Goal: Information Seeking & Learning: Learn about a topic

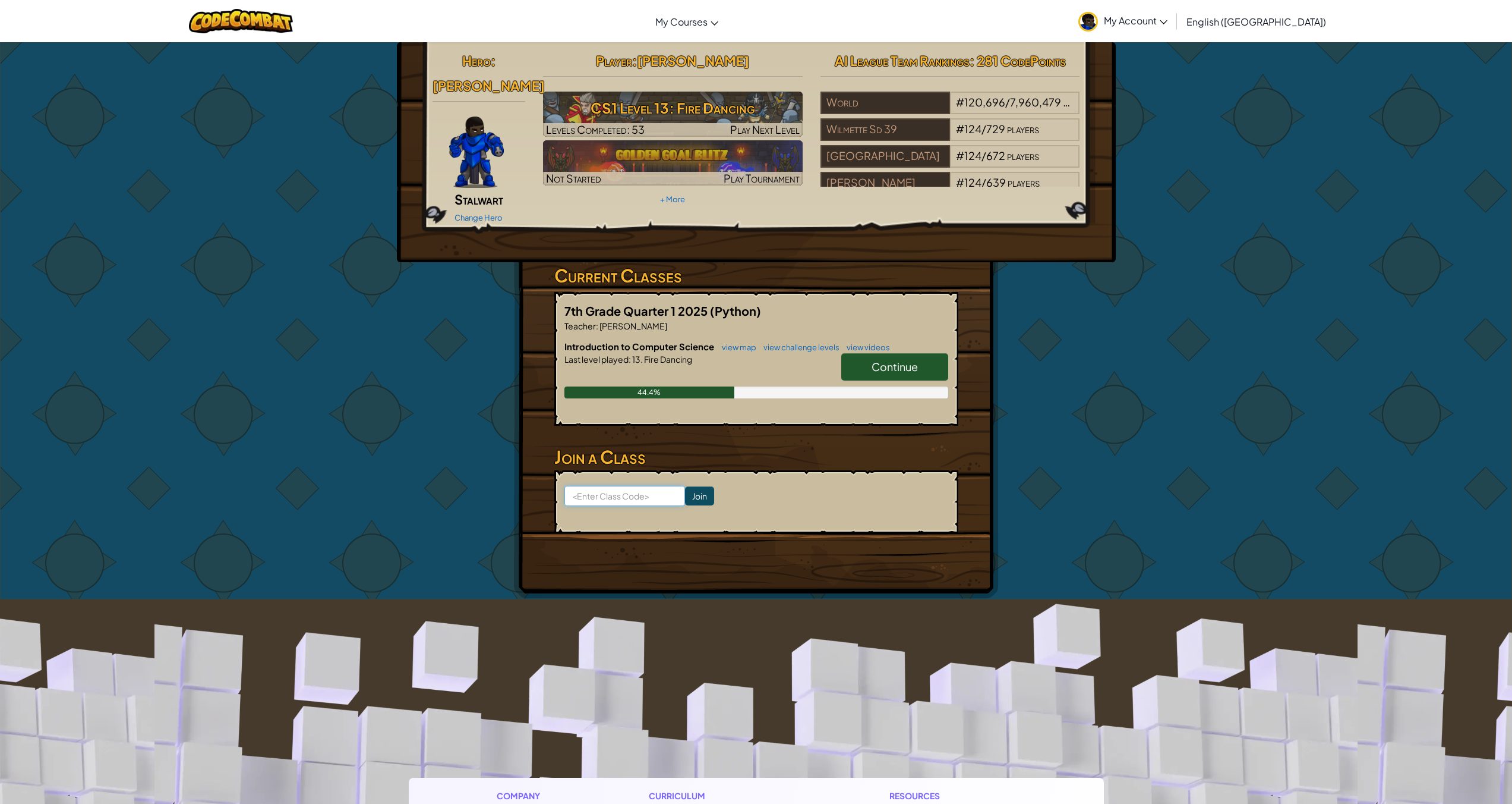
click at [617, 485] on input at bounding box center [625, 495] width 120 height 21
type input "SpoonGift"
click input "Join" at bounding box center [700, 495] width 29 height 19
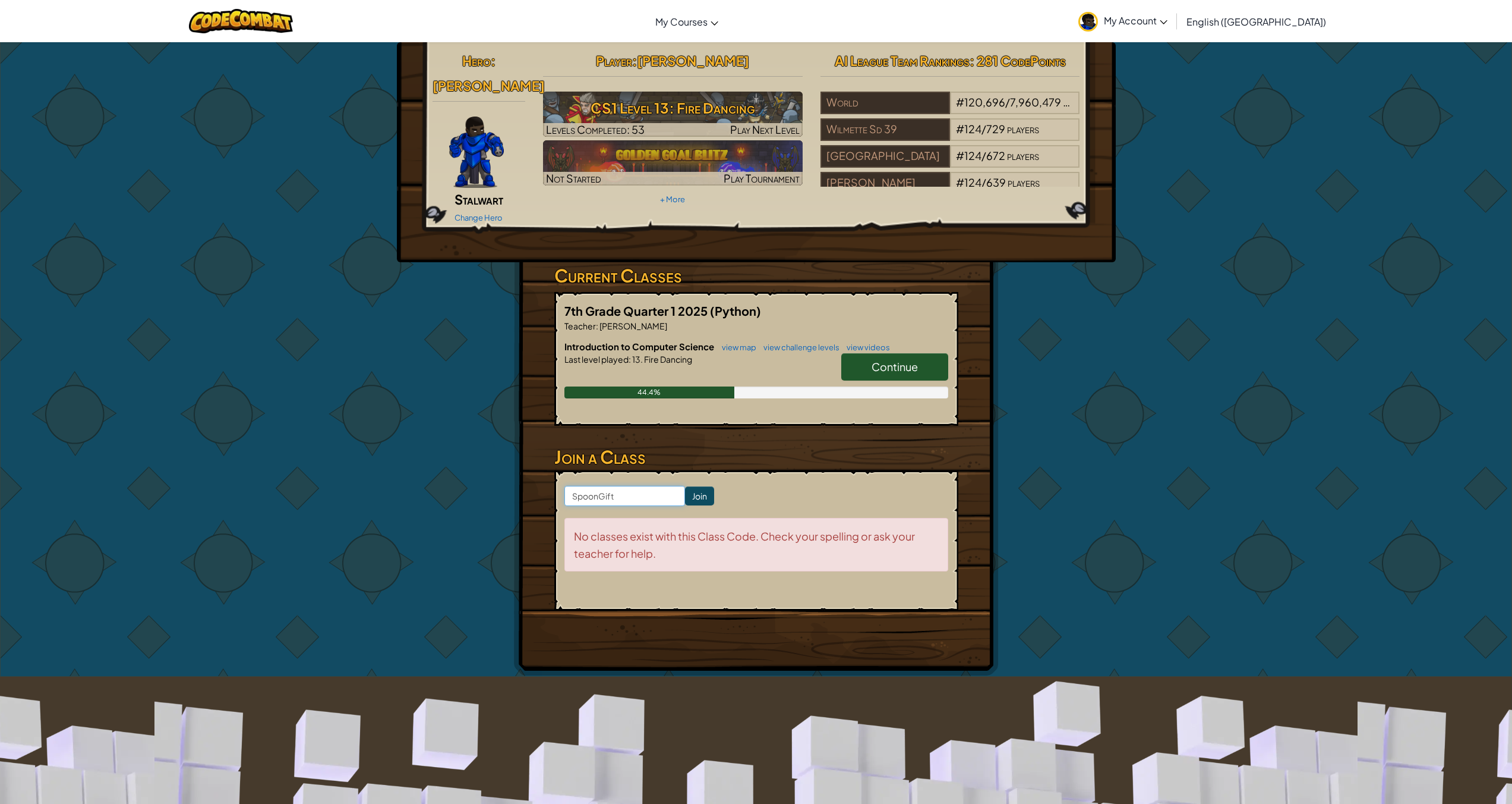
click at [642, 485] on input "SpoonGift" at bounding box center [625, 495] width 120 height 21
type input "SpoonGiftBook"
click input "Join" at bounding box center [700, 495] width 29 height 19
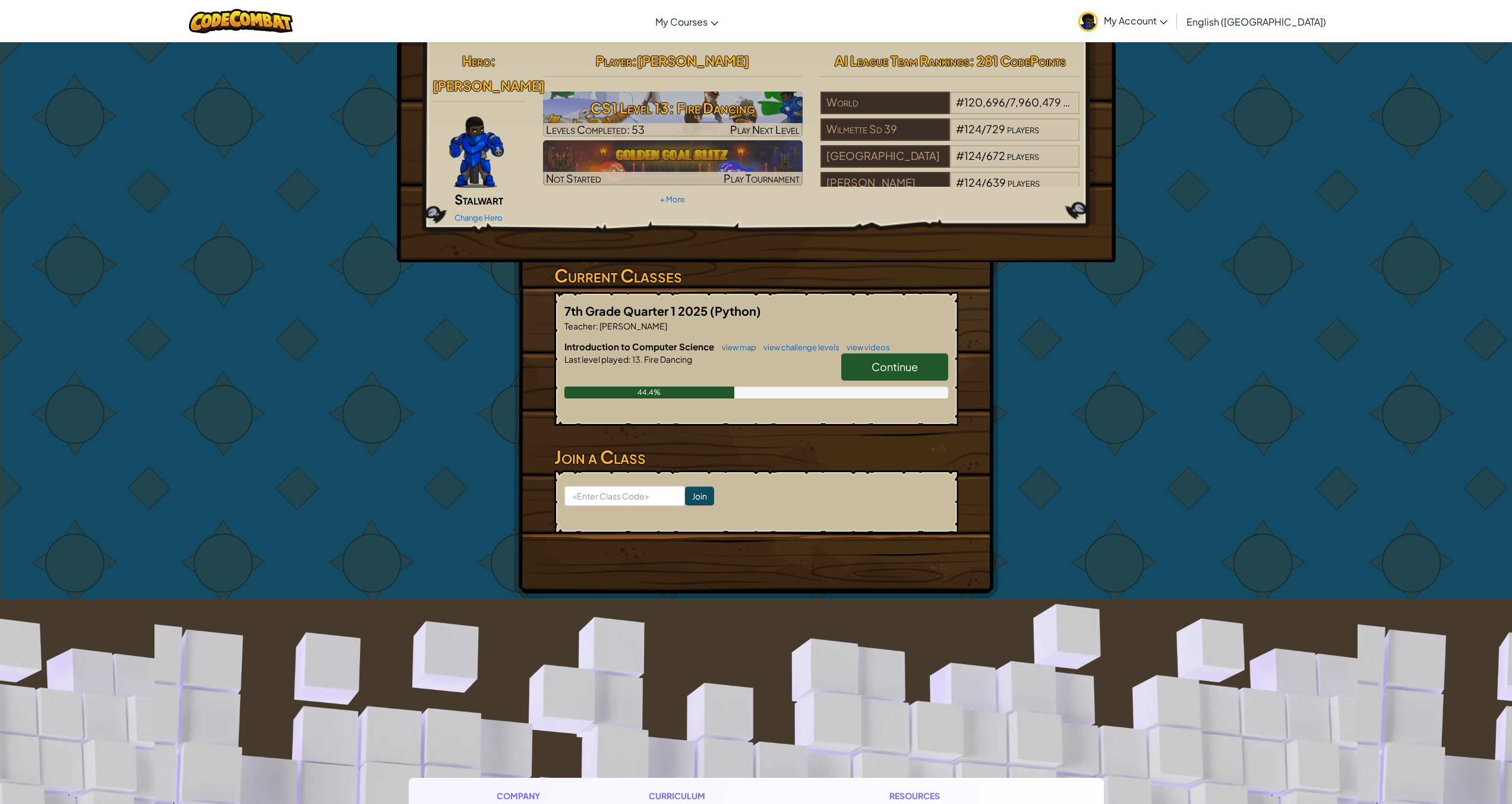
click at [899, 360] on span "Continue" at bounding box center [894, 367] width 46 height 14
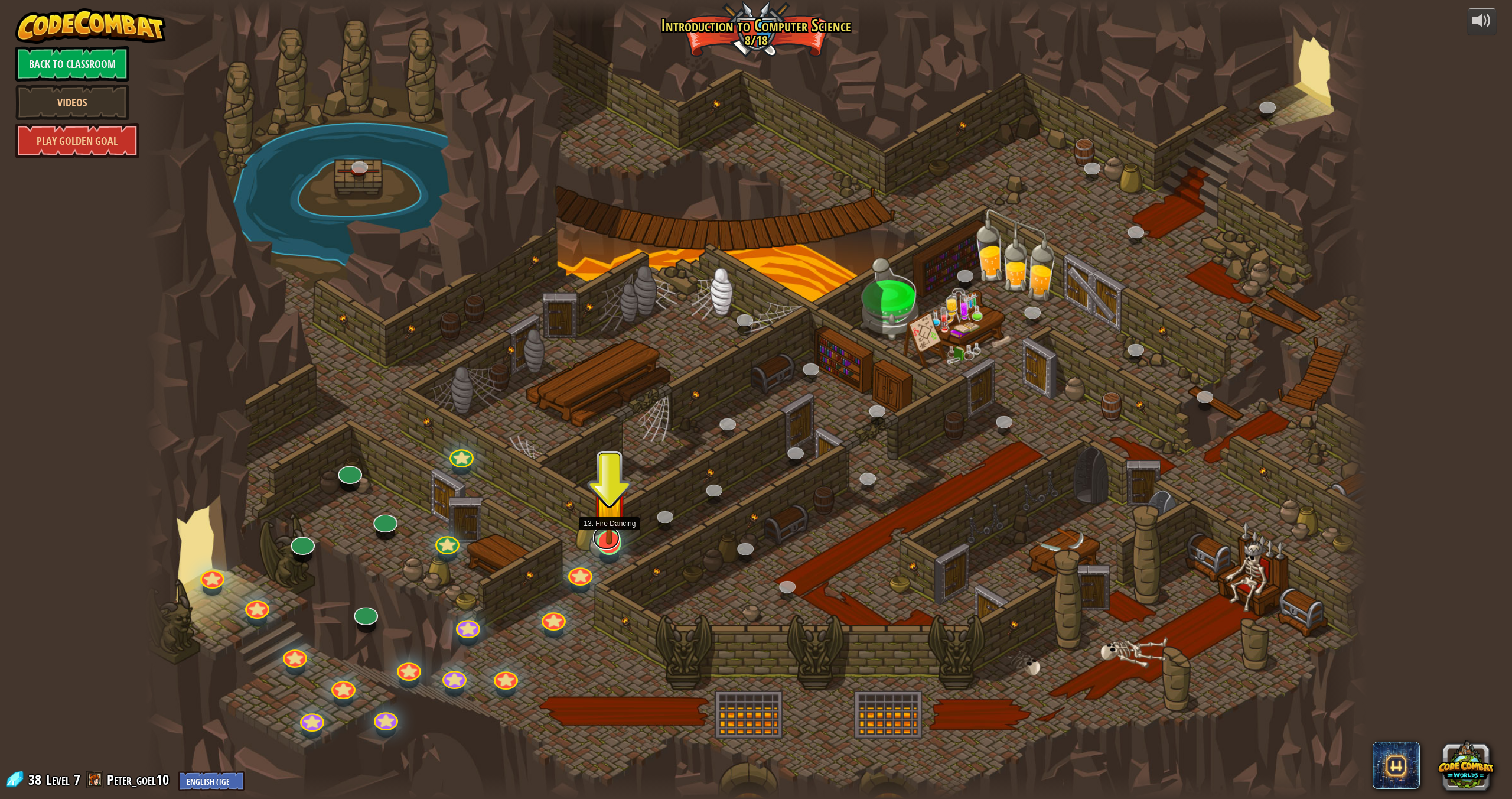
click at [614, 545] on link at bounding box center [606, 537] width 26 height 23
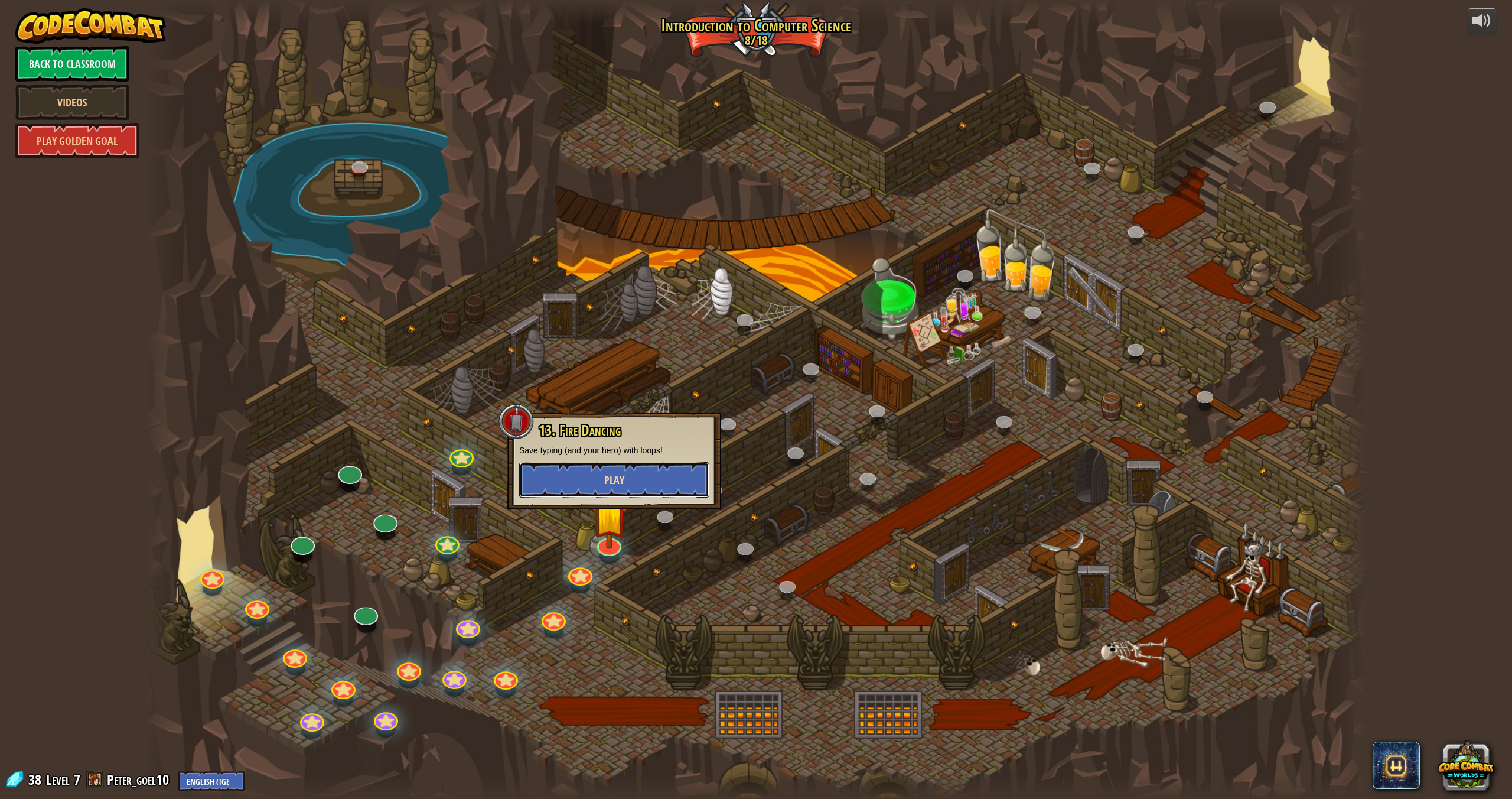
click at [647, 488] on button "Play" at bounding box center [614, 479] width 190 height 36
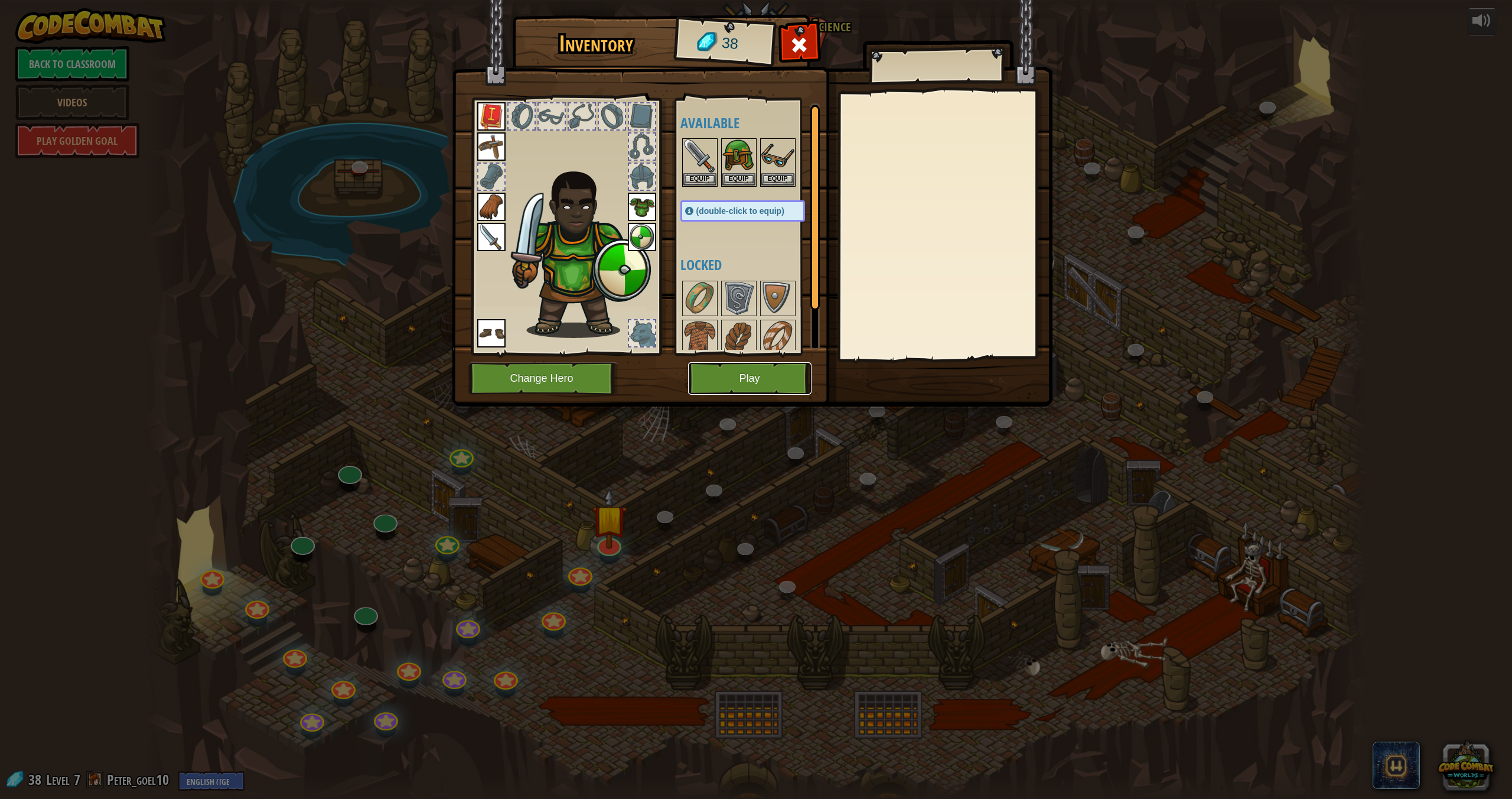
click at [769, 380] on button "Play" at bounding box center [750, 378] width 123 height 33
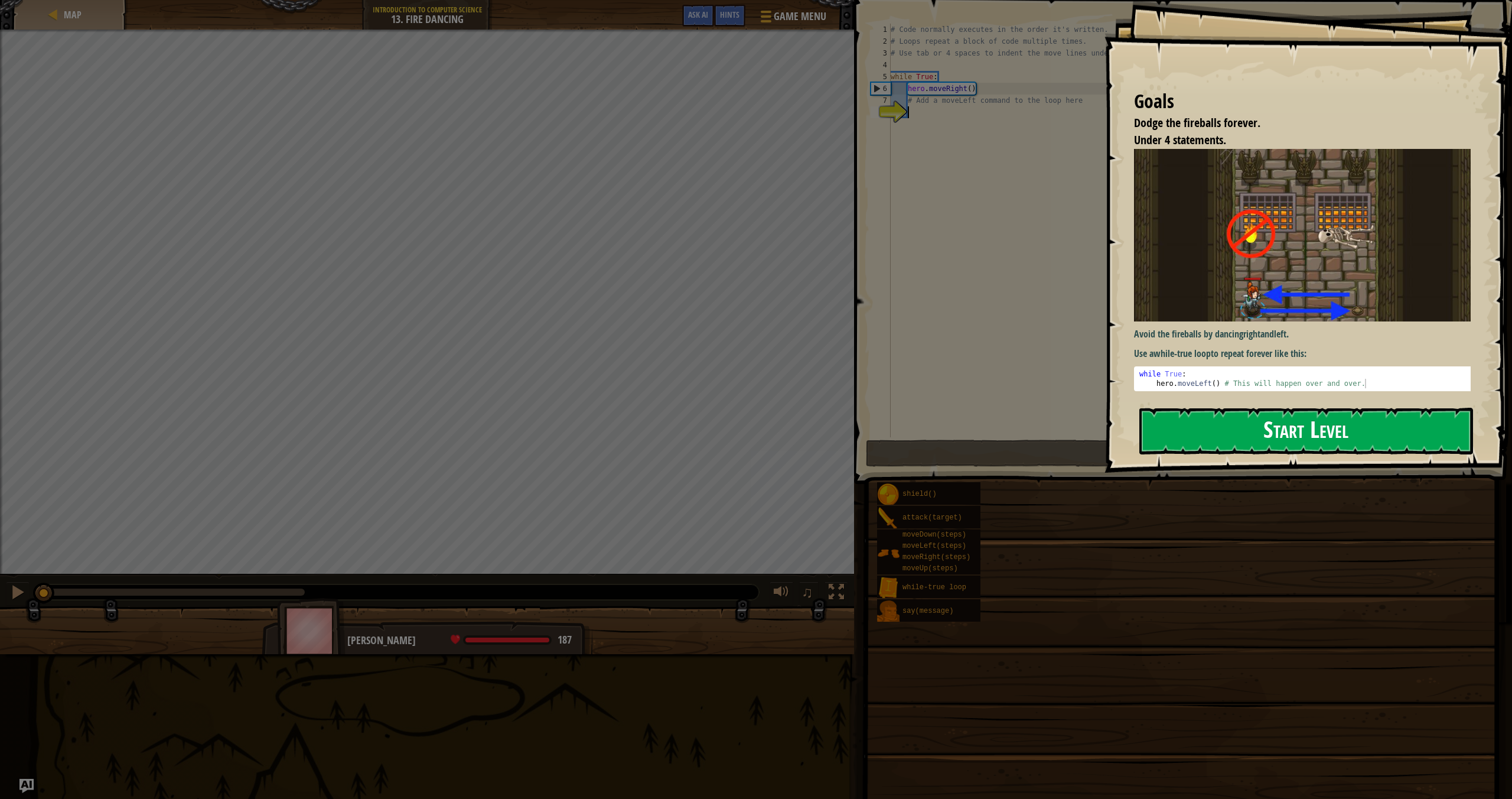
click at [1261, 437] on button "Start Level" at bounding box center [1306, 431] width 334 height 47
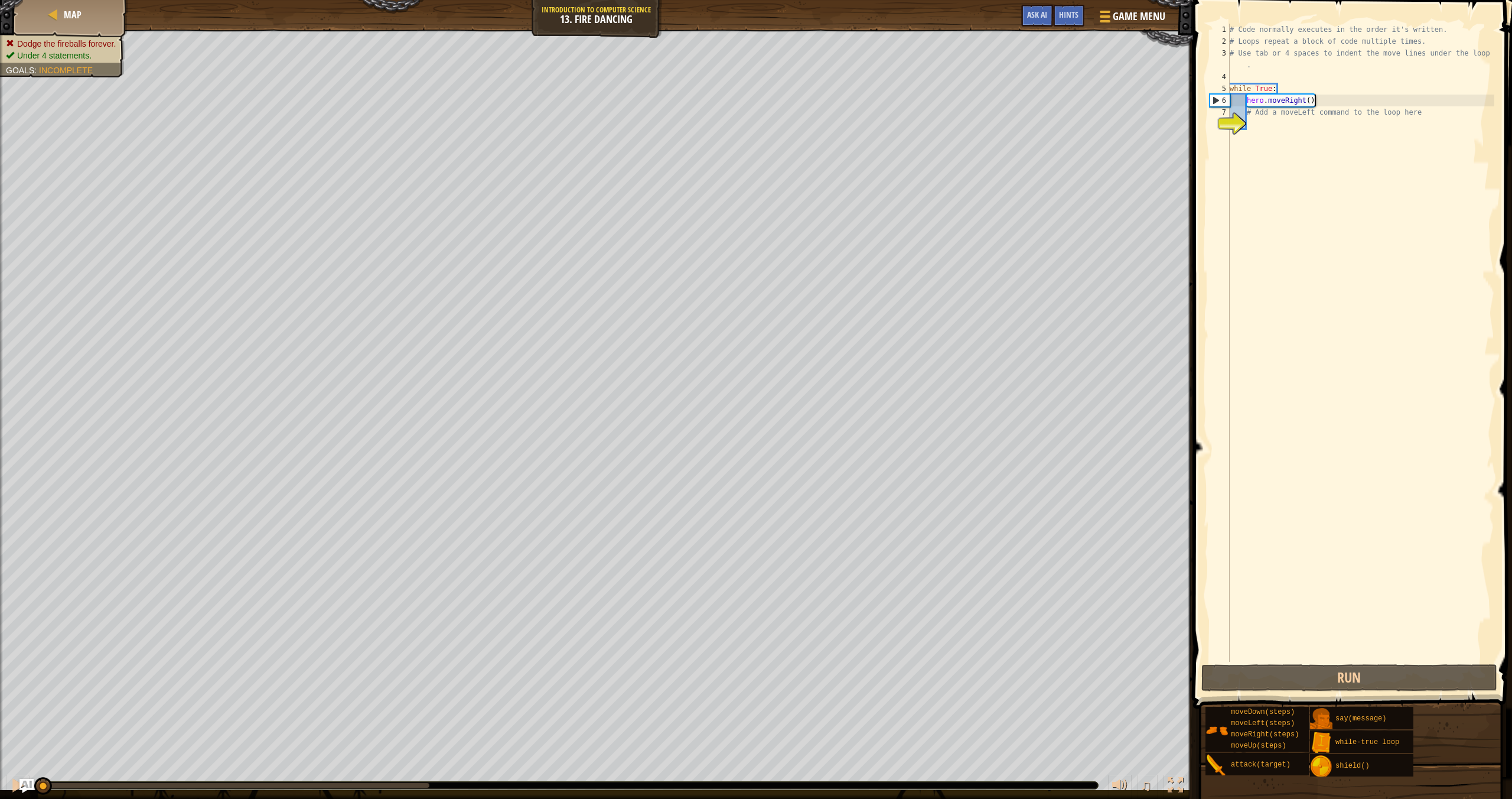
click at [1344, 98] on div "# Code normally executes in the order it's written. # Loops repeat a block of c…" at bounding box center [1361, 354] width 267 height 662
drag, startPoint x: 1439, startPoint y: 111, endPoint x: 1248, endPoint y: 114, distance: 191.0
click at [1248, 114] on div "# Code normally executes in the order it's written. # Loops repeat a block of c…" at bounding box center [1361, 354] width 267 height 662
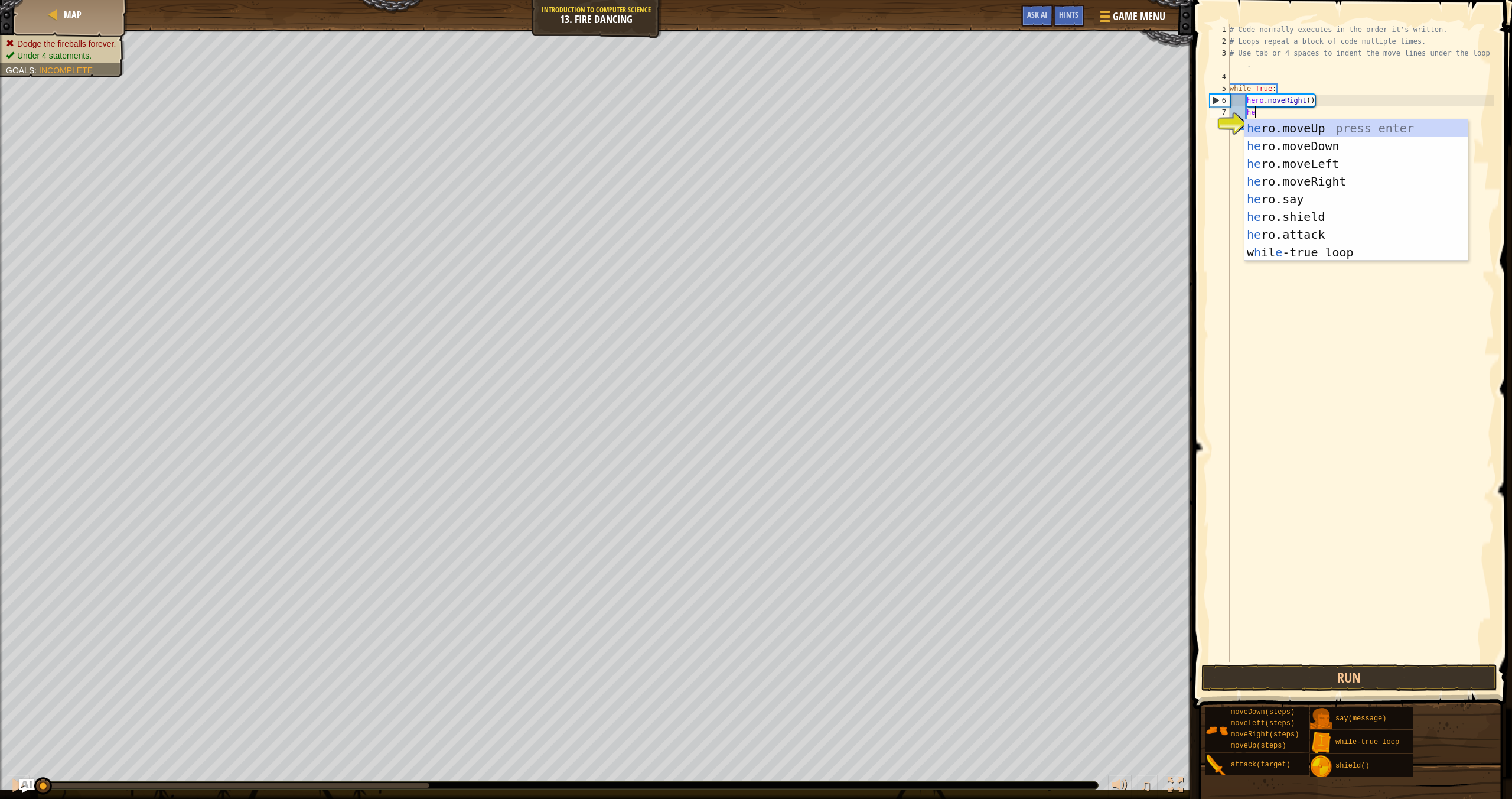
scroll to position [5, 2]
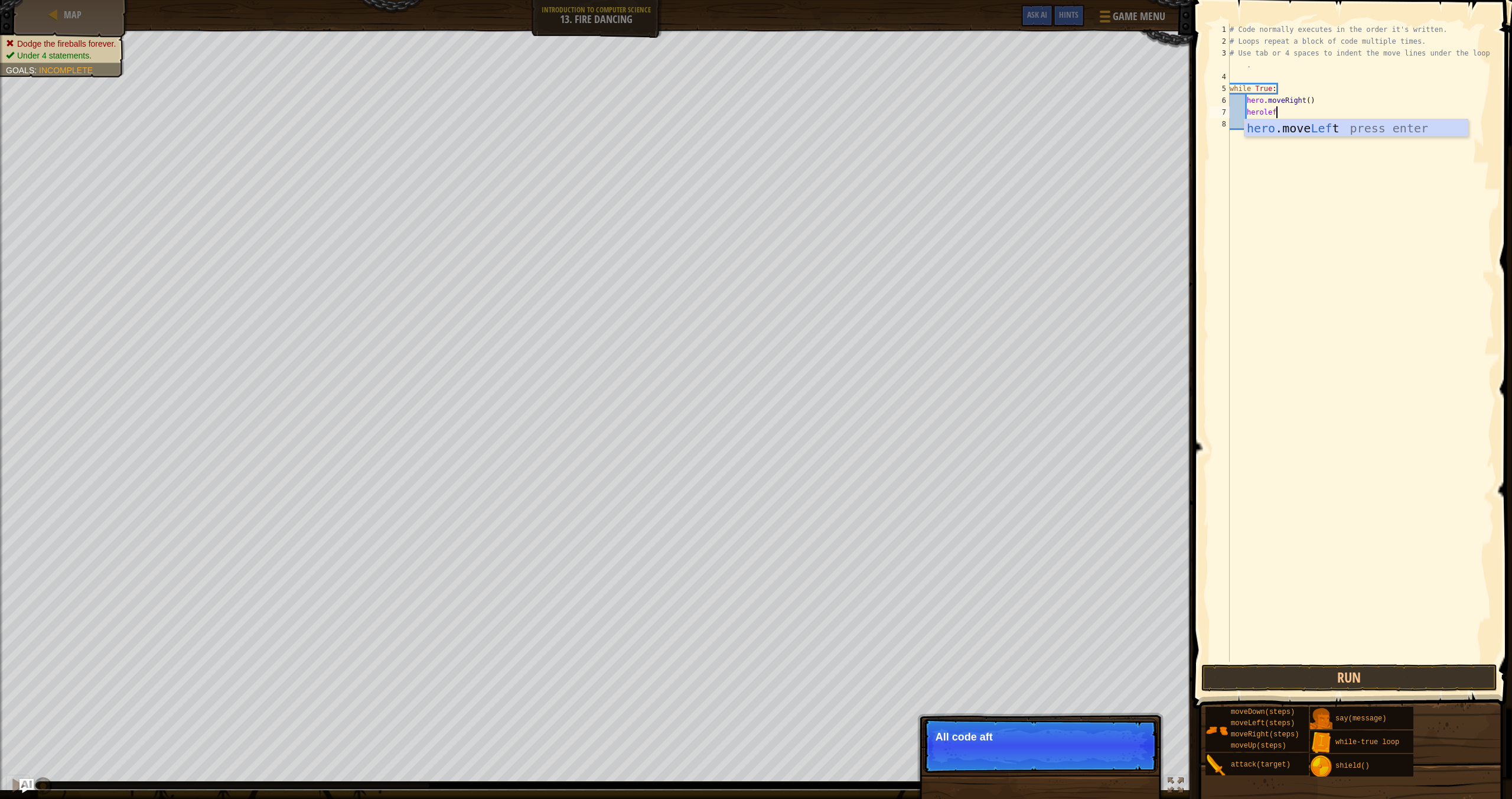
type textarea "heroleft"
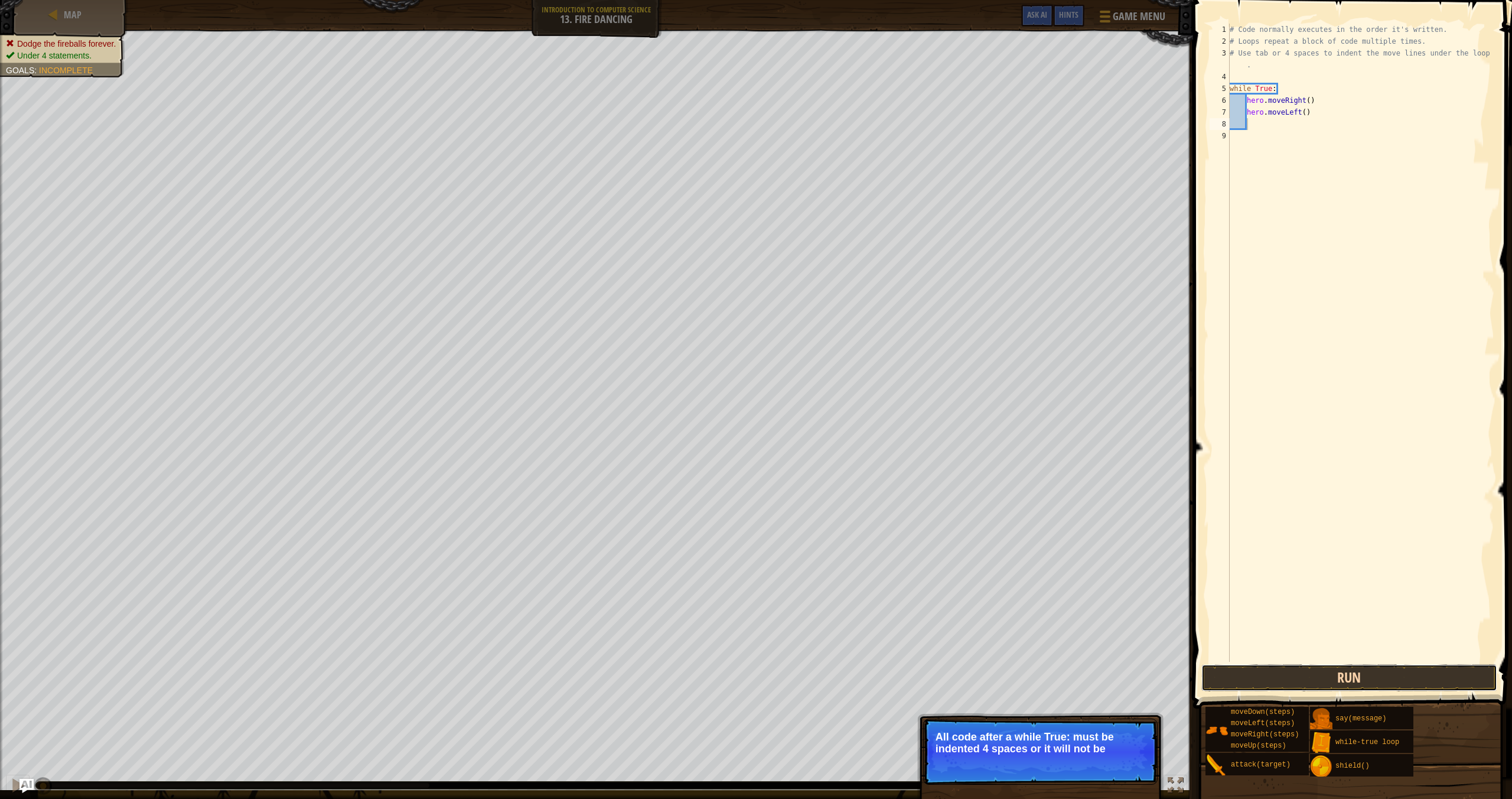
click at [1341, 670] on button "Run" at bounding box center [1349, 678] width 296 height 27
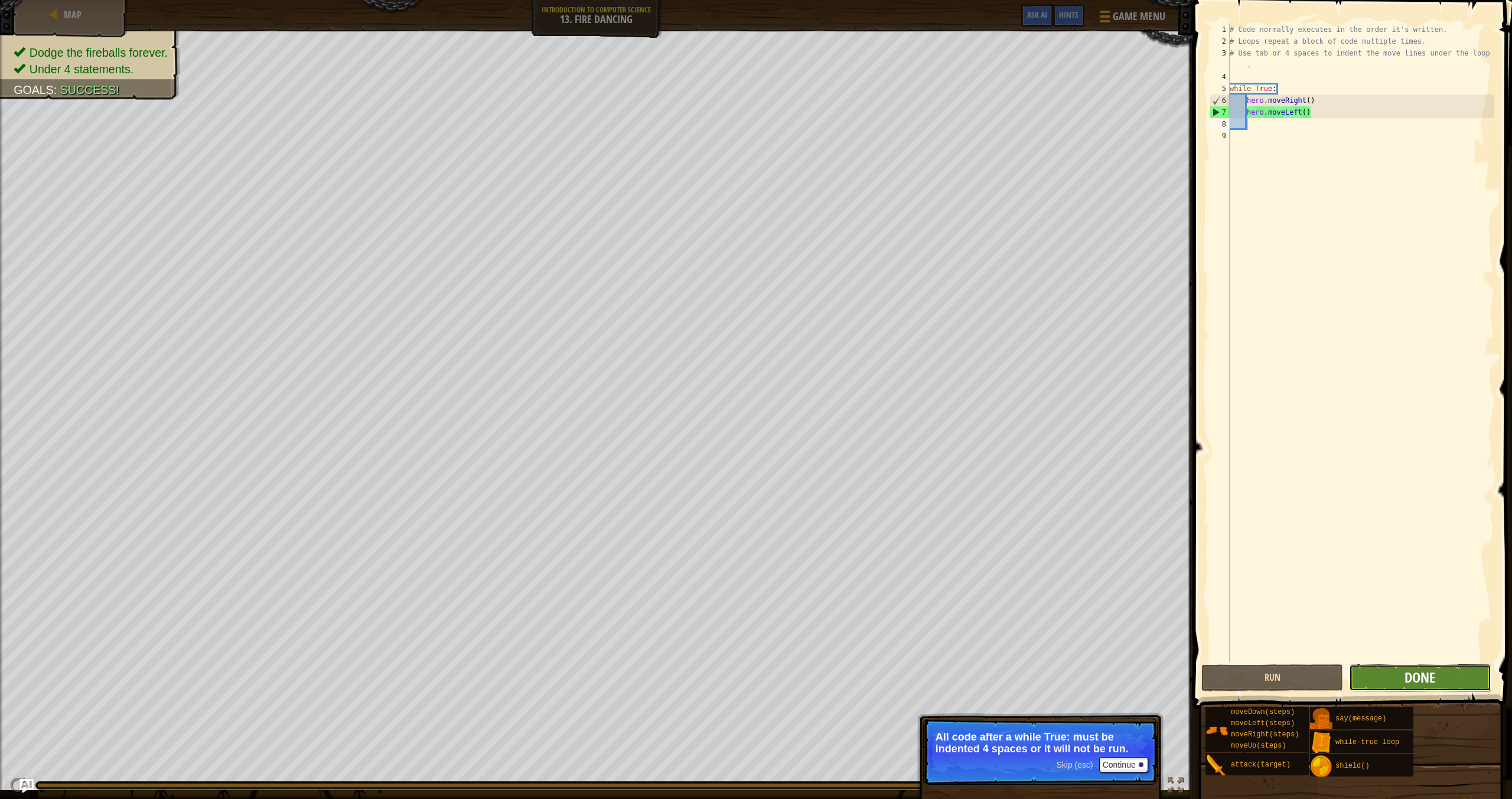
click at [1435, 685] on span "Done" at bounding box center [1420, 677] width 31 height 19
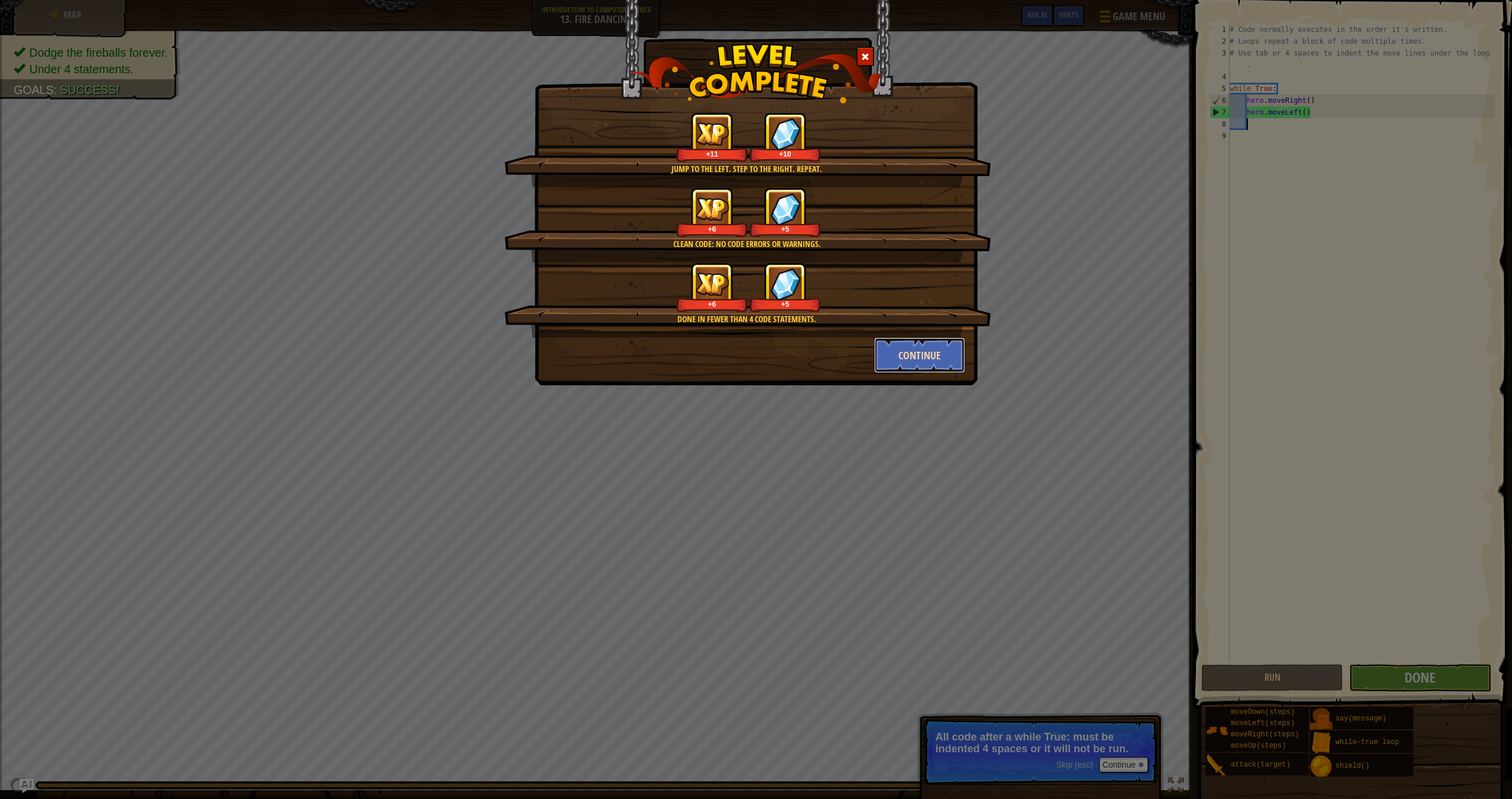
click at [937, 354] on button "Continue" at bounding box center [920, 354] width 92 height 36
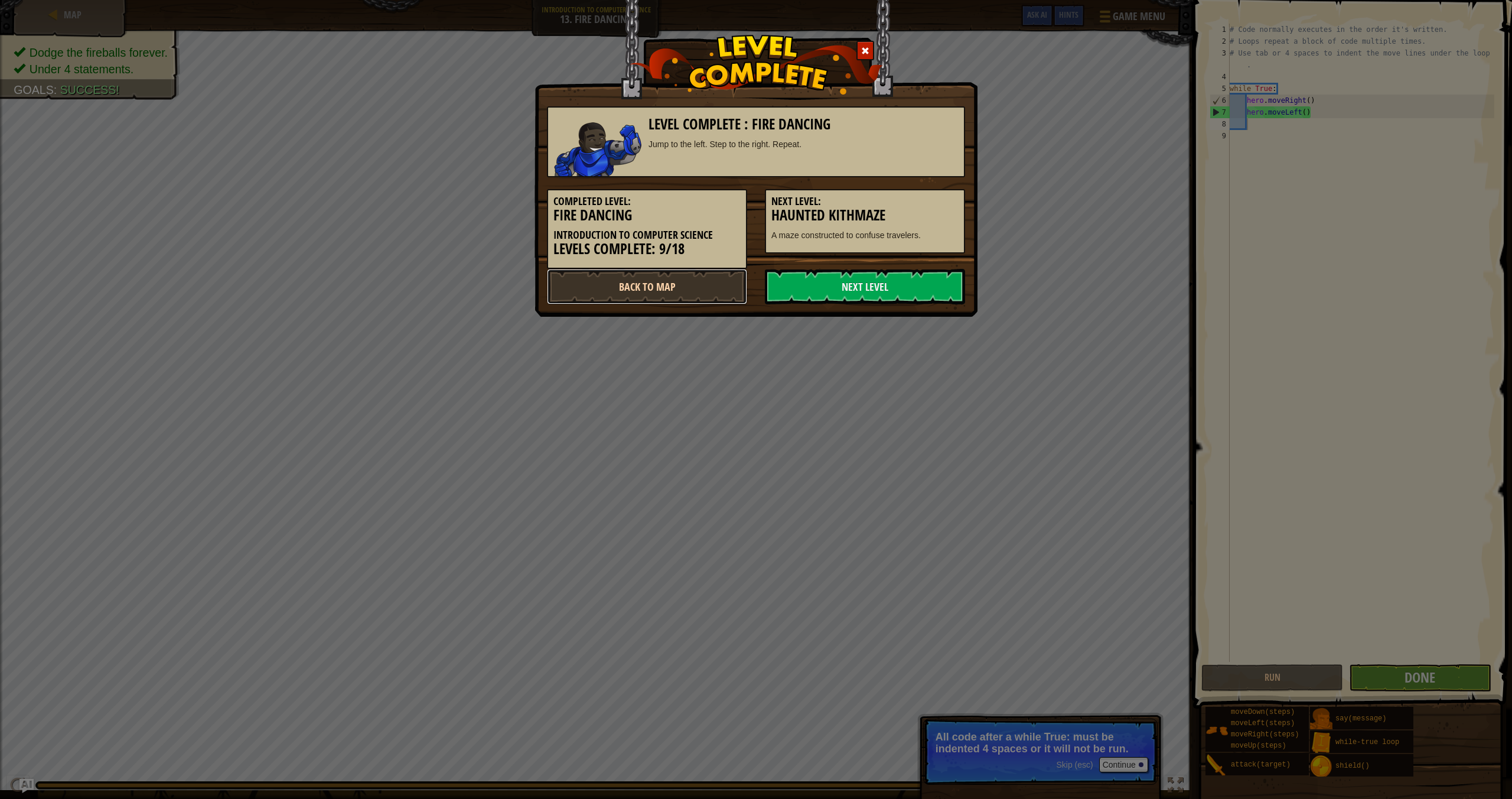
click at [676, 282] on link "Back to Map" at bounding box center [647, 286] width 200 height 36
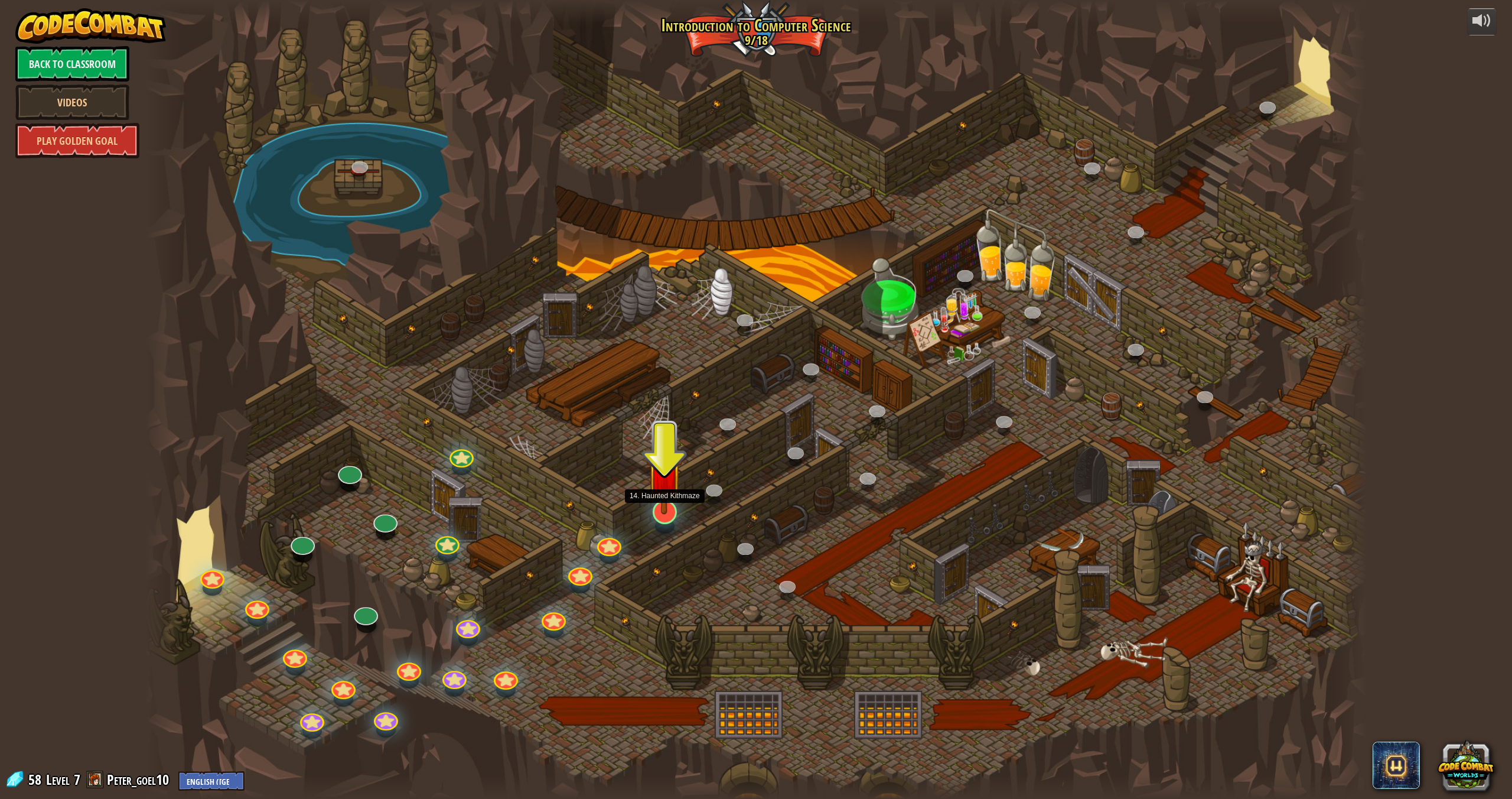
click at [670, 512] on img at bounding box center [664, 474] width 36 height 82
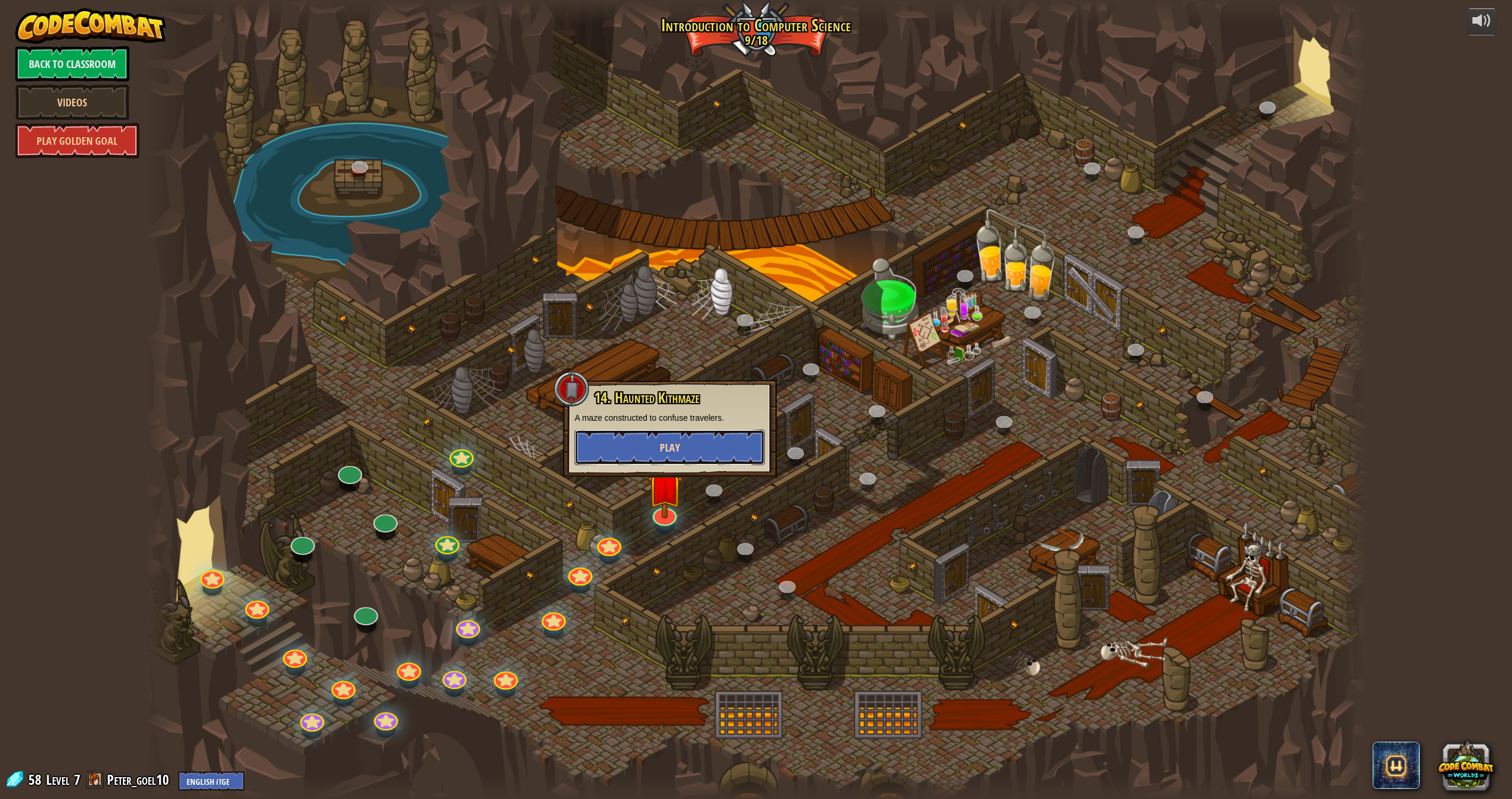
click at [714, 448] on button "Play" at bounding box center [669, 447] width 190 height 36
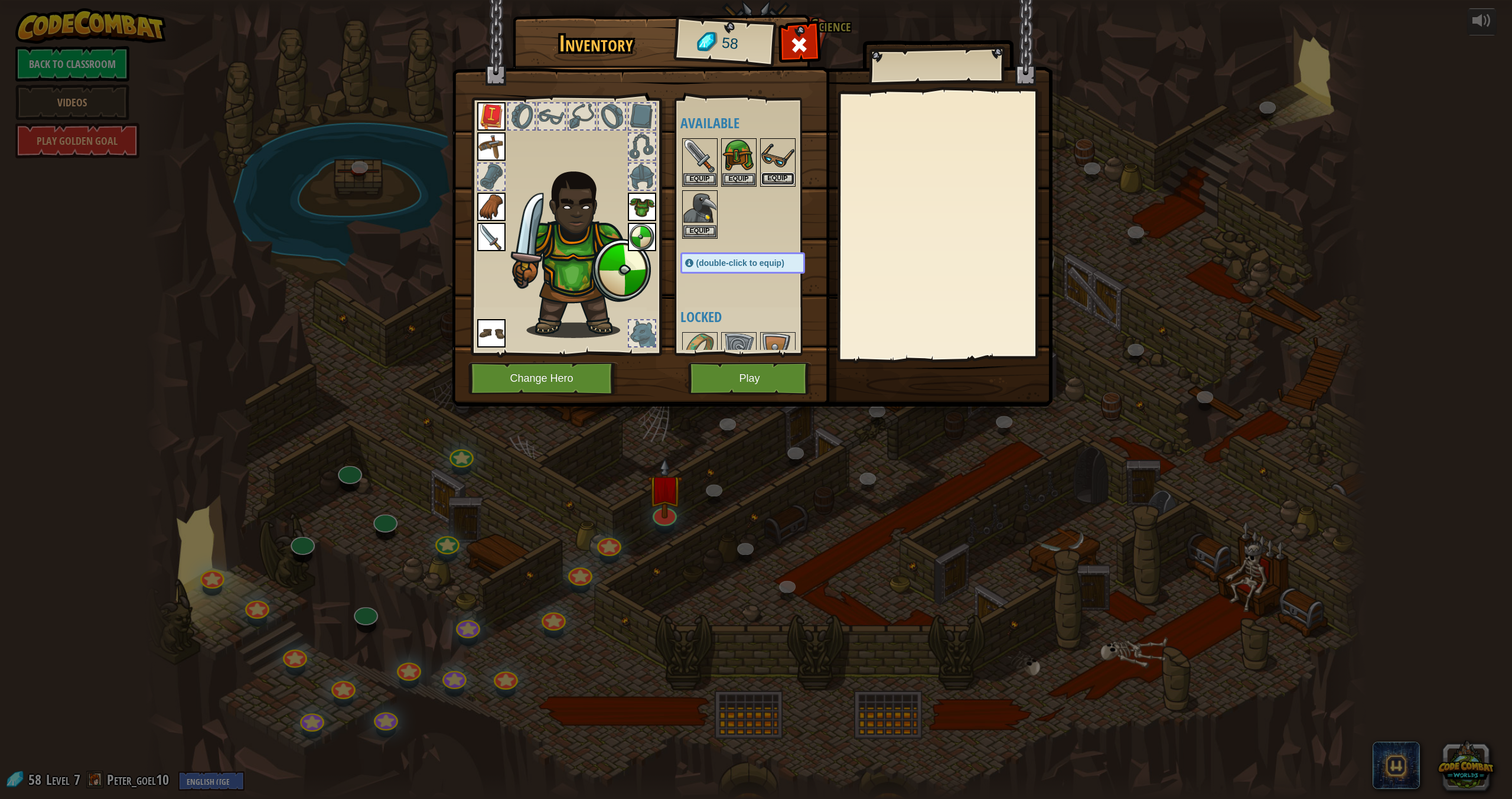
click at [775, 175] on button "Equip" at bounding box center [778, 179] width 33 height 12
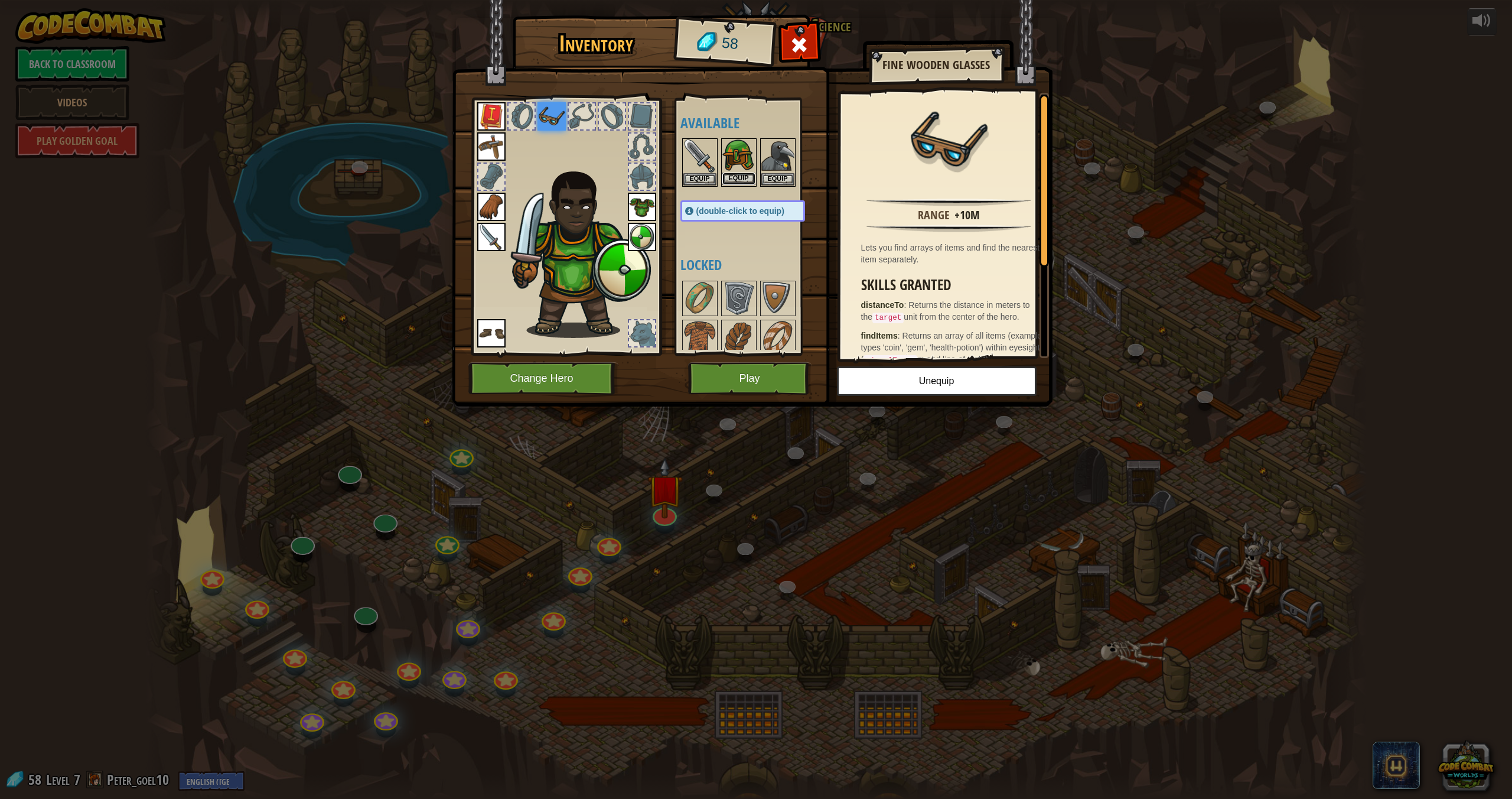
click at [738, 174] on button "Equip" at bounding box center [739, 179] width 33 height 12
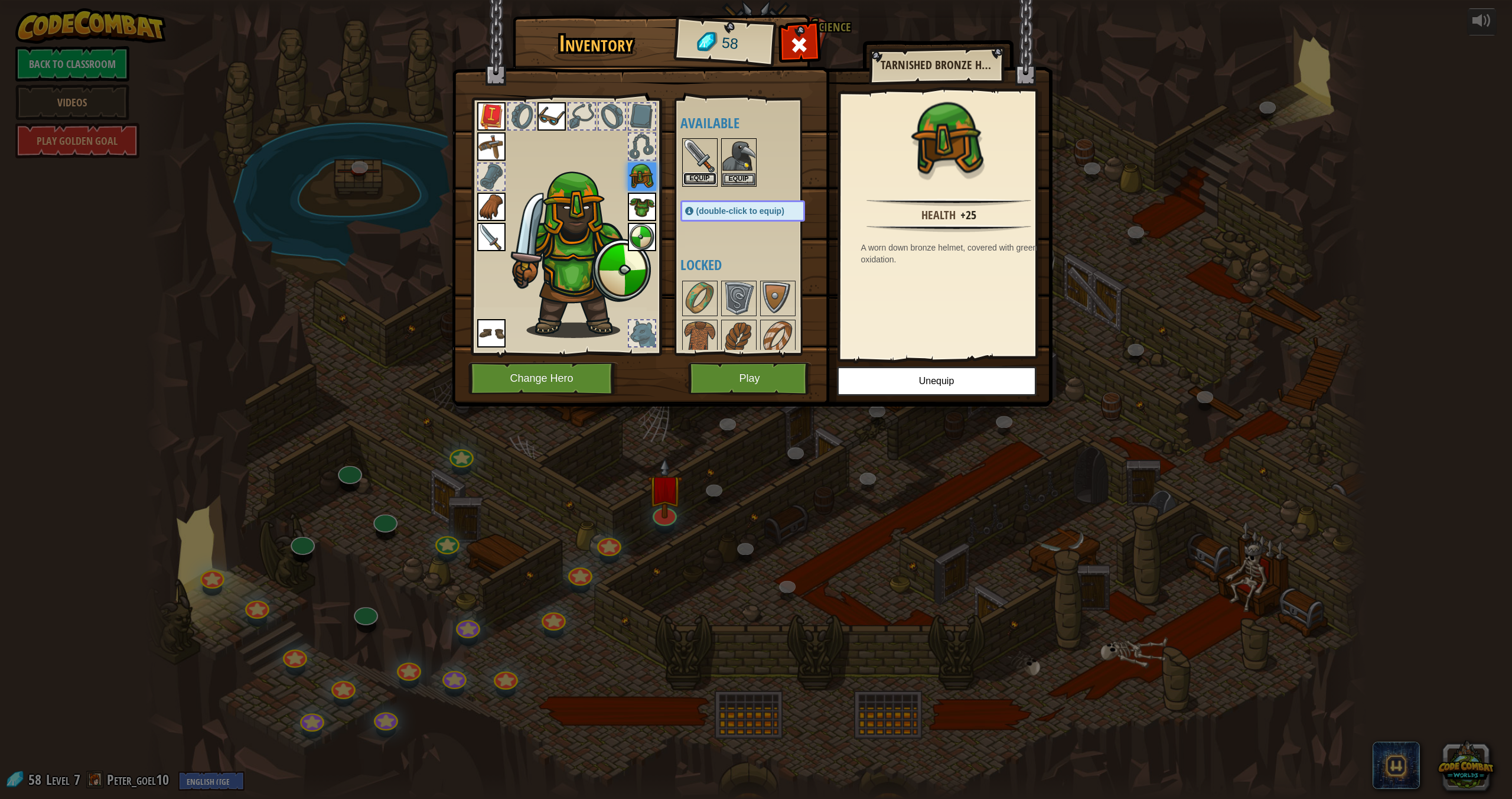
click at [697, 176] on button "Equip" at bounding box center [700, 179] width 33 height 12
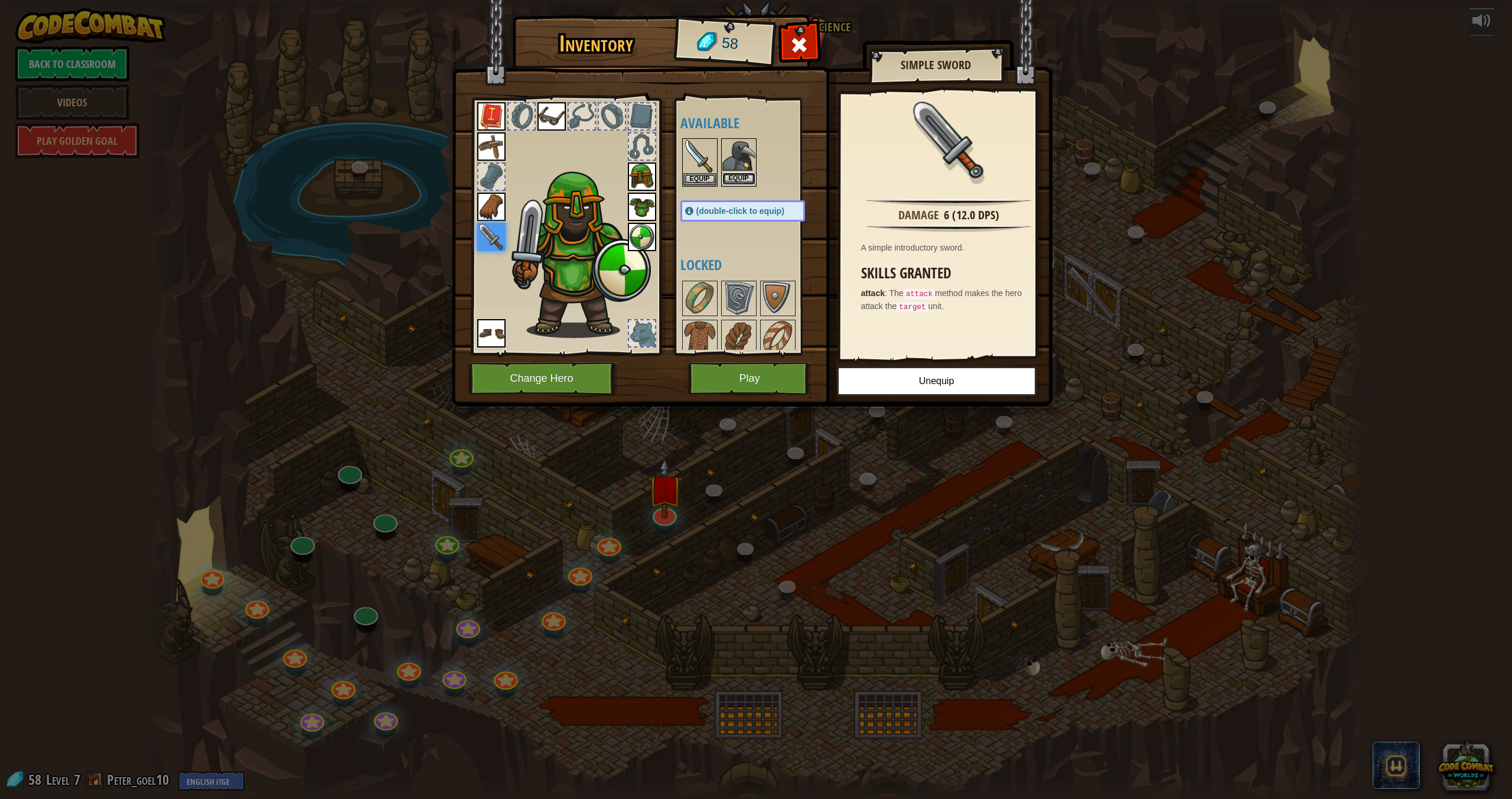
click at [735, 180] on button "Equip" at bounding box center [739, 179] width 33 height 12
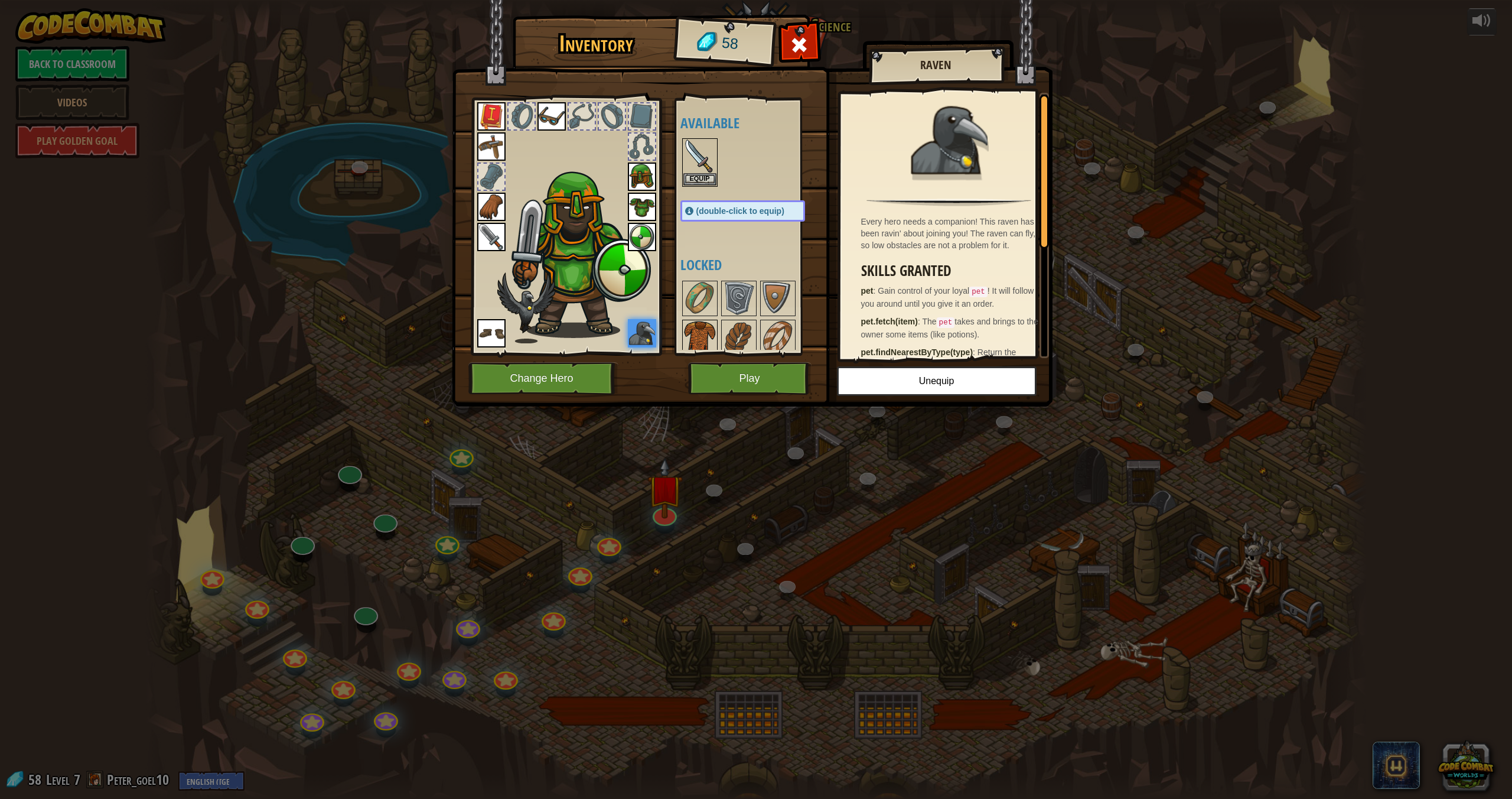
click at [703, 329] on img at bounding box center [700, 338] width 33 height 33
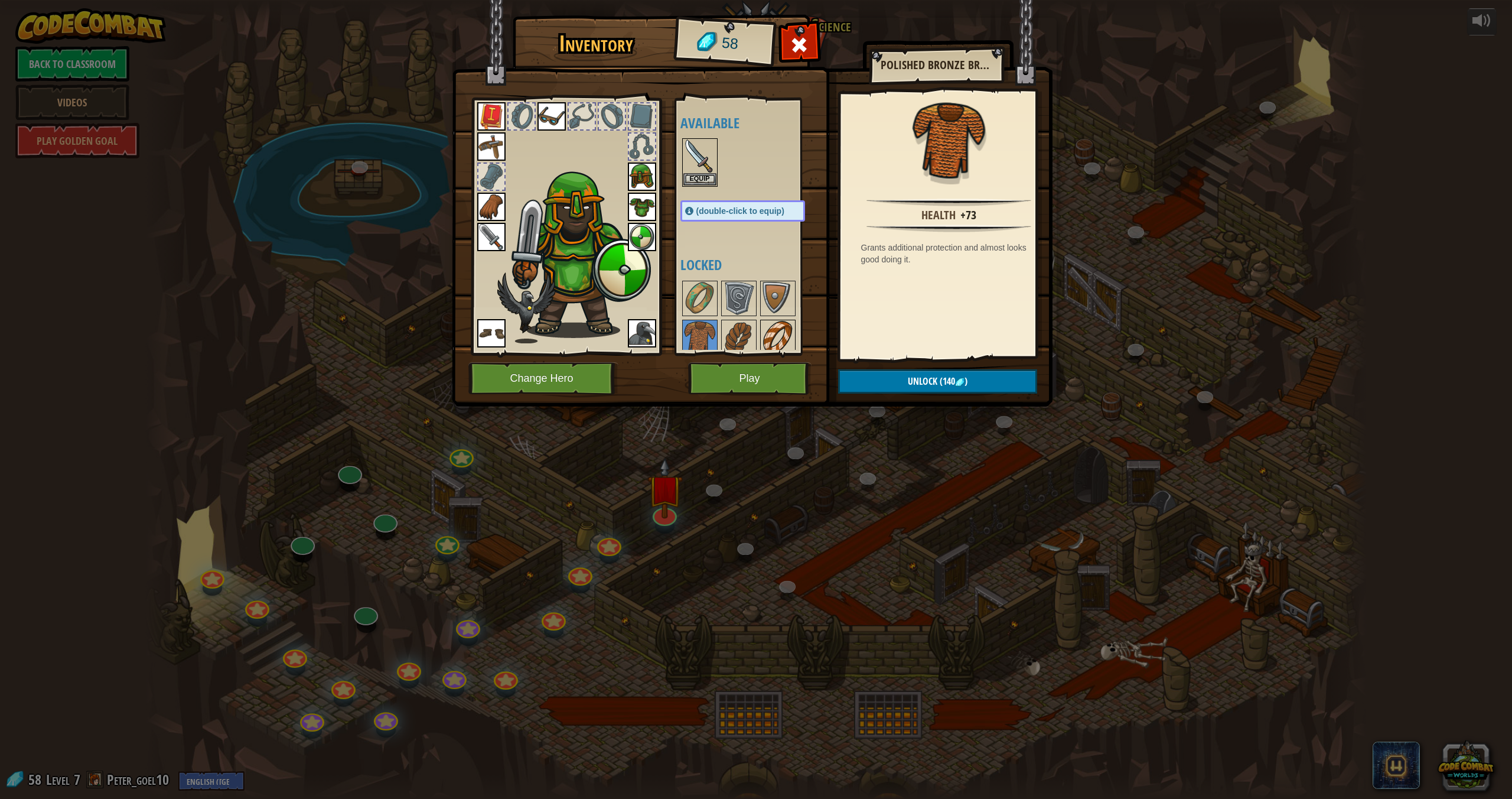
click at [774, 333] on img at bounding box center [778, 338] width 33 height 33
click at [729, 336] on img at bounding box center [739, 338] width 33 height 33
click at [772, 307] on img at bounding box center [778, 298] width 33 height 33
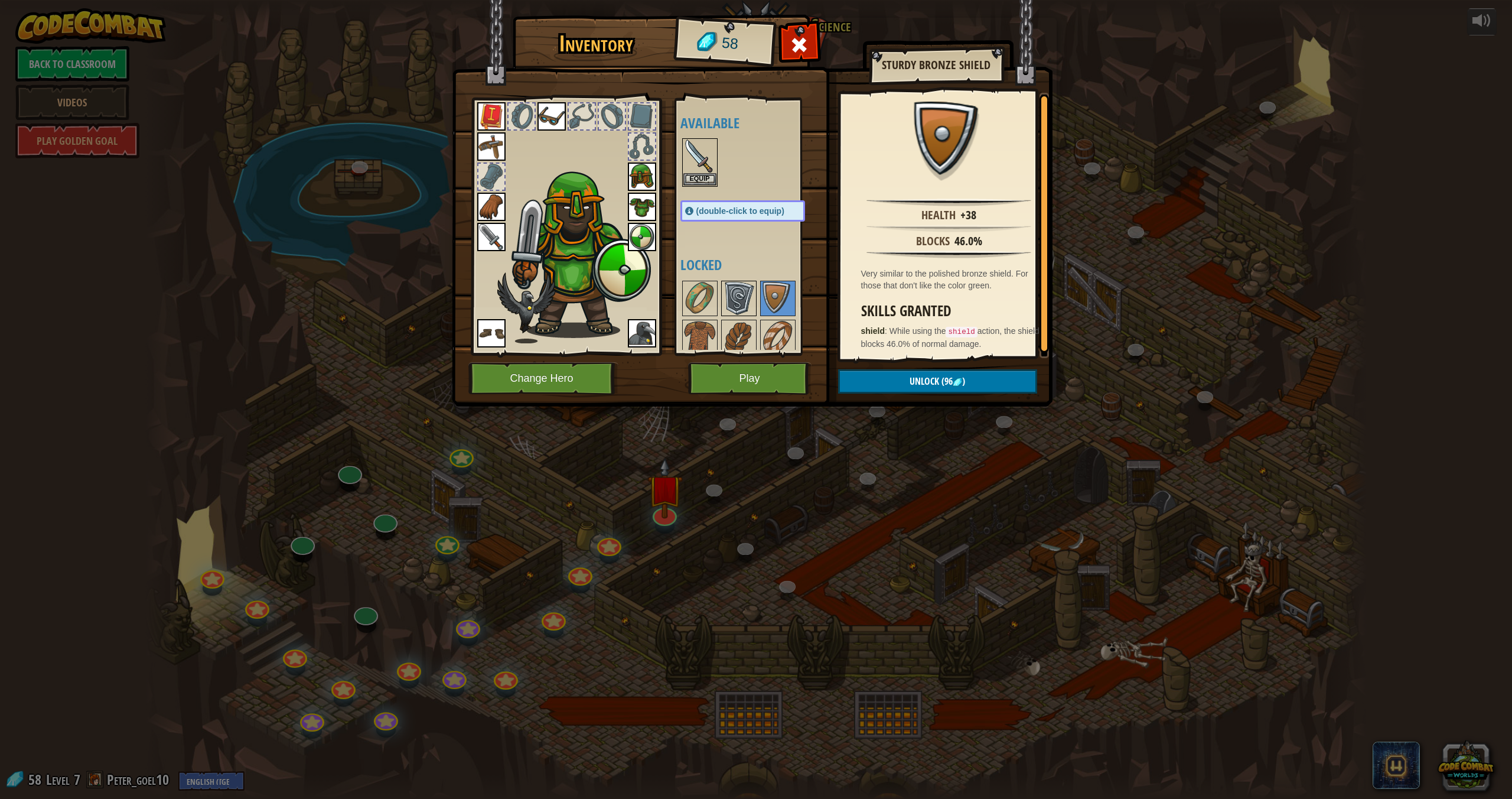
click at [731, 301] on img at bounding box center [739, 298] width 33 height 33
click at [694, 292] on img at bounding box center [700, 298] width 33 height 33
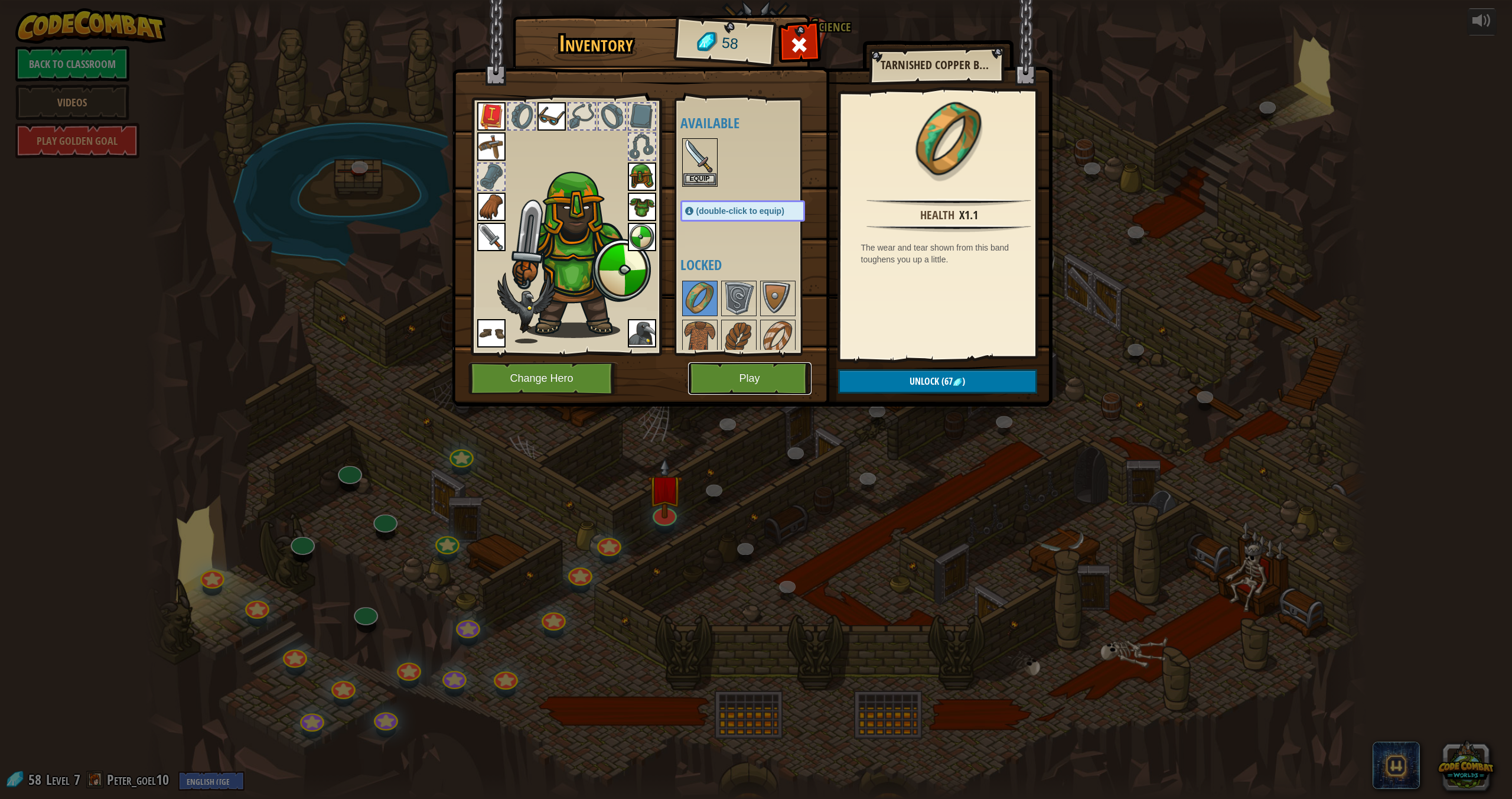
click at [773, 376] on button "Play" at bounding box center [750, 378] width 123 height 33
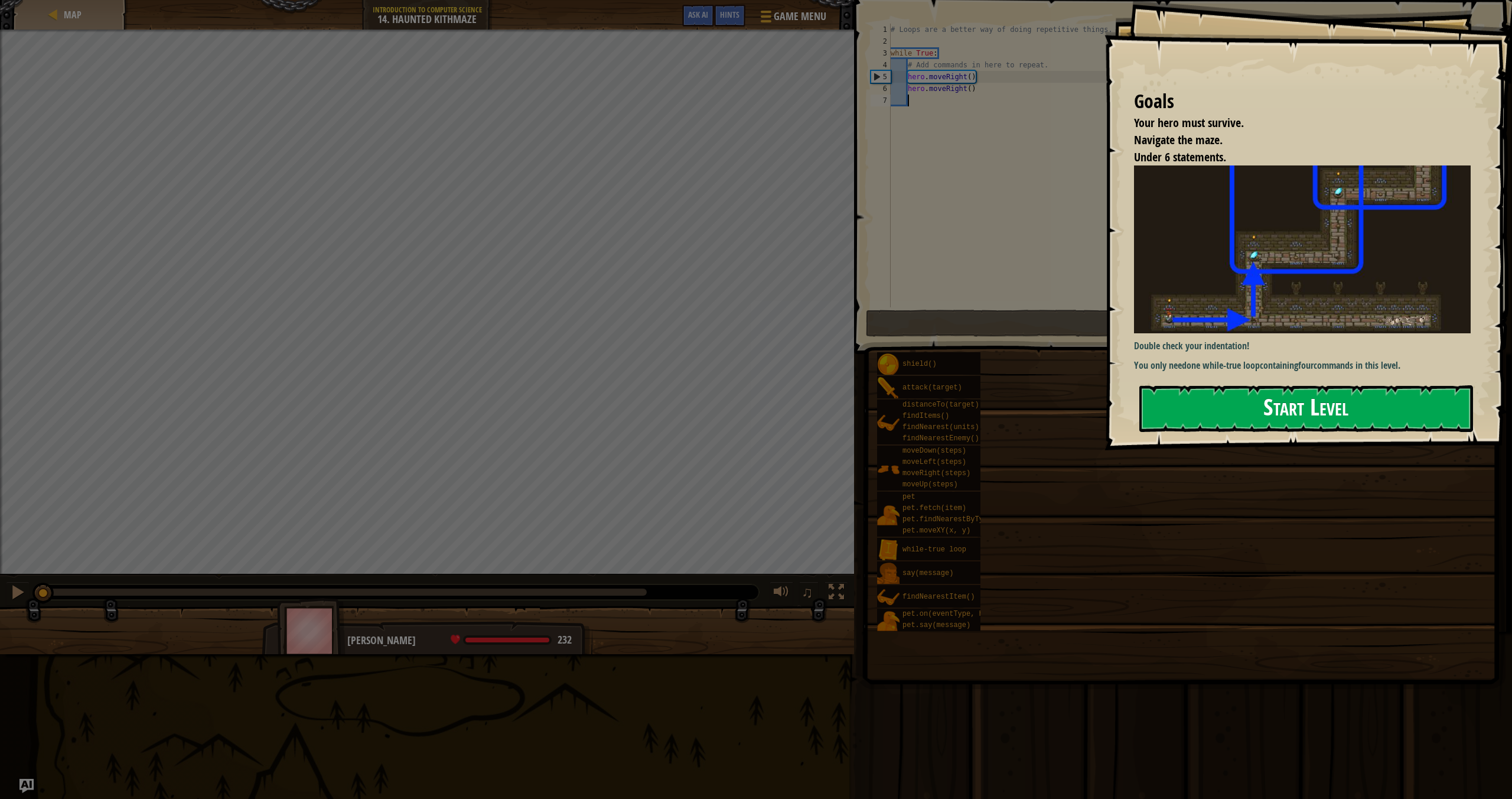
click at [1401, 389] on button "Start Level" at bounding box center [1306, 409] width 334 height 47
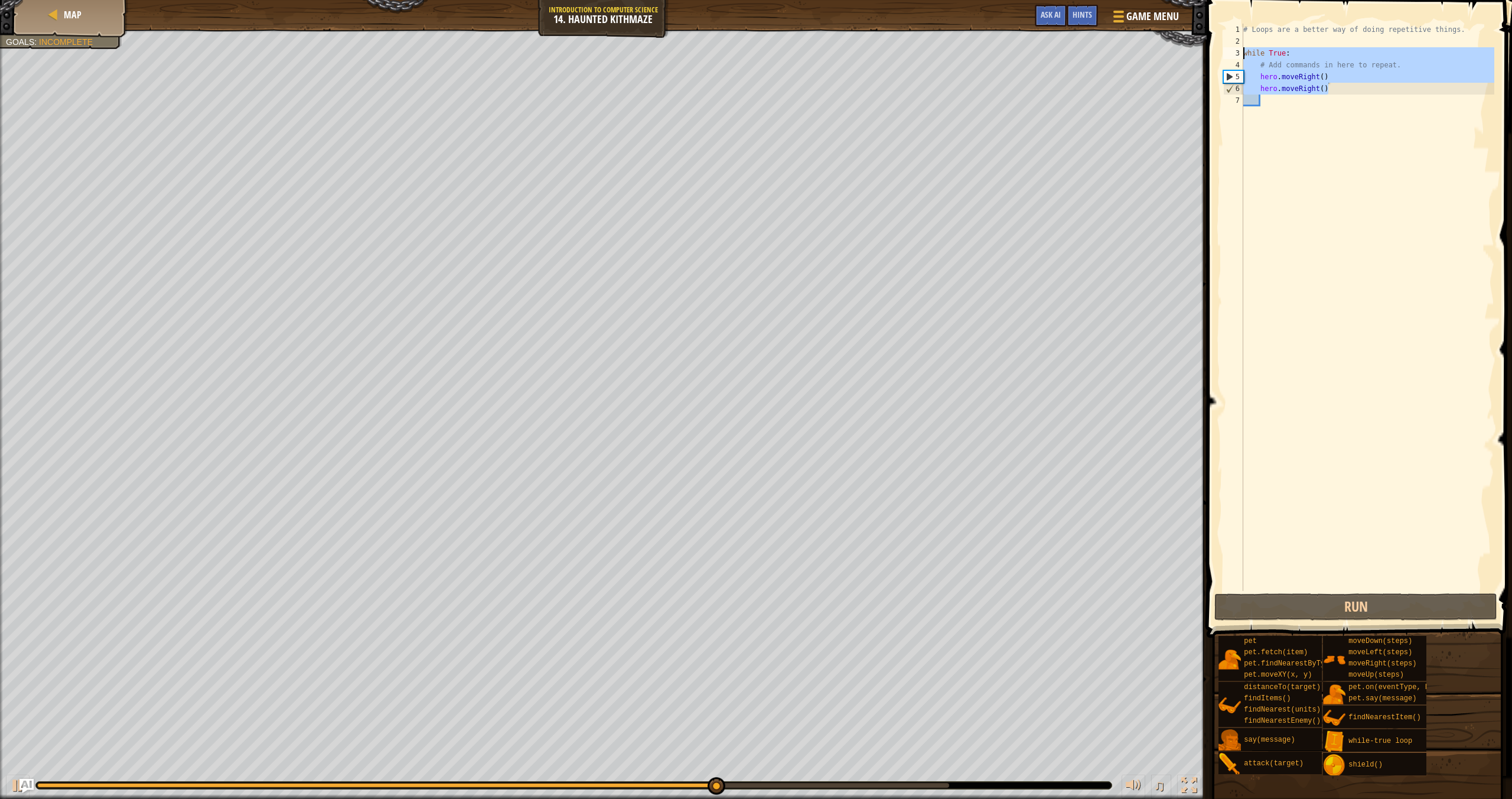
drag, startPoint x: 1341, startPoint y: 89, endPoint x: 1237, endPoint y: 55, distance: 109.4
click at [1237, 55] on div "1 2 3 4 5 6 7 # Loops are a better way of doing repetitive things. while True :…" at bounding box center [1358, 307] width 273 height 567
type textarea "while True: # Add commands in here to repeat."
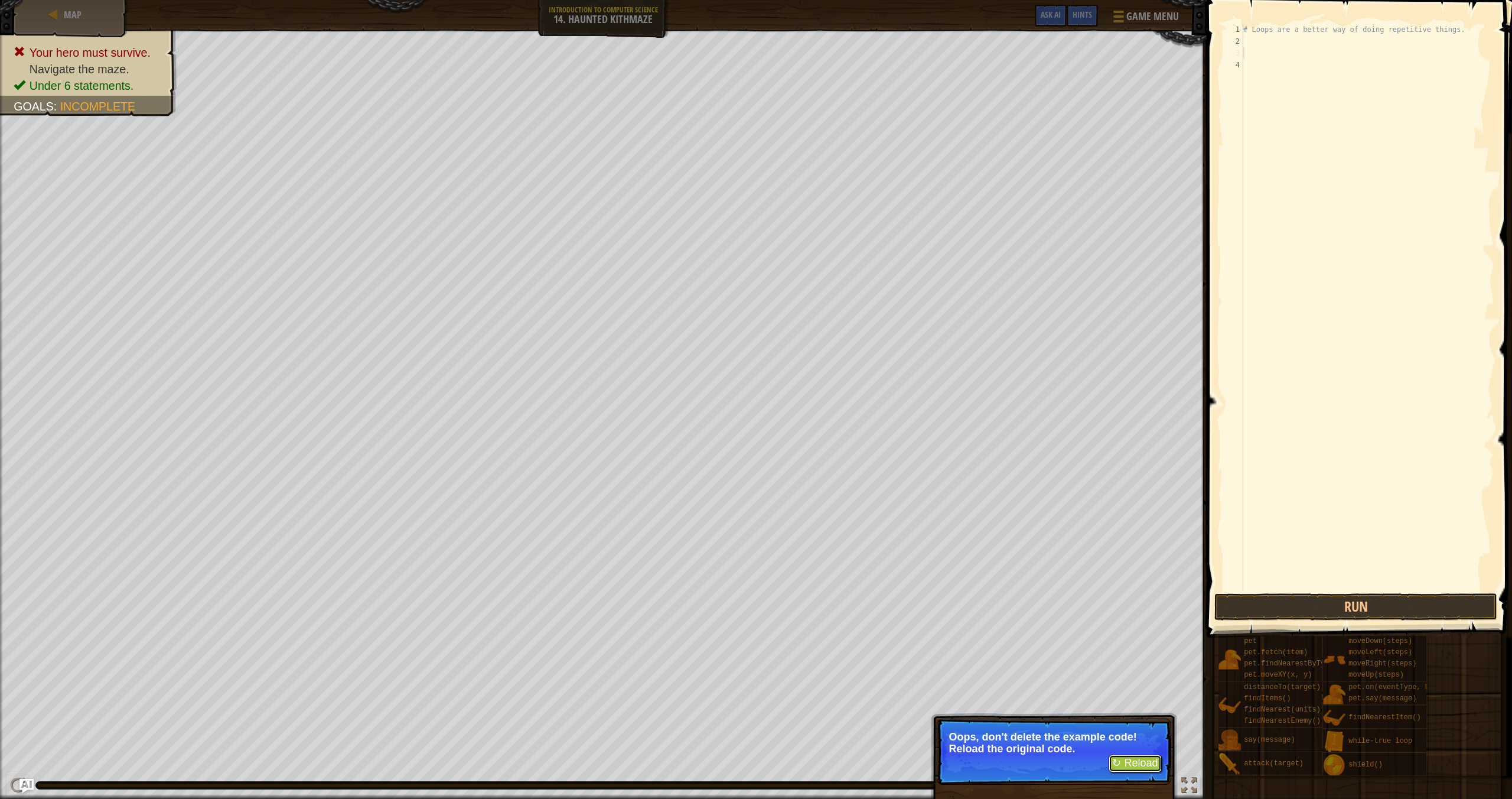
click at [1147, 761] on button "↻ Reload" at bounding box center [1134, 763] width 52 height 17
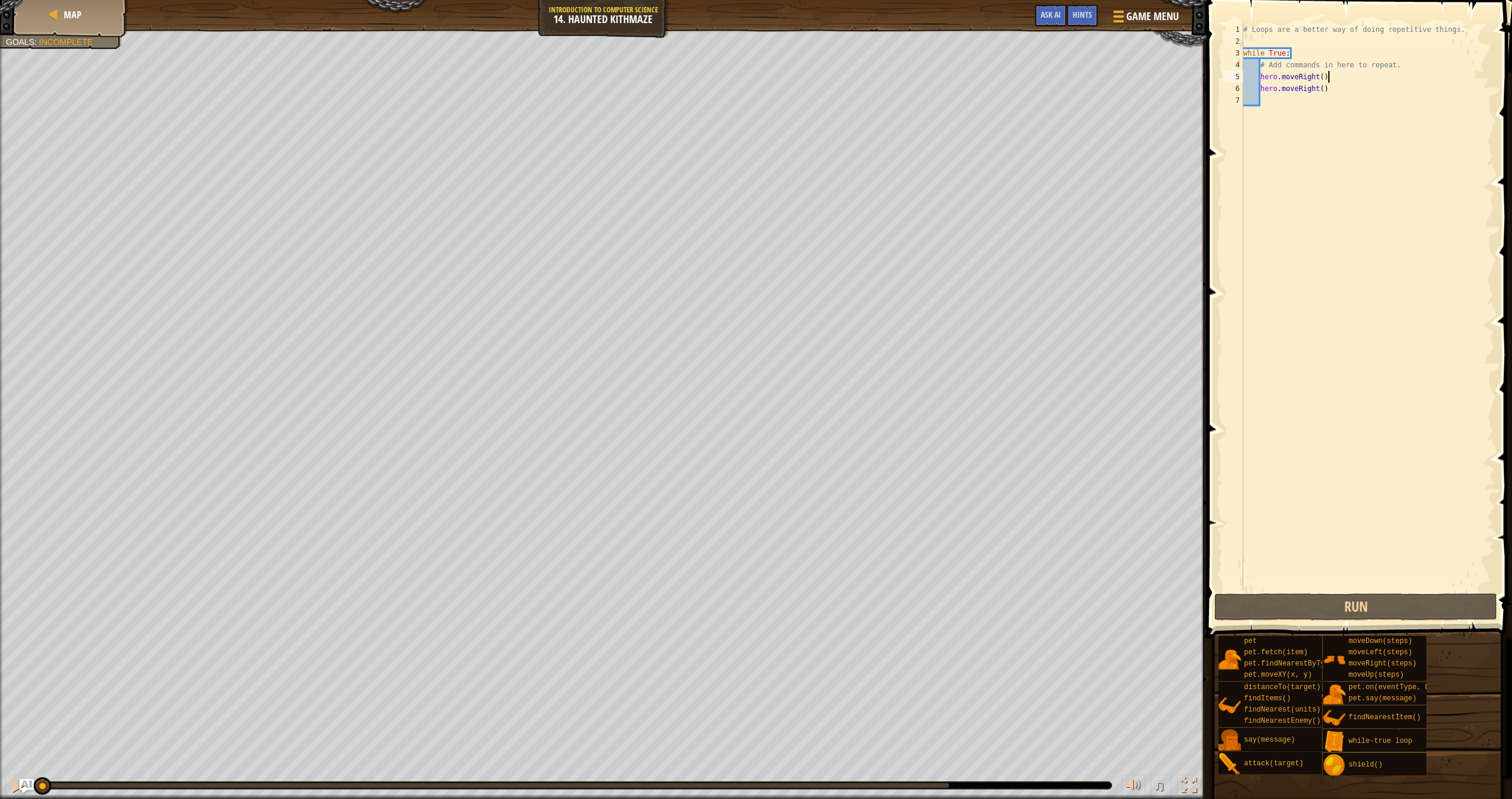
click at [1336, 73] on div "# Loops are a better way of doing repetitive things. while True : # Add command…" at bounding box center [1367, 319] width 254 height 591
type textarea "hero.moveRight()"
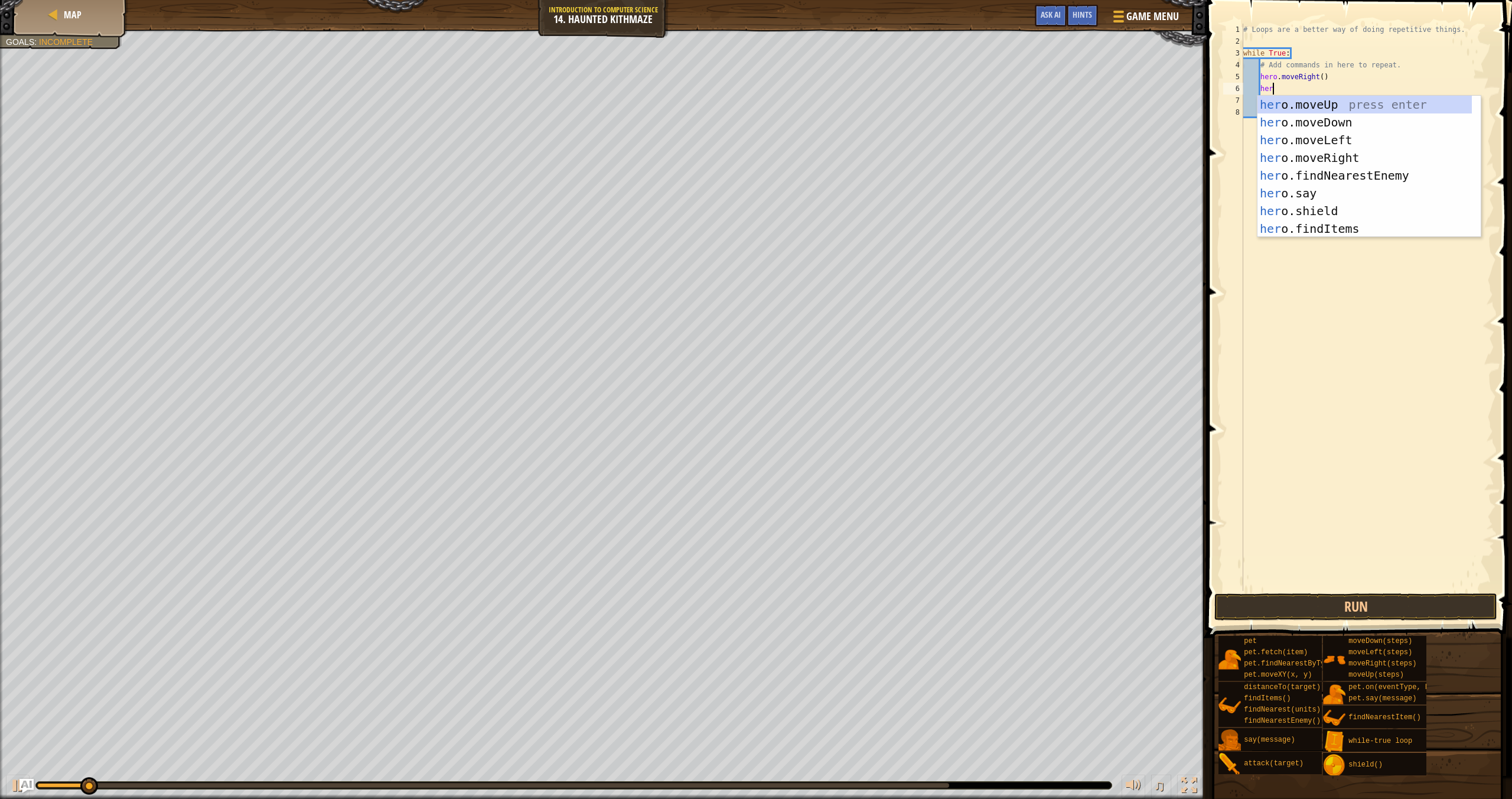
scroll to position [5, 2]
type textarea "hero"
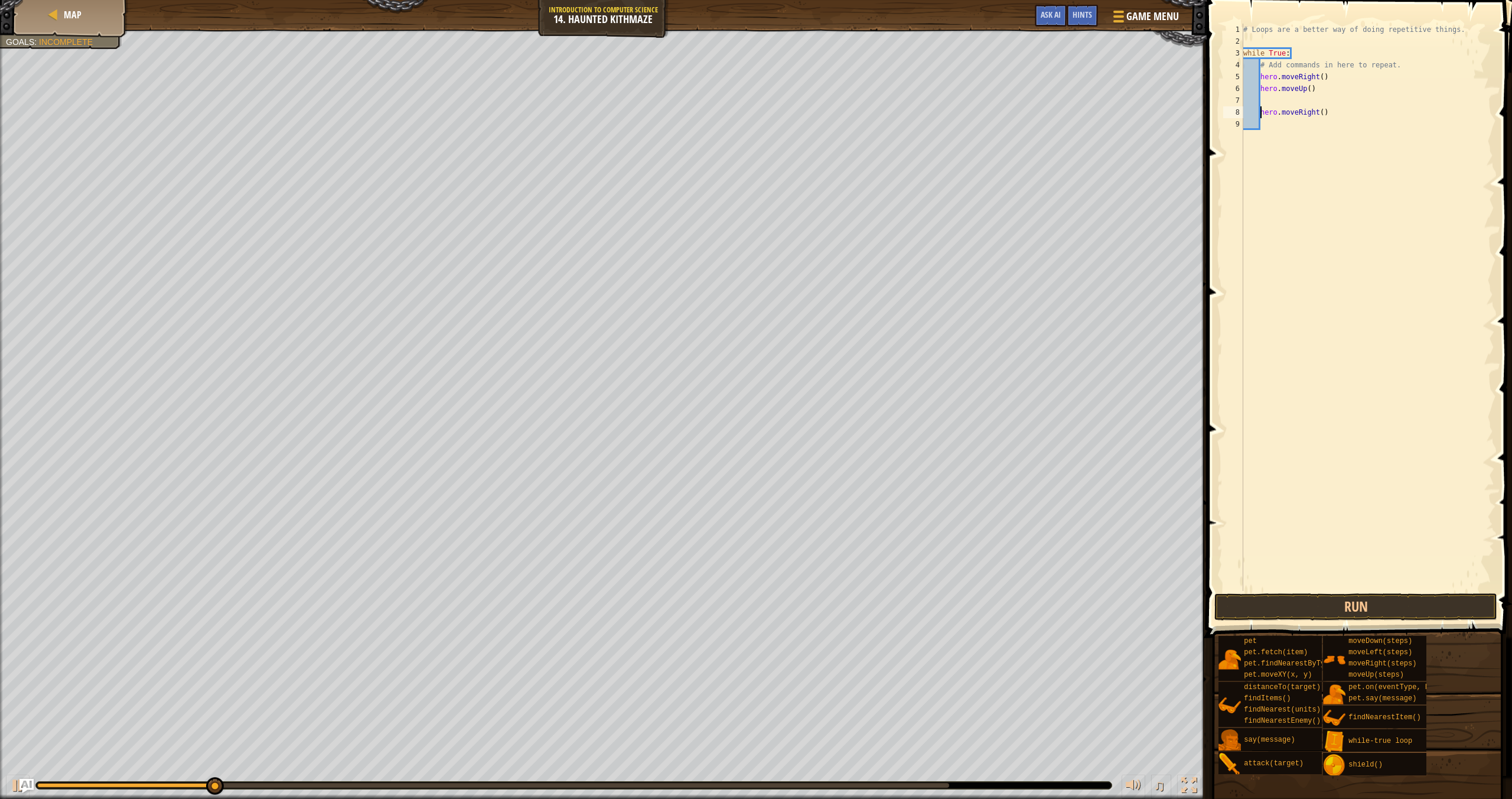
click at [1261, 115] on div "# Loops are a better way of doing repetitive things. while True : # Add command…" at bounding box center [1367, 319] width 254 height 591
click at [1313, 601] on button "Run" at bounding box center [1356, 607] width 283 height 27
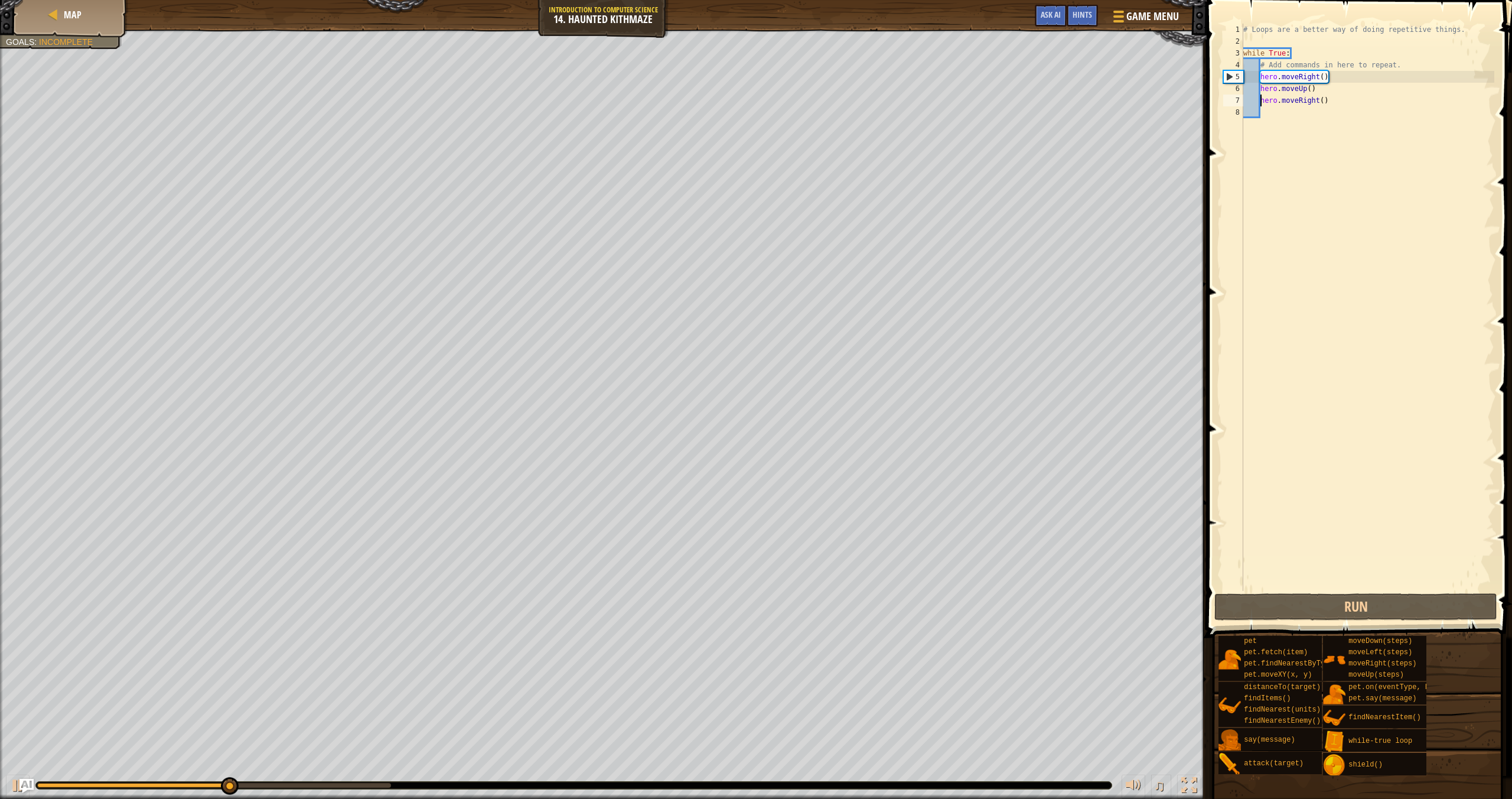
click at [1323, 74] on div "# Loops are a better way of doing repetitive things. while True : # Add command…" at bounding box center [1367, 319] width 254 height 591
click at [1313, 90] on div "# Loops are a better way of doing repetitive things. while True : # Add command…" at bounding box center [1367, 319] width 254 height 591
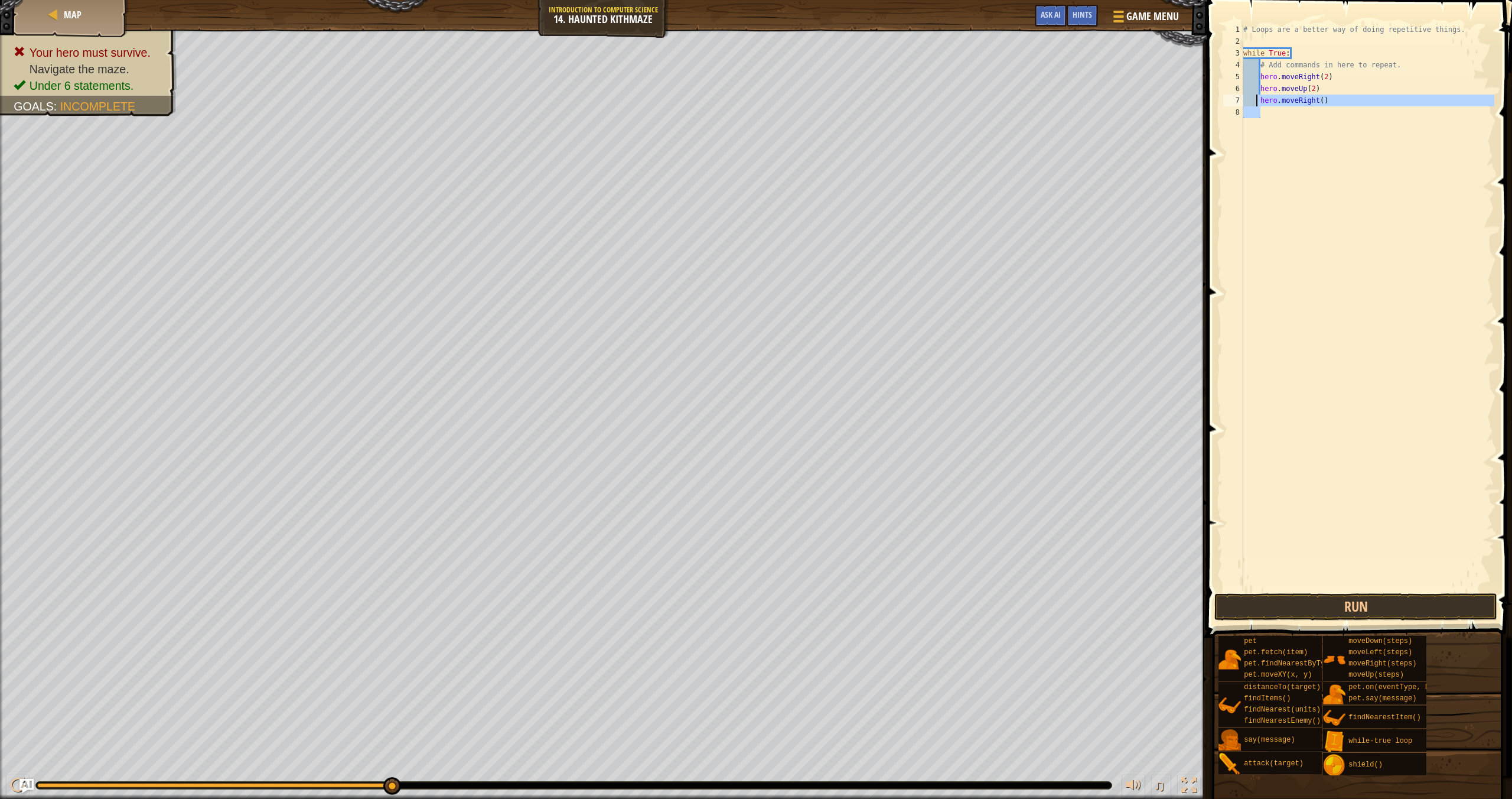
drag, startPoint x: 1342, startPoint y: 107, endPoint x: 1256, endPoint y: 105, distance: 86.0
click at [1256, 105] on div "# Loops are a better way of doing repetitive things. while True : # Add command…" at bounding box center [1367, 319] width 254 height 591
type textarea "hero.moveRight()"
click at [1305, 604] on button "Run" at bounding box center [1356, 607] width 283 height 27
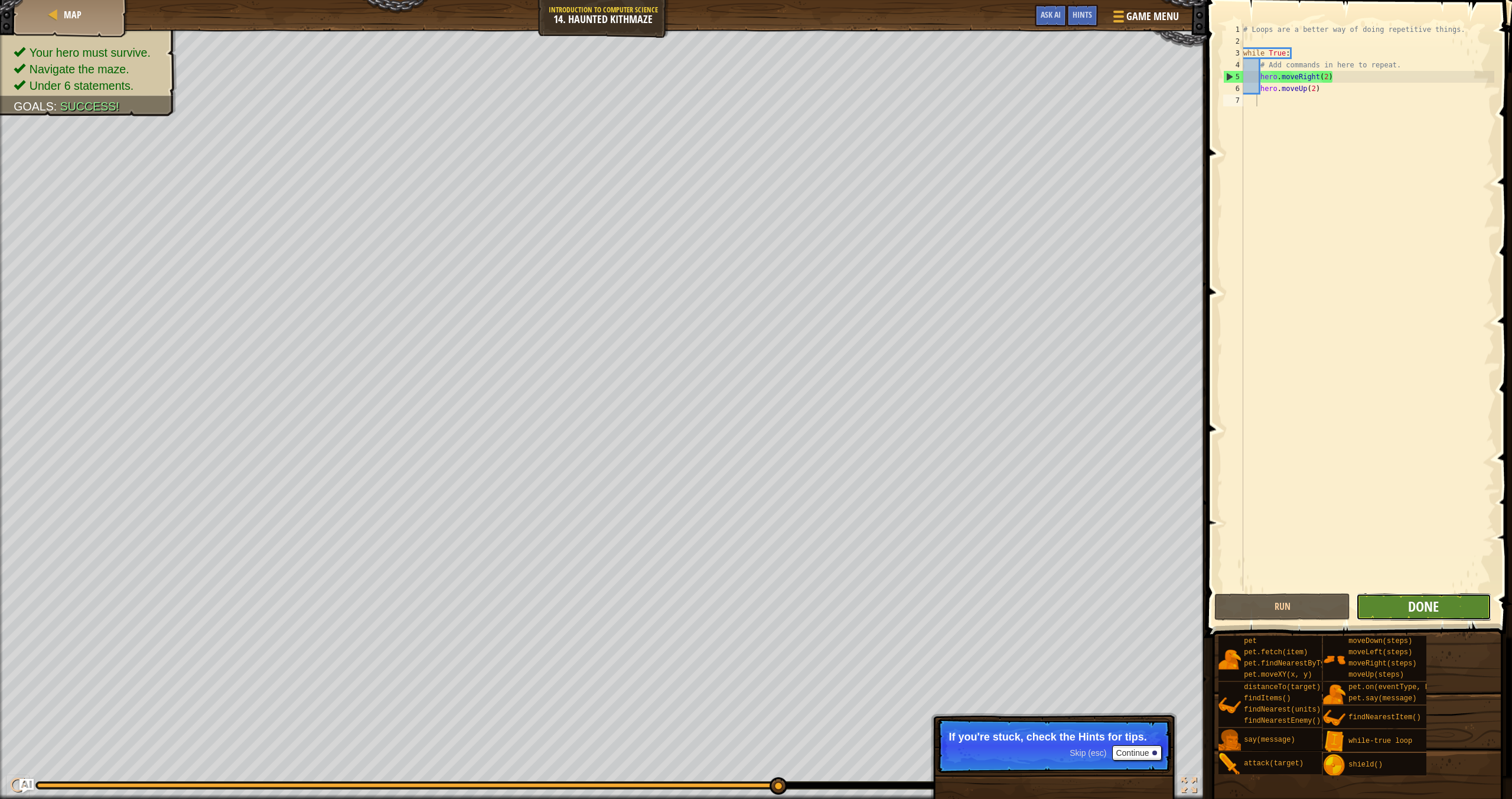
click at [1430, 610] on span "Done" at bounding box center [1423, 606] width 31 height 19
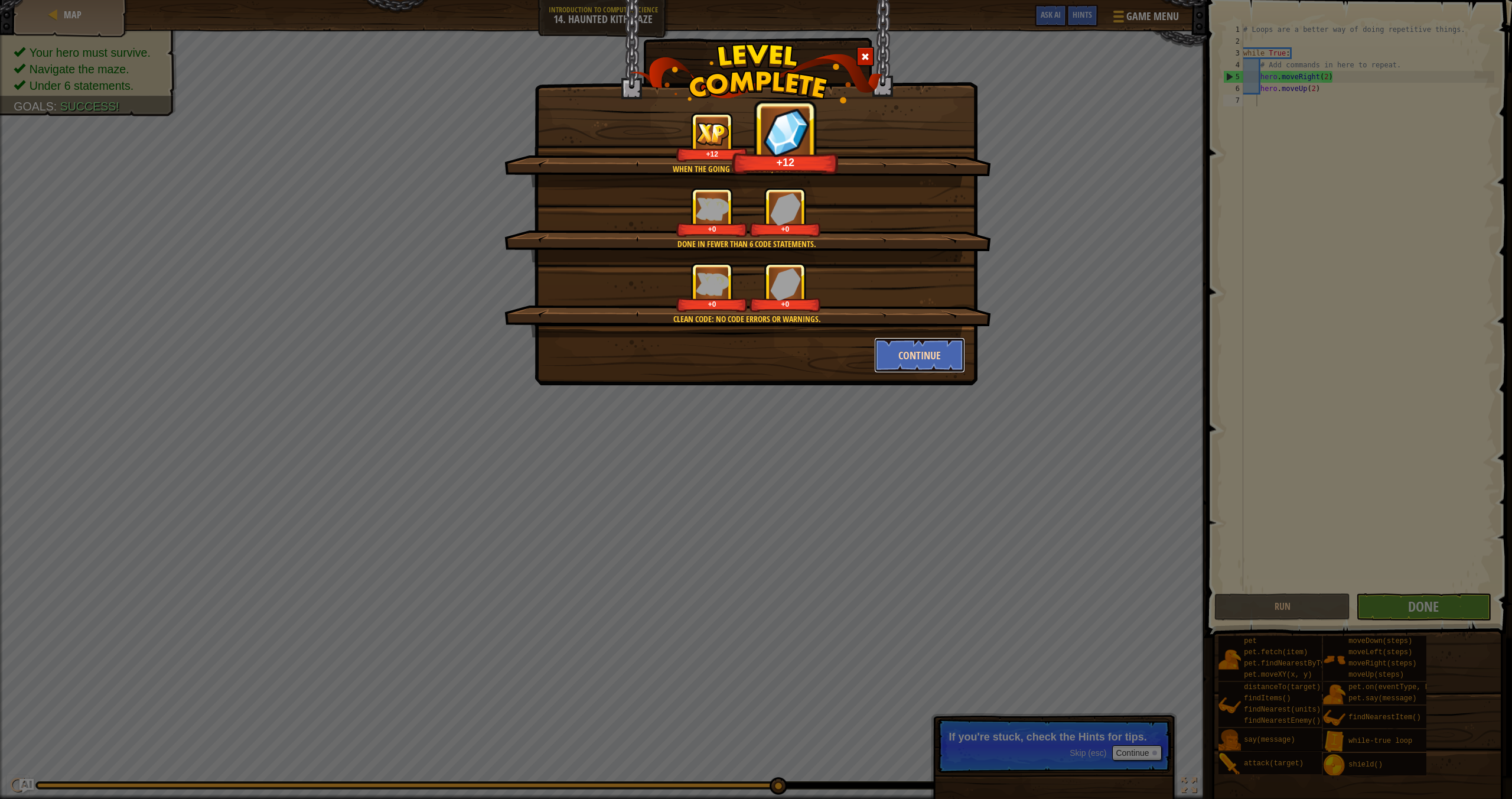
click at [903, 351] on button "Continue" at bounding box center [920, 354] width 92 height 36
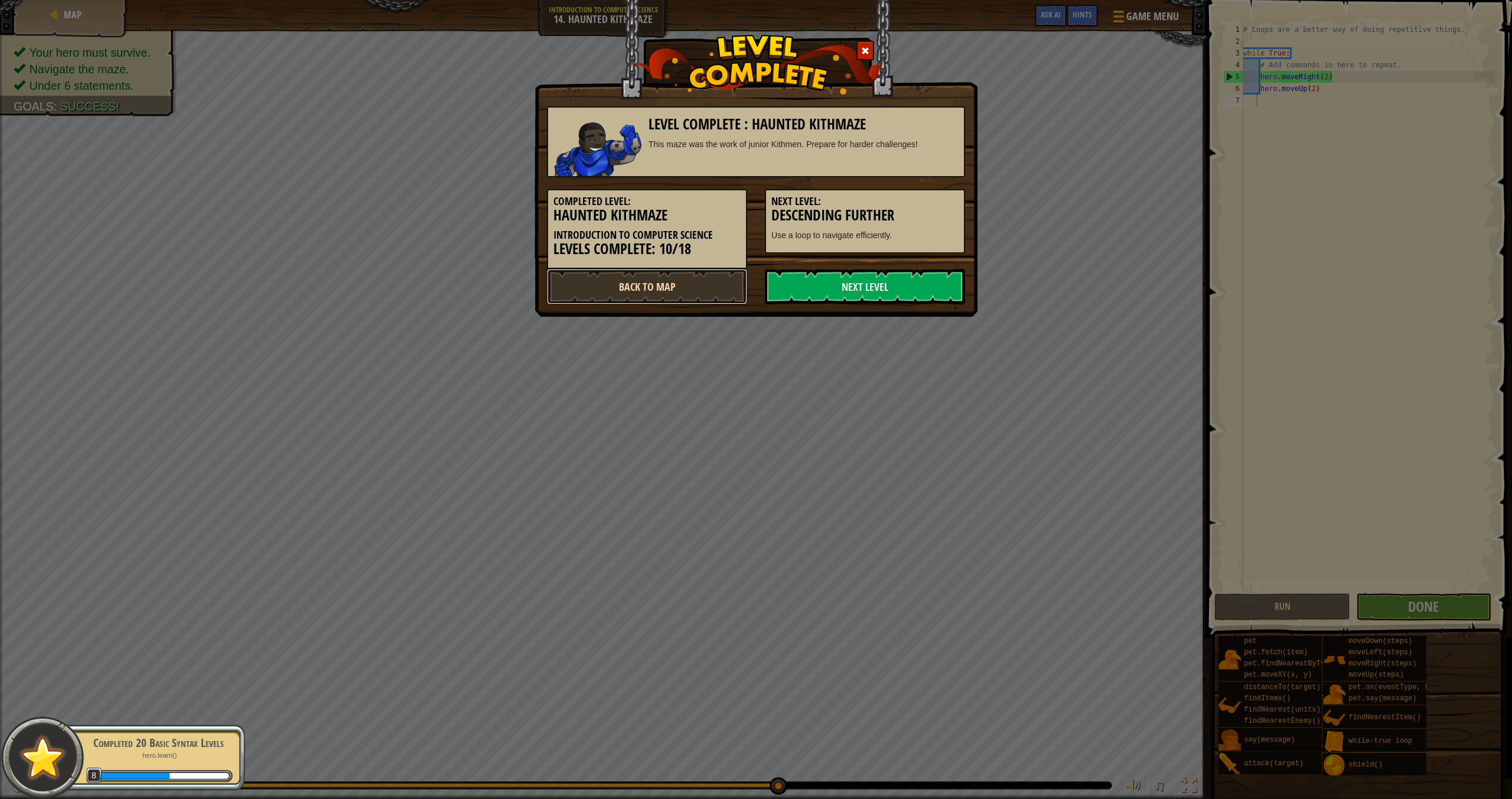
click at [698, 285] on link "Back to Map" at bounding box center [647, 286] width 200 height 36
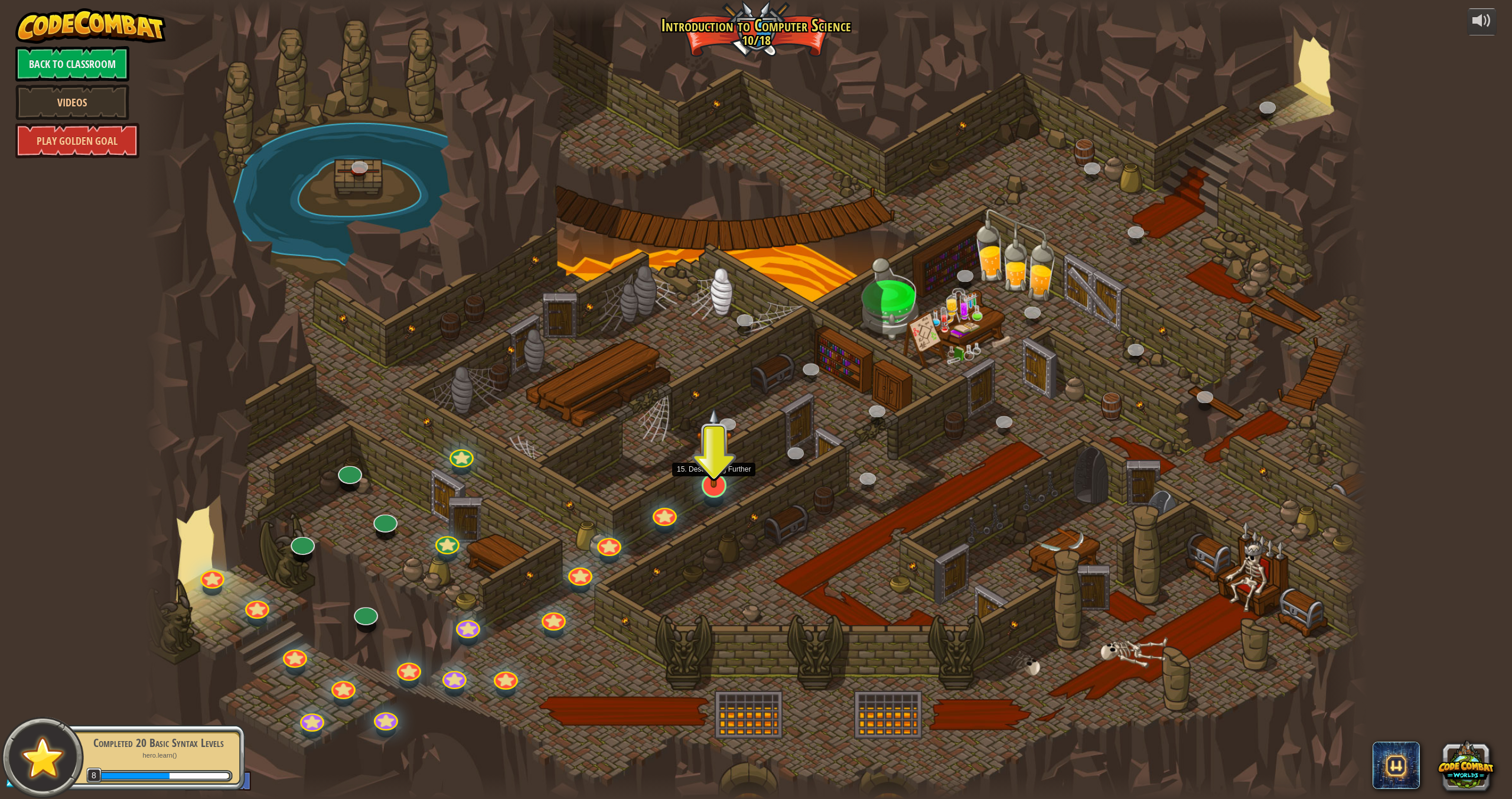
click at [710, 475] on img at bounding box center [714, 448] width 36 height 82
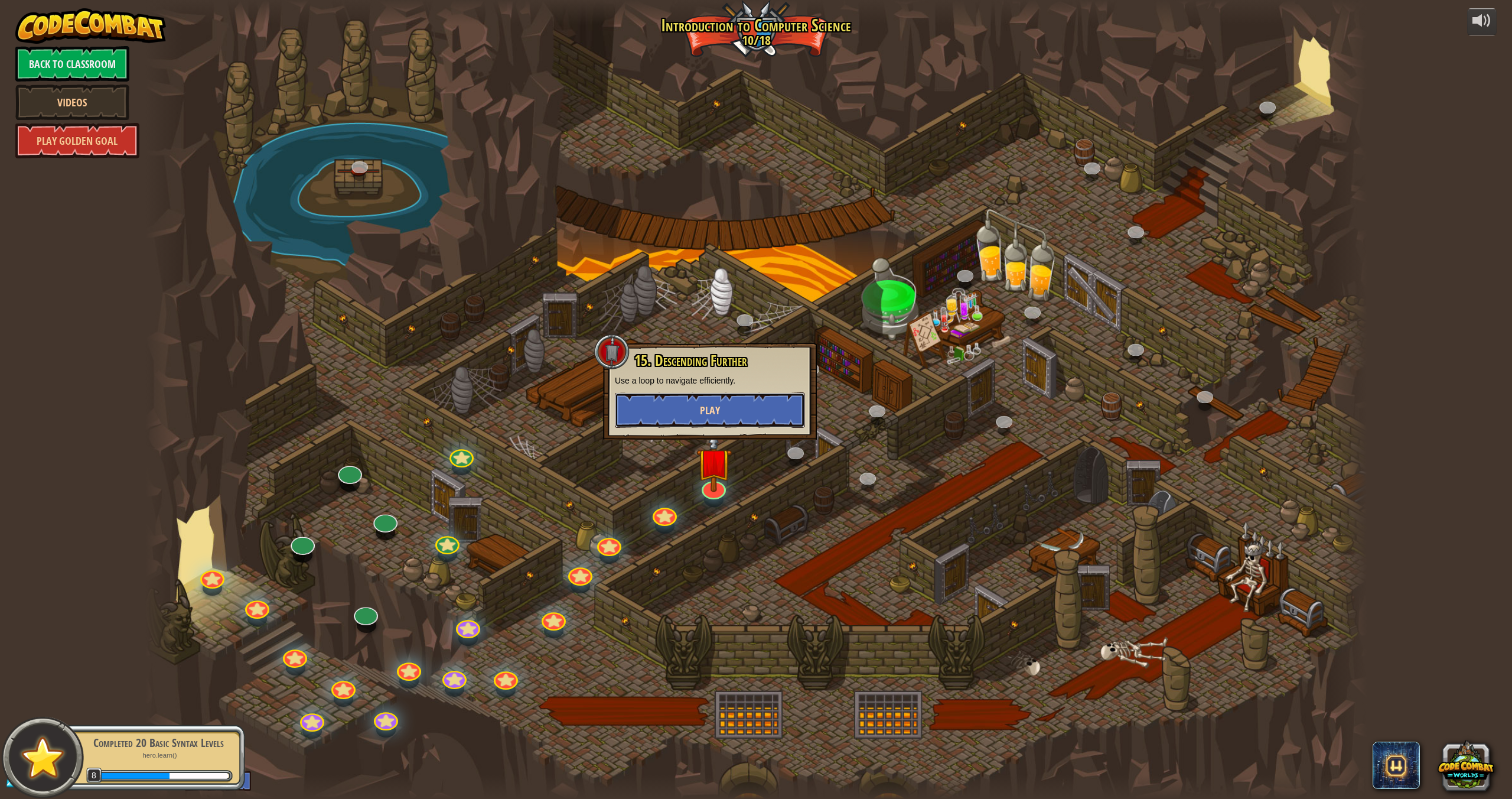
click at [715, 417] on span "Play" at bounding box center [709, 410] width 20 height 15
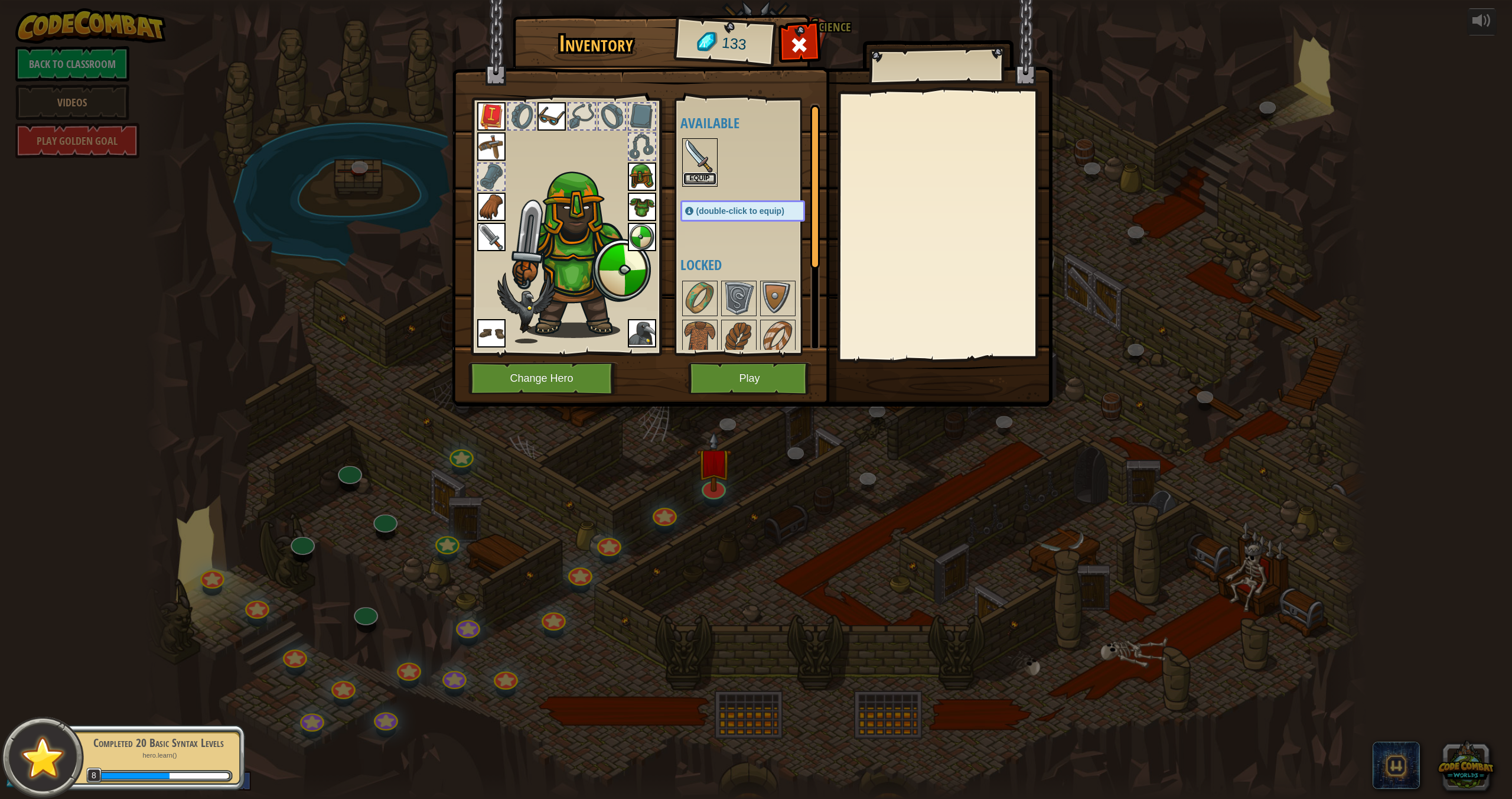
click at [706, 175] on button "Equip" at bounding box center [700, 179] width 33 height 12
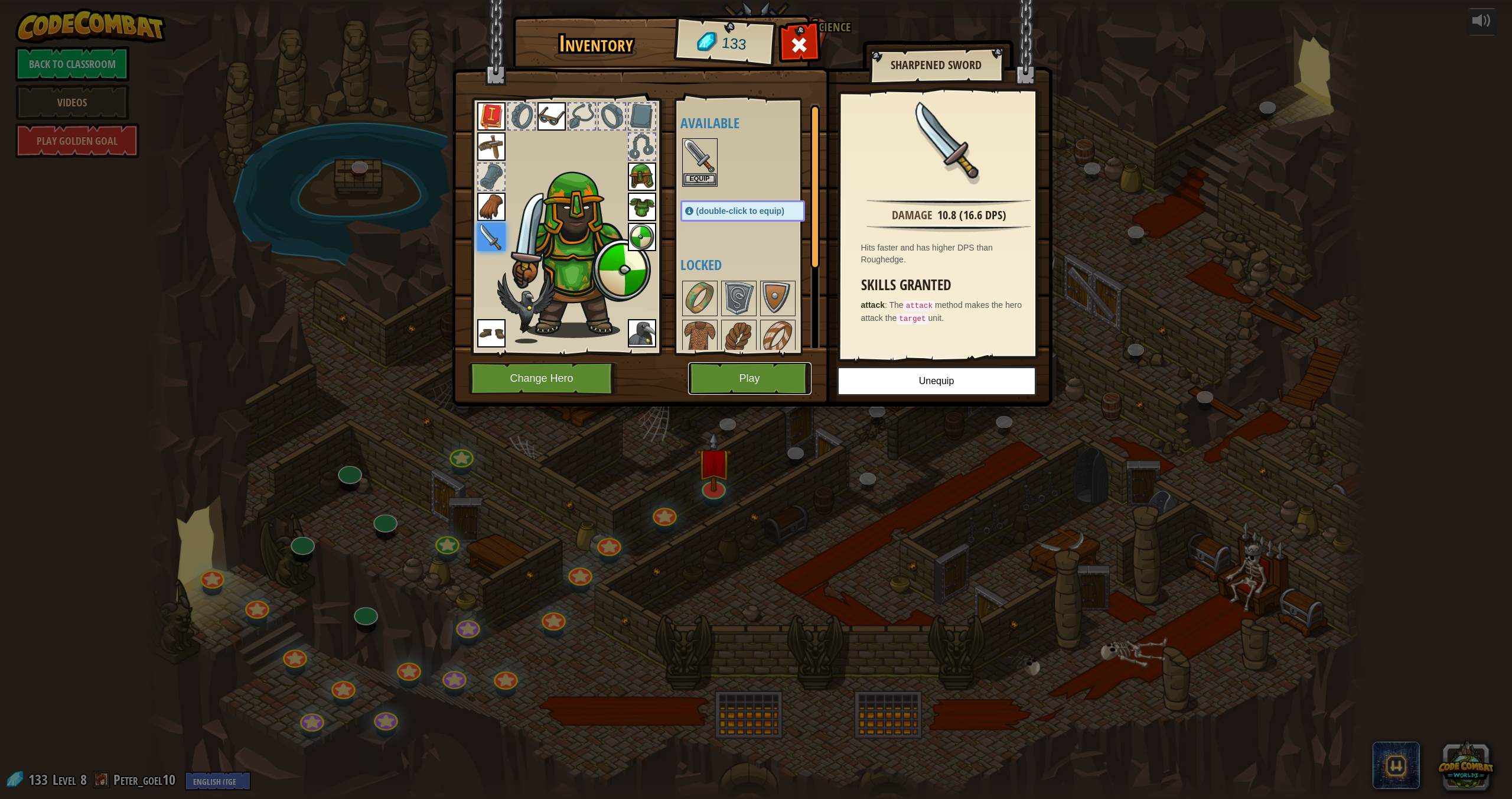
click at [722, 379] on button "Play" at bounding box center [750, 378] width 123 height 33
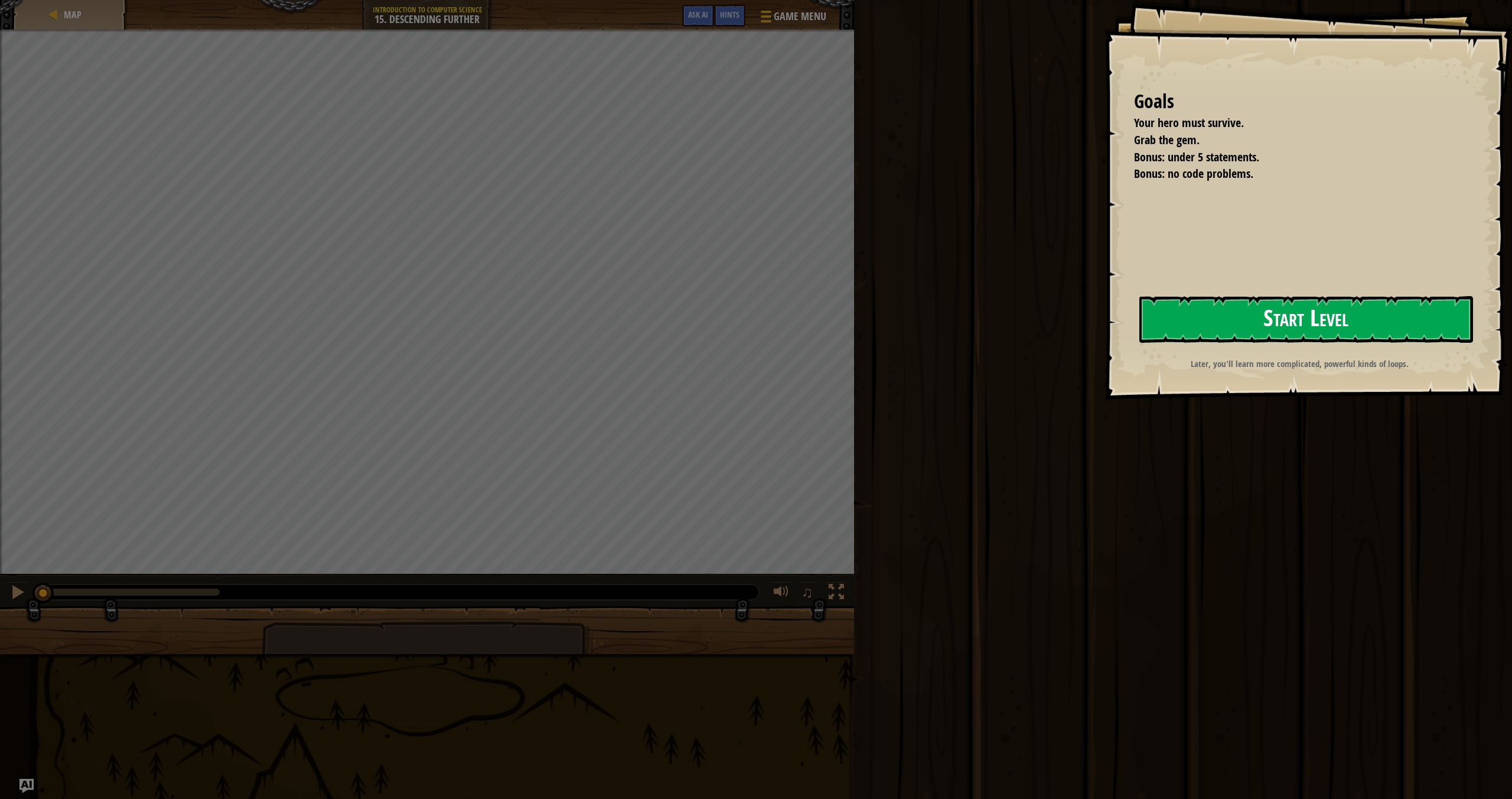
click at [1345, 313] on button "Start Level" at bounding box center [1306, 320] width 334 height 47
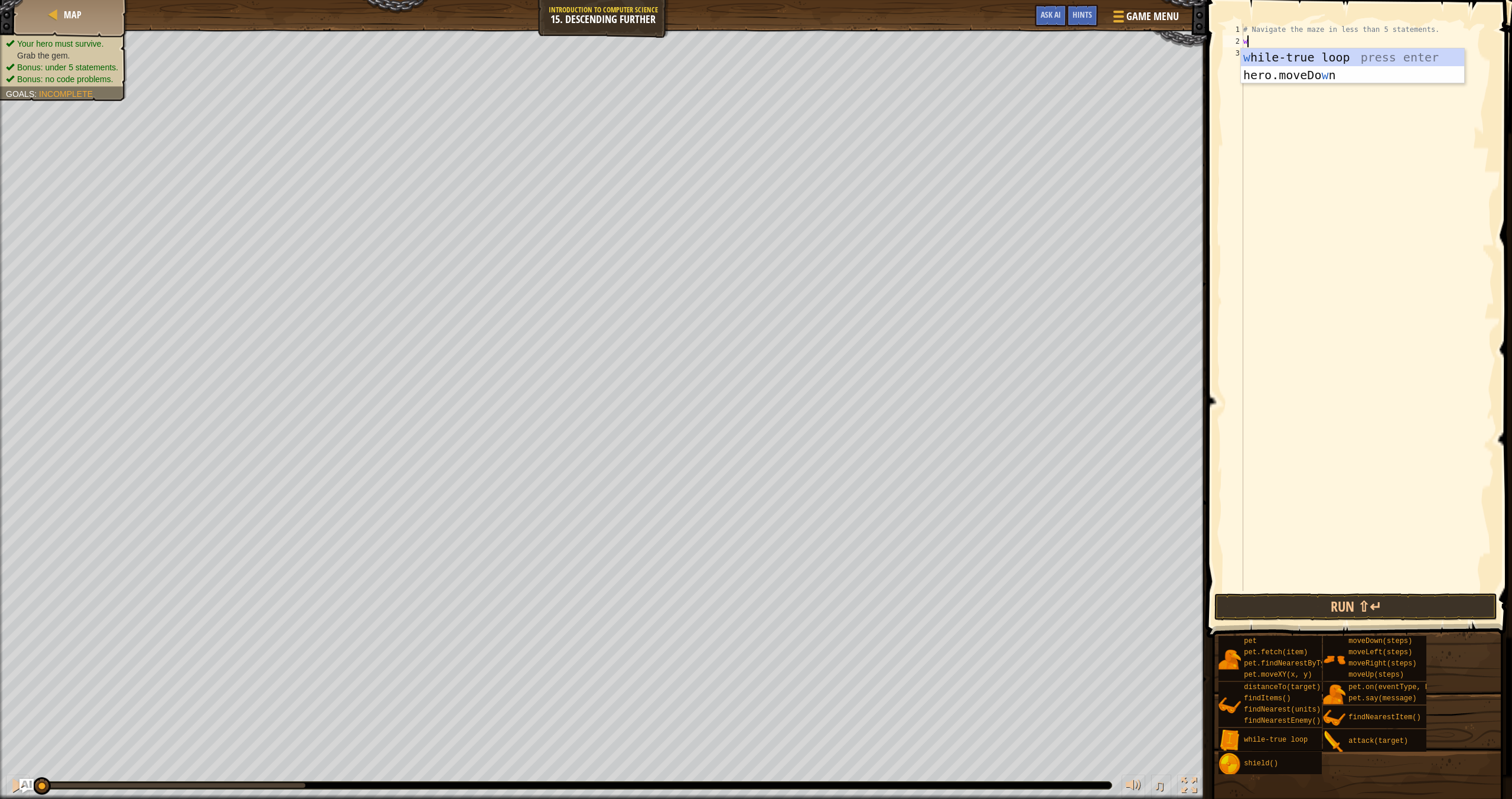
scroll to position [5, 0]
type textarea "while"
type textarea "hero.moveright"
click at [1326, 53] on div "# Navigate the maze in less than 5 statements. while True : hero . moveRight ( )" at bounding box center [1367, 319] width 254 height 591
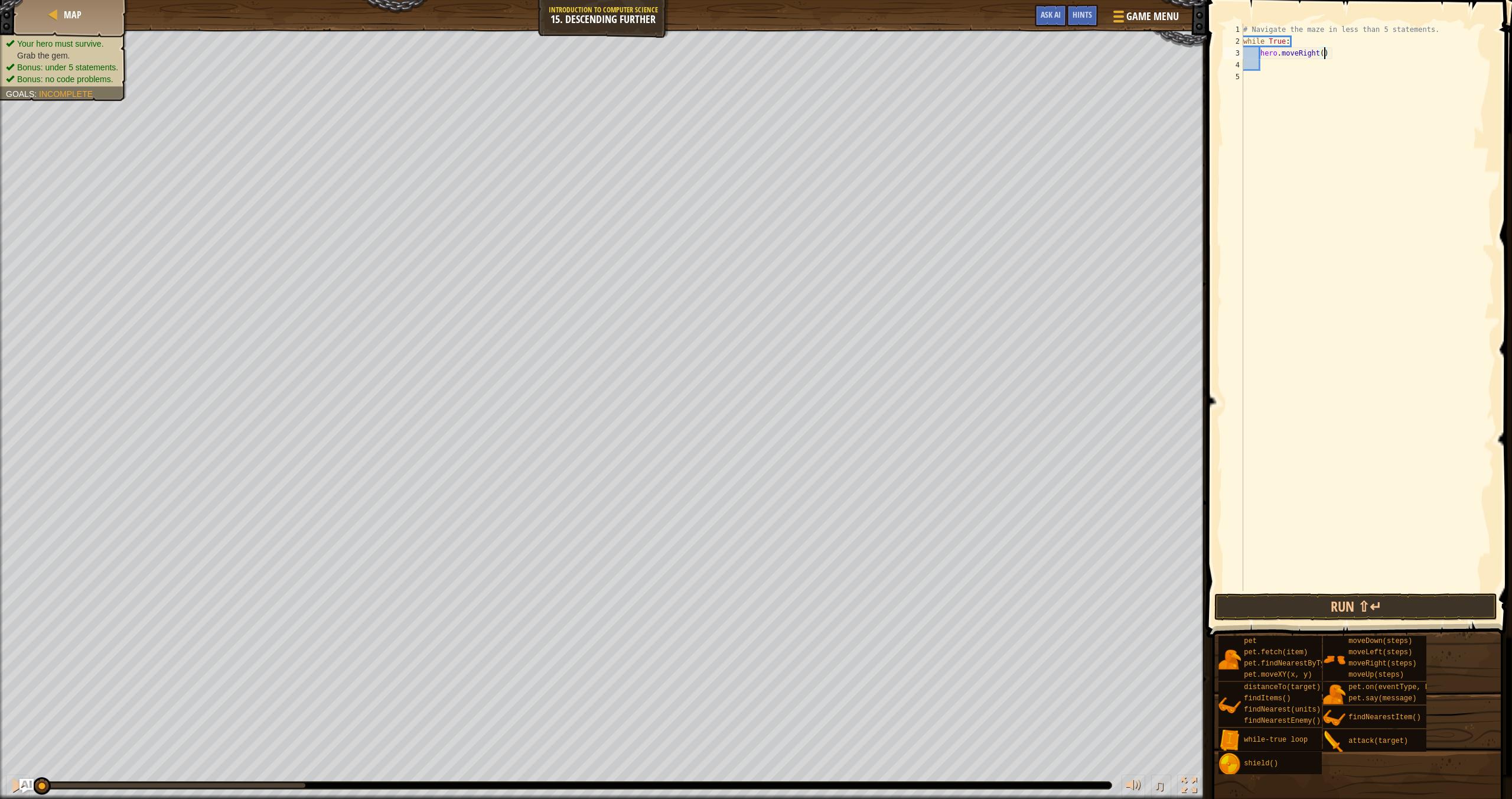
click at [1324, 52] on div "# Navigate the maze in less than 5 statements. while True : hero . moveRight ( )" at bounding box center [1367, 319] width 254 height 591
type textarea "hero.moveRight(2)"
click at [1286, 67] on div "# Navigate the maze in less than 5 statements. while True : hero . moveRight ( …" at bounding box center [1367, 319] width 254 height 591
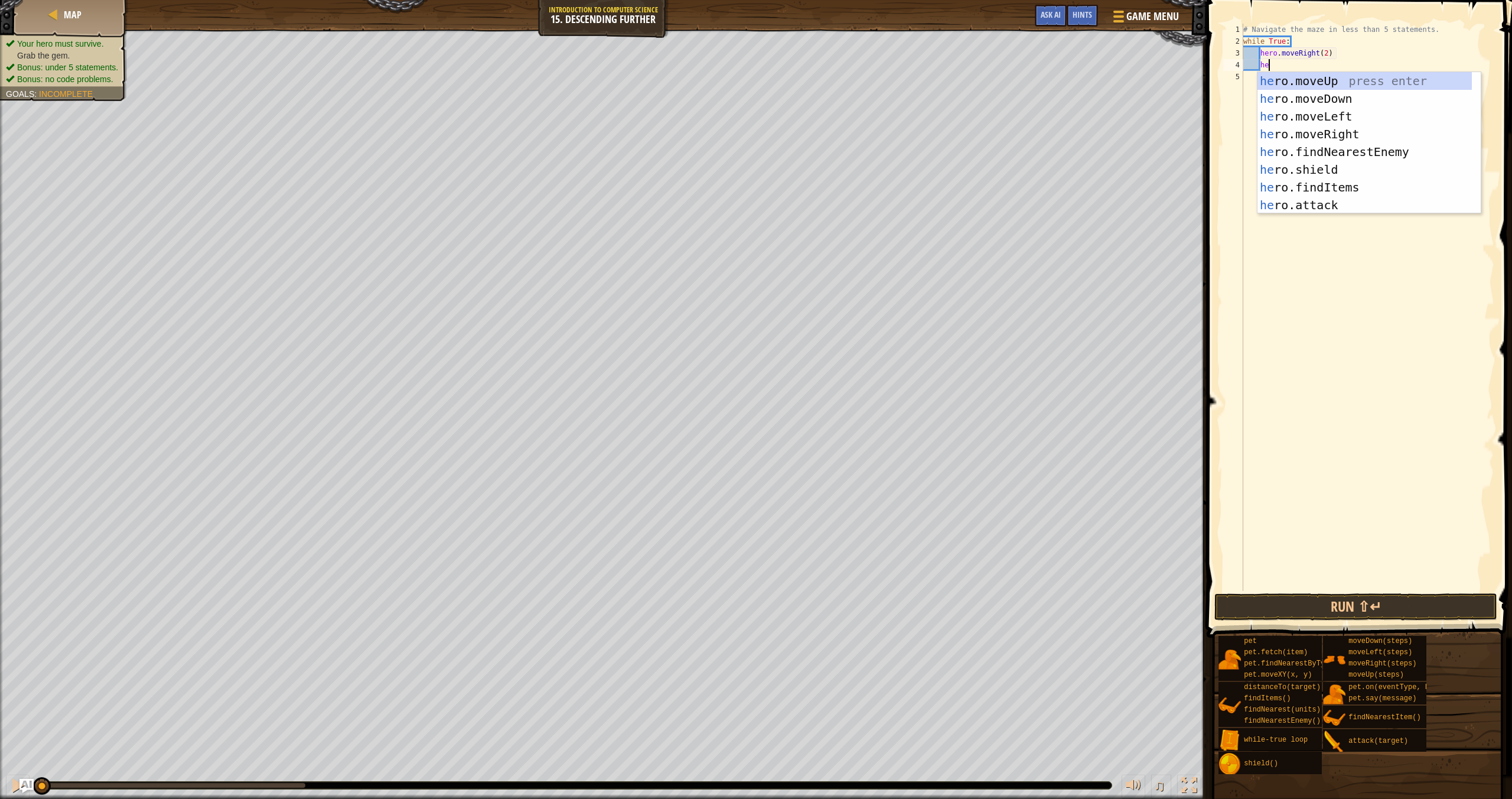
scroll to position [5, 2]
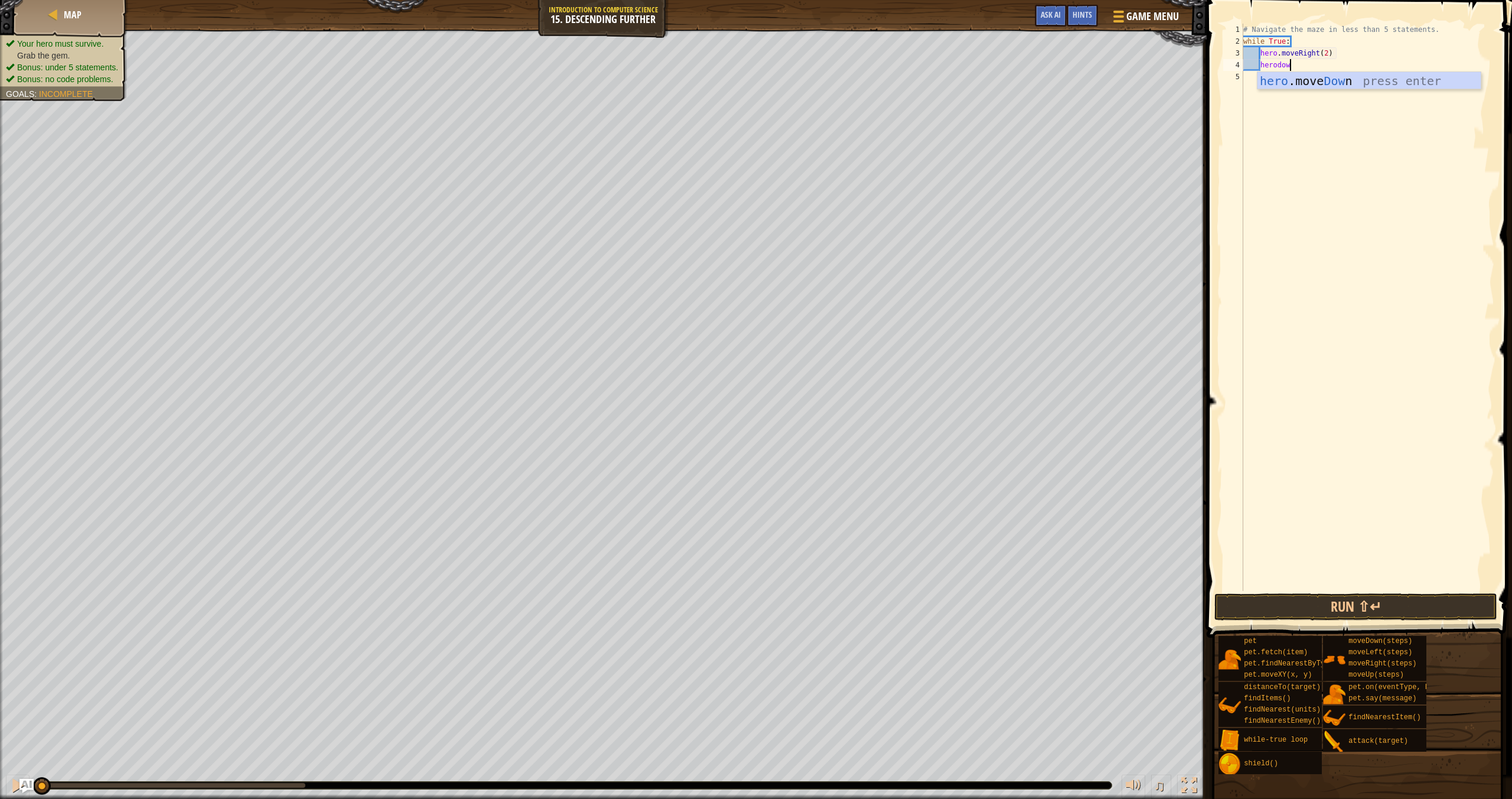
type textarea "herodown"
click at [1374, 612] on button "Run ⇧↵" at bounding box center [1356, 607] width 283 height 27
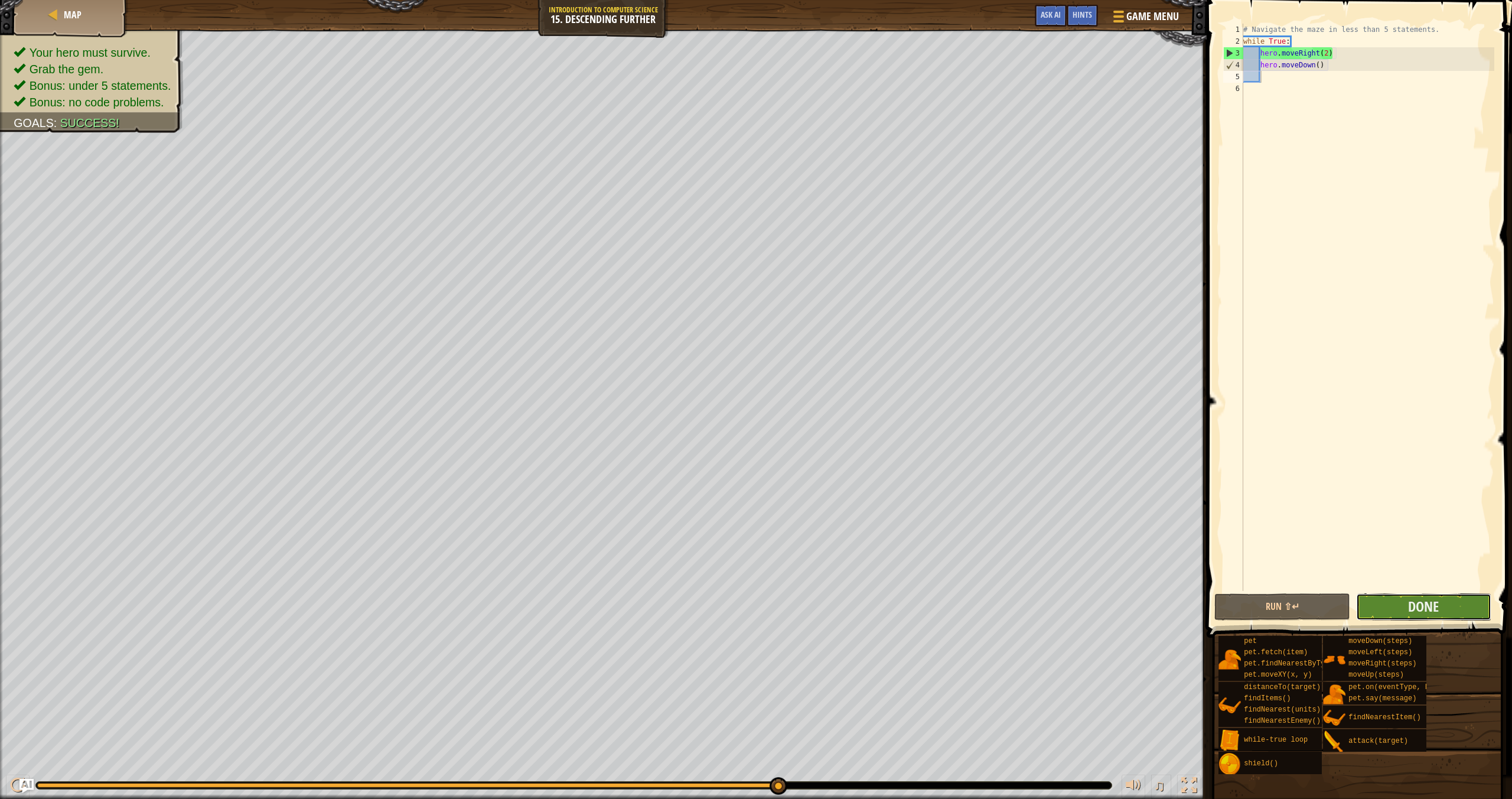
click at [1443, 609] on button "Done" at bounding box center [1423, 607] width 136 height 27
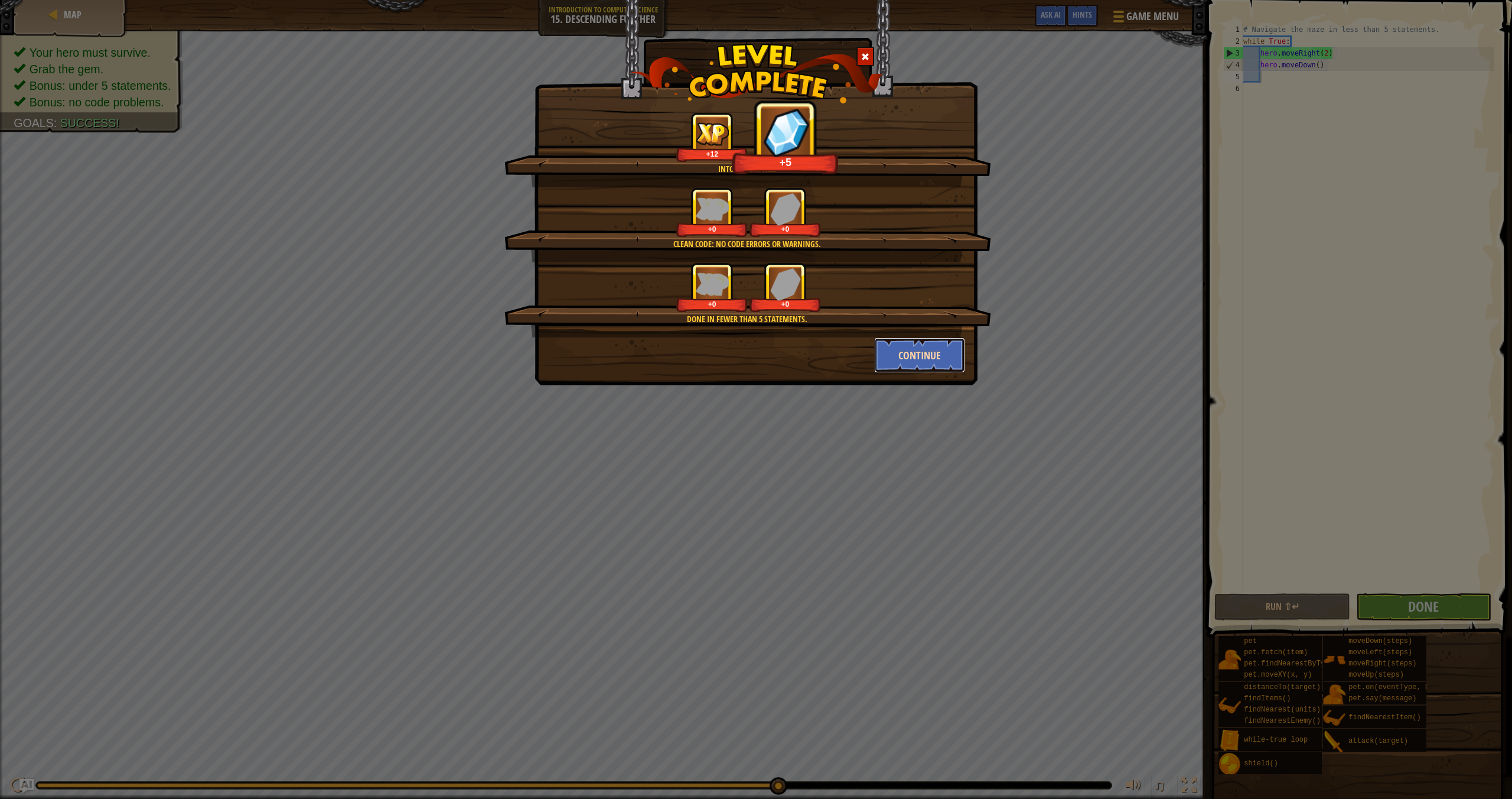
click at [910, 361] on button "Continue" at bounding box center [920, 354] width 92 height 36
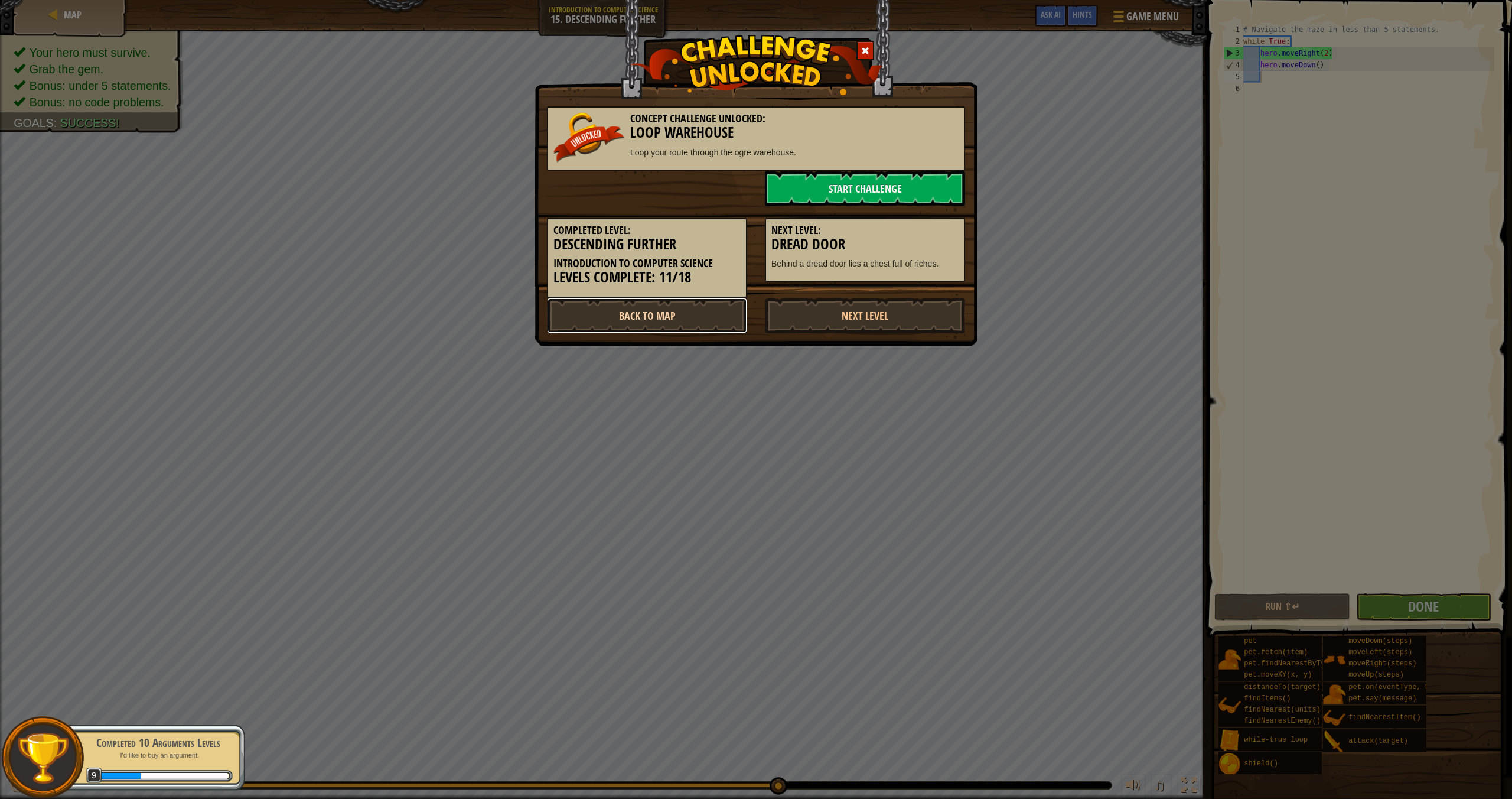
click at [694, 309] on link "Back to Map" at bounding box center [647, 315] width 200 height 36
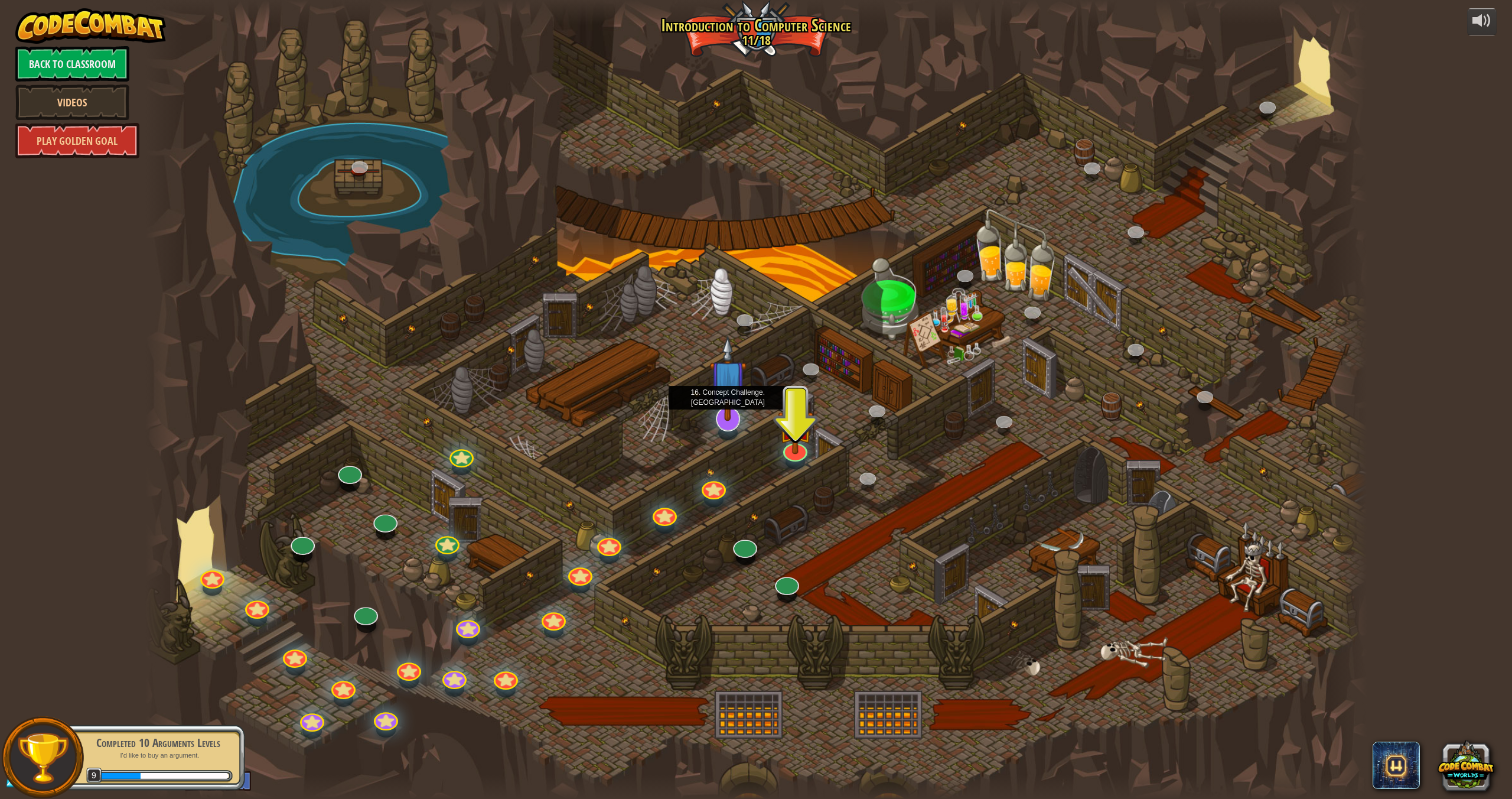
click at [728, 416] on img at bounding box center [728, 379] width 38 height 86
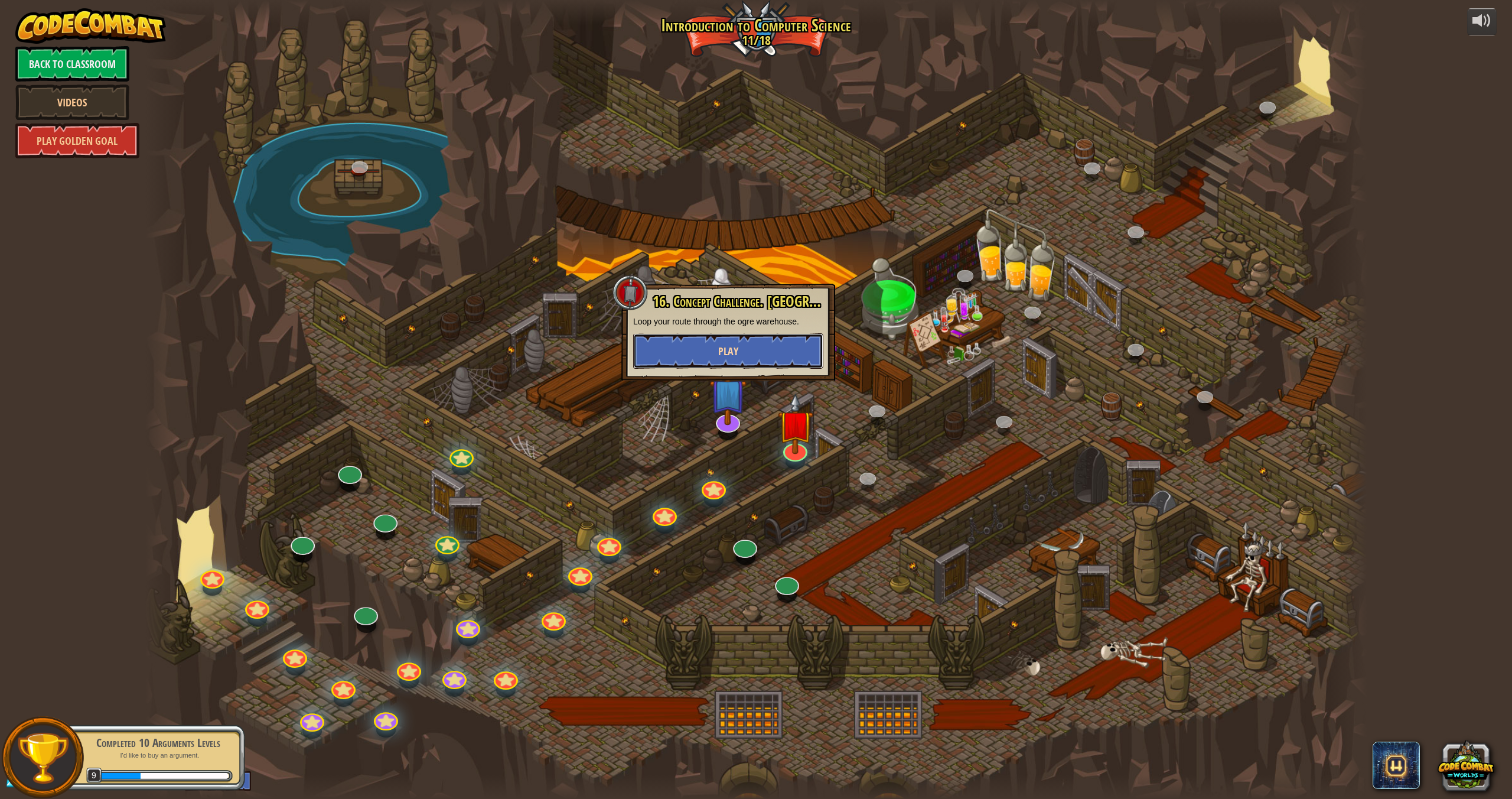
click at [775, 348] on button "Play" at bounding box center [728, 351] width 190 height 36
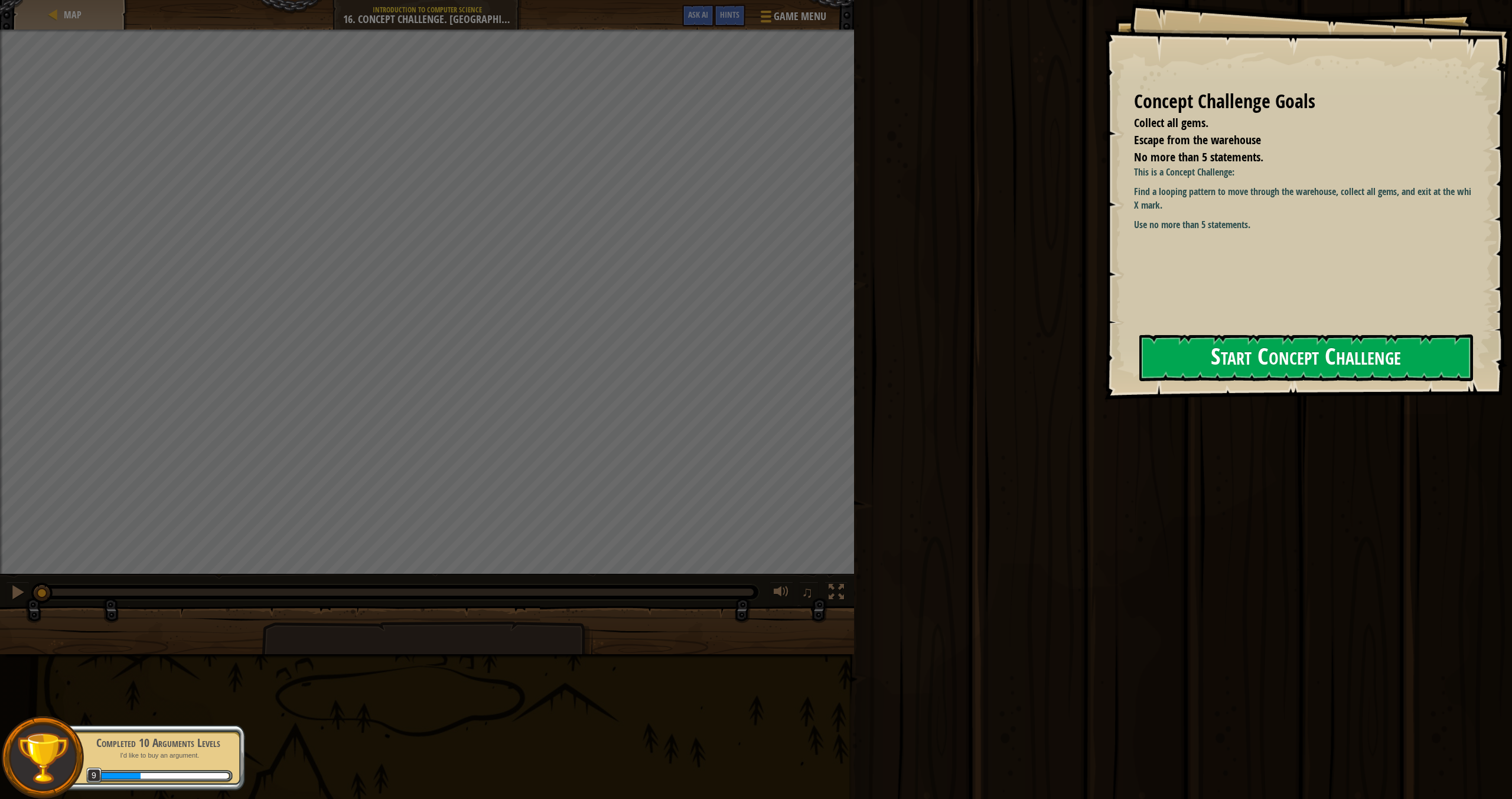
click at [1240, 358] on button "Start Concept Challenge" at bounding box center [1306, 358] width 334 height 47
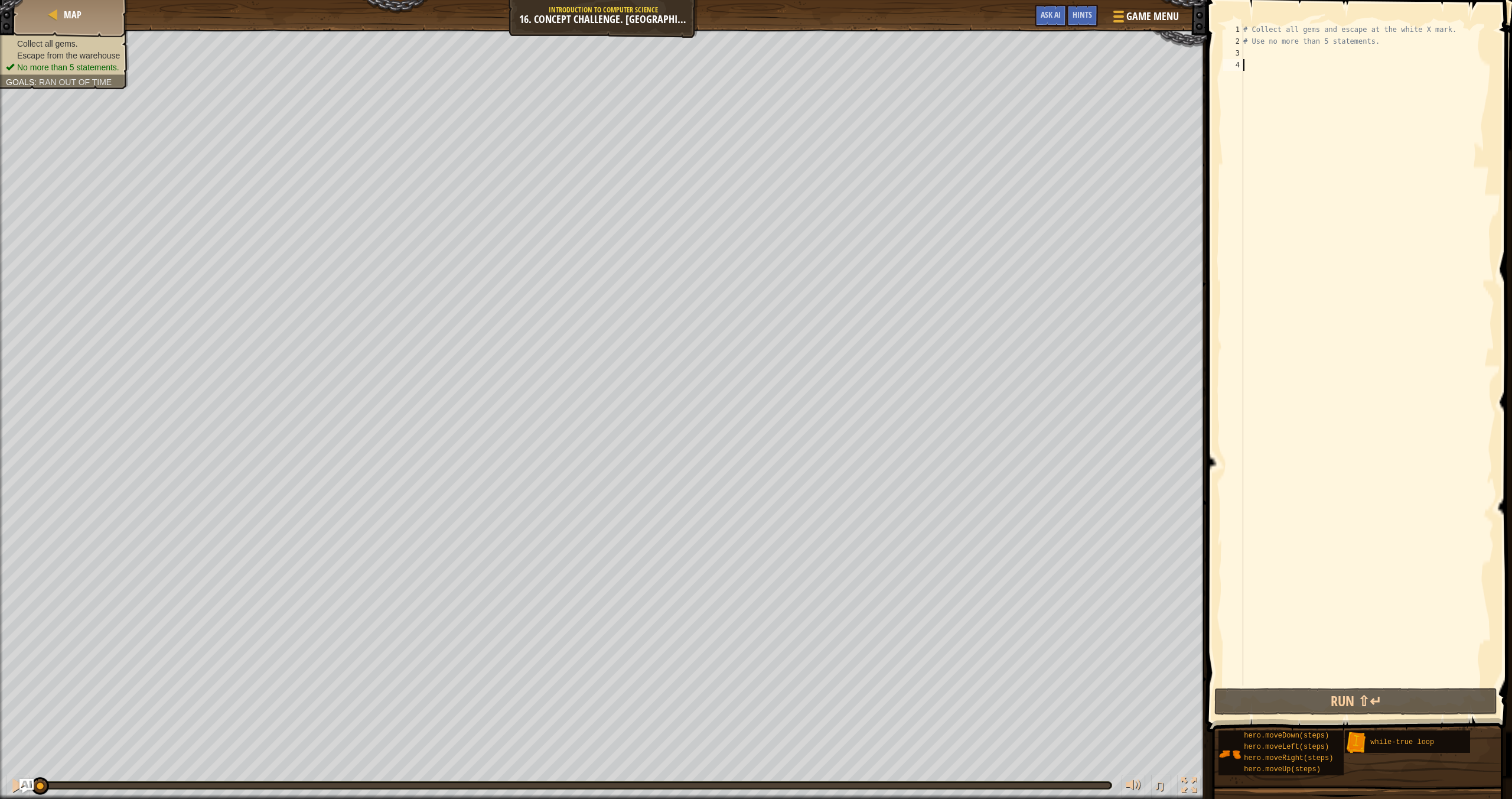
click at [1255, 52] on div "# Collect all gems and escape at the white X mark. # Use no more than 5 stateme…" at bounding box center [1367, 366] width 254 height 685
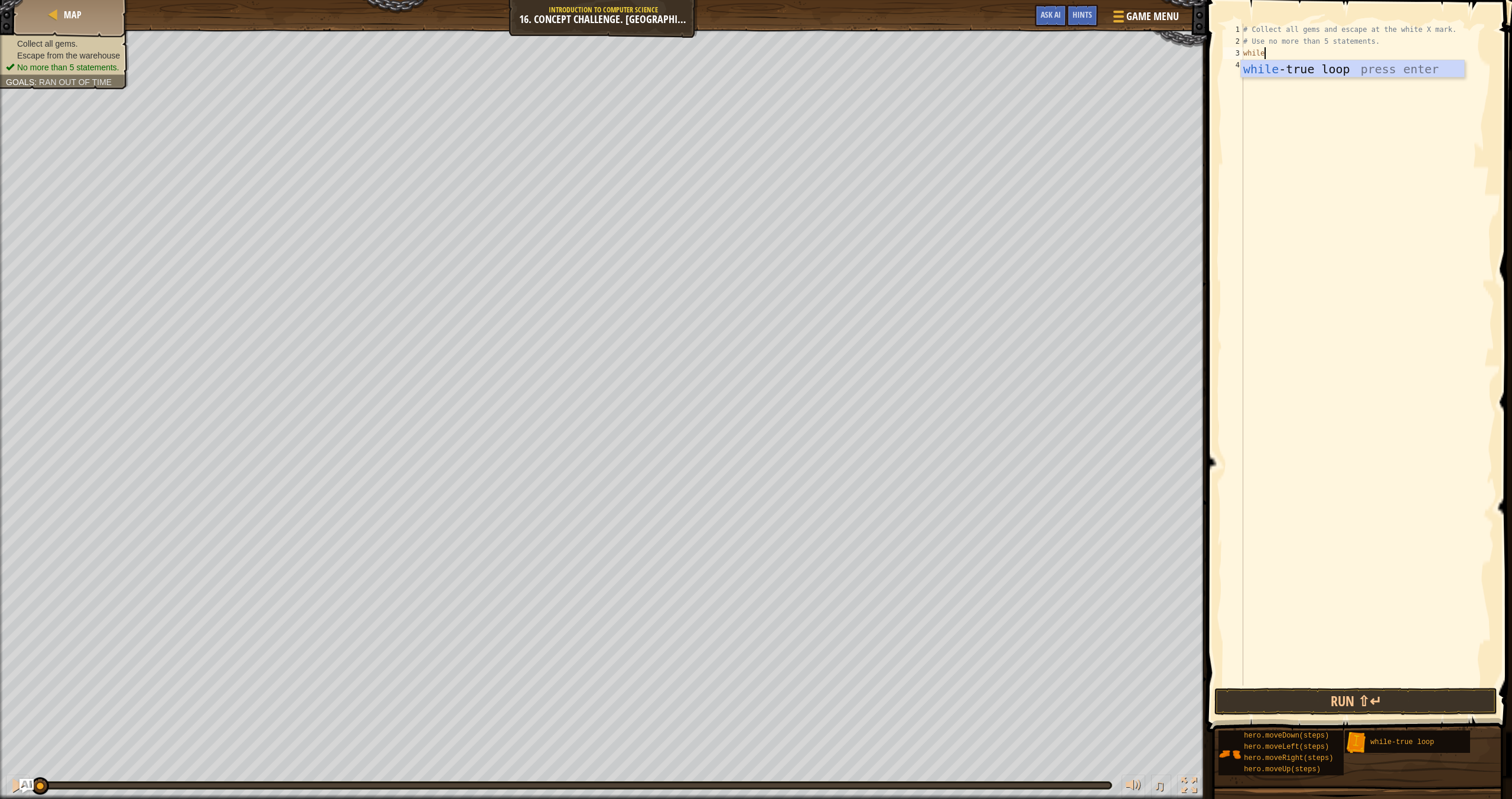
scroll to position [5, 2]
type textarea "whilet"
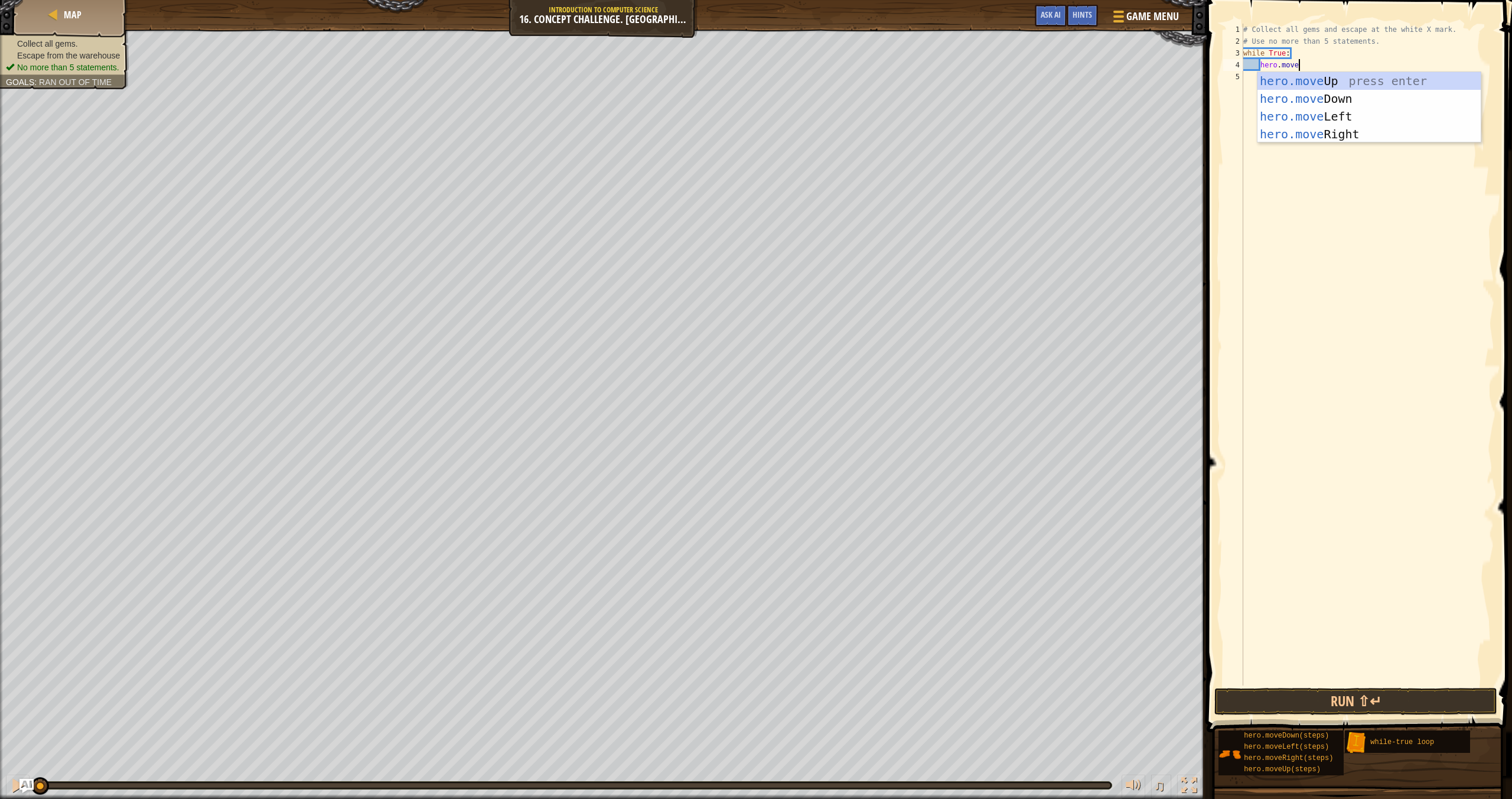
type textarea "hero.moveup"
click at [1313, 67] on div "# Collect all gems and escape at the white X mark. # Use no more than 5 stateme…" at bounding box center [1367, 366] width 254 height 685
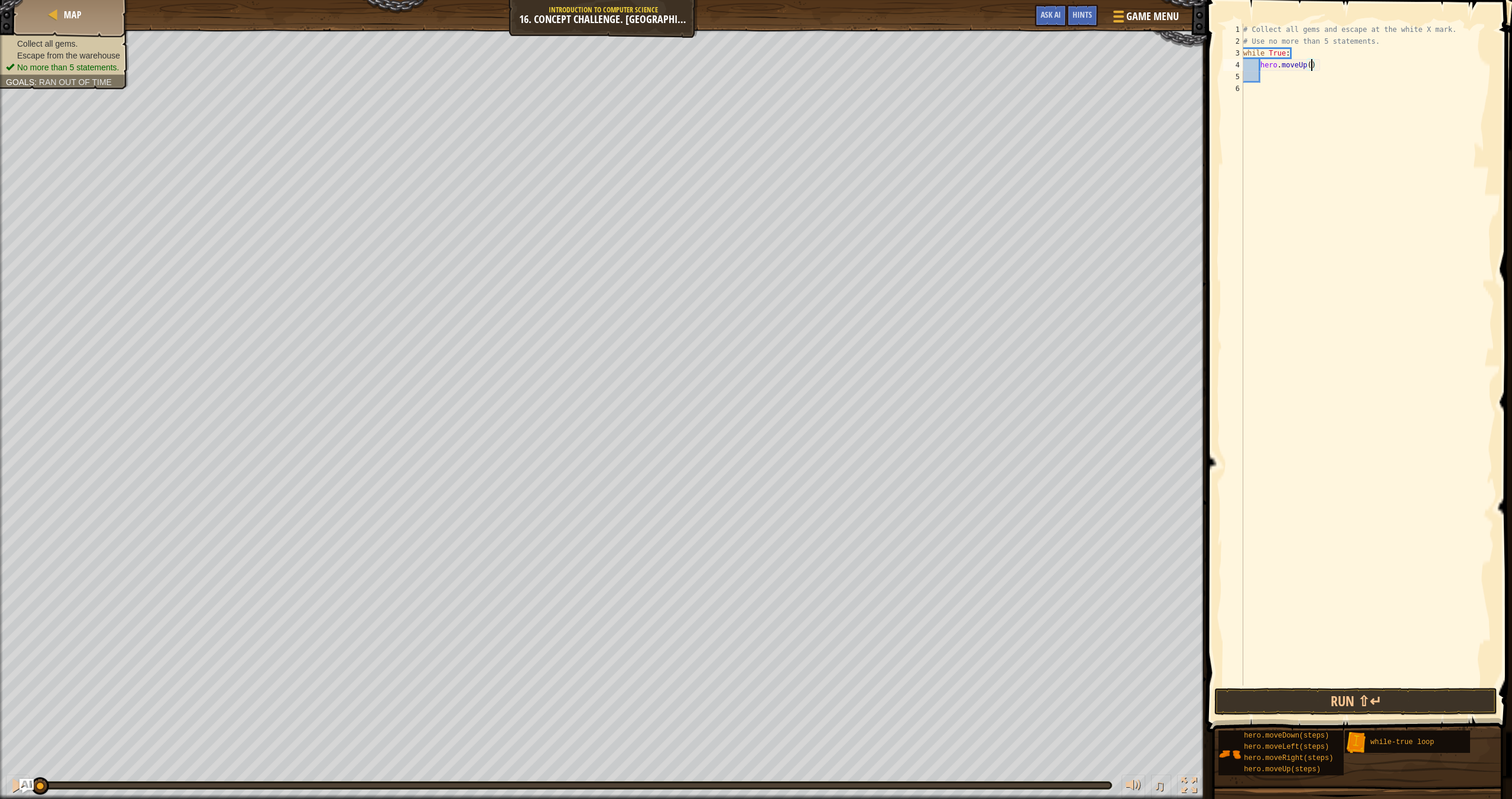
type textarea "hero.moveUp(2)"
click at [1266, 76] on div "# Collect all gems and escape at the white X mark. # Use no more than 5 stateme…" at bounding box center [1367, 366] width 254 height 685
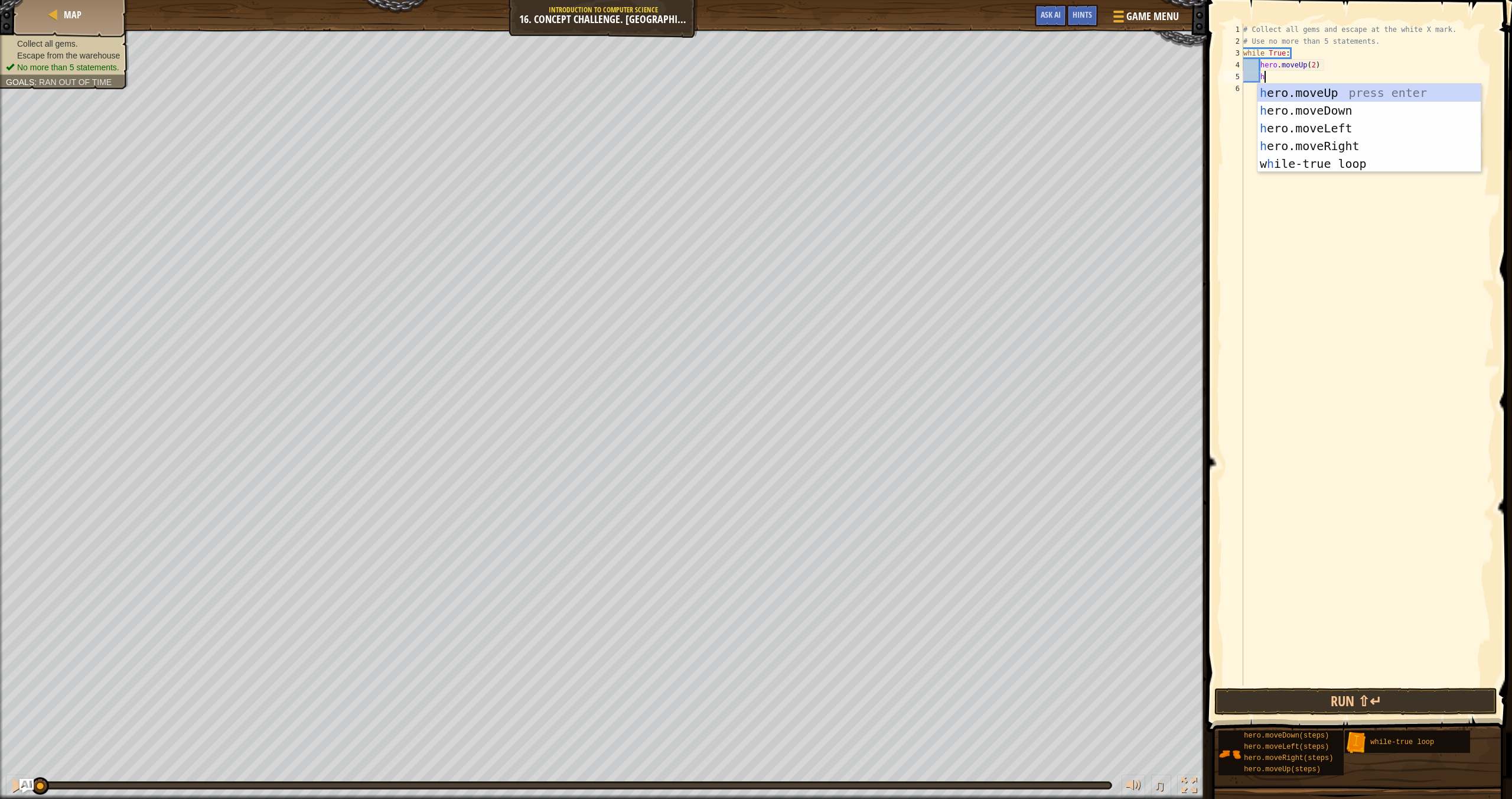
type textarea "her"
click at [1379, 144] on div "her o.moveUp press enter her o.moveDown press enter her o.moveLeft press enter …" at bounding box center [1369, 146] width 223 height 124
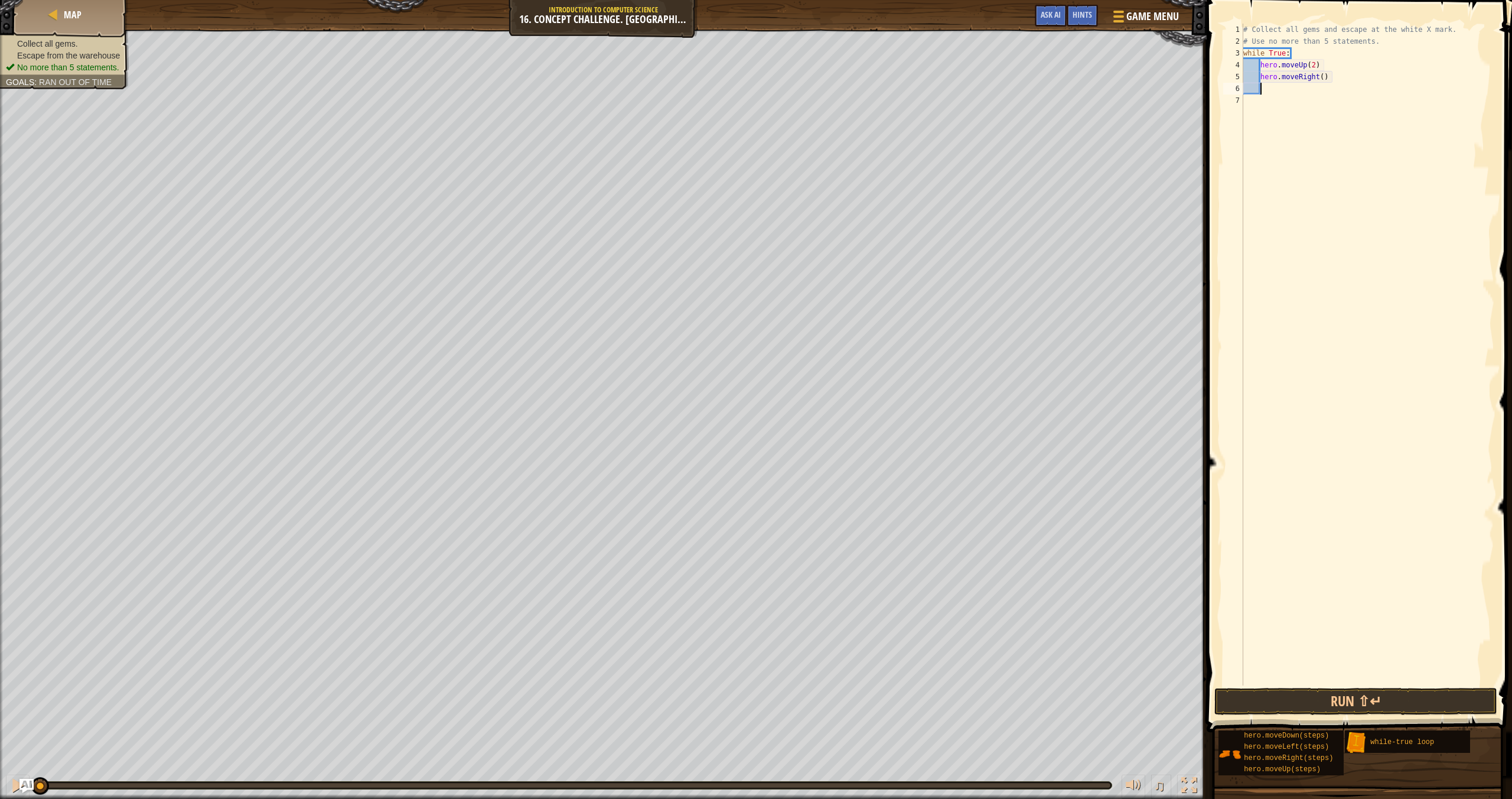
scroll to position [5, 1]
click at [1327, 77] on div "# Collect all gems and escape at the white X mark. # Use no more than 5 stateme…" at bounding box center [1367, 366] width 254 height 685
click at [1325, 82] on div "# Collect all gems and escape at the white X mark. # Use no more than 5 stateme…" at bounding box center [1367, 366] width 254 height 685
type textarea "hero.moveRight(2)"
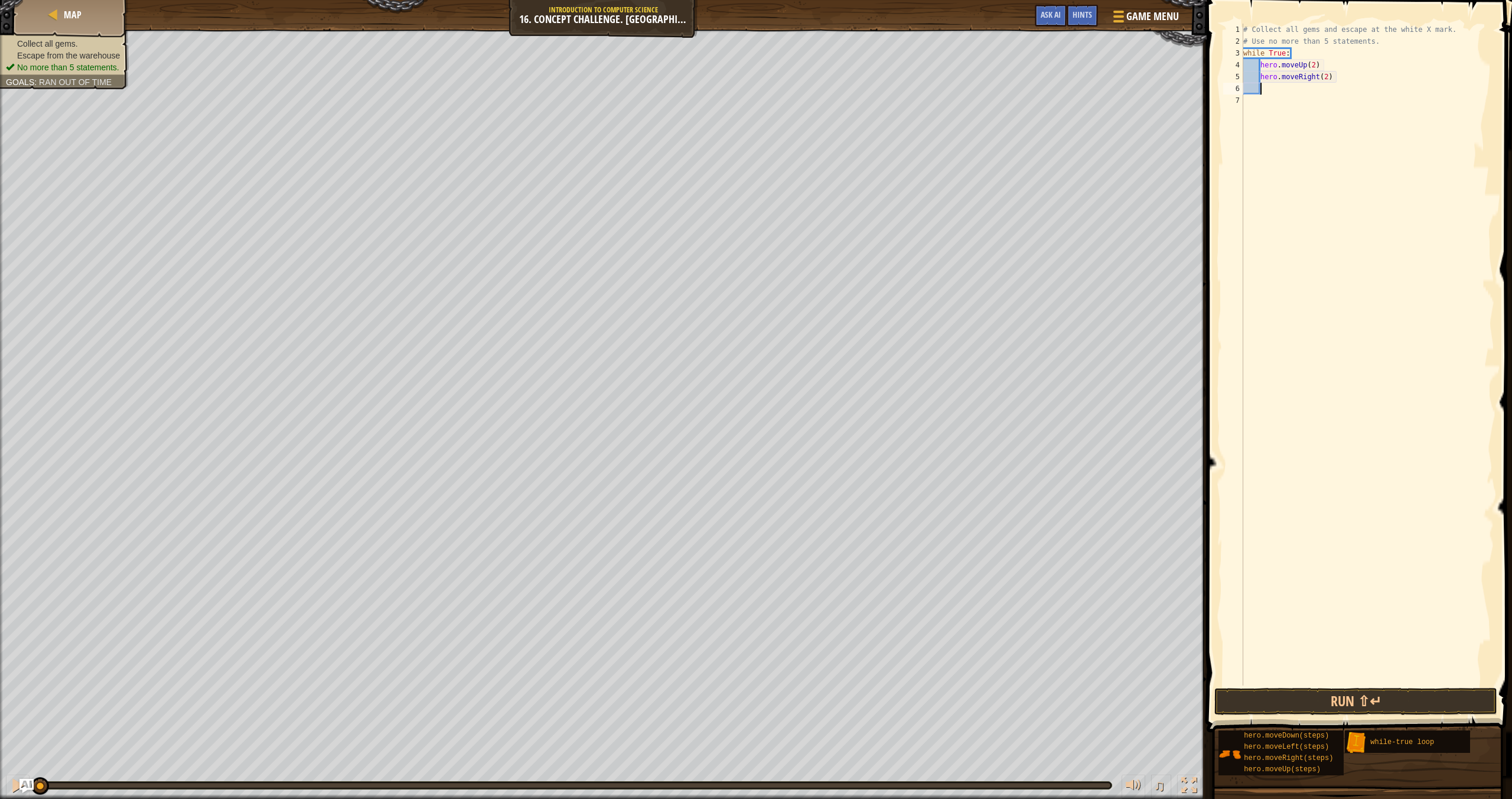
click at [1266, 88] on div "# Collect all gems and escape at the white X mark. # Use no more than 5 stateme…" at bounding box center [1367, 366] width 254 height 685
click at [1312, 691] on button "Run ⇧↵" at bounding box center [1356, 701] width 283 height 27
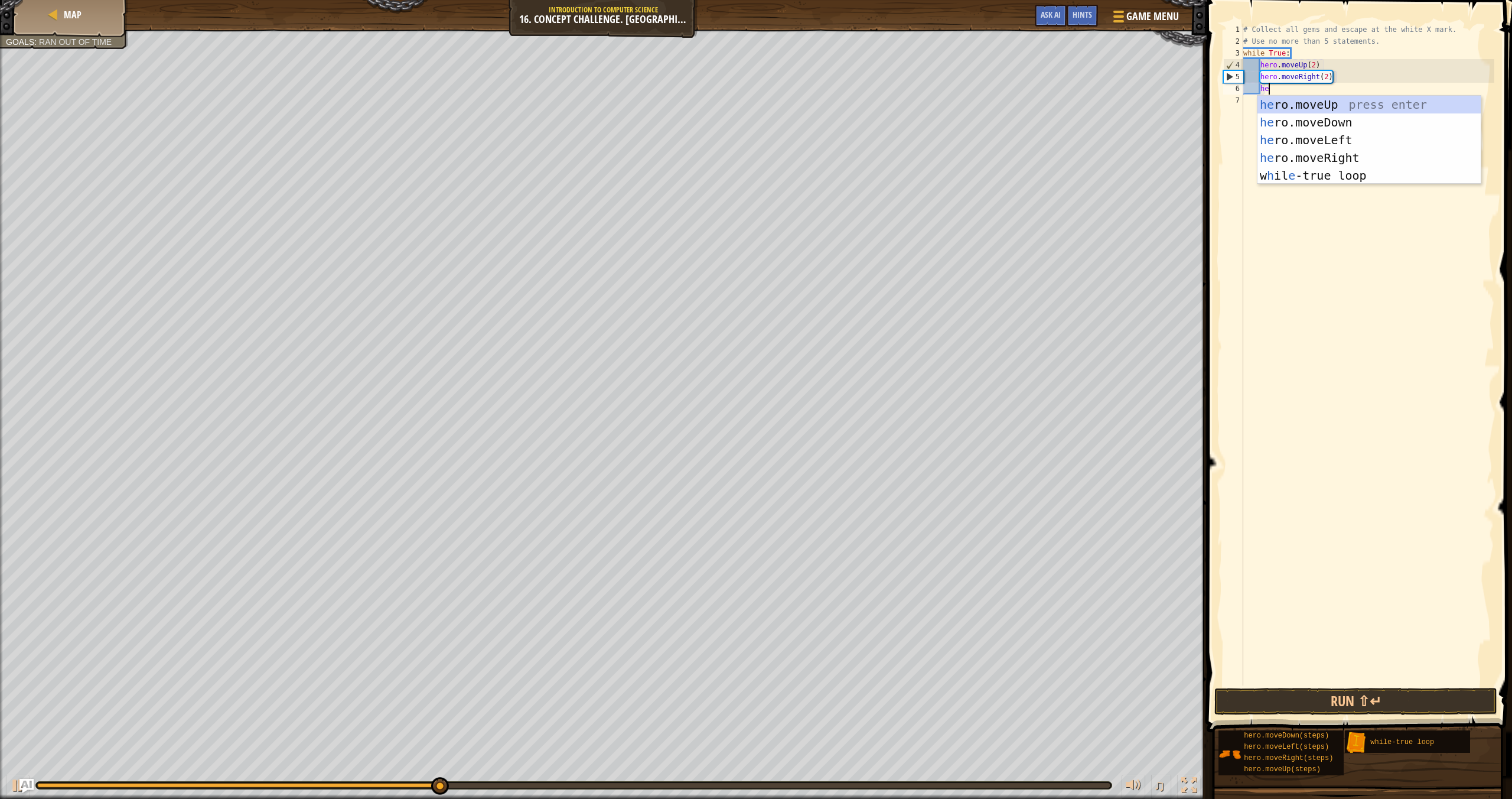
type textarea "her"
click at [1369, 123] on div "her o.moveUp press enter her o.moveDown press enter her o.moveLeft press enter …" at bounding box center [1369, 158] width 223 height 124
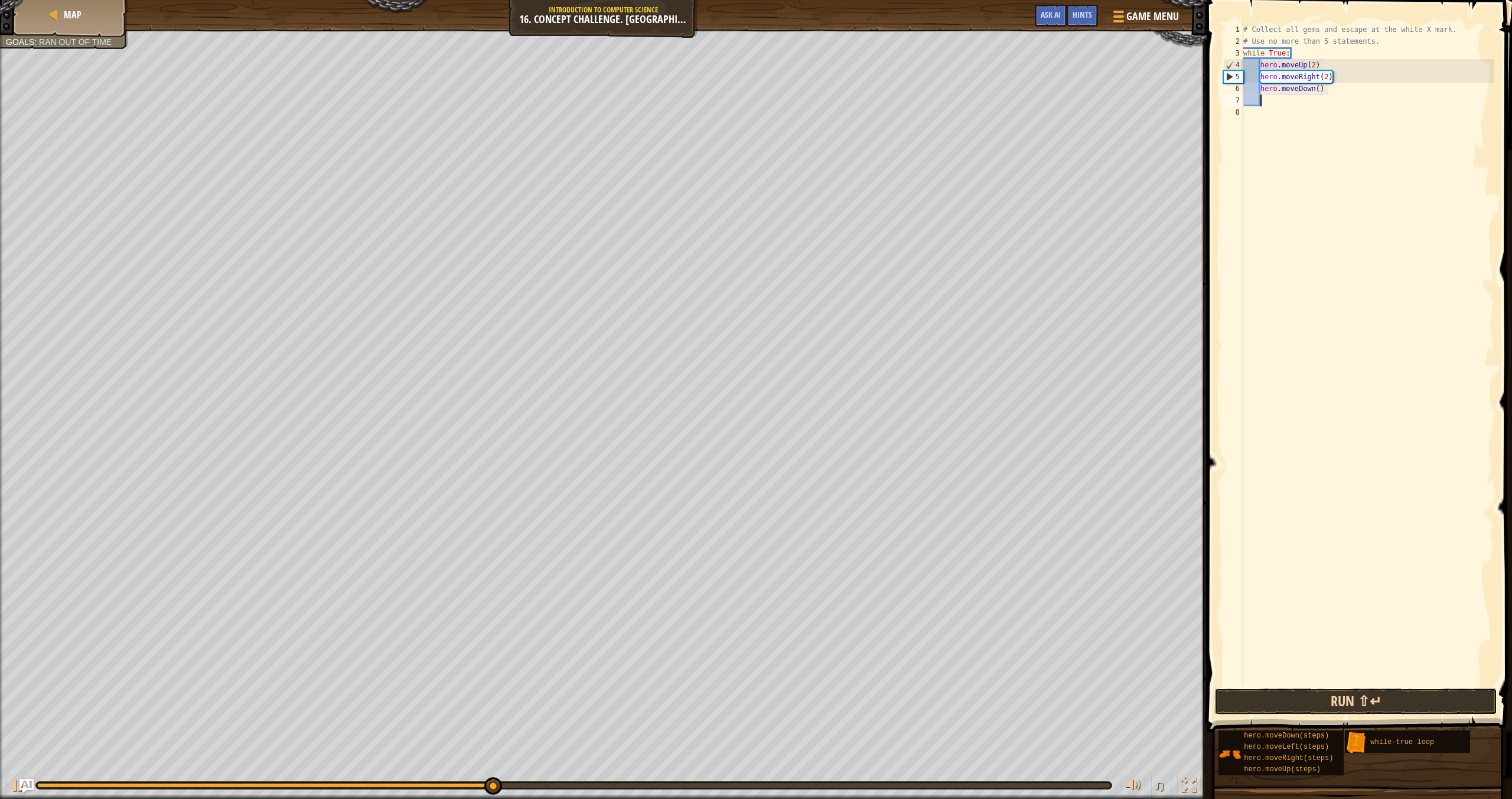
click at [1336, 701] on button "Run ⇧↵" at bounding box center [1356, 701] width 283 height 27
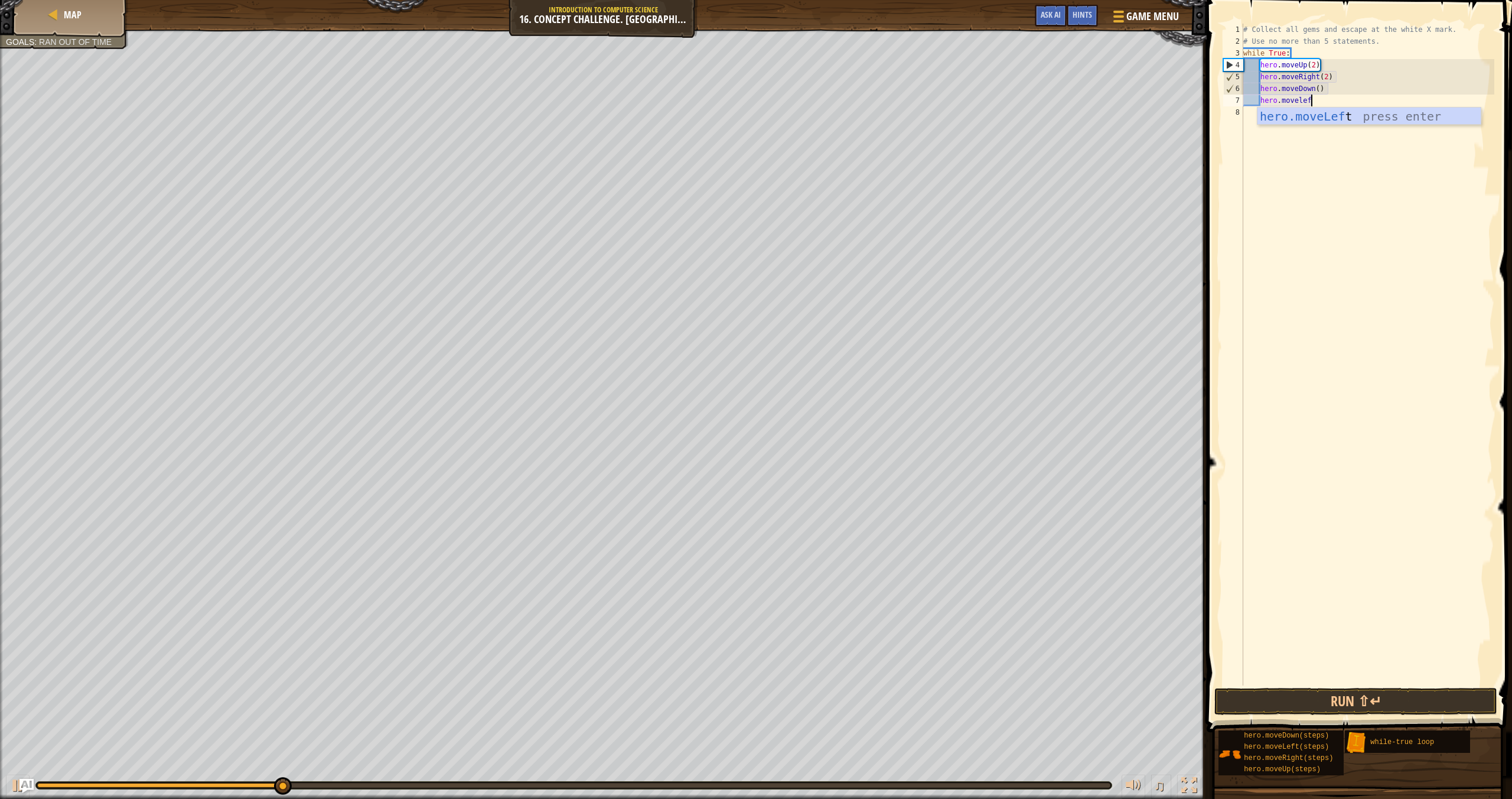
type textarea "hero.moveleft"
click at [1353, 711] on button "Run ⇧↵" at bounding box center [1356, 701] width 283 height 27
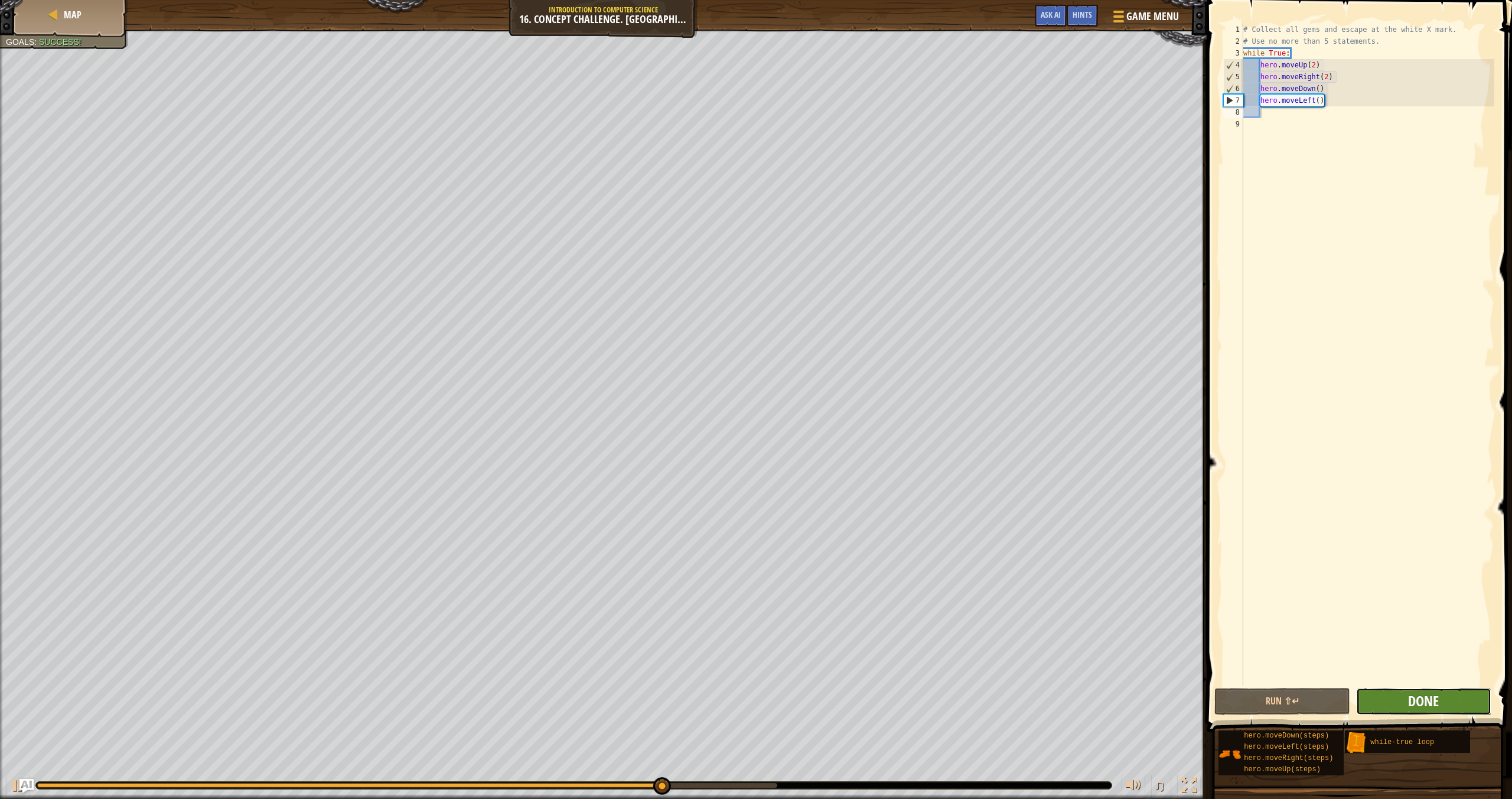
click at [1436, 710] on button "Done" at bounding box center [1423, 701] width 136 height 27
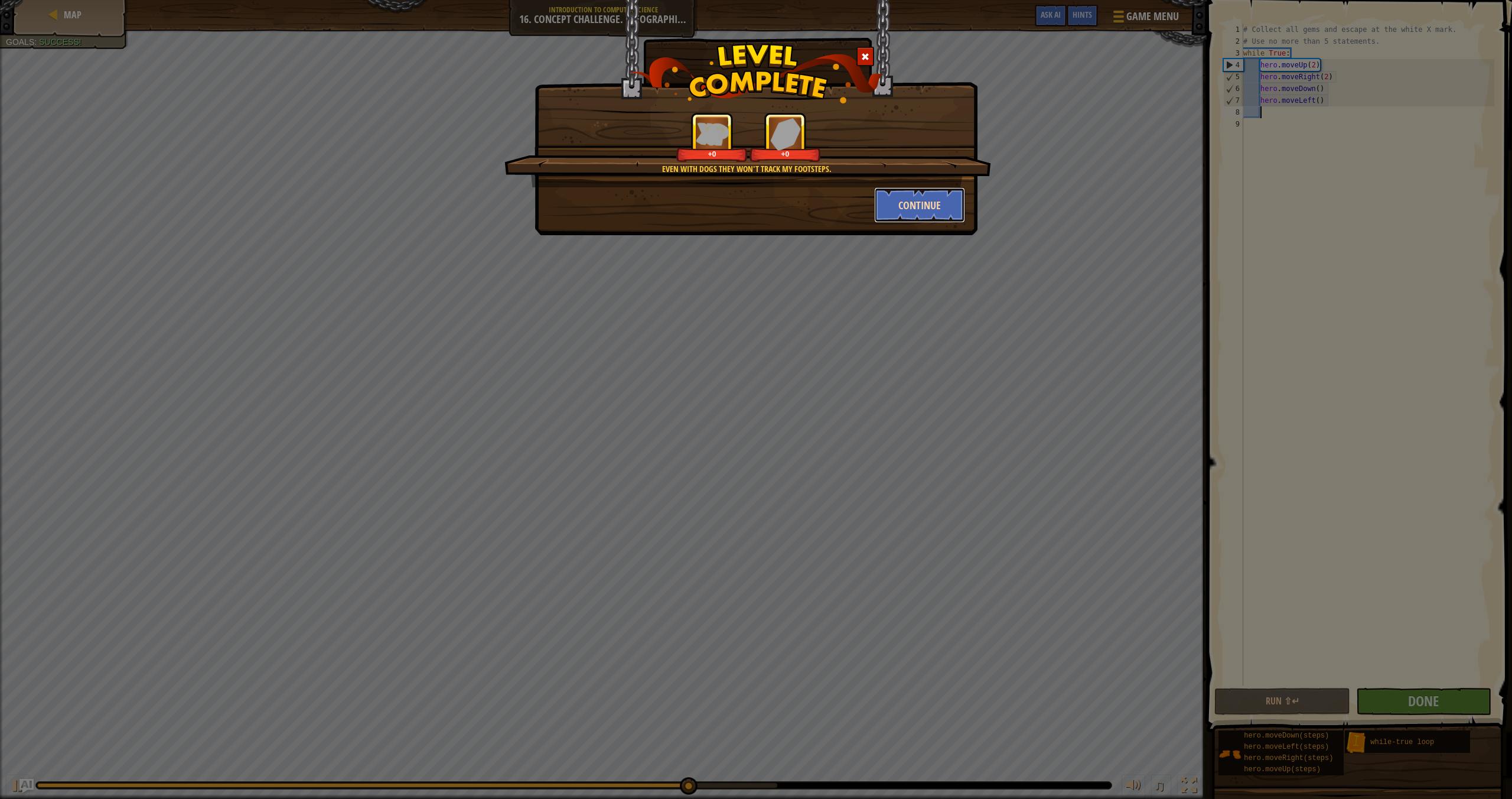
click at [912, 207] on button "Continue" at bounding box center [920, 204] width 92 height 36
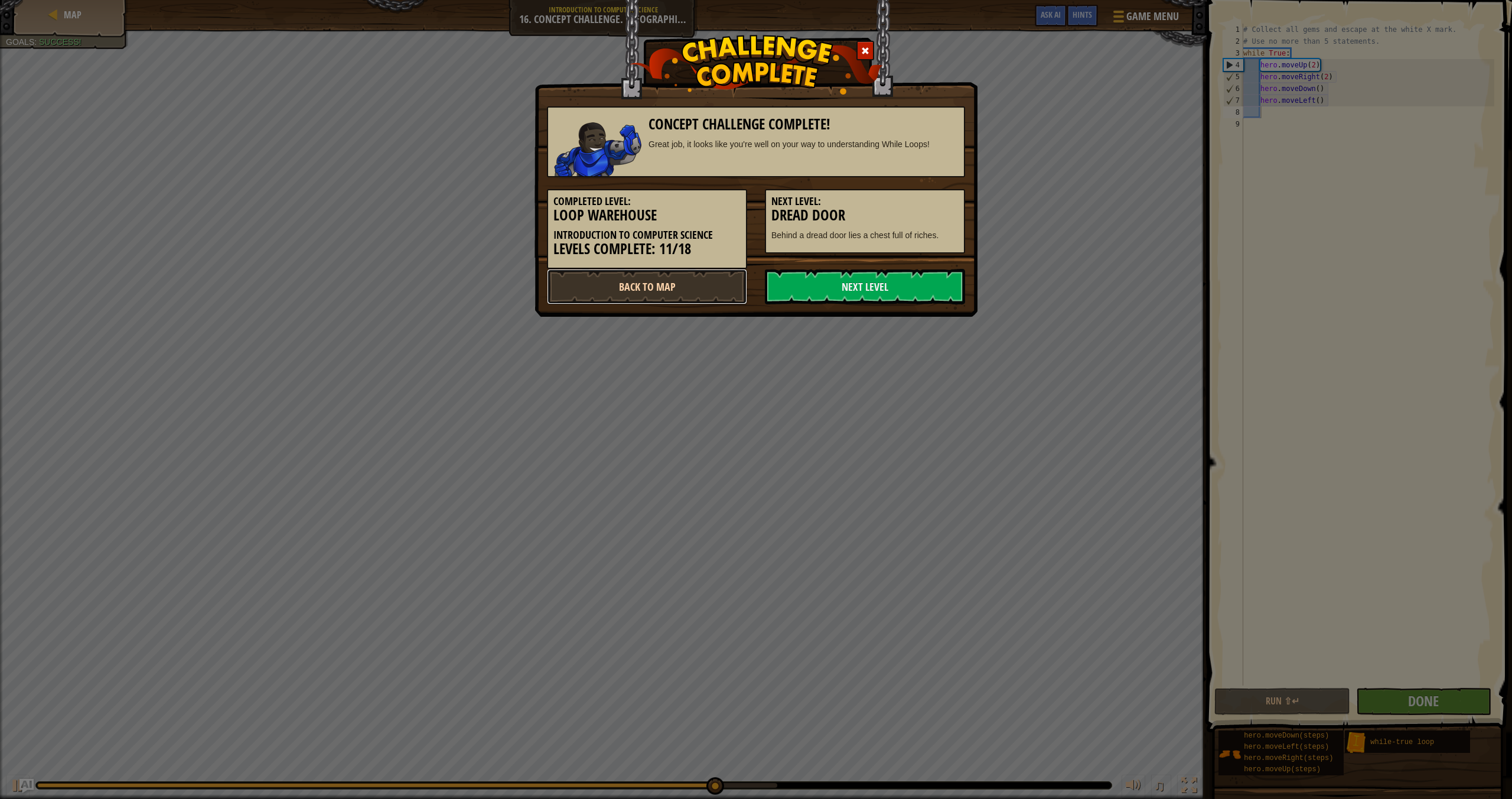
click at [628, 290] on link "Back to Map" at bounding box center [647, 286] width 200 height 36
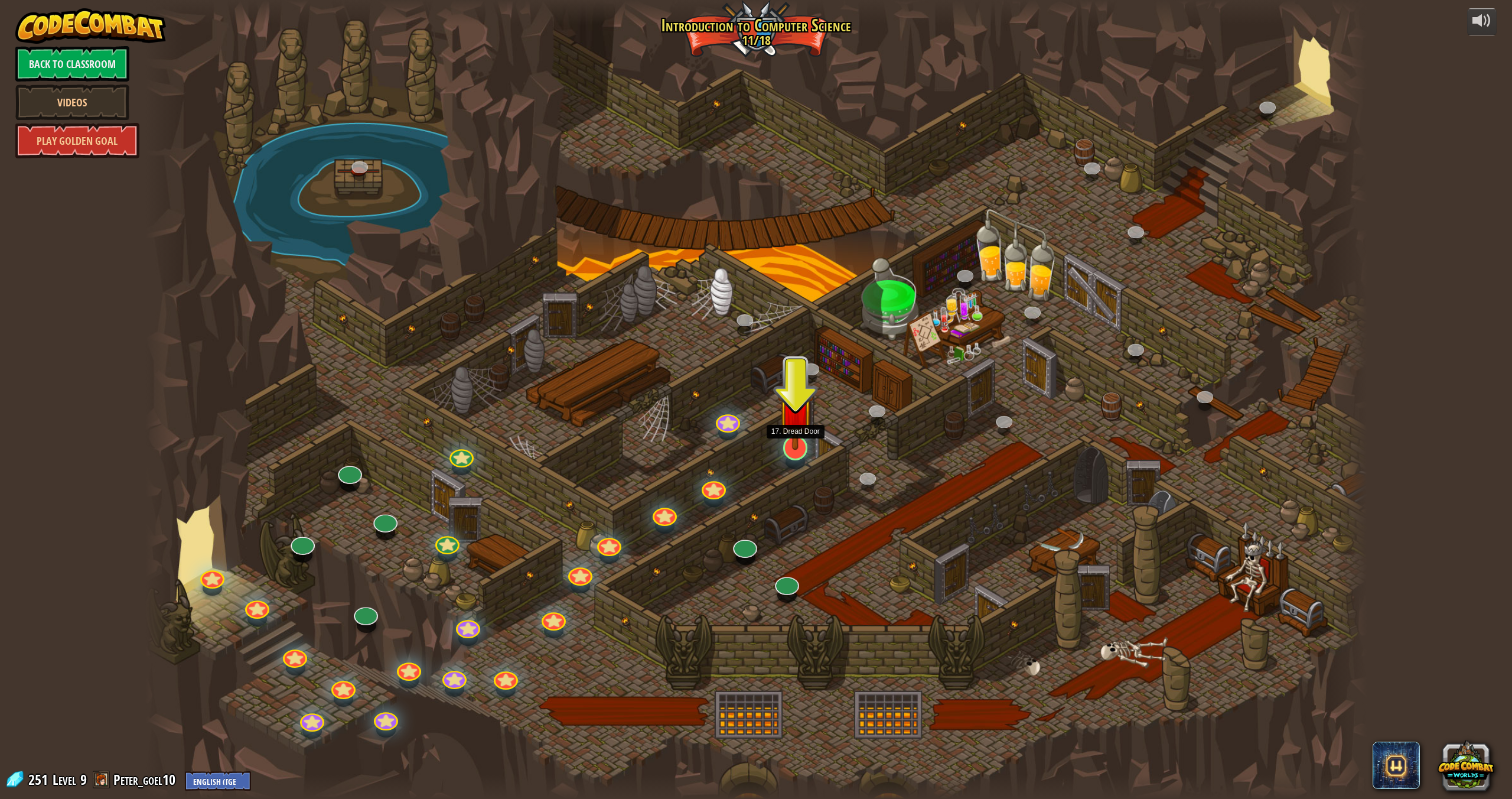
click at [786, 437] on img at bounding box center [795, 410] width 36 height 82
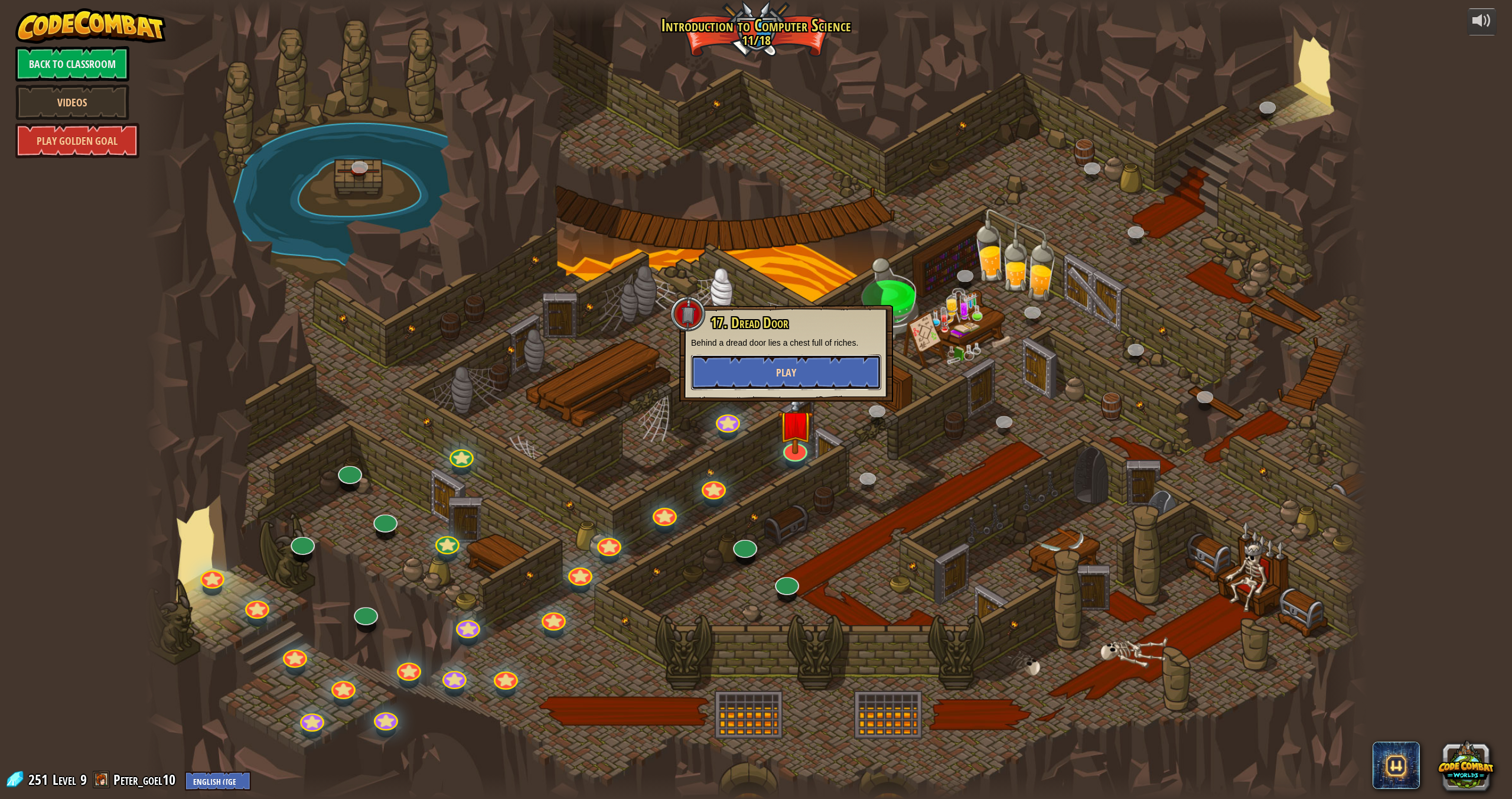
click at [826, 385] on button "Play" at bounding box center [786, 372] width 190 height 36
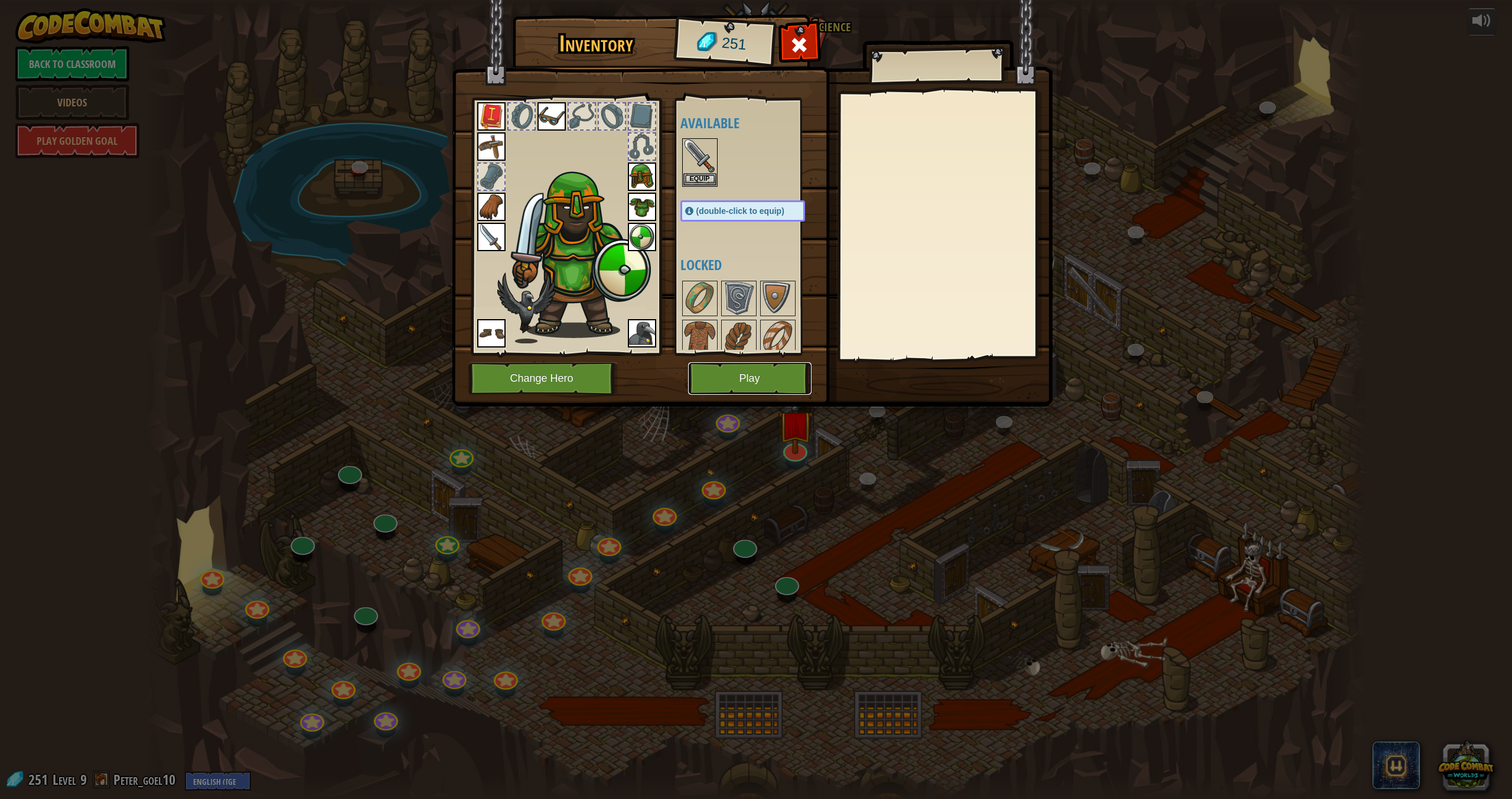
click at [729, 388] on button "Play" at bounding box center [750, 378] width 123 height 33
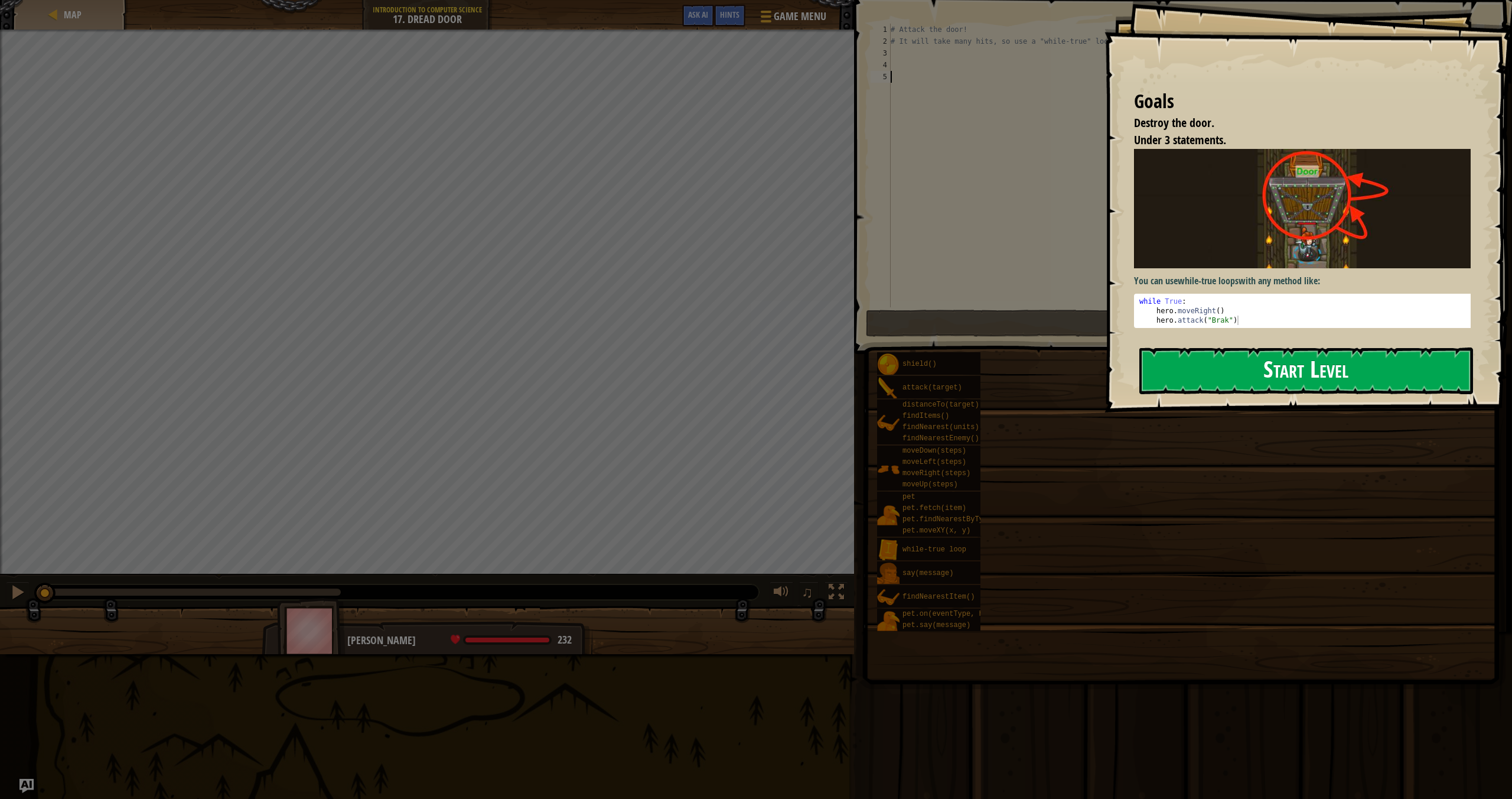
click at [1186, 375] on button "Start Level" at bounding box center [1306, 371] width 334 height 47
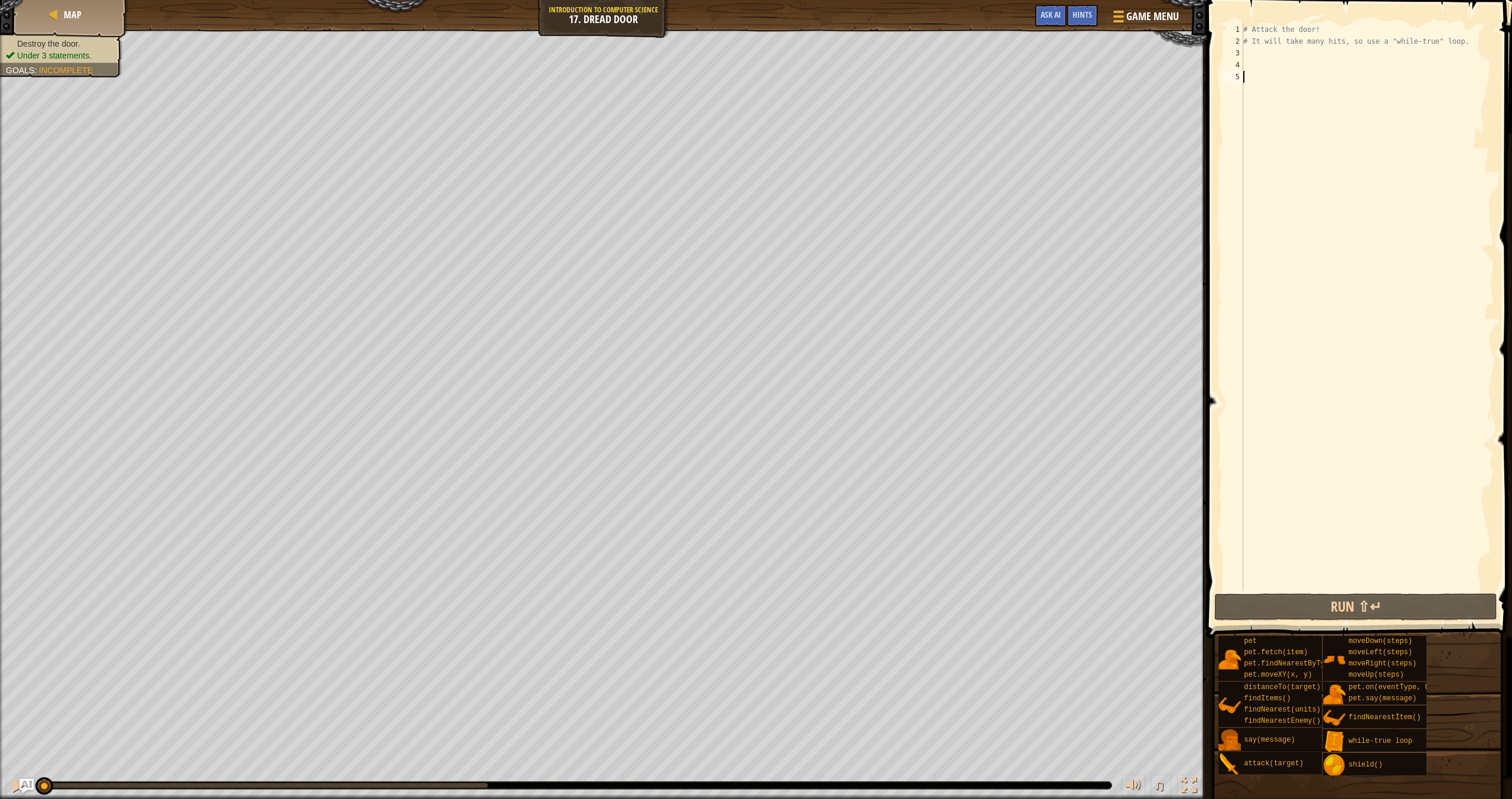
click at [1248, 51] on div "# Attack the door! # It will take many hits, so use a "while-true" loop." at bounding box center [1367, 319] width 254 height 591
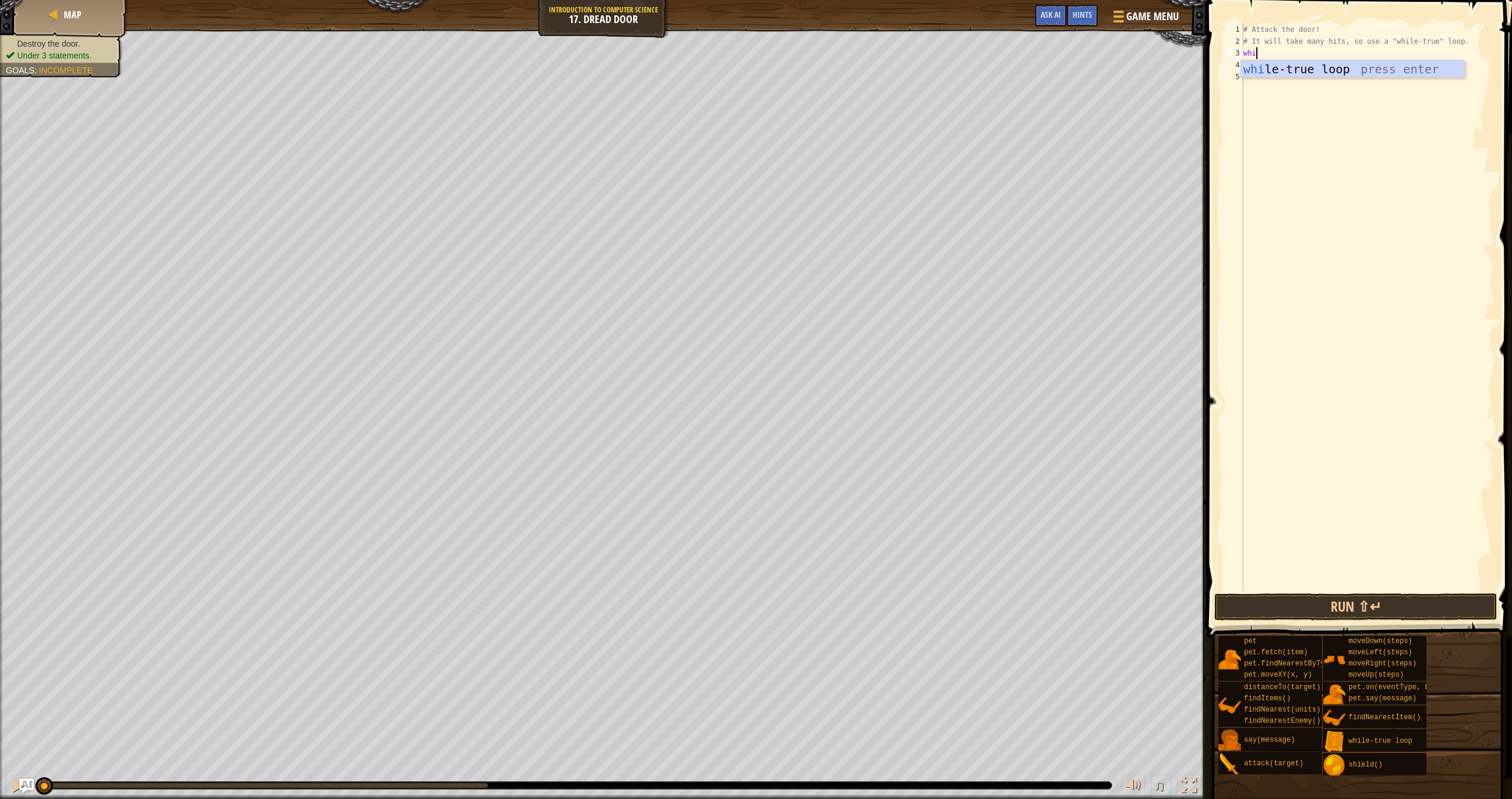
type textarea "while"
type textarea "hero.attack("Door")"
click at [1381, 600] on button "Run ⇧↵" at bounding box center [1356, 607] width 283 height 27
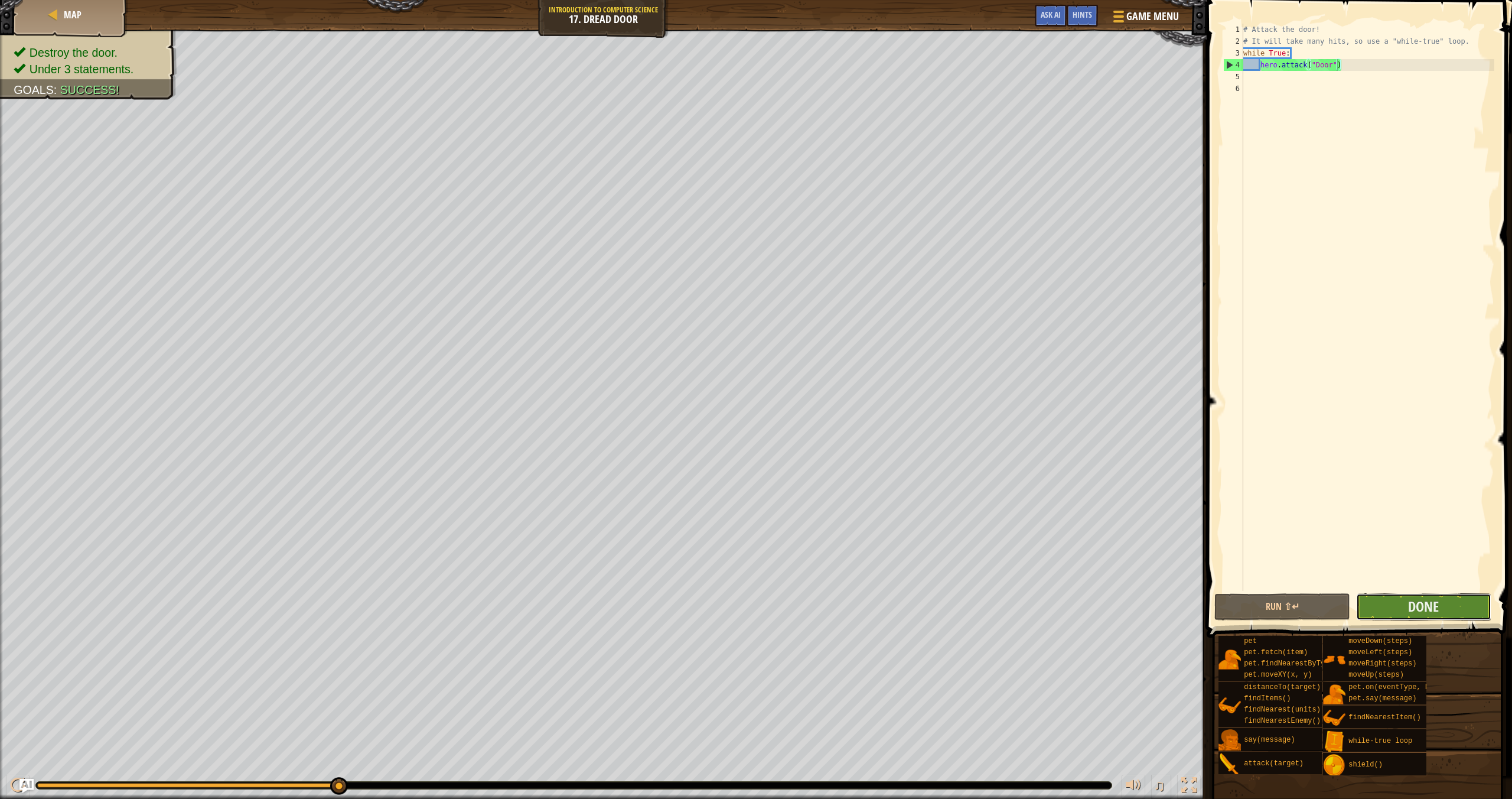
click at [1464, 614] on button "Done" at bounding box center [1423, 607] width 136 height 27
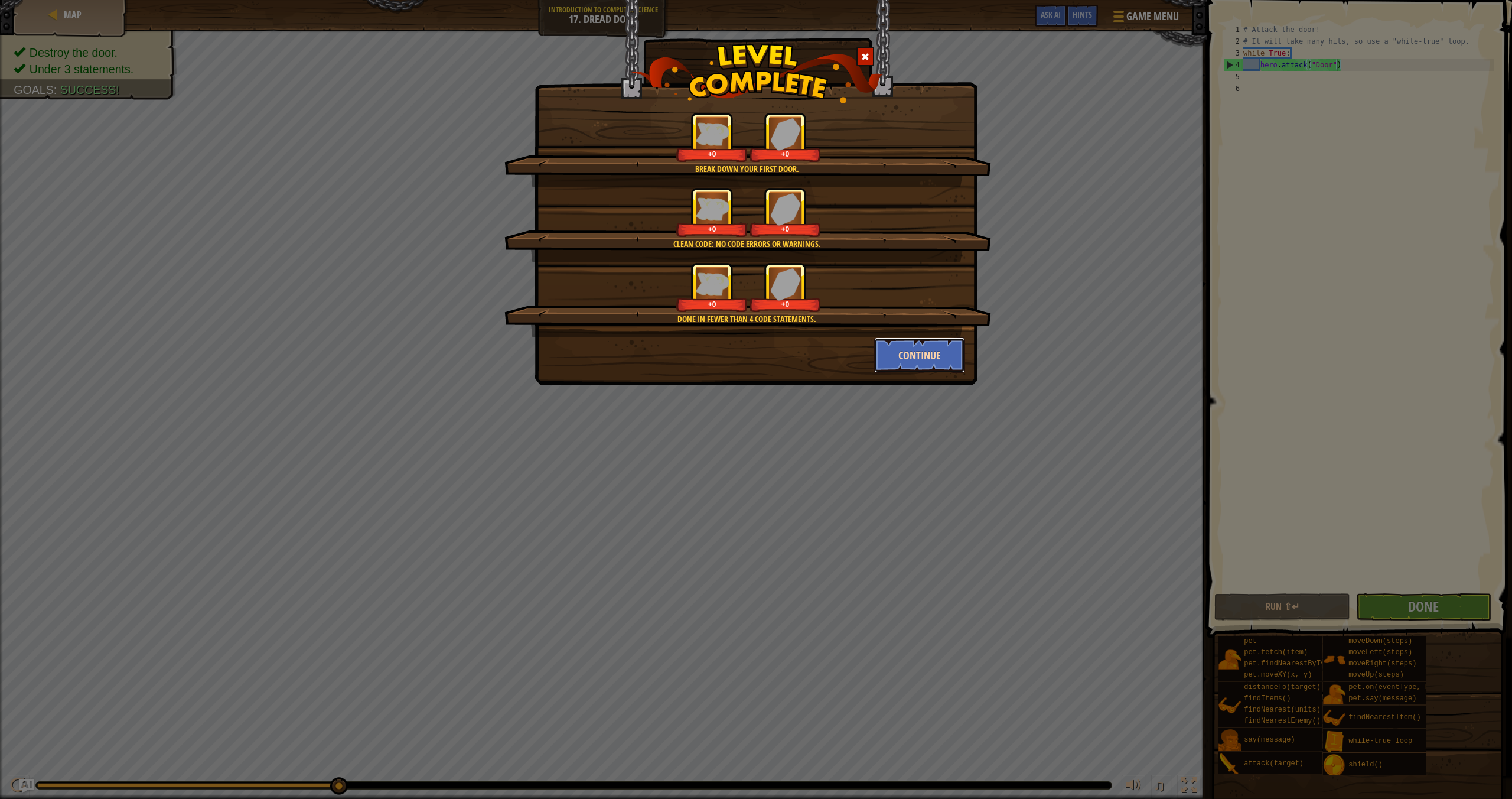
click at [932, 357] on button "Continue" at bounding box center [920, 354] width 92 height 36
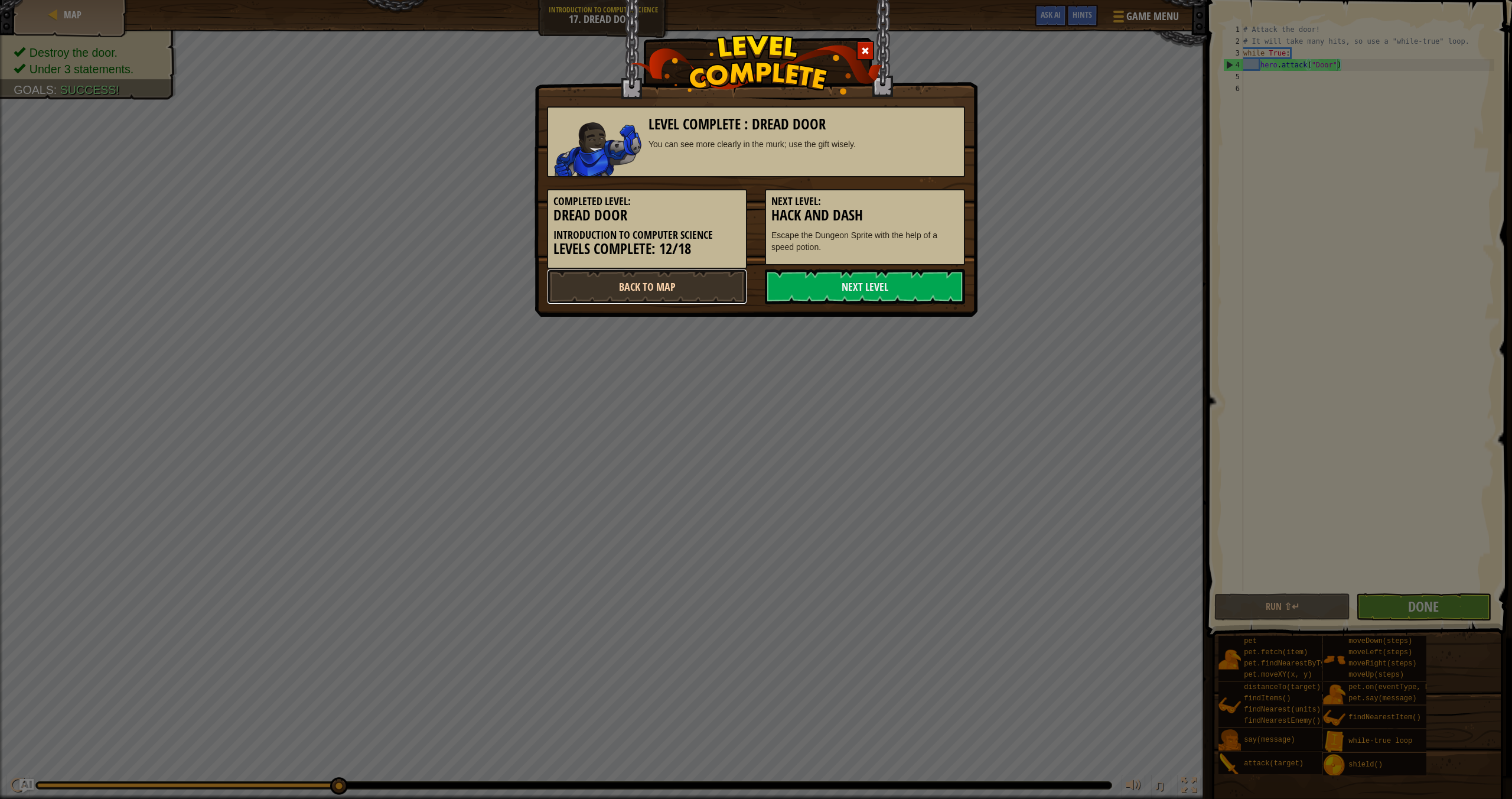
click at [717, 290] on link "Back to Map" at bounding box center [647, 286] width 200 height 36
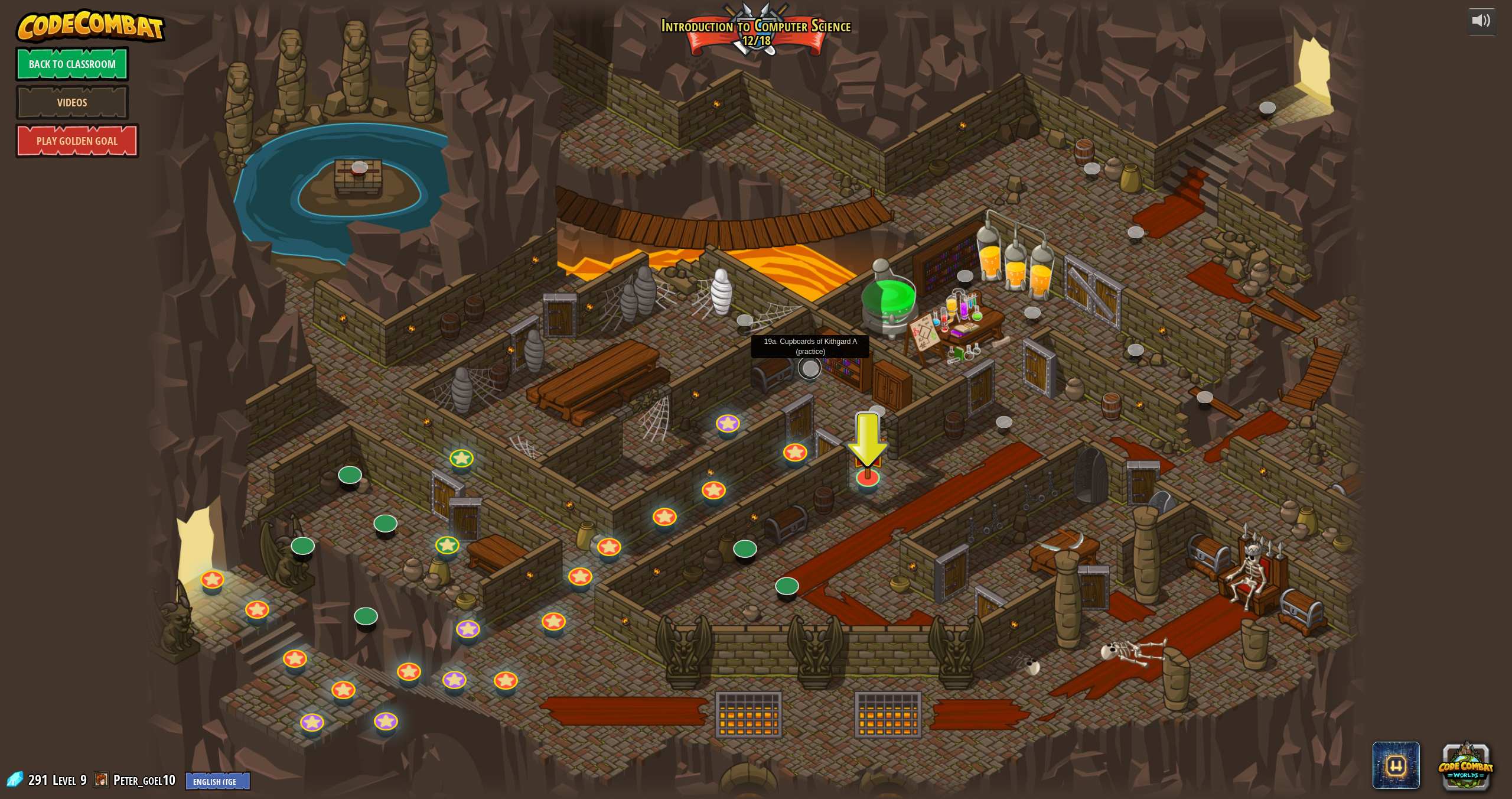
click at [812, 367] on link at bounding box center [809, 367] width 23 height 23
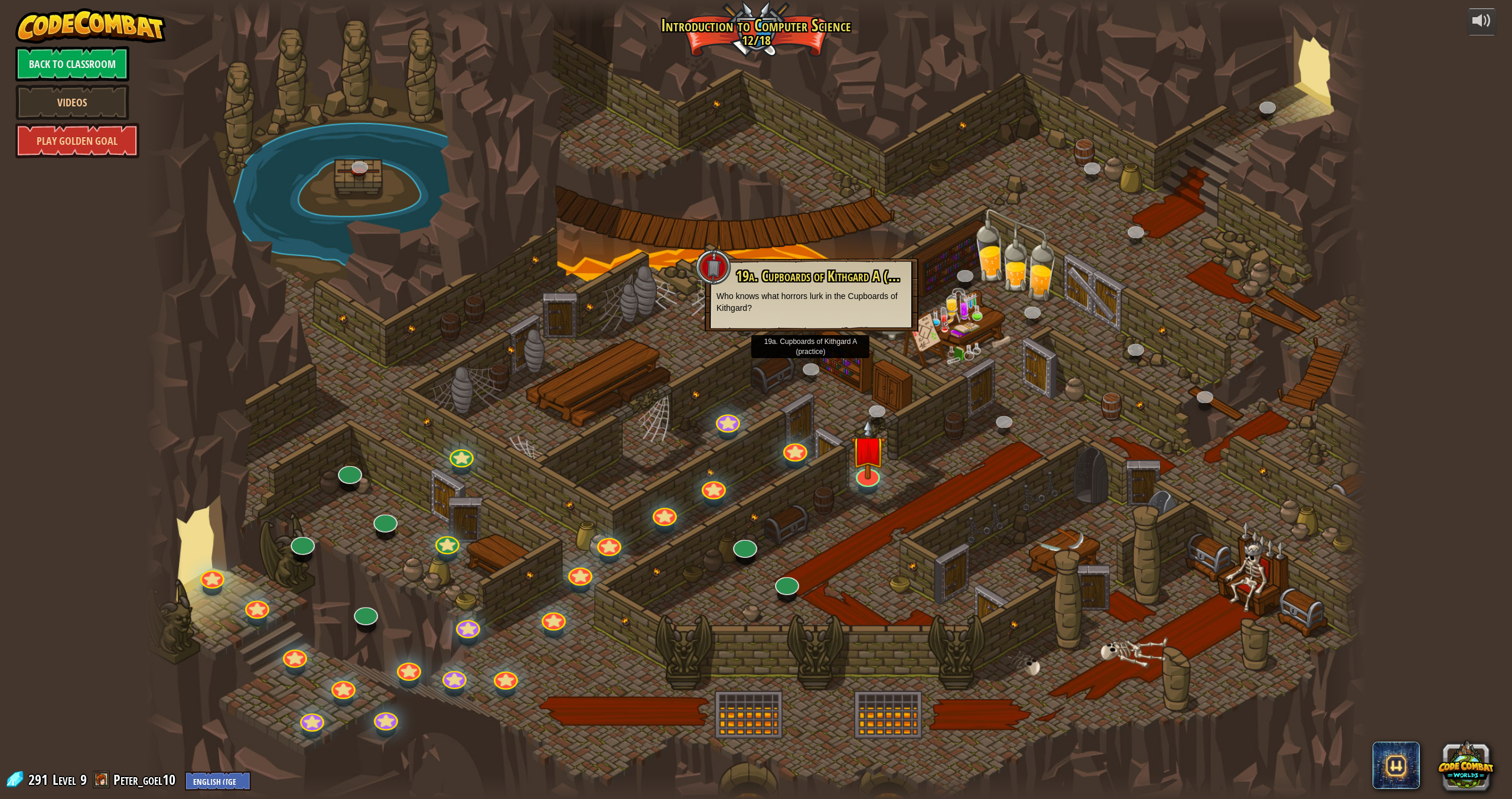
click at [827, 392] on div at bounding box center [756, 399] width 1221 height 799
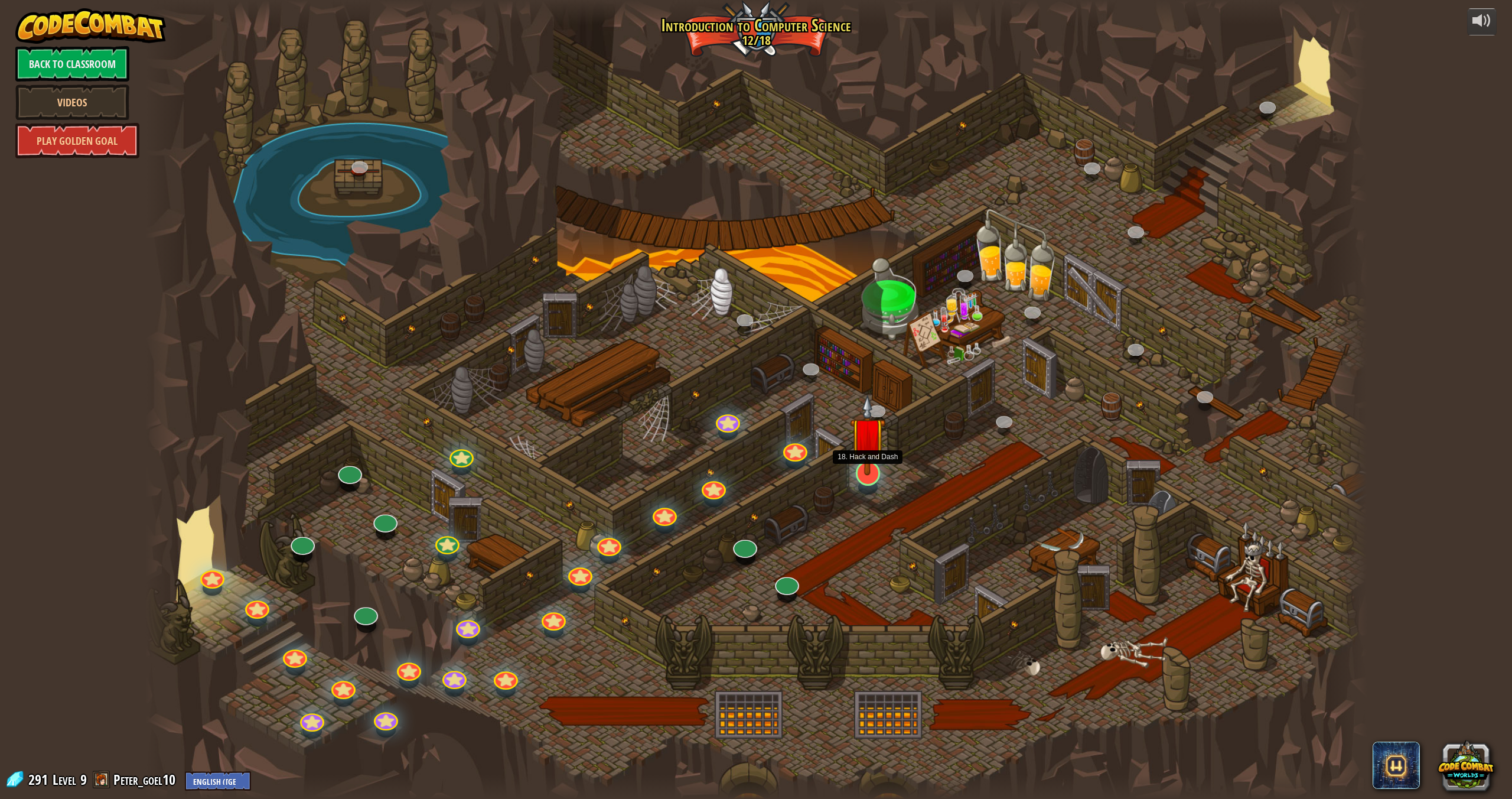
click at [878, 472] on img at bounding box center [868, 435] width 36 height 82
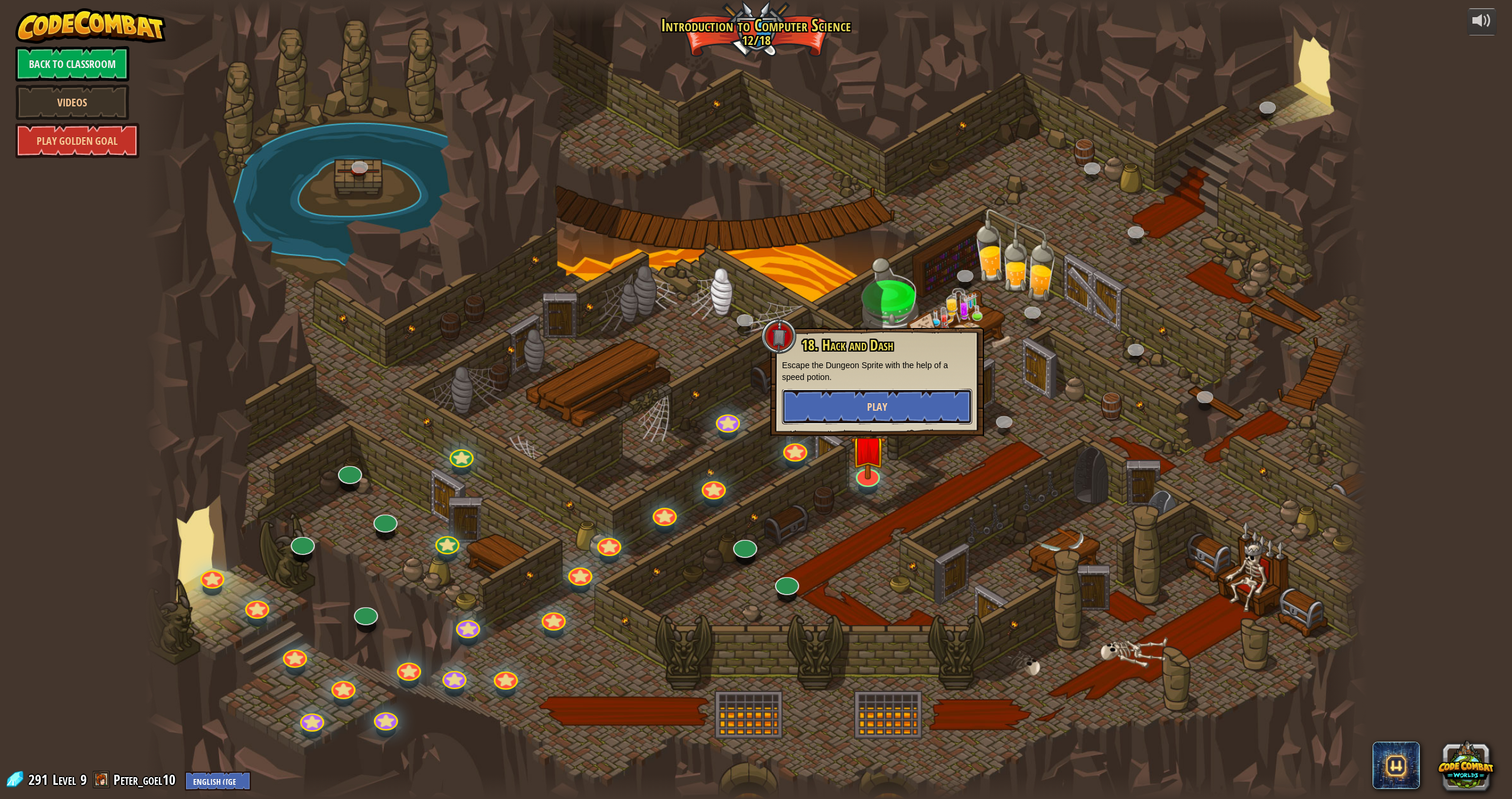
click at [867, 399] on span "Play" at bounding box center [877, 407] width 20 height 15
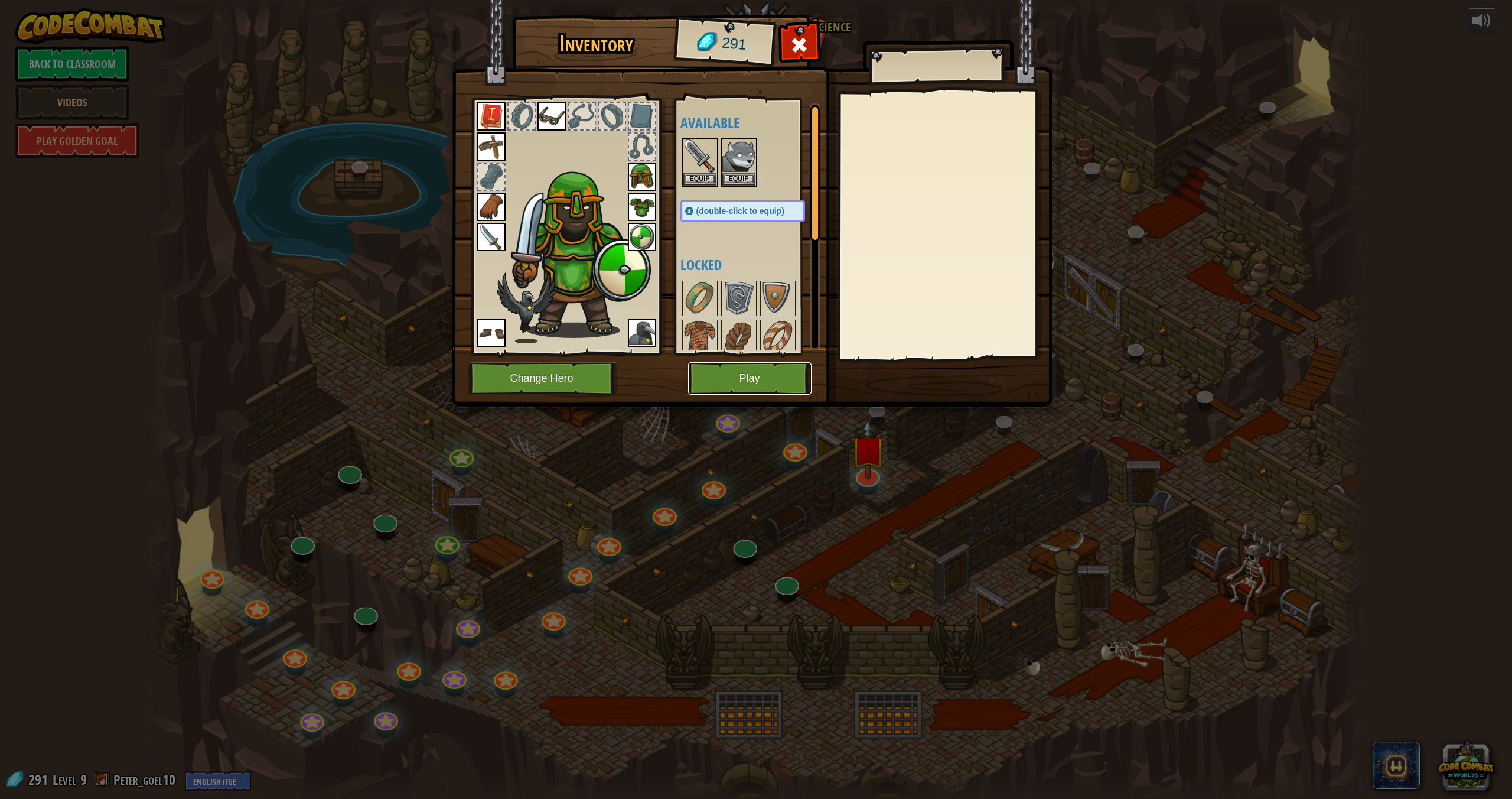
click at [747, 380] on button "Play" at bounding box center [750, 378] width 123 height 33
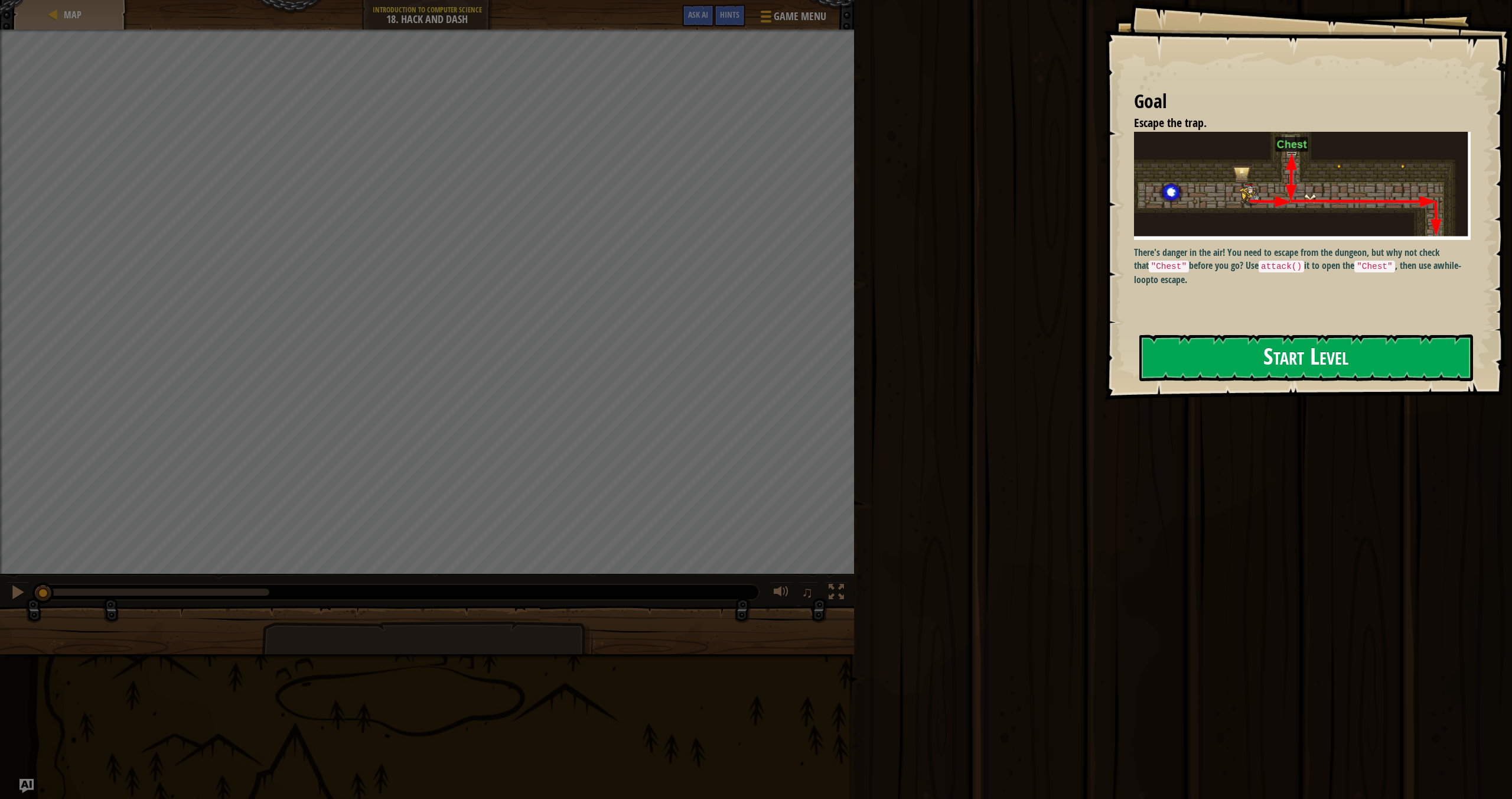
click at [1255, 353] on button "Start Level" at bounding box center [1306, 358] width 334 height 47
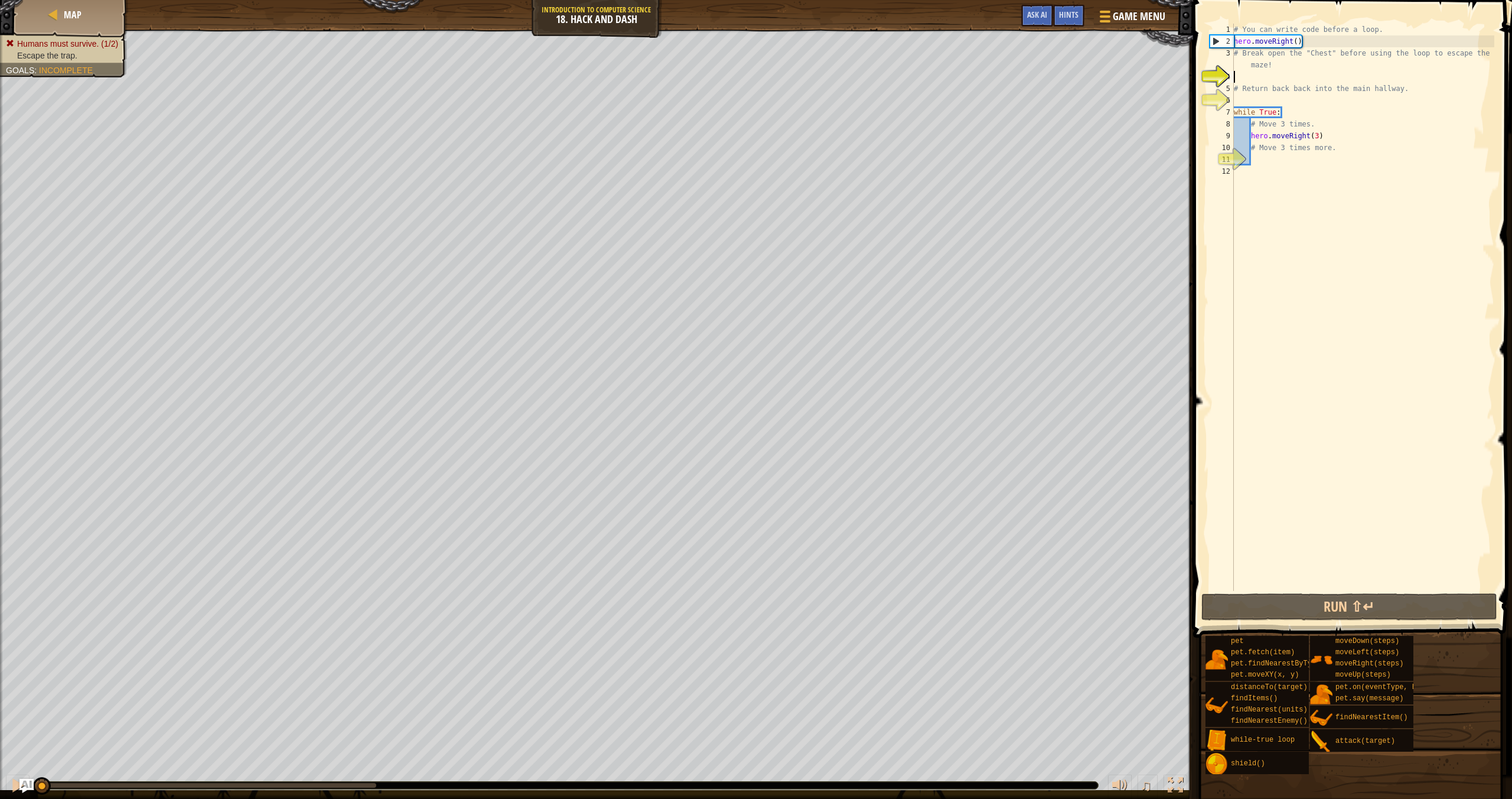
click at [1243, 93] on div "# You can write code before a loop. hero . moveRight ( ) # Break open the "Ches…" at bounding box center [1363, 319] width 263 height 591
type textarea "# Return back back into the main hallway."
click at [1292, 601] on button "Run ⇧↵" at bounding box center [1349, 607] width 296 height 27
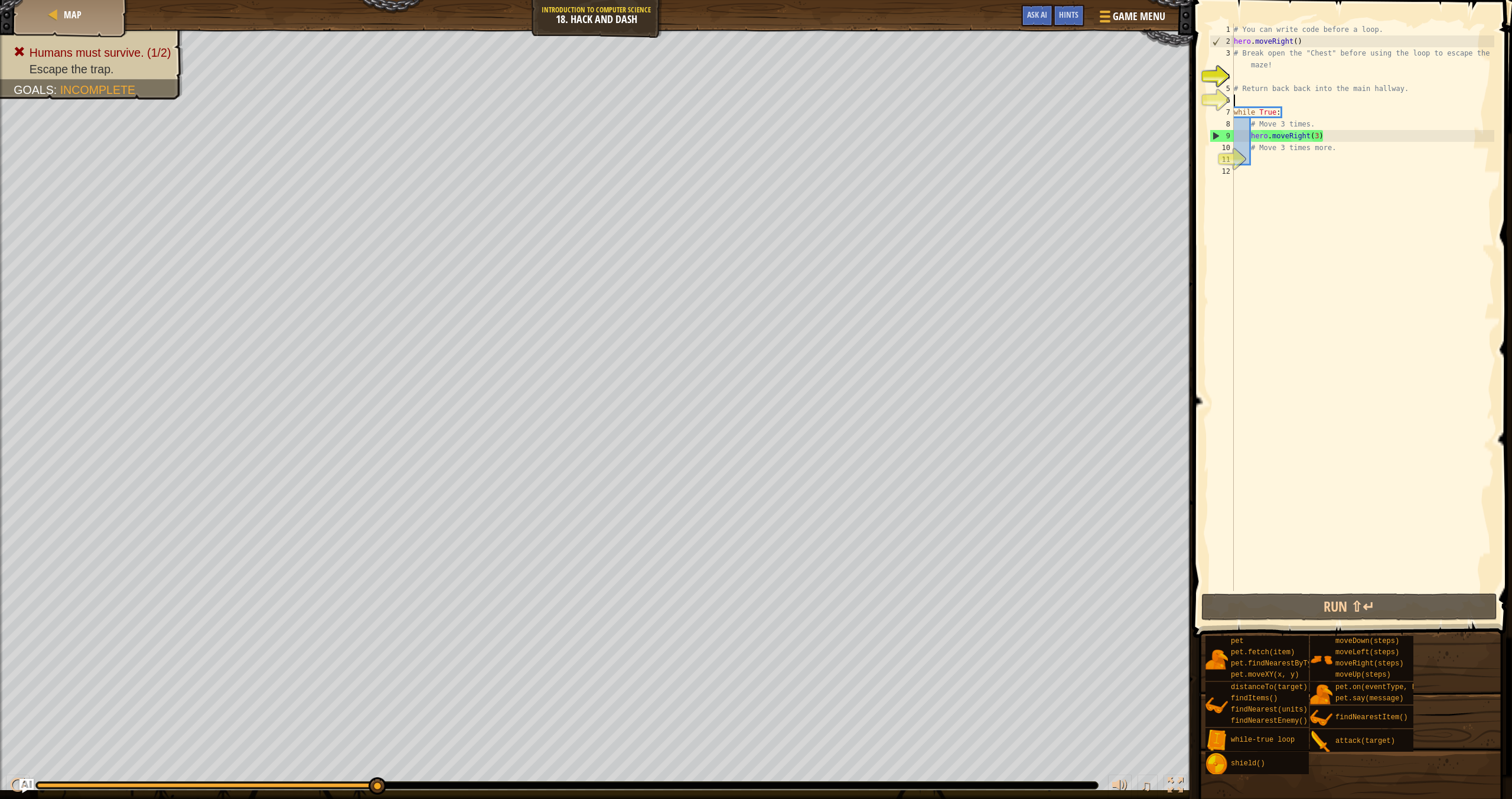
click at [1237, 96] on div "# You can write code before a loop. hero . moveRight ( ) # Break open the "Ches…" at bounding box center [1363, 319] width 263 height 591
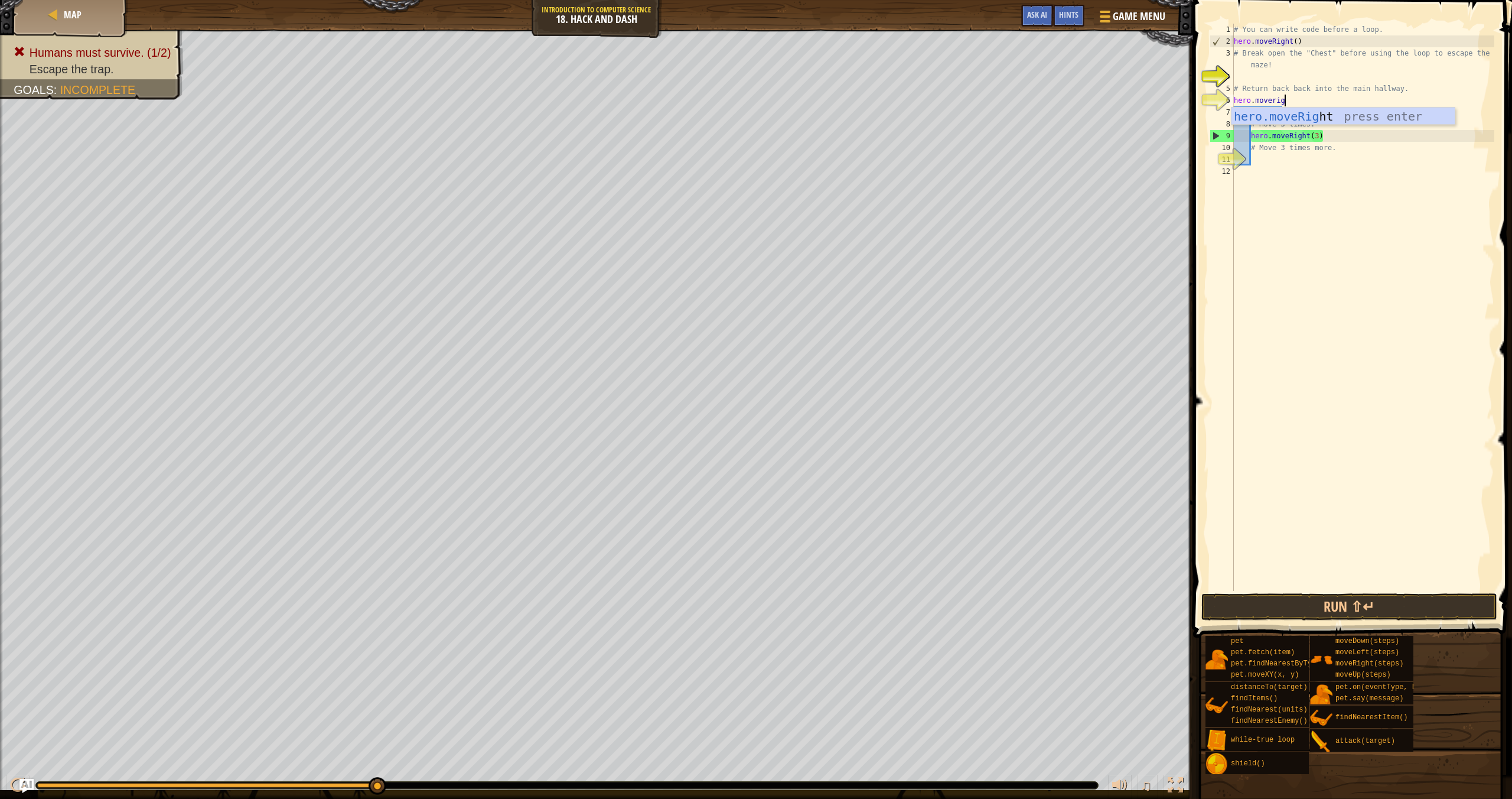
scroll to position [5, 4]
type textarea "hero.moveright"
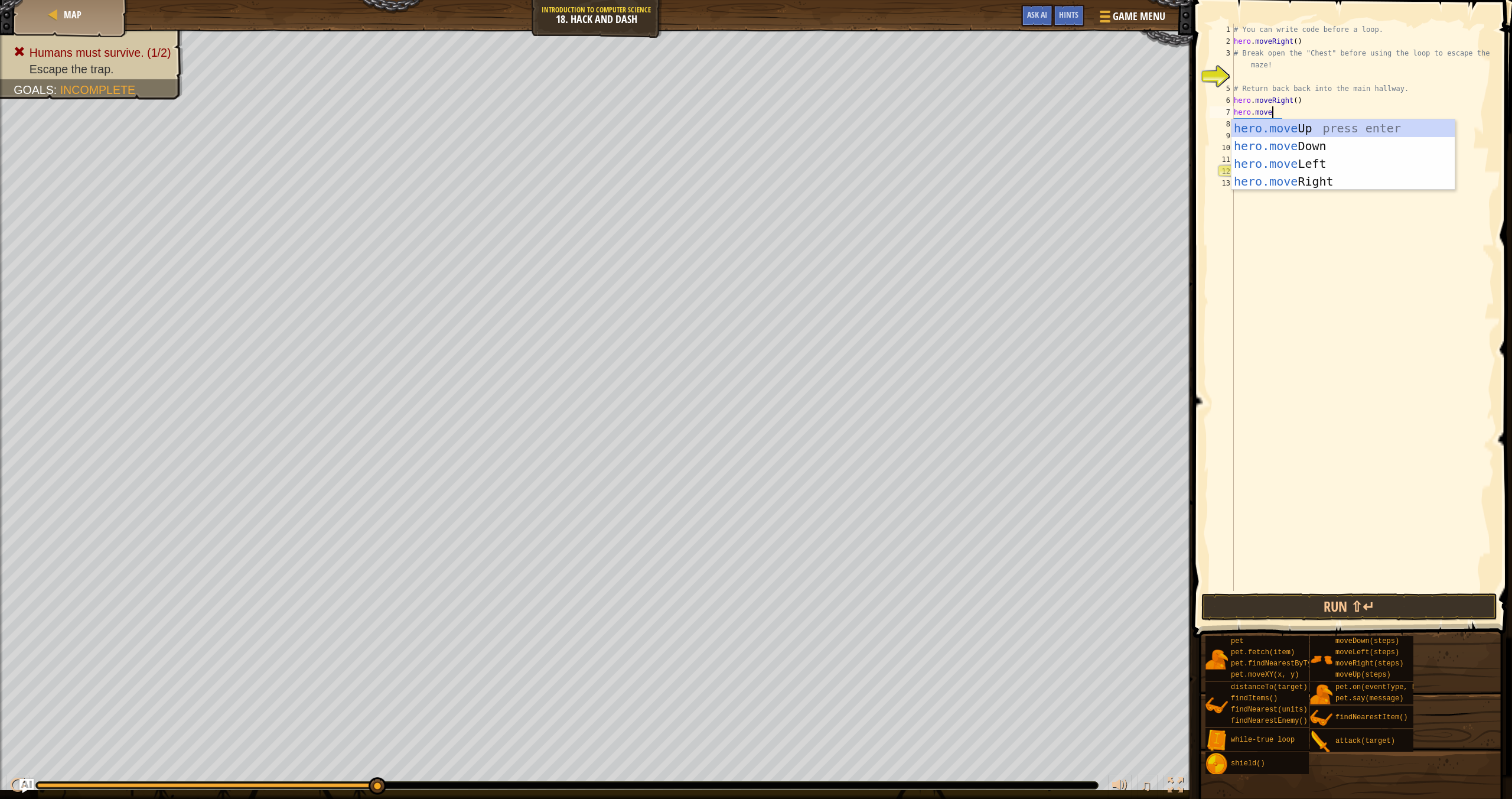
scroll to position [5, 3]
type textarea "hero.moveup"
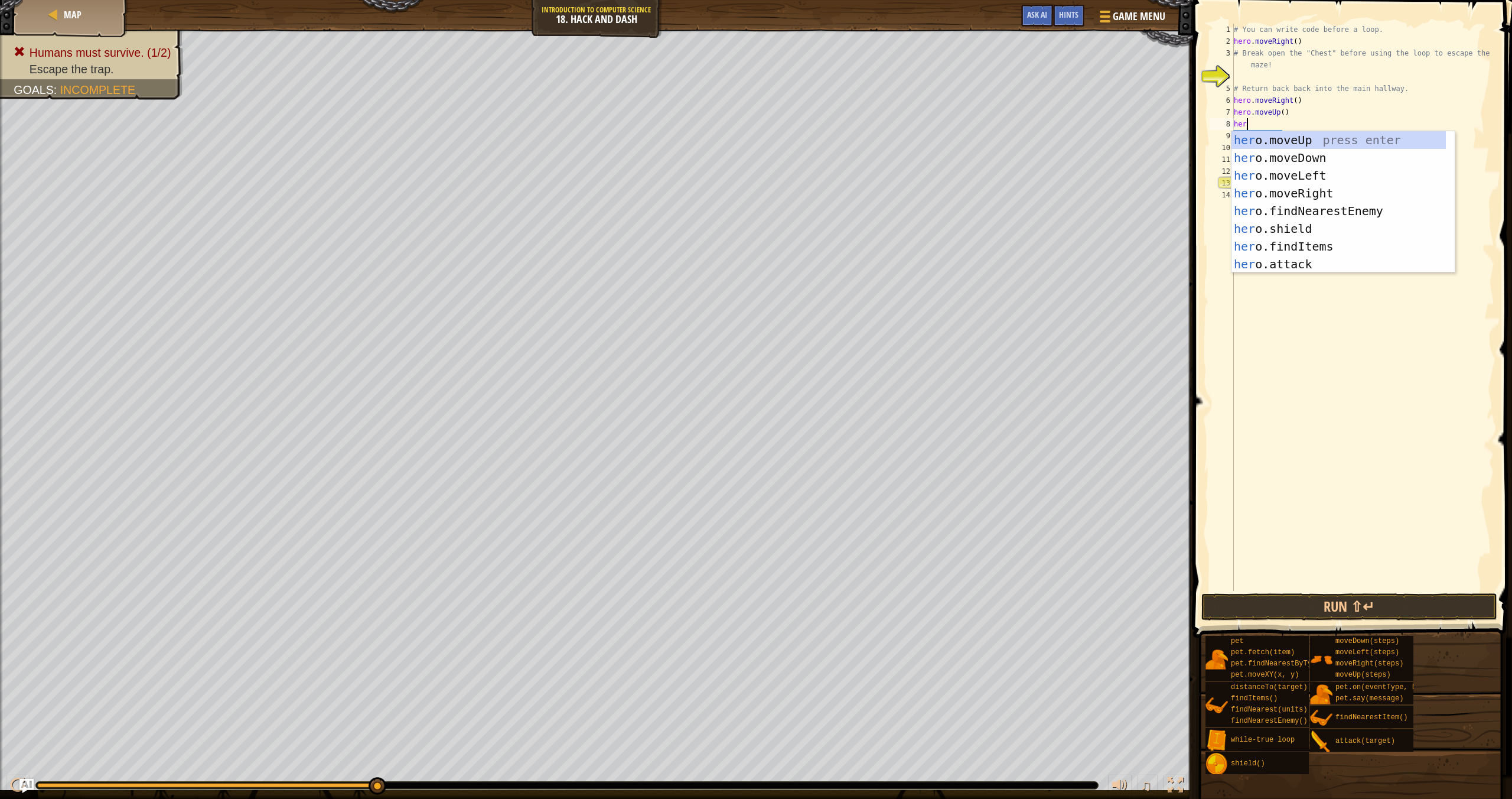
scroll to position [5, 1]
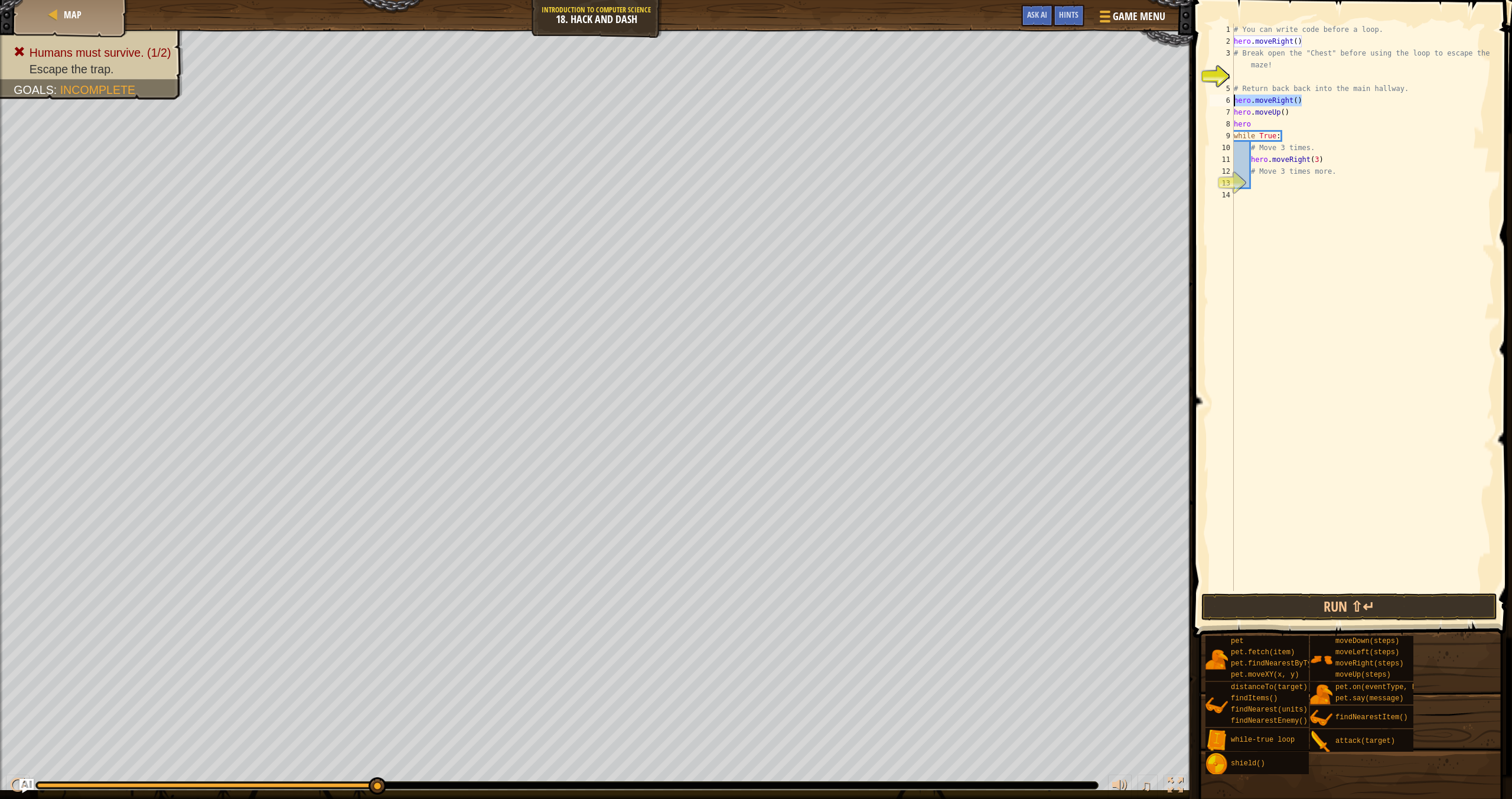
drag, startPoint x: 1305, startPoint y: 104, endPoint x: 1233, endPoint y: 105, distance: 72.0
click at [1233, 105] on div "hero 1 2 3 4 5 6 7 8 9 10 11 12 13 14 # You can write code before a loop. hero …" at bounding box center [1351, 307] width 287 height 567
type textarea "hero.moveRight()"
click at [1258, 125] on div "# You can write code before a loop. hero . moveRight ( ) # Break open the "Ches…" at bounding box center [1363, 319] width 263 height 591
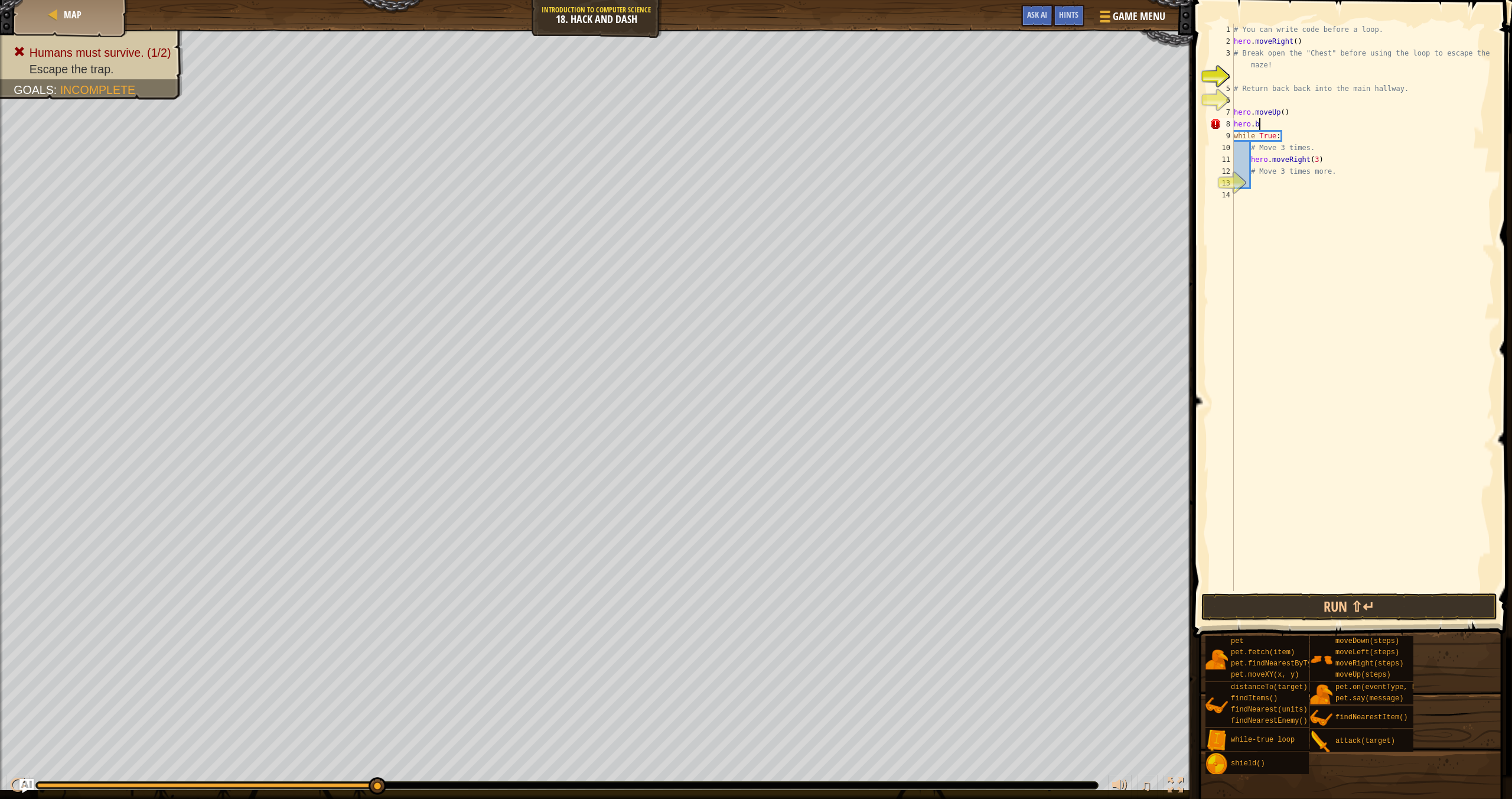
scroll to position [5, 2]
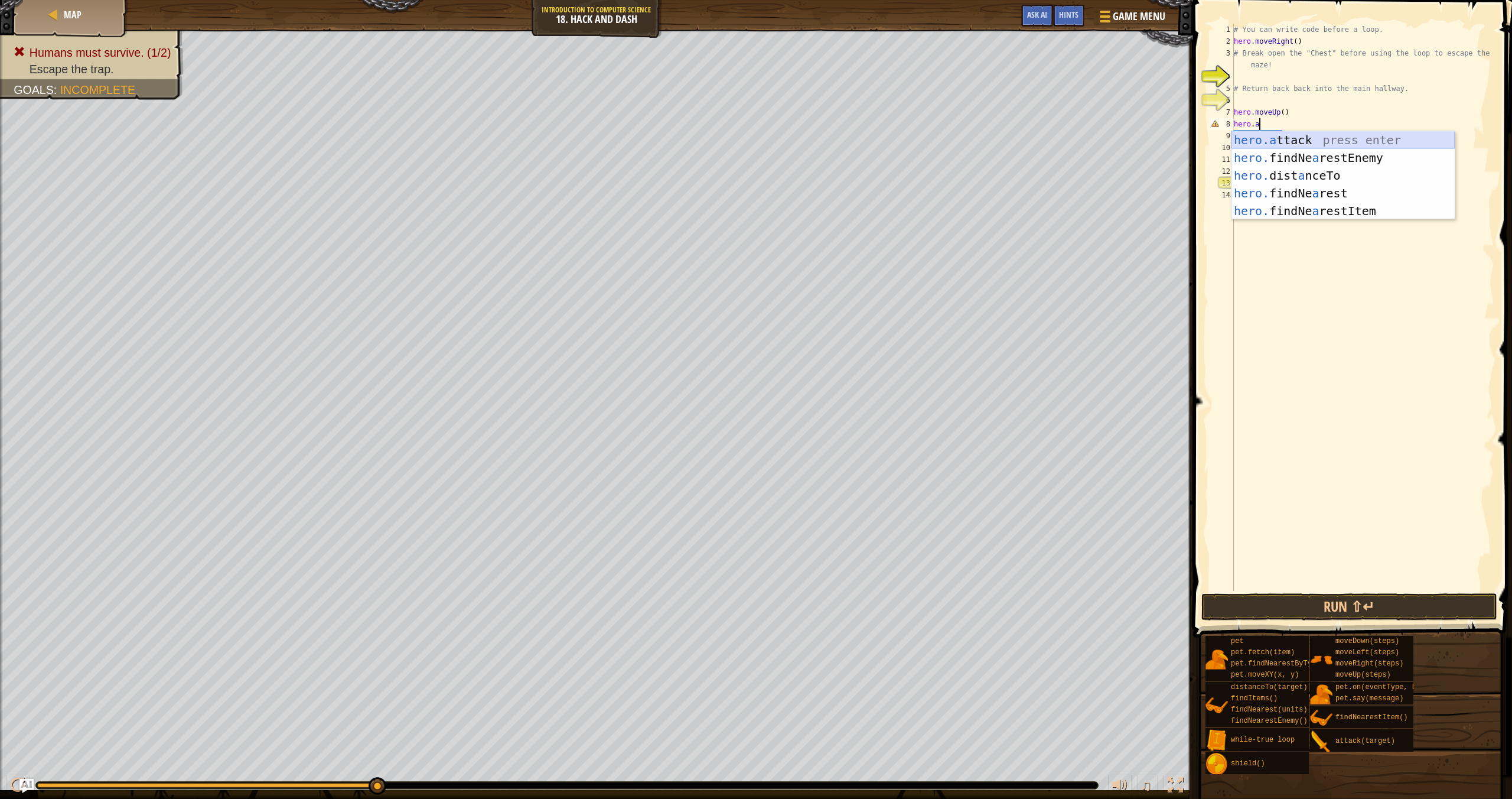
click at [1391, 136] on div "hero.a ttack press enter hero. findNe a restEnemy press enter hero. dist a nceT…" at bounding box center [1343, 193] width 223 height 124
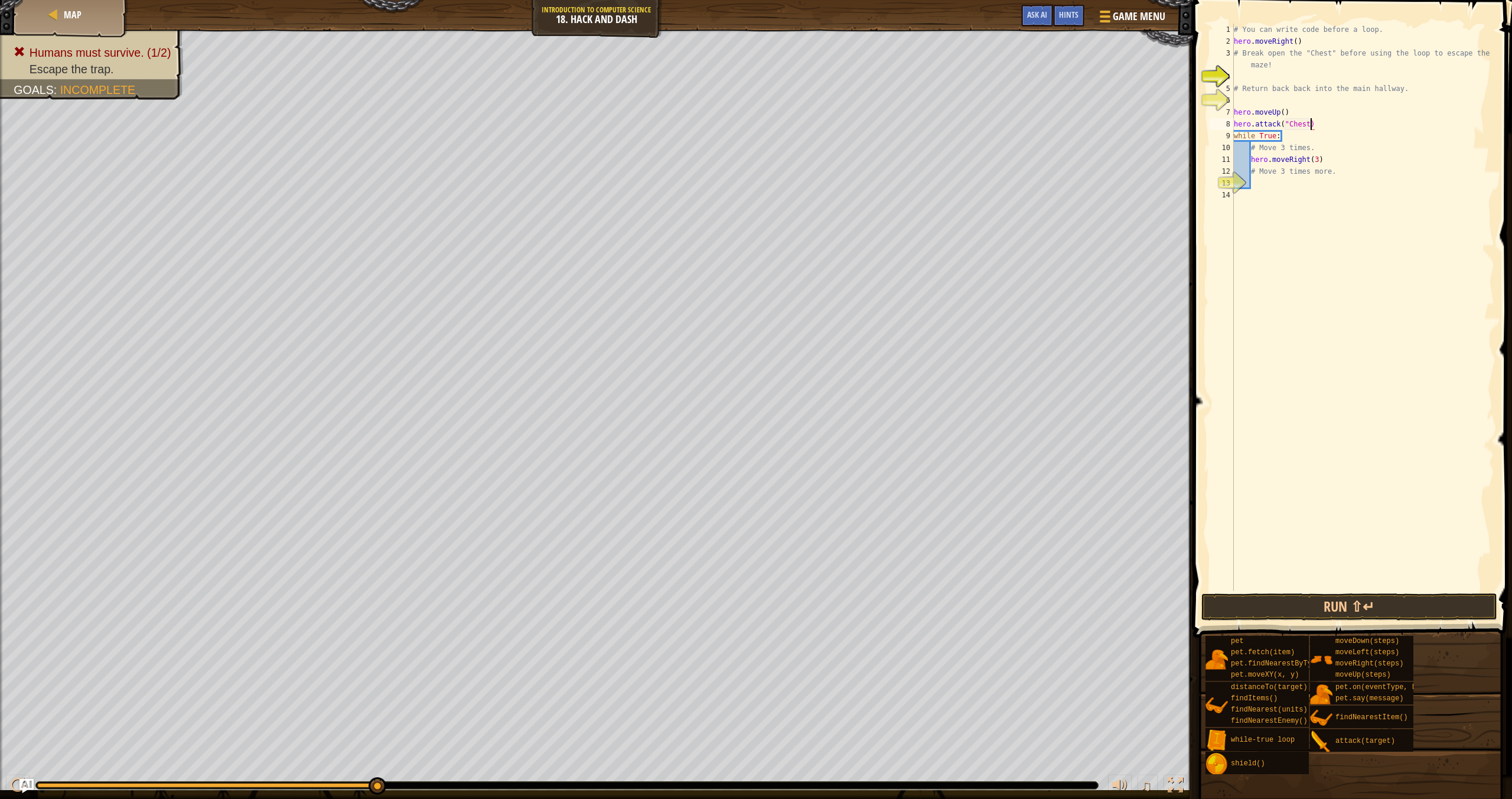
scroll to position [5, 7]
type textarea "hero.attack("Chest")"
click at [1358, 597] on button "Run ⇧↵" at bounding box center [1349, 607] width 296 height 27
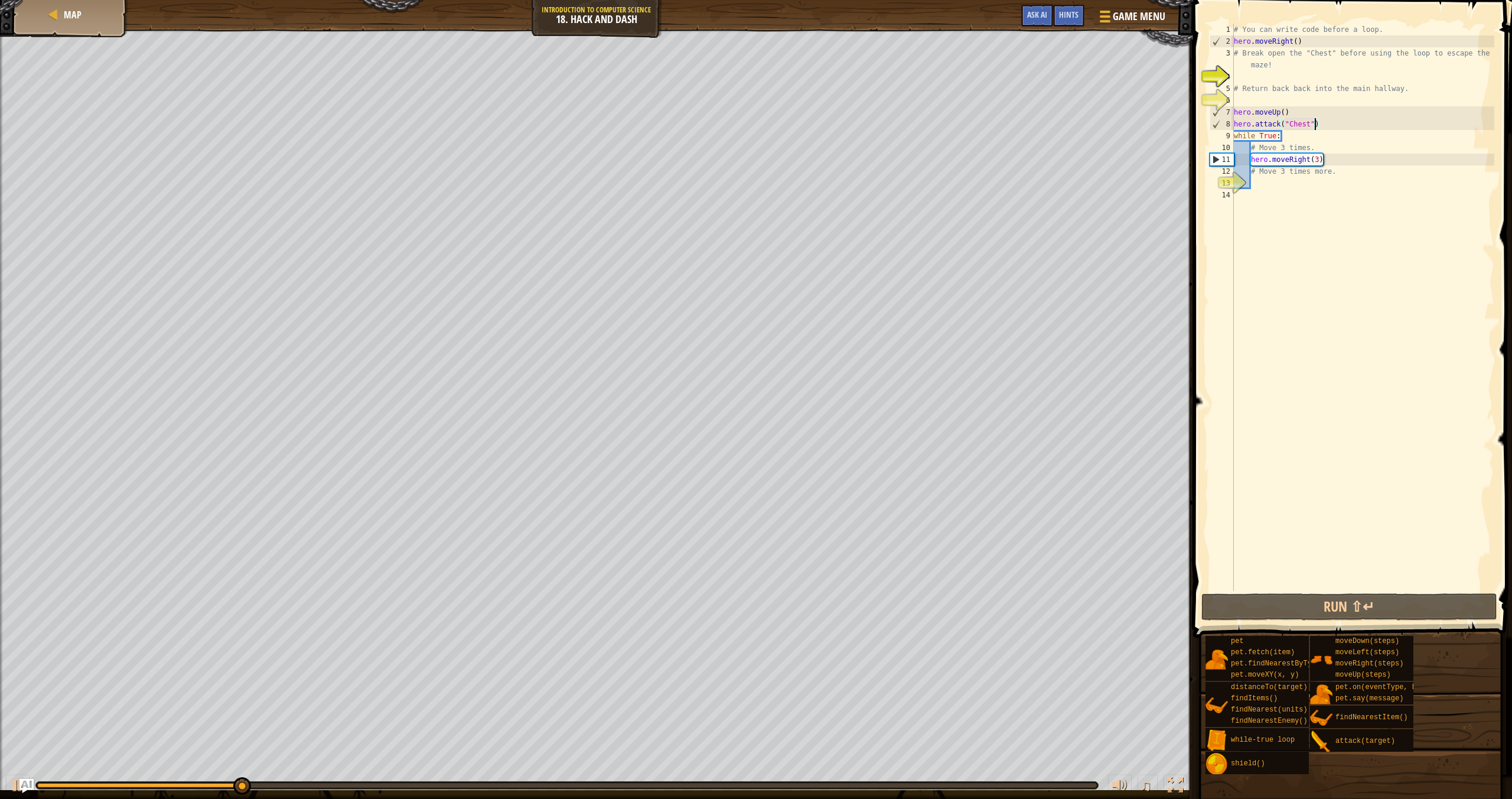
click at [1331, 126] on div "# You can write code before a loop. hero . moveRight ( ) # Break open the "Ches…" at bounding box center [1363, 319] width 263 height 591
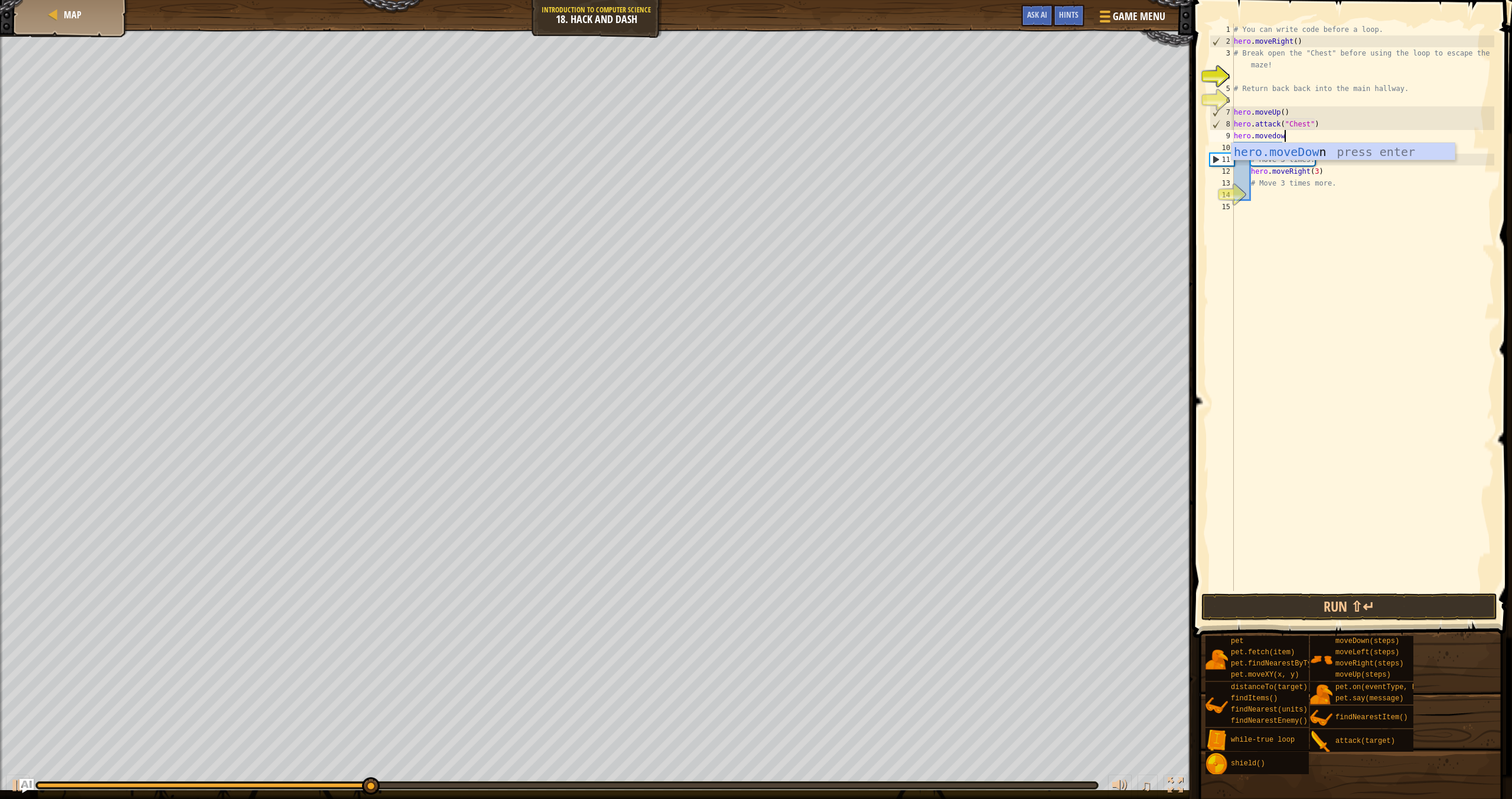
scroll to position [5, 4]
type textarea "hero.movedown"
click at [1345, 599] on button "Run ⇧↵" at bounding box center [1349, 607] width 296 height 27
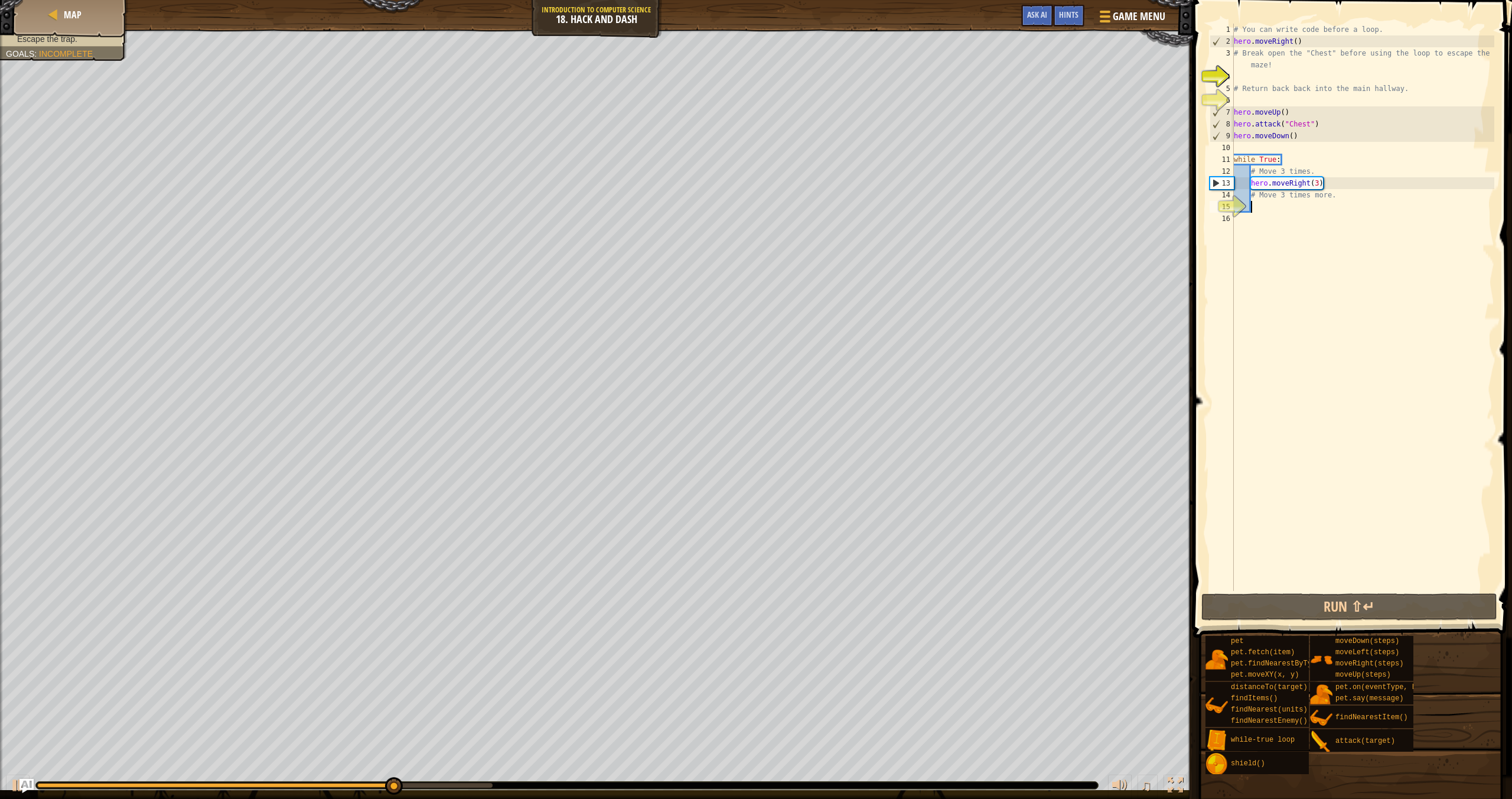
click at [1259, 208] on div "# You can write code before a loop. hero . moveRight ( ) # Break open the "Ches…" at bounding box center [1363, 319] width 263 height 591
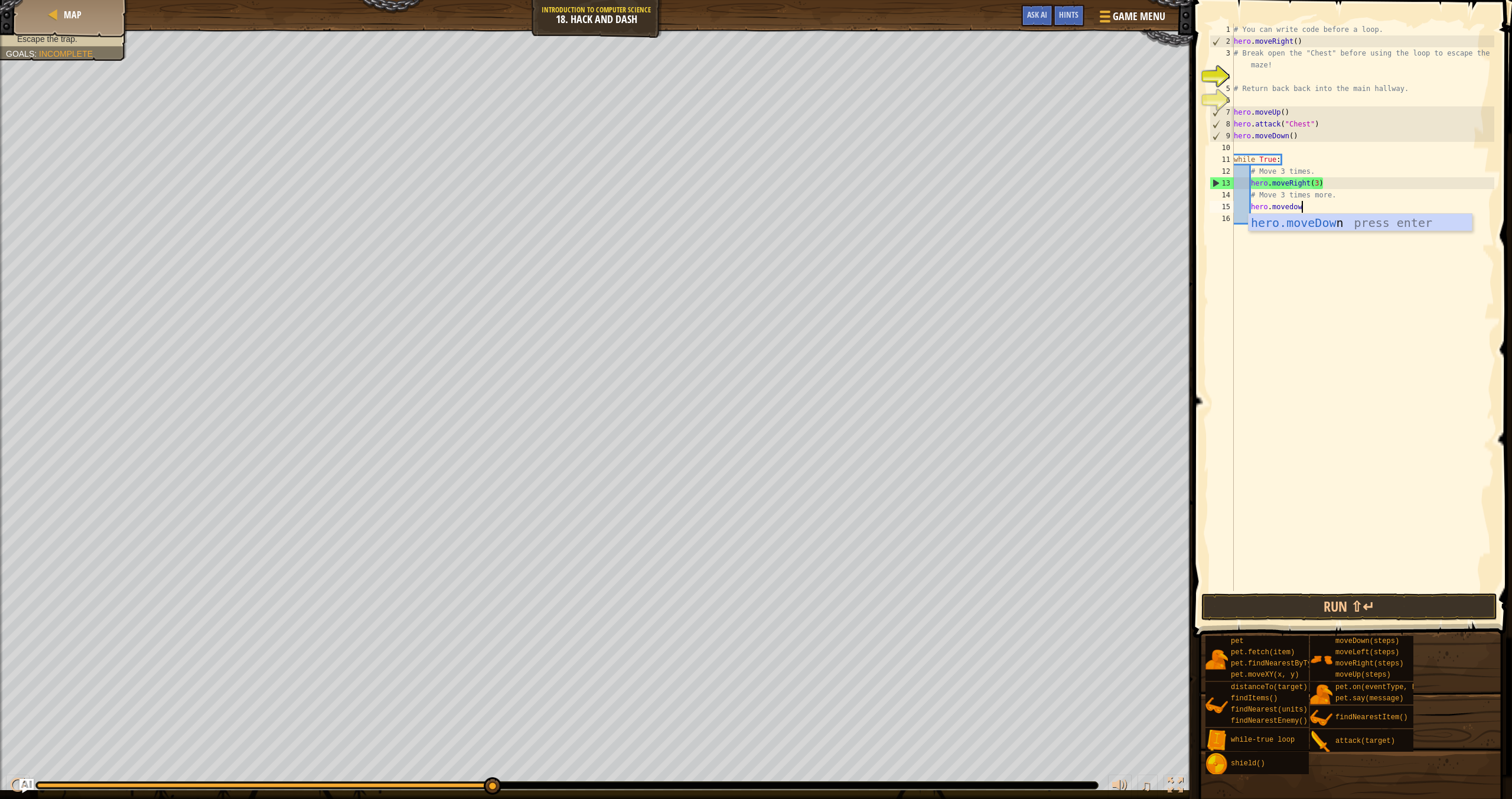
type textarea "hero.movedown"
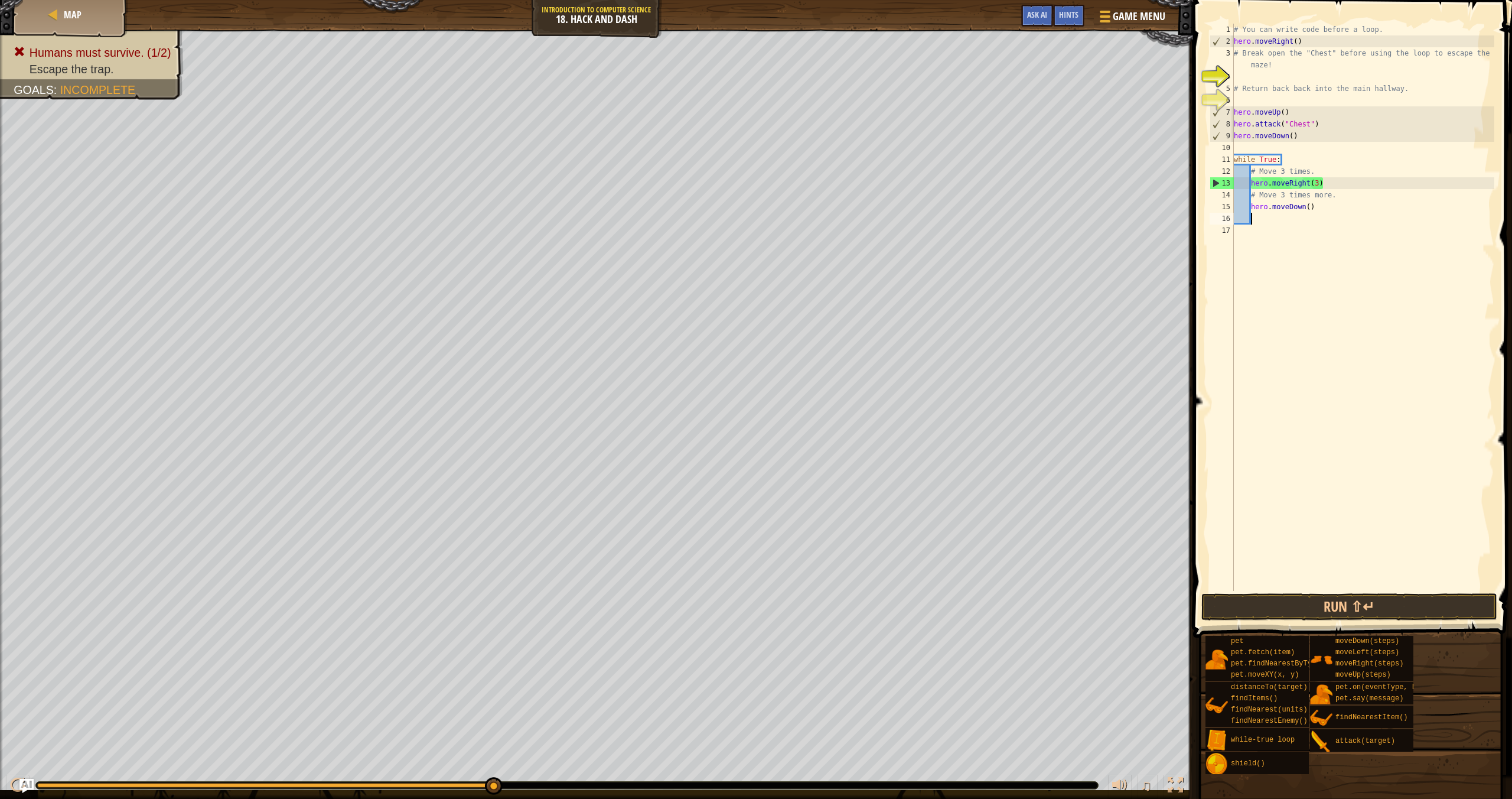
scroll to position [5, 1]
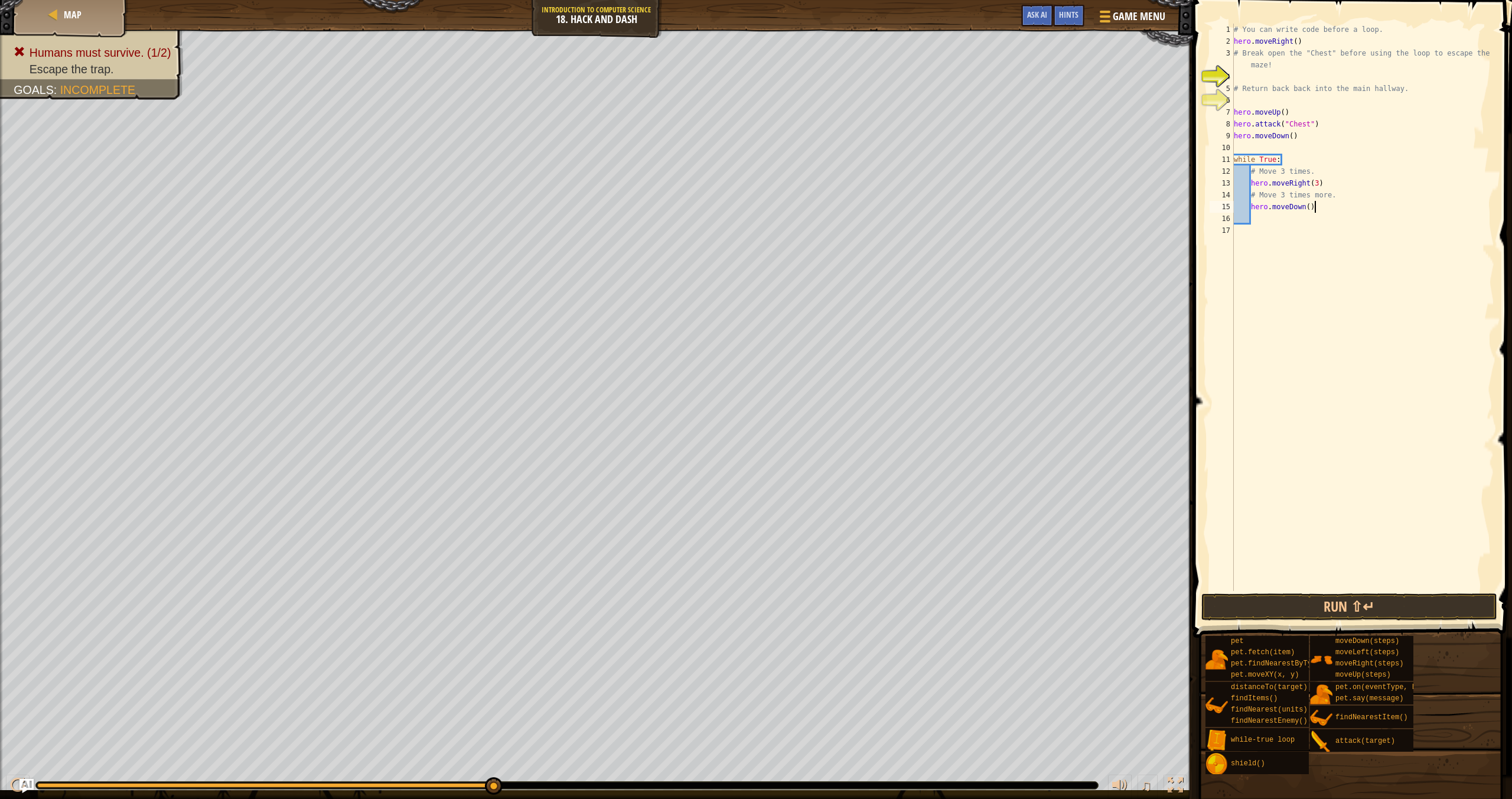
click at [1314, 204] on div "# You can write code before a loop. hero . moveRight ( ) # Break open the "Ches…" at bounding box center [1363, 319] width 263 height 591
type textarea "hero.moveDown(3)"
click at [1346, 616] on button "Run ⇧↵" at bounding box center [1349, 607] width 296 height 27
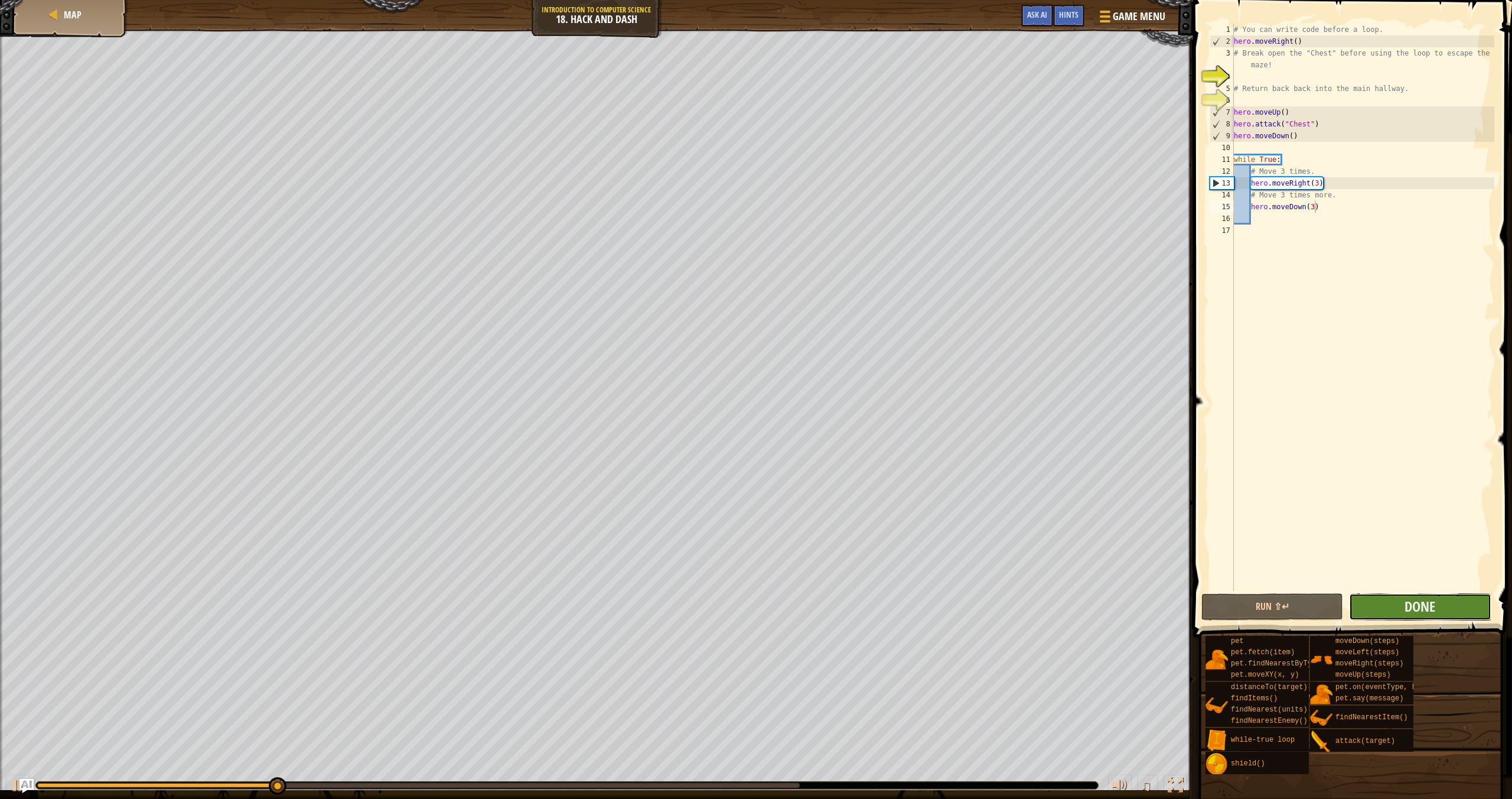
click at [1454, 612] on button "Done" at bounding box center [1420, 607] width 142 height 27
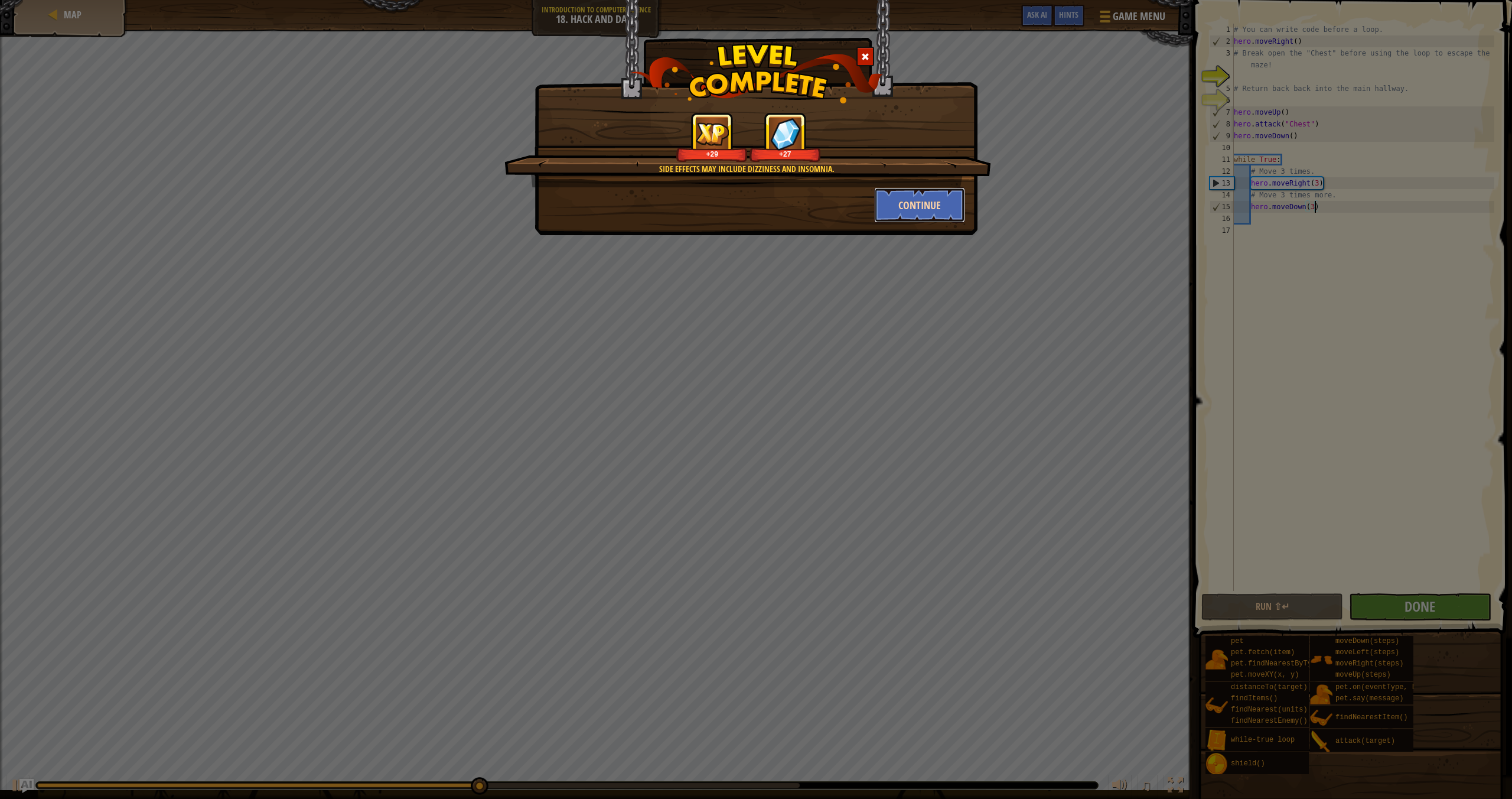
click at [931, 211] on button "Continue" at bounding box center [920, 204] width 92 height 36
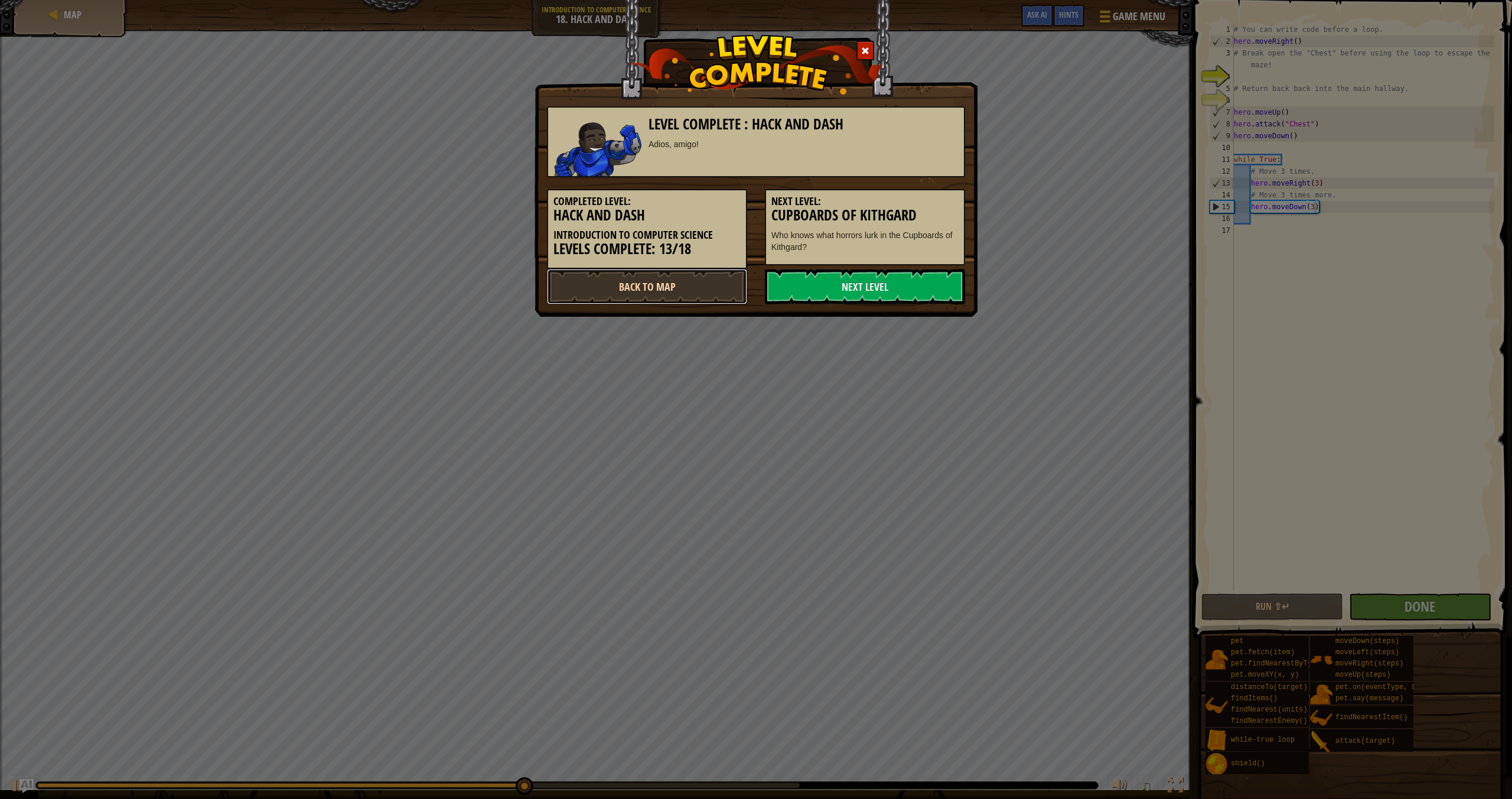
click at [722, 282] on link "Back to Map" at bounding box center [647, 286] width 200 height 36
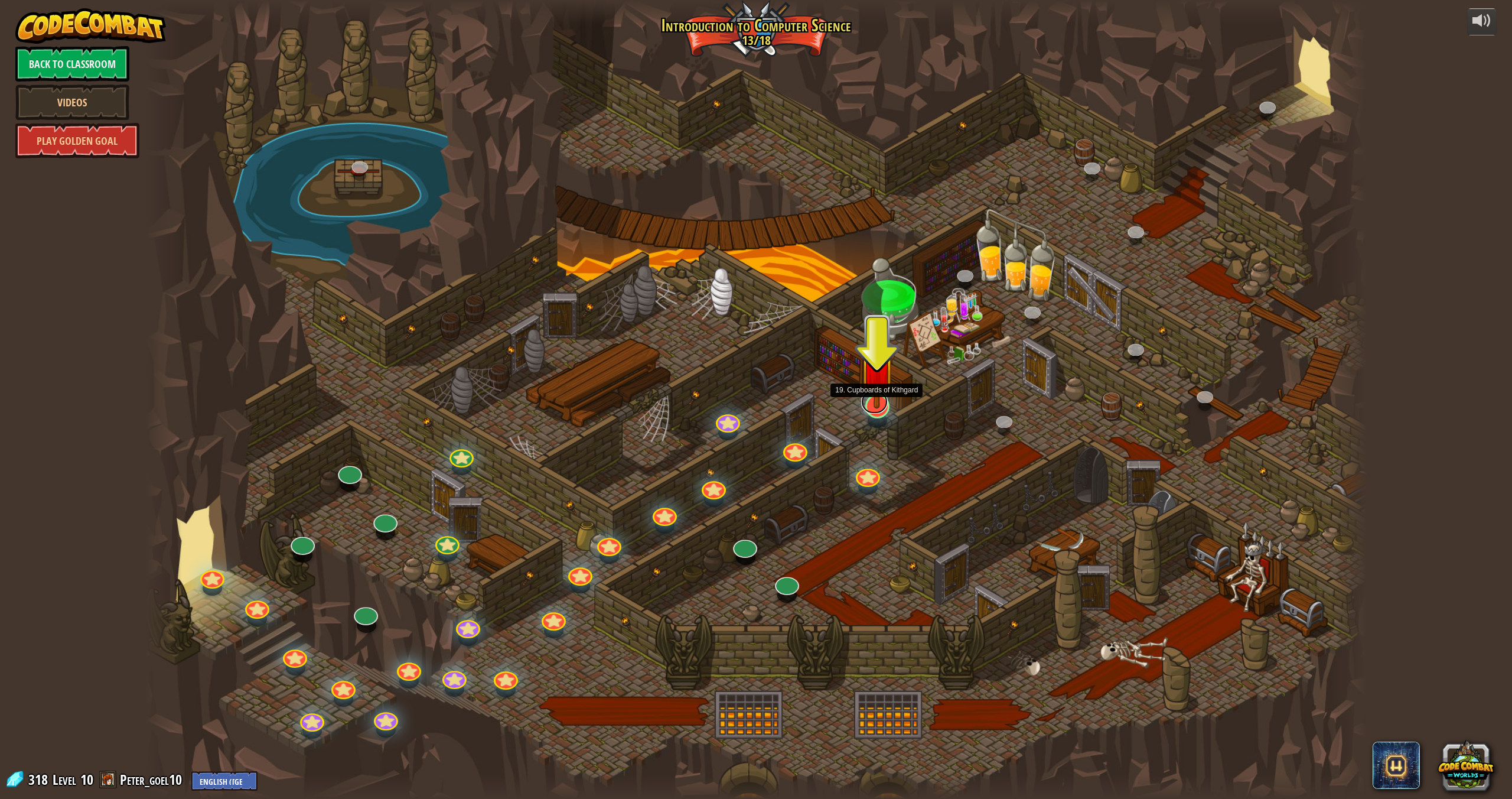
click at [879, 408] on link at bounding box center [874, 401] width 26 height 23
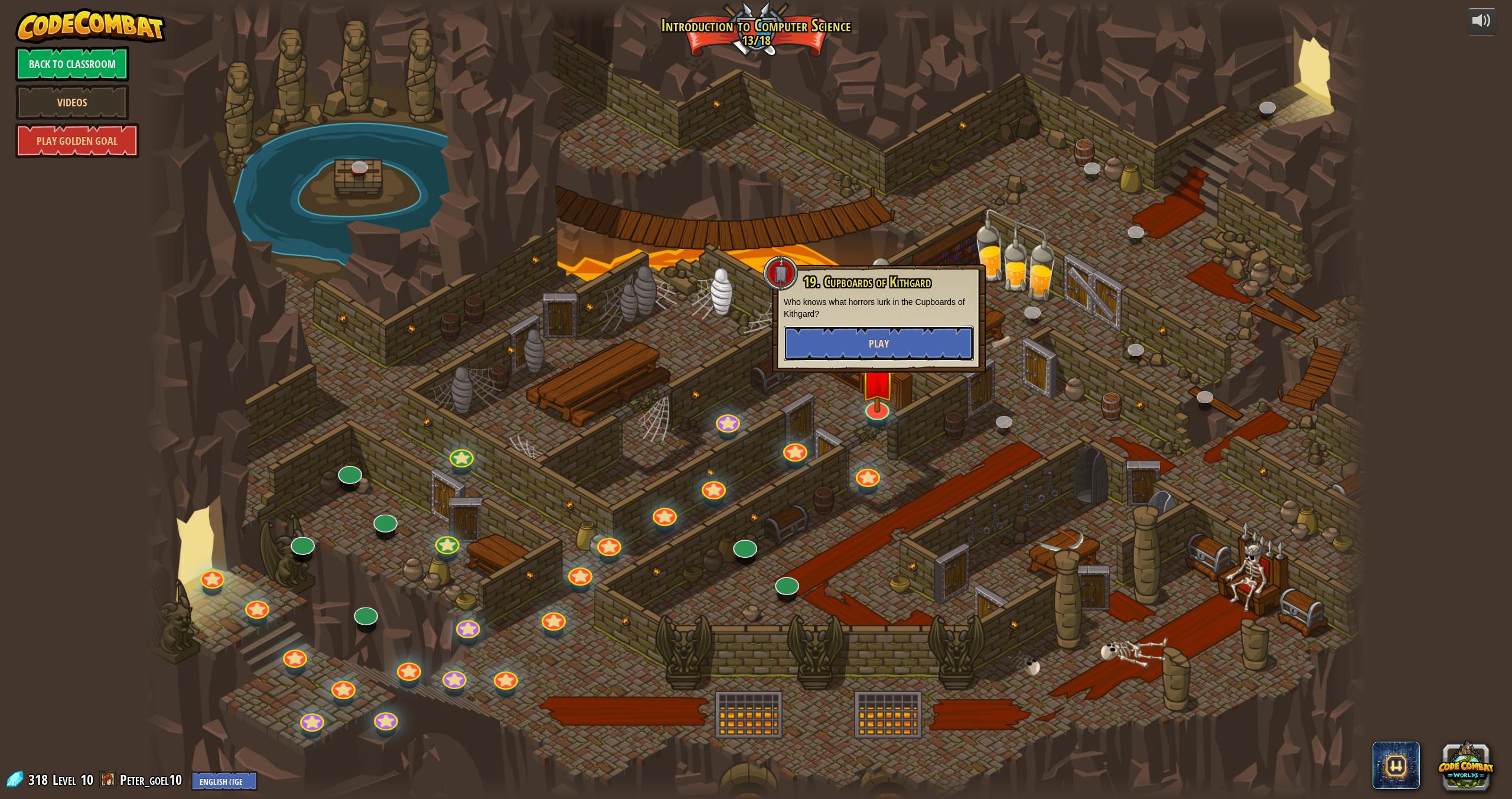
click at [880, 336] on span "Play" at bounding box center [879, 344] width 20 height 15
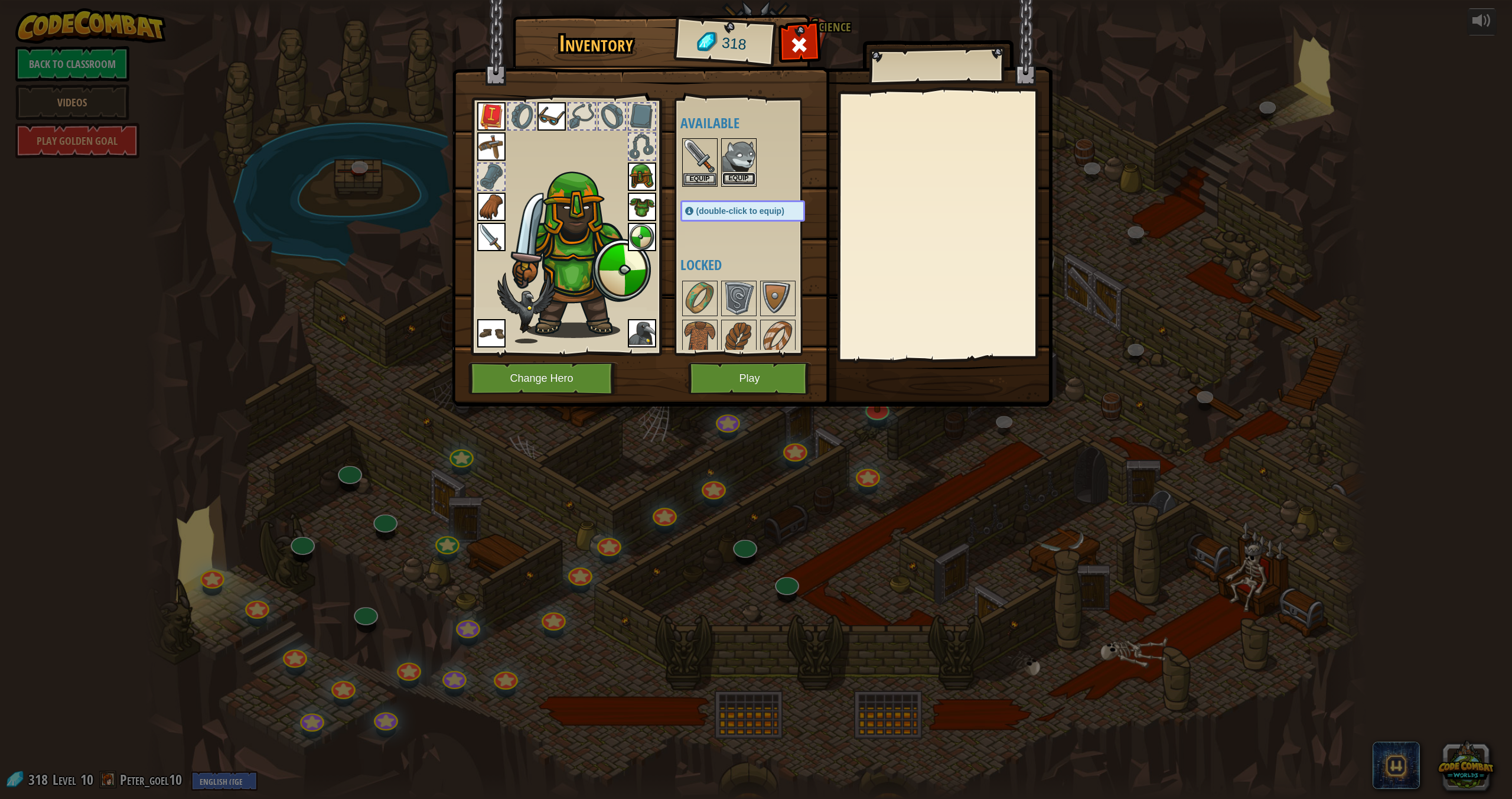
click at [739, 176] on button "Equip" at bounding box center [739, 179] width 33 height 12
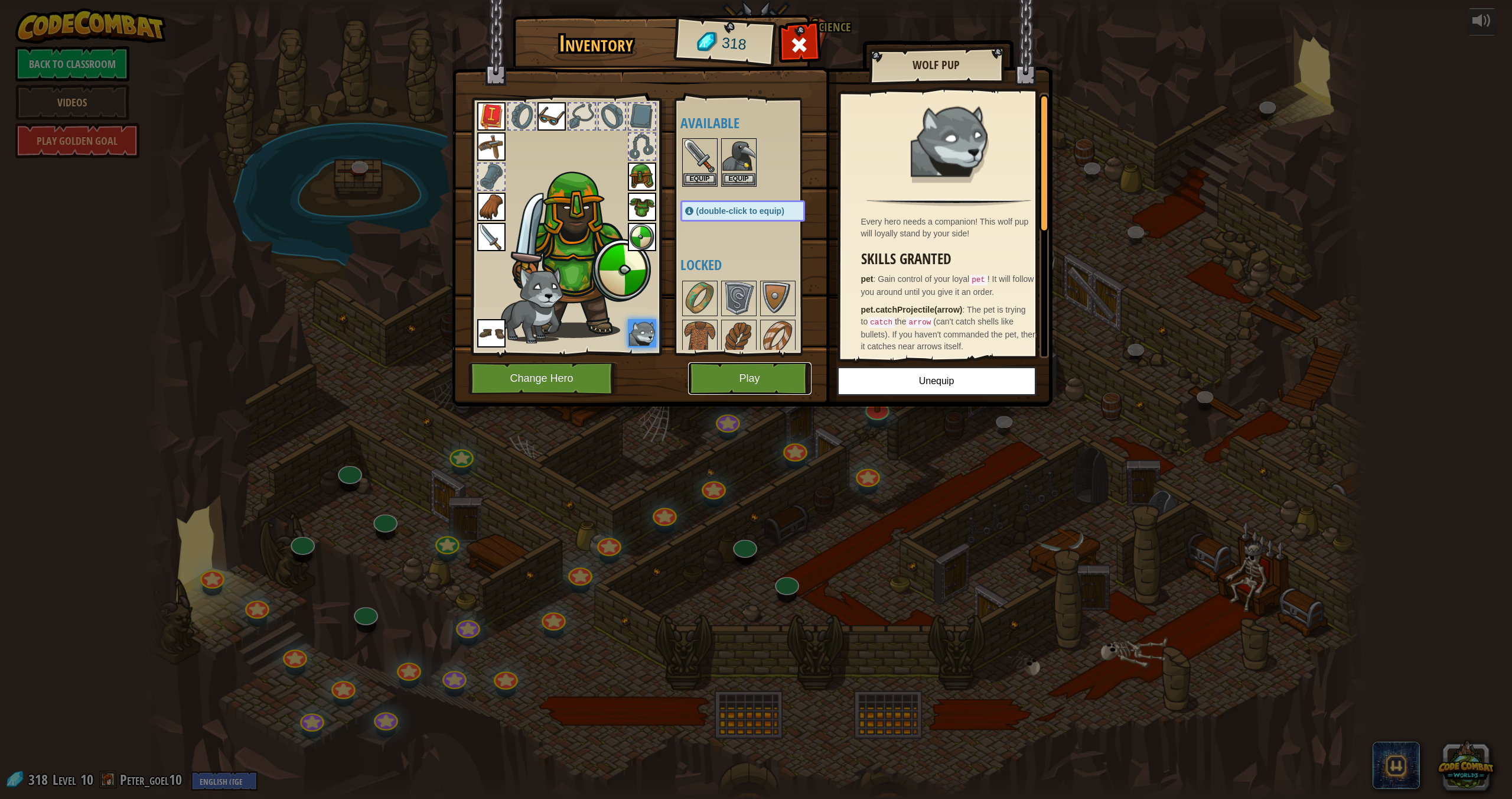
click at [748, 371] on button "Play" at bounding box center [750, 378] width 123 height 33
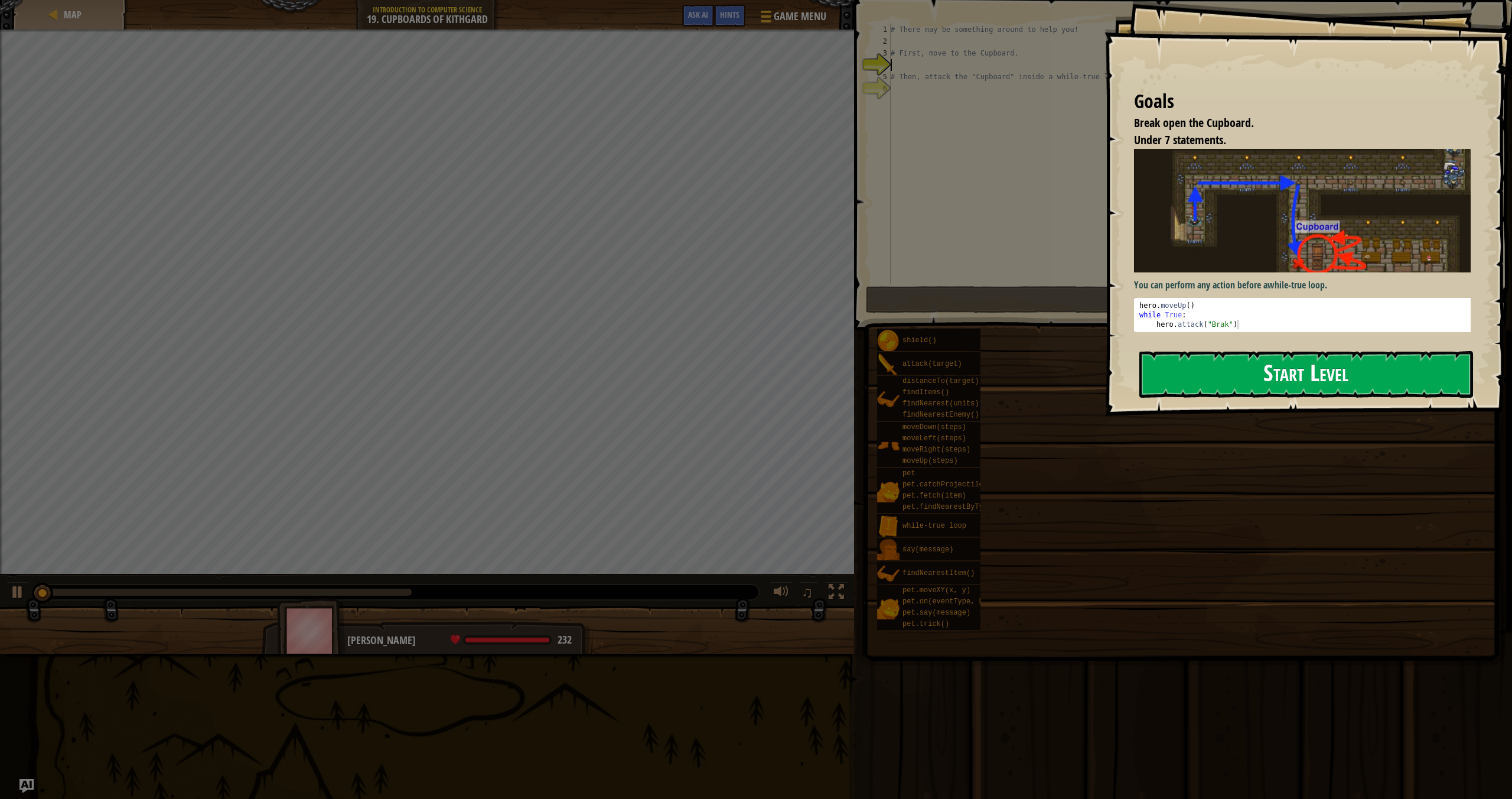
click at [1249, 382] on button "Start Level" at bounding box center [1306, 374] width 334 height 47
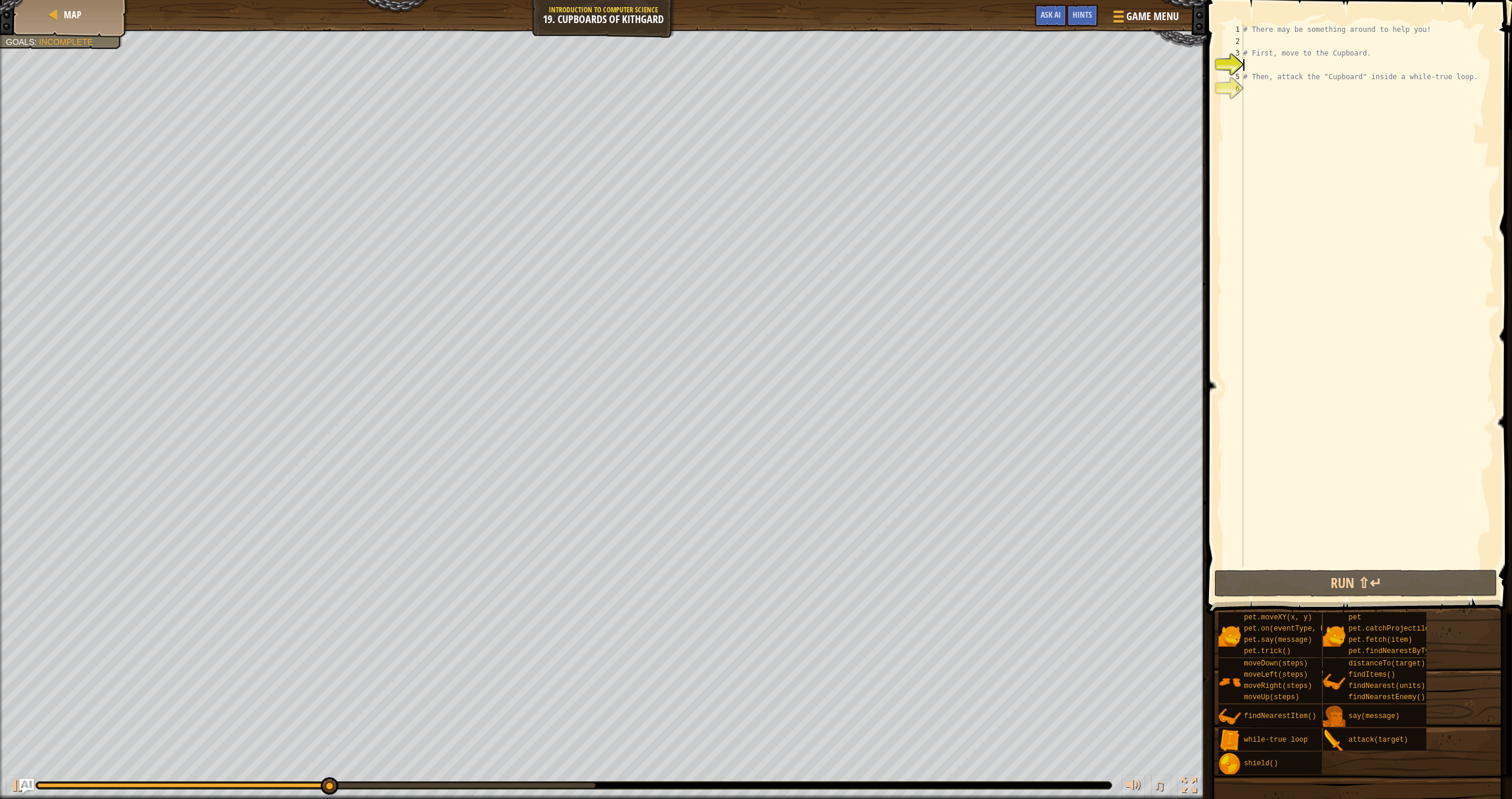
click at [1255, 92] on div "# There may be something around to help you! # First, move to the Cupboard. # T…" at bounding box center [1367, 307] width 254 height 567
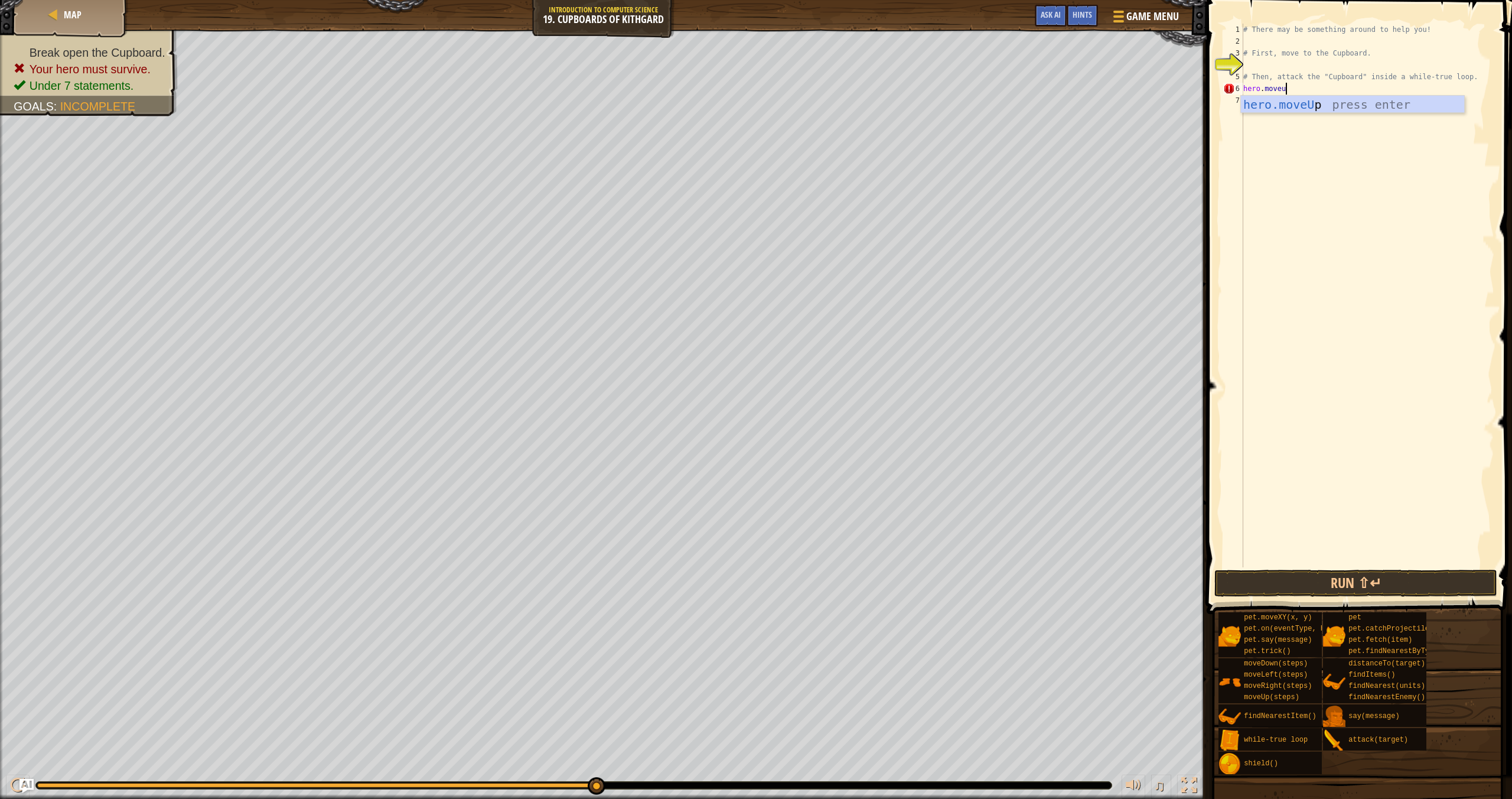
scroll to position [5, 3]
type textarea "hero.moveup"
type textarea "w"
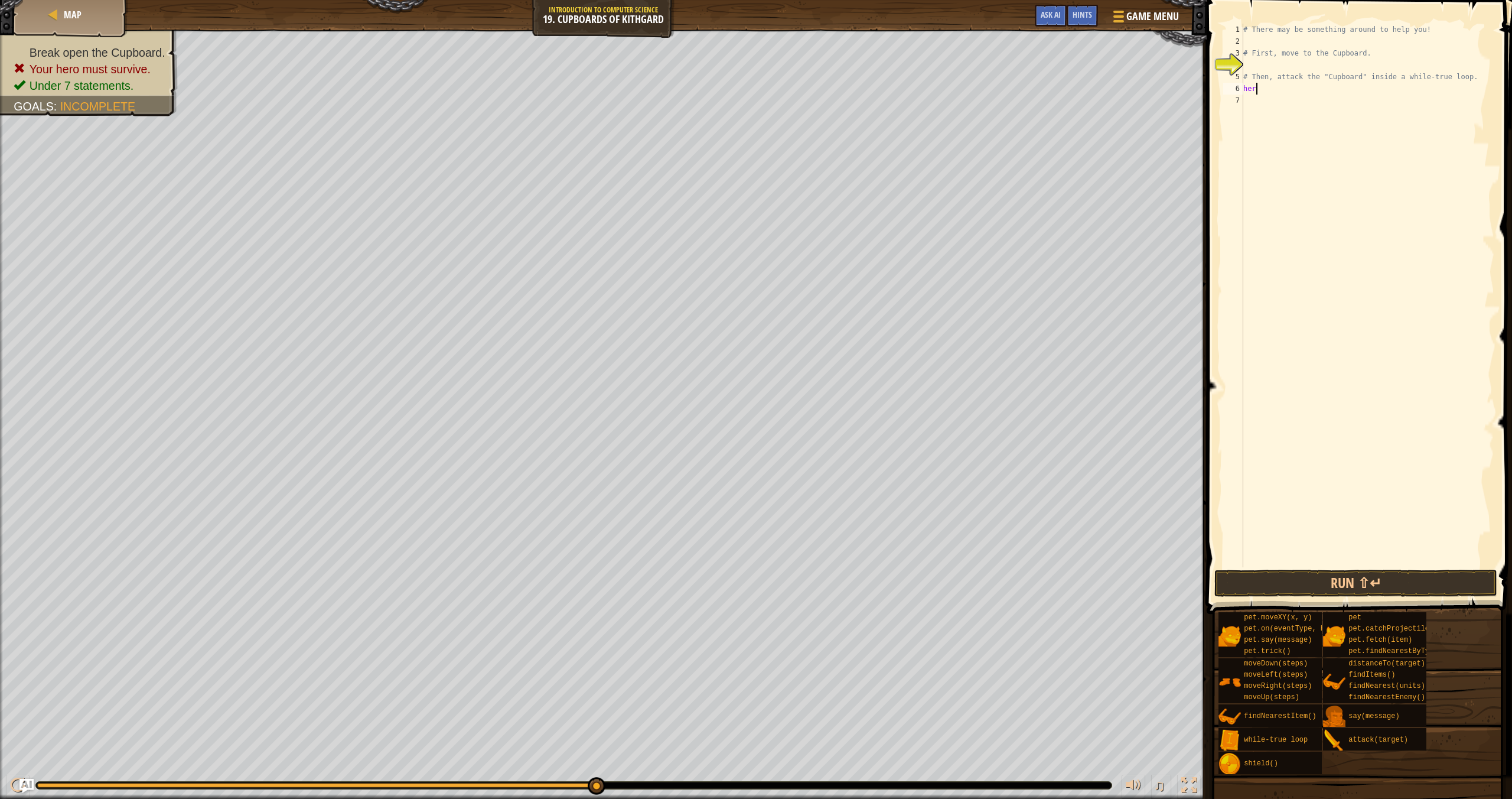
type textarea "h"
type textarea "whiletrue"
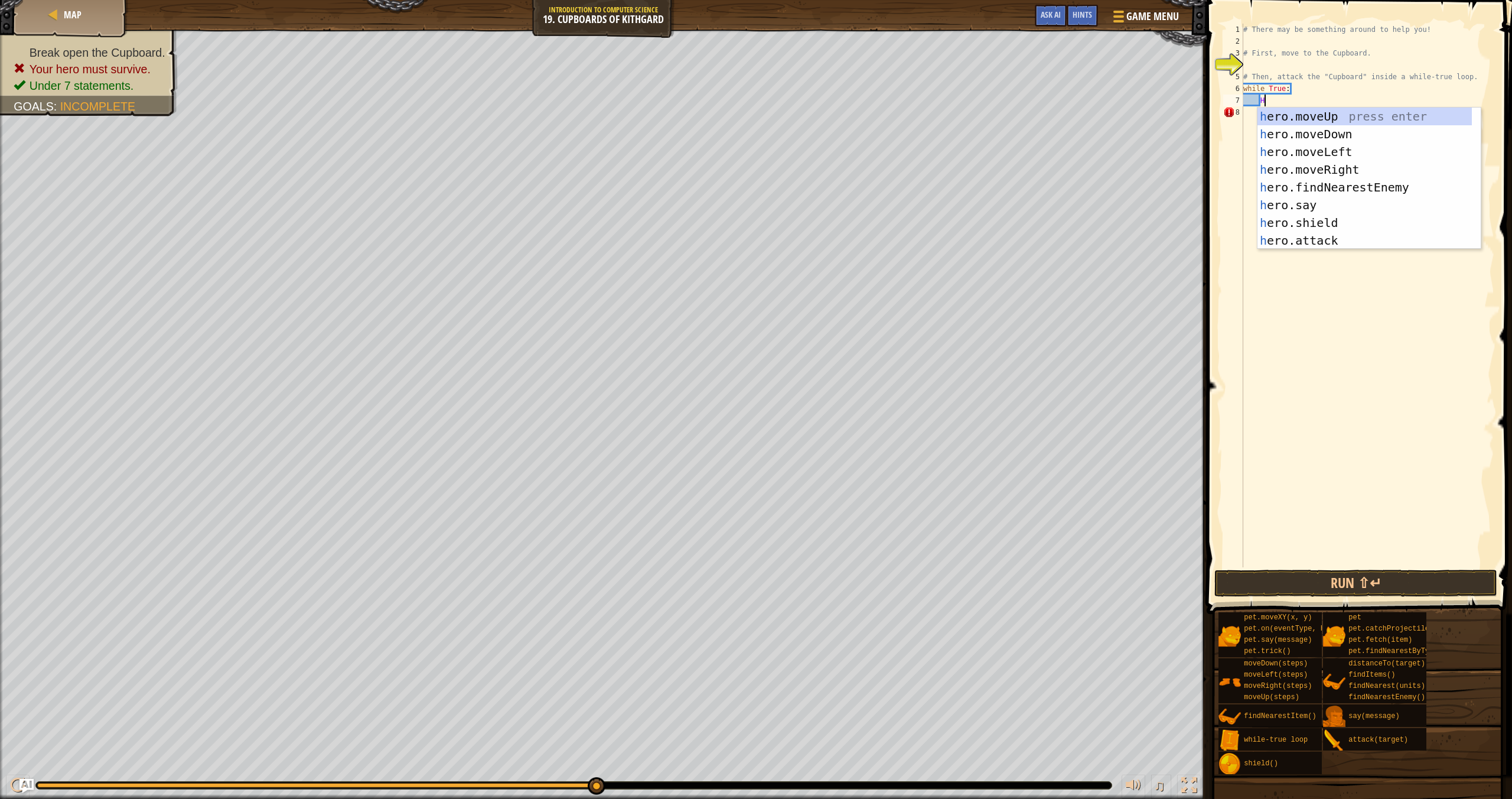
scroll to position [5, 2]
type textarea "H"
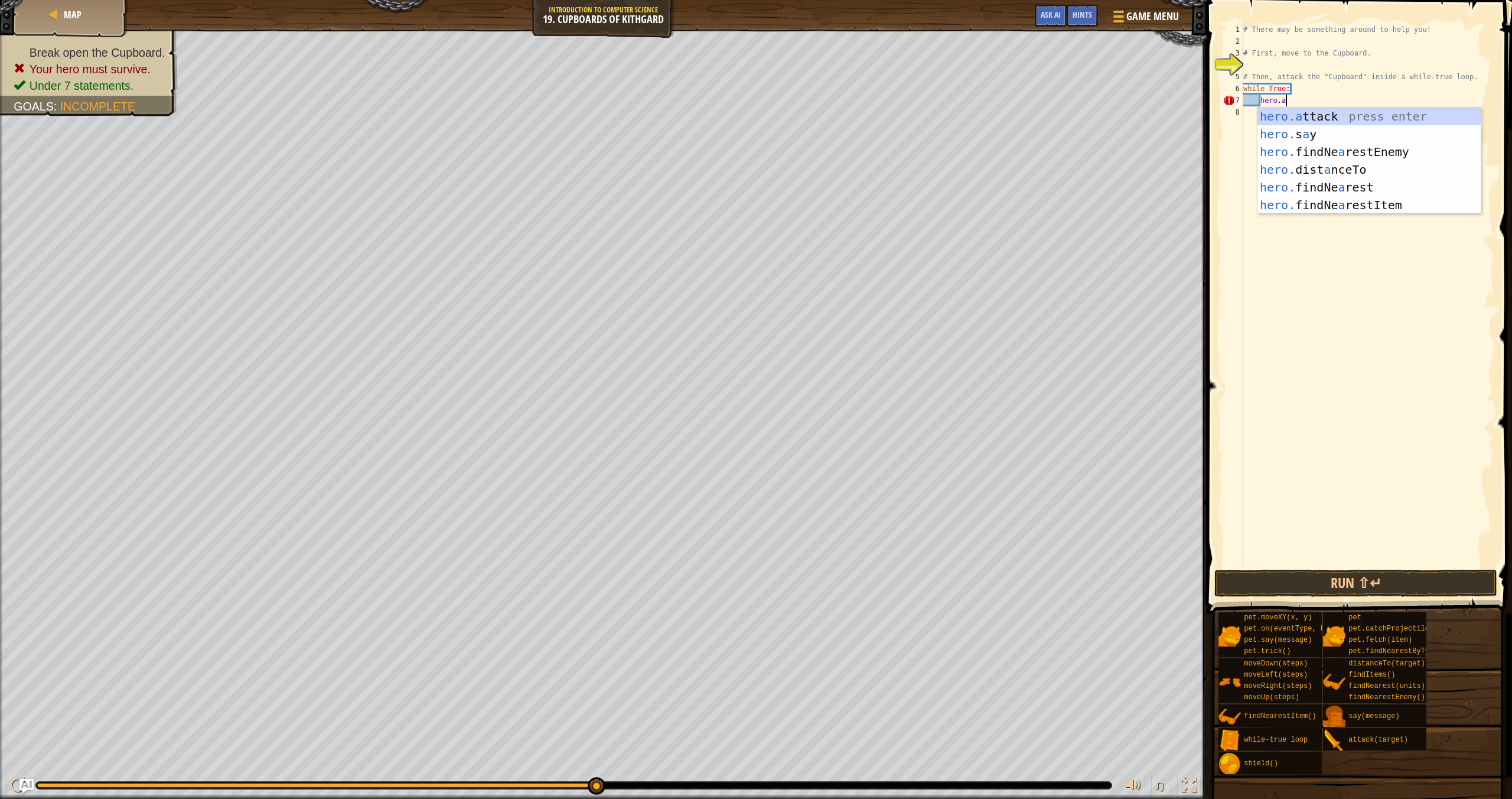
type textarea "hero."
click at [1404, 109] on div "hero. findNearestEnemy press enter hero. say press enter hero. moveUp press ent…" at bounding box center [1364, 196] width 214 height 177
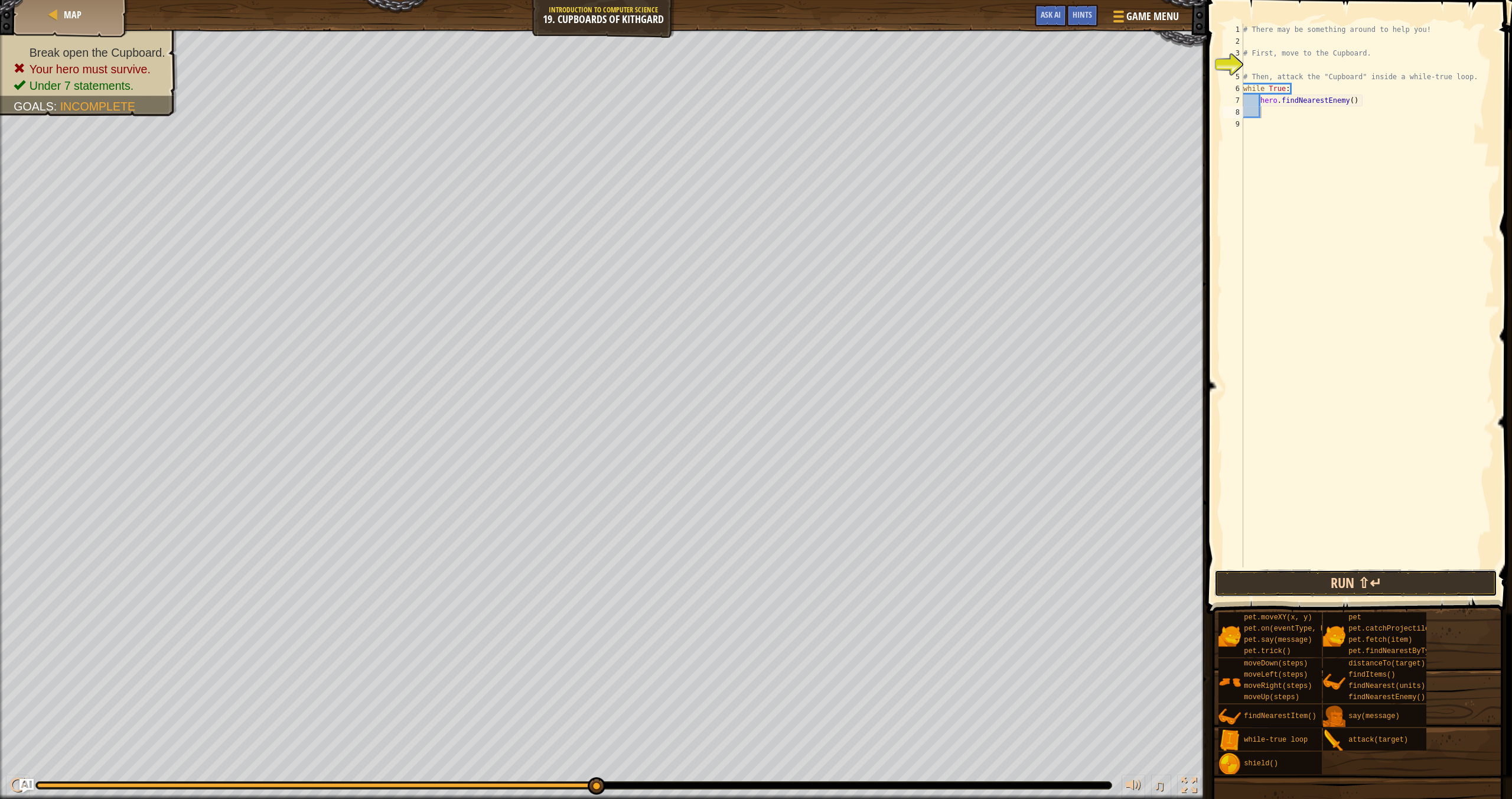
click at [1359, 594] on button "Run ⇧↵" at bounding box center [1356, 583] width 283 height 27
click at [1277, 113] on div "# There may be something around to help you! # First, move to the Cupboard. # T…" at bounding box center [1367, 307] width 254 height 567
click at [1373, 99] on div "# There may be something around to help you! # First, move to the Cupboard. # T…" at bounding box center [1367, 307] width 254 height 567
click at [1374, 109] on div "# There may be something around to help you! # First, move to the Cupboard. # T…" at bounding box center [1367, 307] width 254 height 567
type textarea "hero.findNearestEnemy()"
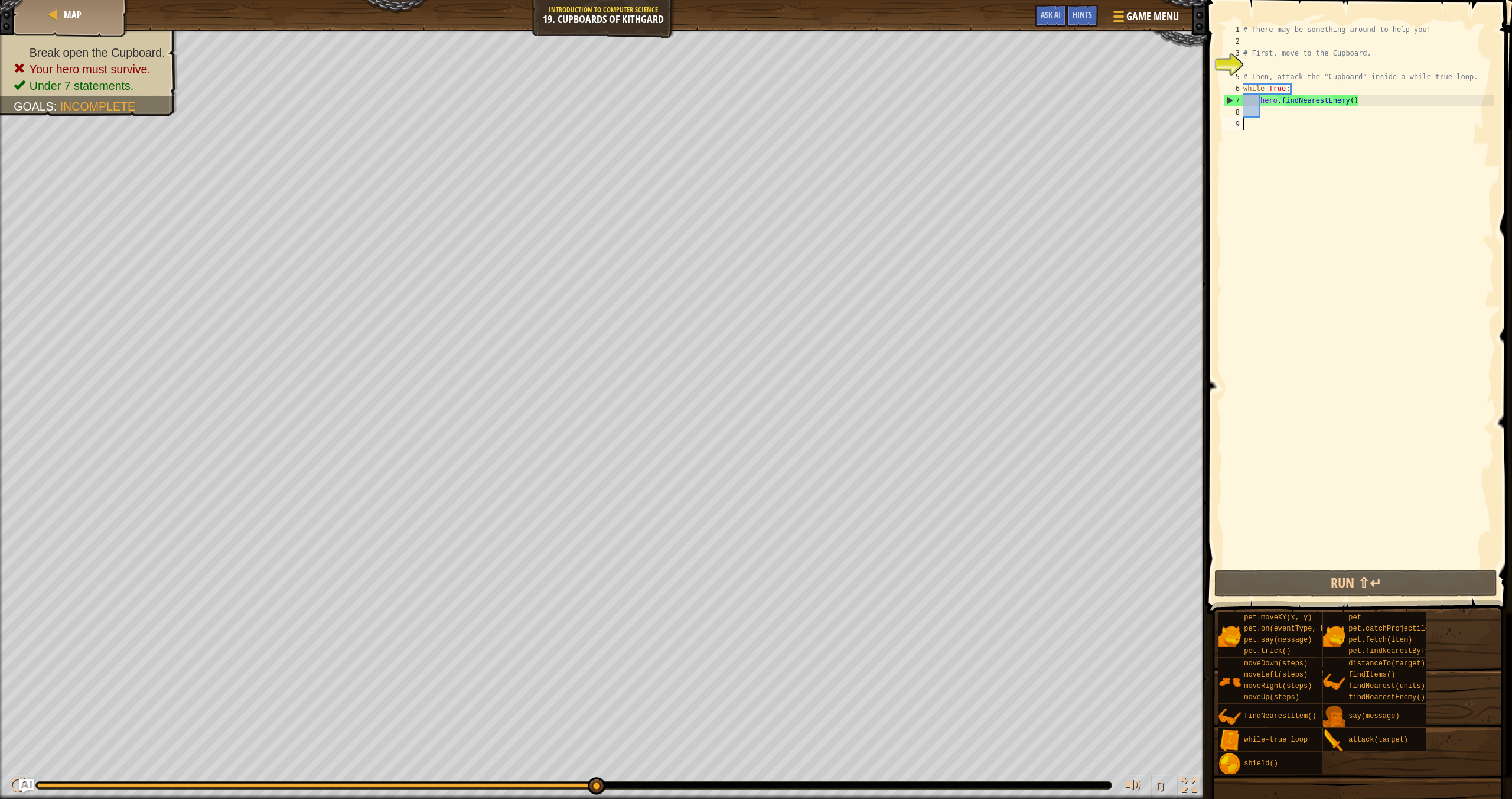
click at [1353, 121] on div "# There may be something around to help you! # First, move to the Cupboard. # T…" at bounding box center [1367, 307] width 254 height 567
click at [1353, 98] on div "# There may be something around to help you! # First, move to the Cupboard. # T…" at bounding box center [1367, 307] width 254 height 567
type textarea "hero.findNearestEnemy()"
click at [1275, 120] on div "# There may be something around to help you! # First, move to the Cupboard. # T…" at bounding box center [1367, 307] width 254 height 567
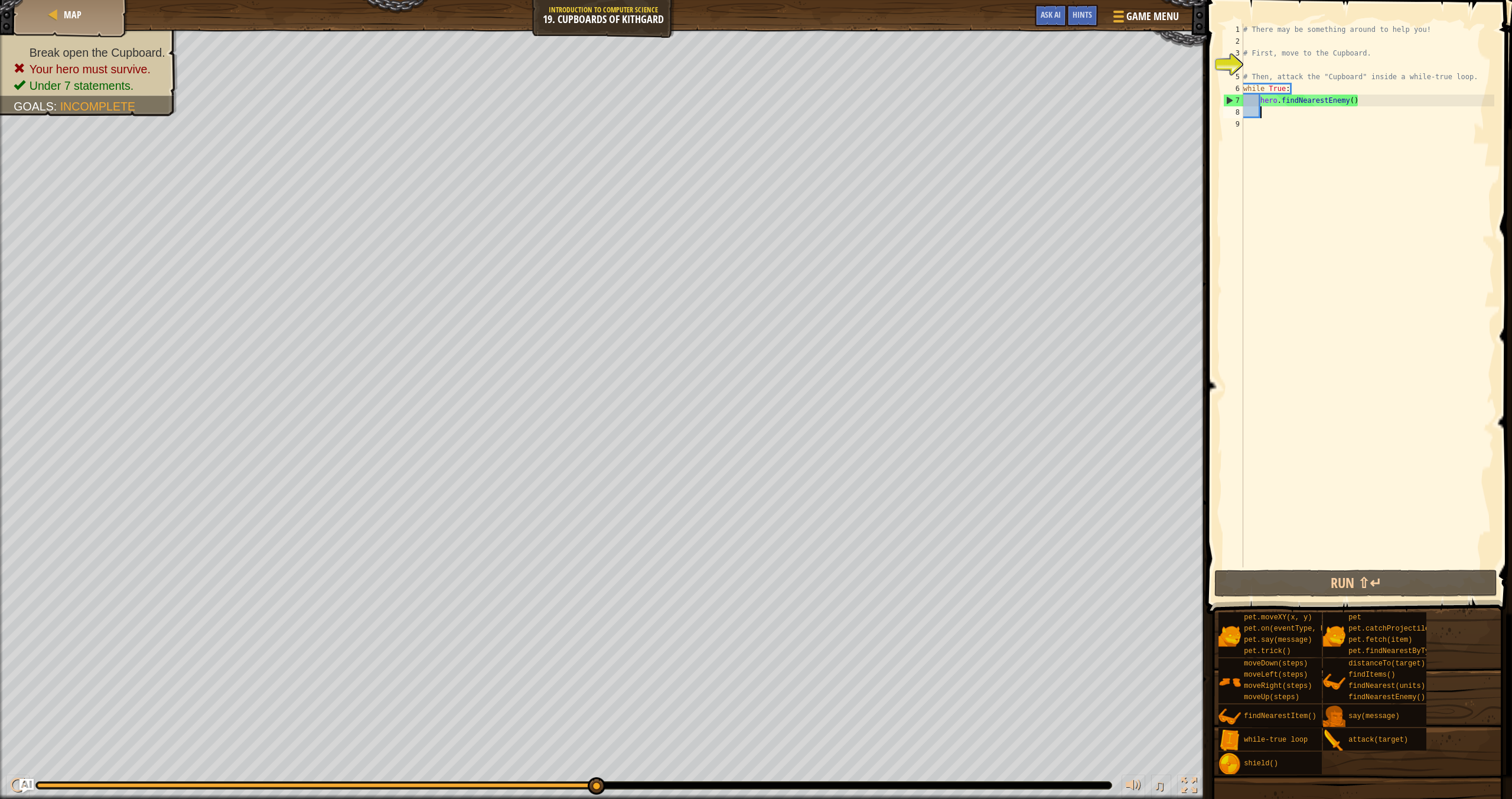
click at [1267, 116] on div "# There may be something around to help you! # First, move to the Cupboard. # T…" at bounding box center [1367, 307] width 254 height 567
drag, startPoint x: 1374, startPoint y: 105, endPoint x: 1242, endPoint y: 89, distance: 133.0
click at [1242, 89] on div "1 2 3 4 5 6 7 8 9 # There may be something around to help you! # First, move to…" at bounding box center [1358, 295] width 273 height 544
type textarea "while True: hero.findNearestEnemy()"
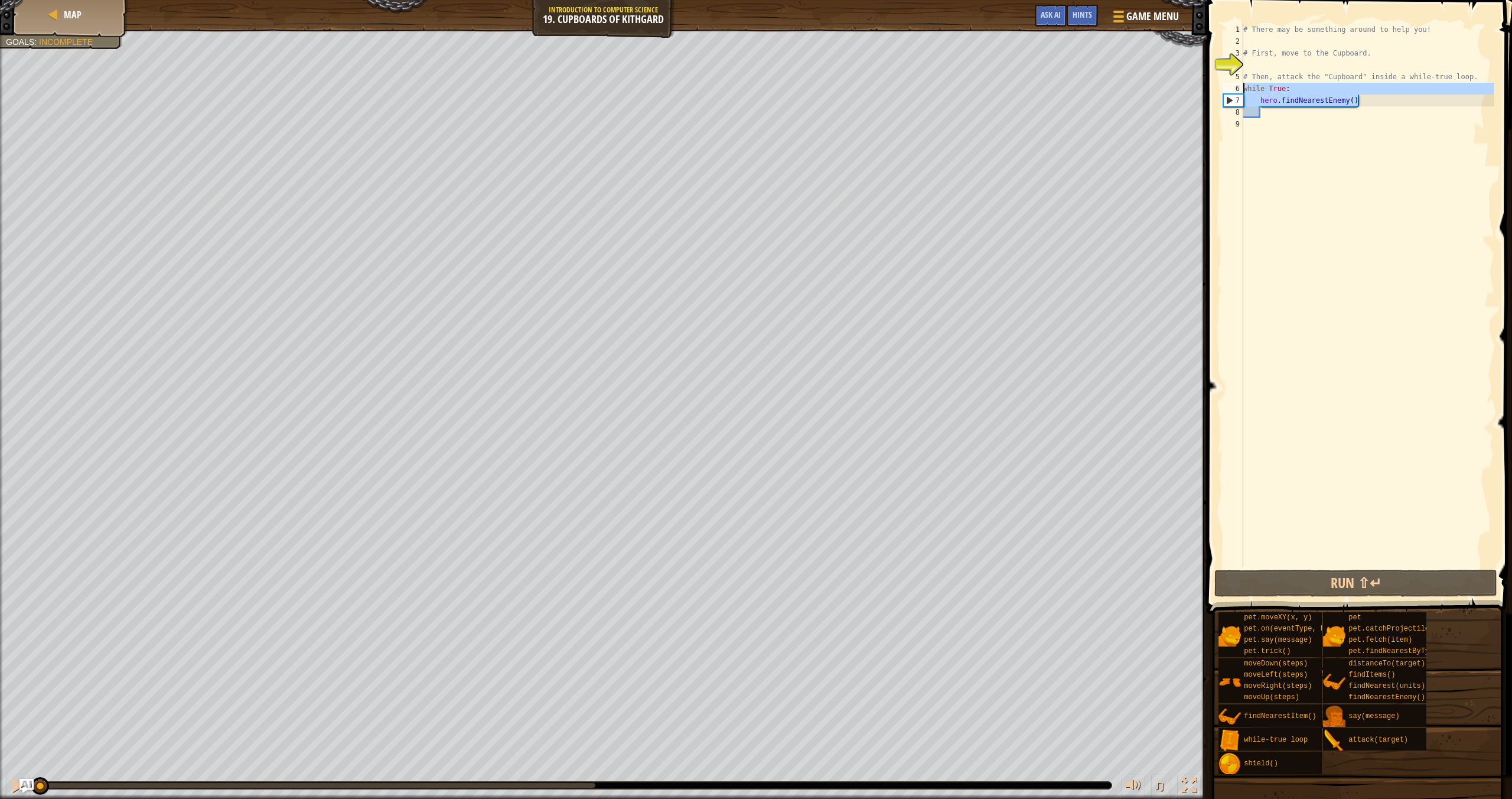
drag, startPoint x: 597, startPoint y: 785, endPoint x: 0, endPoint y: 798, distance: 597.1
click at [0, 798] on div "♫" at bounding box center [603, 782] width 1207 height 36
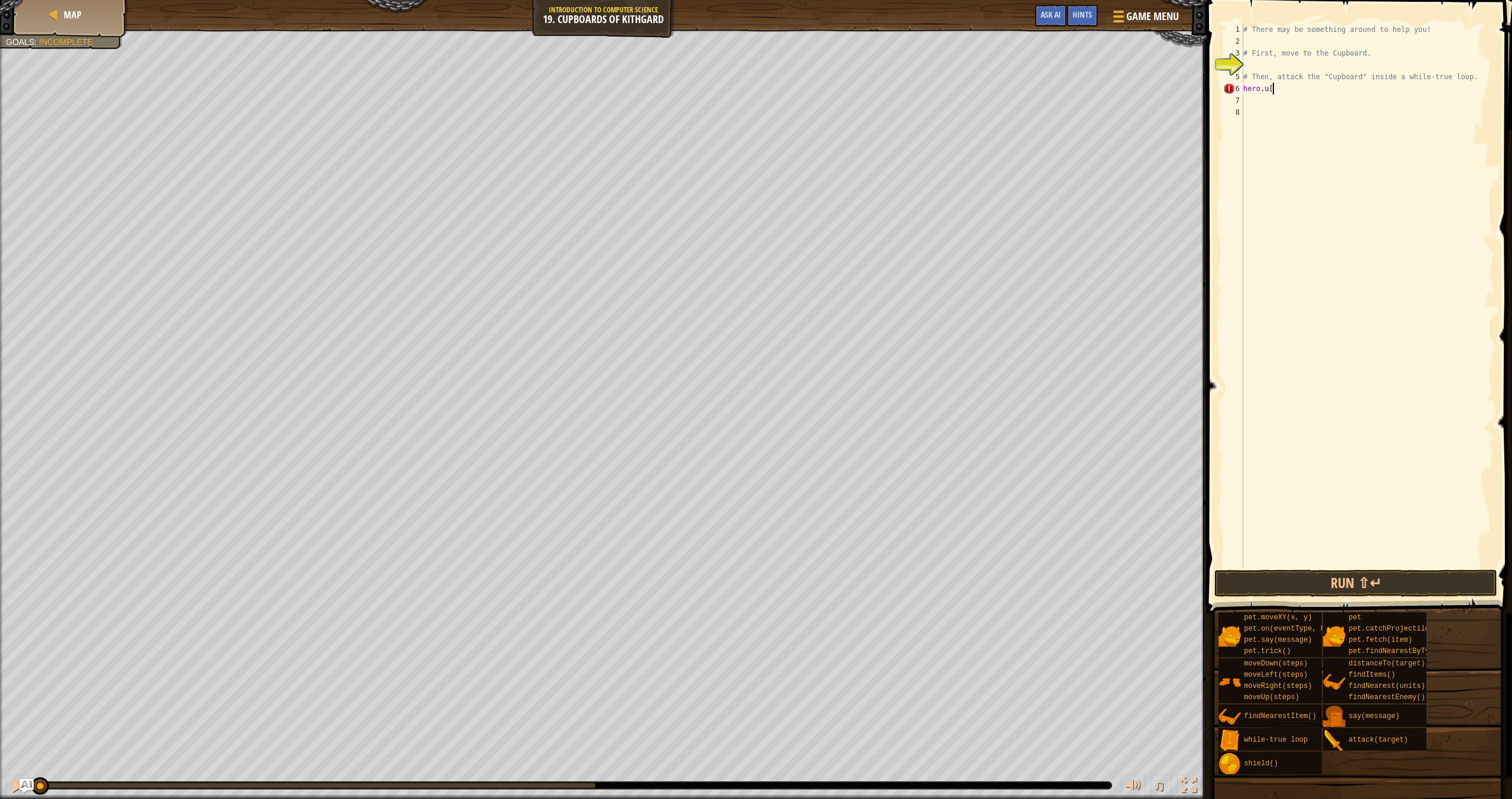
scroll to position [5, 2]
type textarea "hero.up"
type textarea "hero,=.moveright"
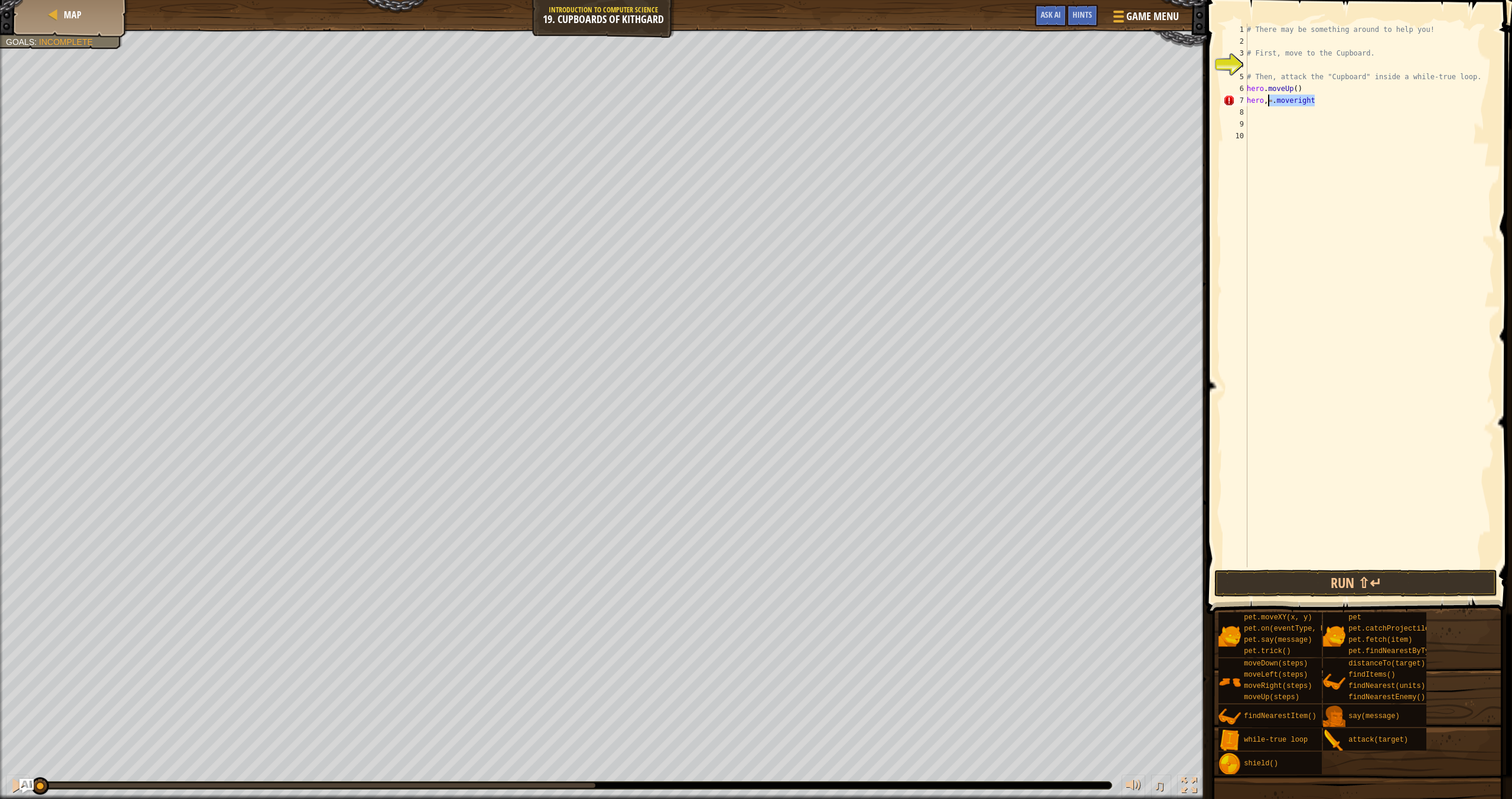
drag, startPoint x: 1325, startPoint y: 101, endPoint x: 1267, endPoint y: 102, distance: 58.0
click at [1267, 102] on div "# There may be something around to help you! # First, move to the Cupboard. # T…" at bounding box center [1370, 307] width 250 height 567
type textarea "hero.moveright"
click at [1313, 104] on div "# There may be something around to help you! # First, move to the Cupboard. # T…" at bounding box center [1370, 307] width 250 height 567
type textarea "hero.moveRight(2)"
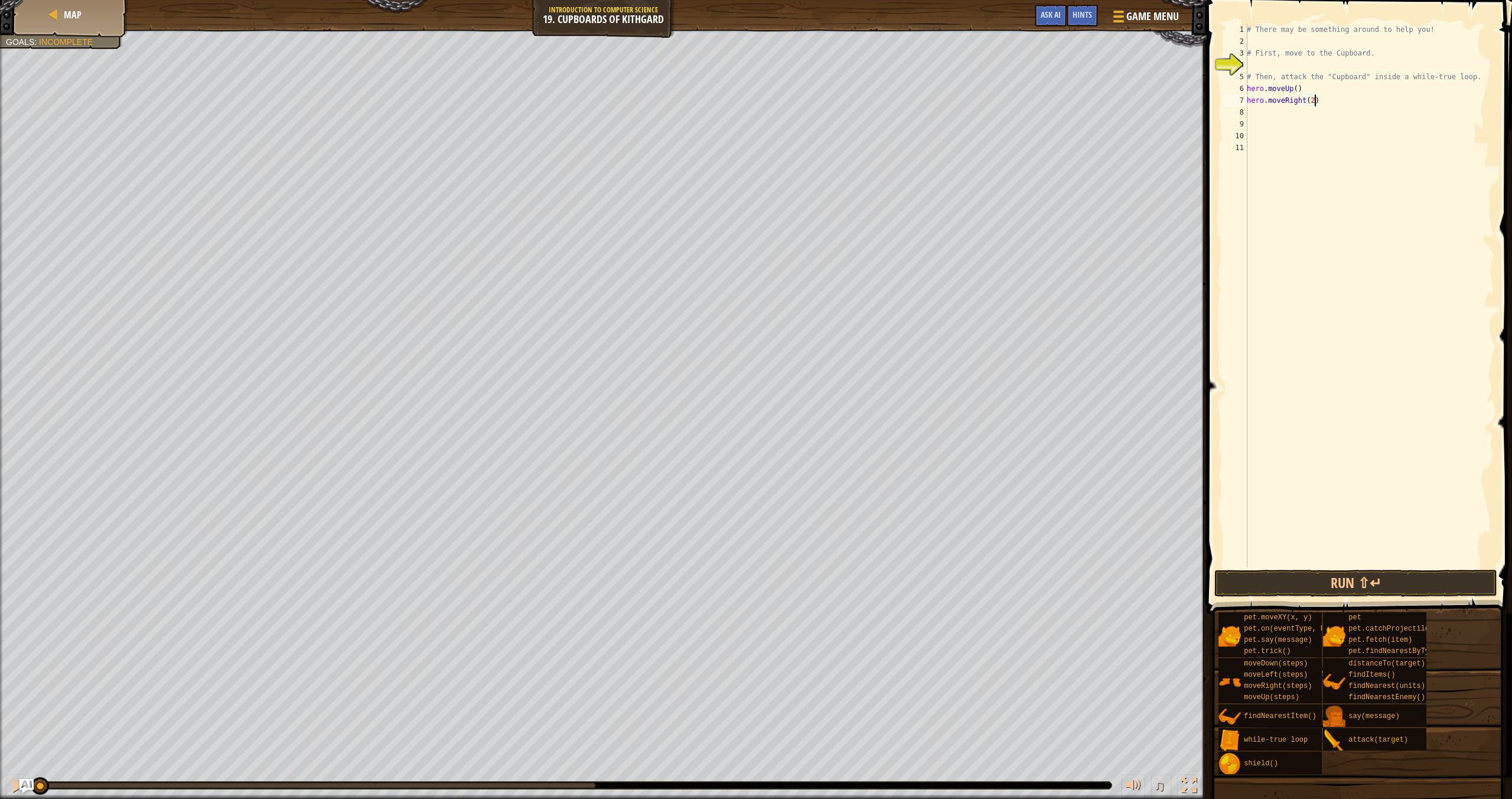
scroll to position [5, 5]
click at [1259, 110] on div "# There may be something around to help you! # First, move to the Cupboard. # T…" at bounding box center [1370, 307] width 250 height 567
type textarea "hero.movedown"
click at [1309, 109] on div "# There may be something around to help you! # First, move to the Cupboard. # T…" at bounding box center [1370, 307] width 250 height 567
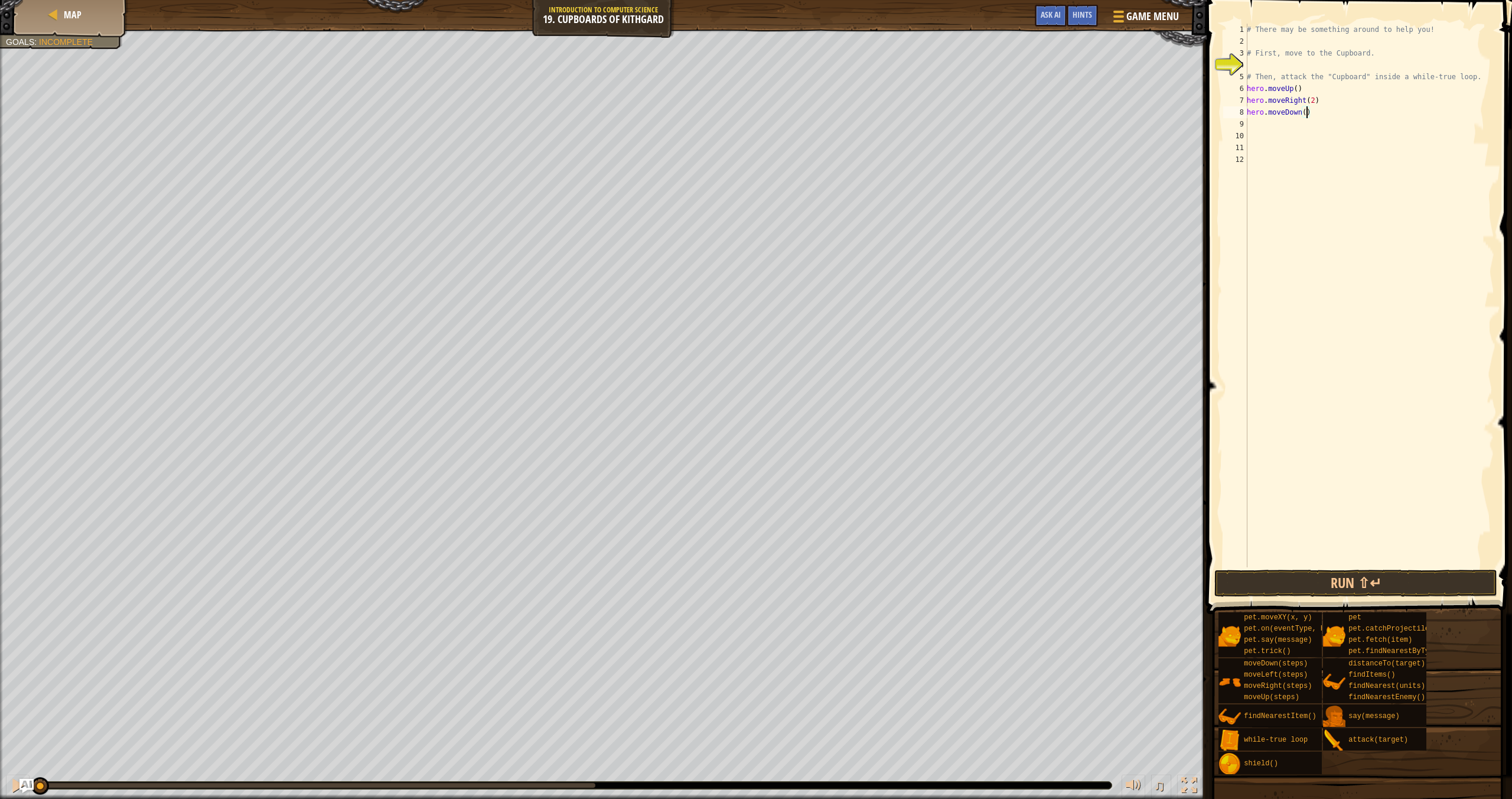
click at [1307, 110] on div "# There may be something around to help you! # First, move to the Cupboard. # T…" at bounding box center [1370, 307] width 250 height 567
type textarea "hero.moveDown(2)"
click at [1264, 128] on div "# There may be something around to help you! # First, move to the Cupboard. # T…" at bounding box center [1370, 307] width 250 height 567
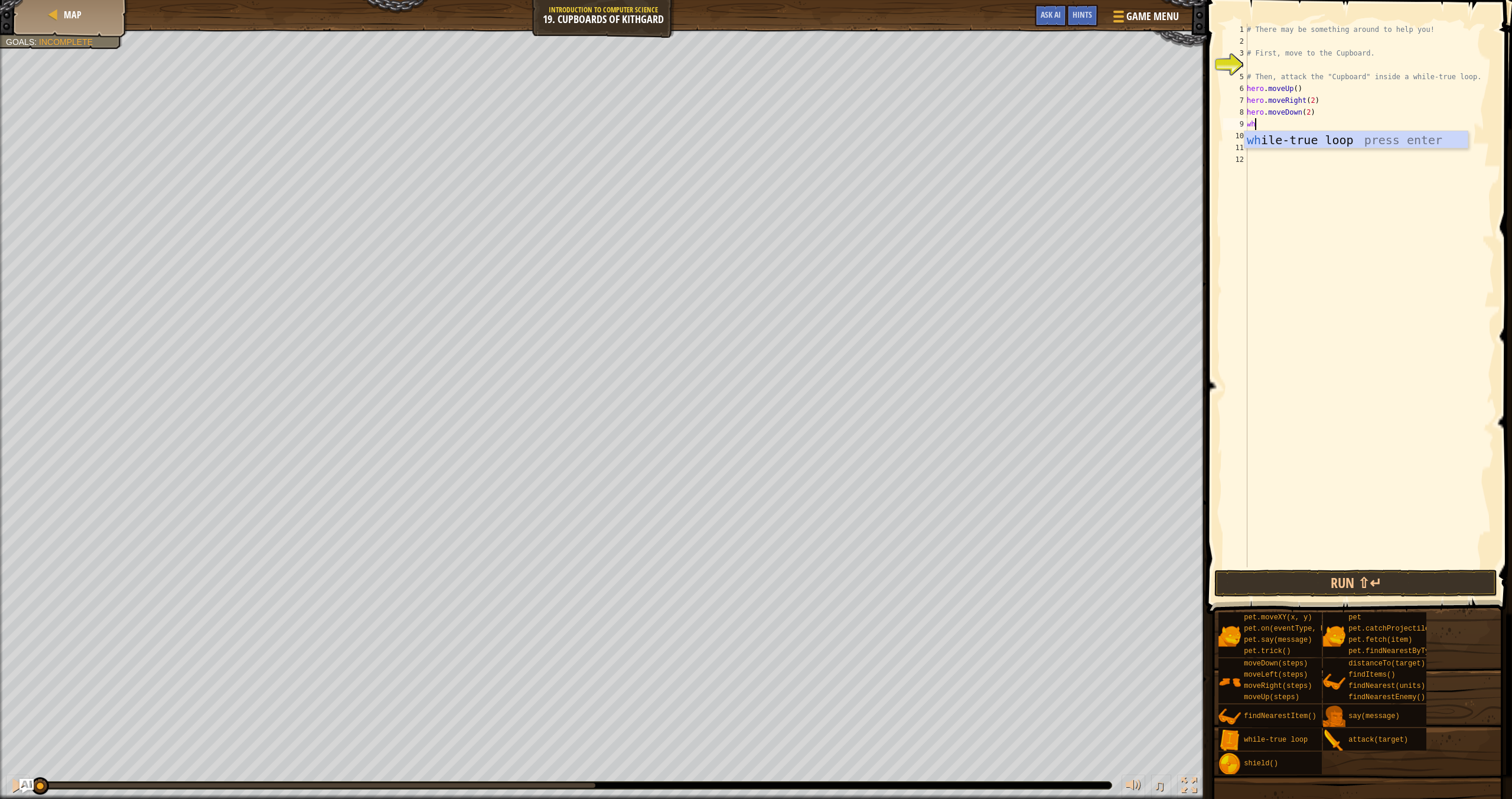
type textarea "while"
type textarea "hero.attack("Cupboard")"
click at [1355, 585] on button "Run ⇧↵" at bounding box center [1356, 583] width 283 height 27
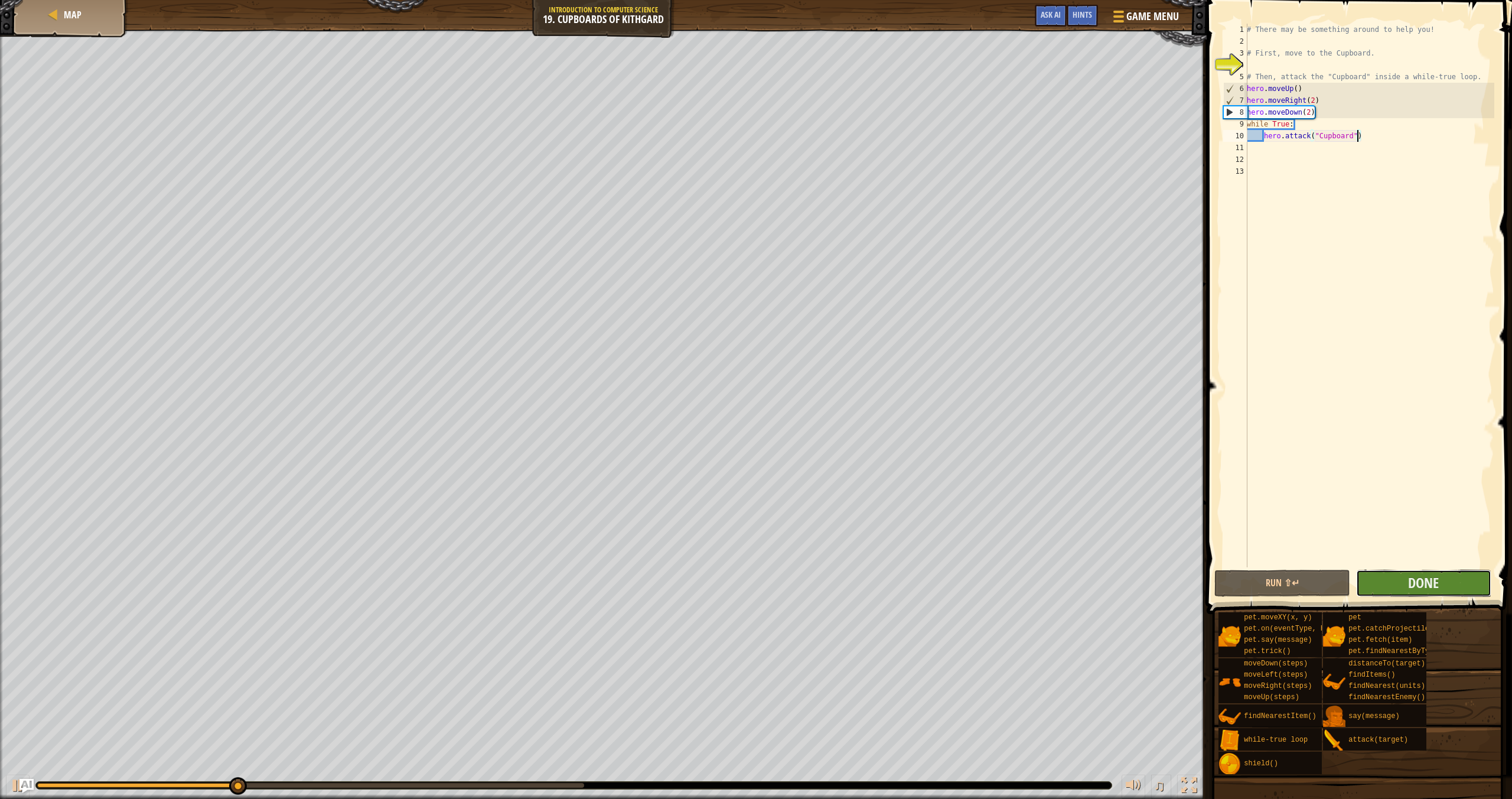
click at [1458, 575] on button "Done" at bounding box center [1423, 583] width 136 height 27
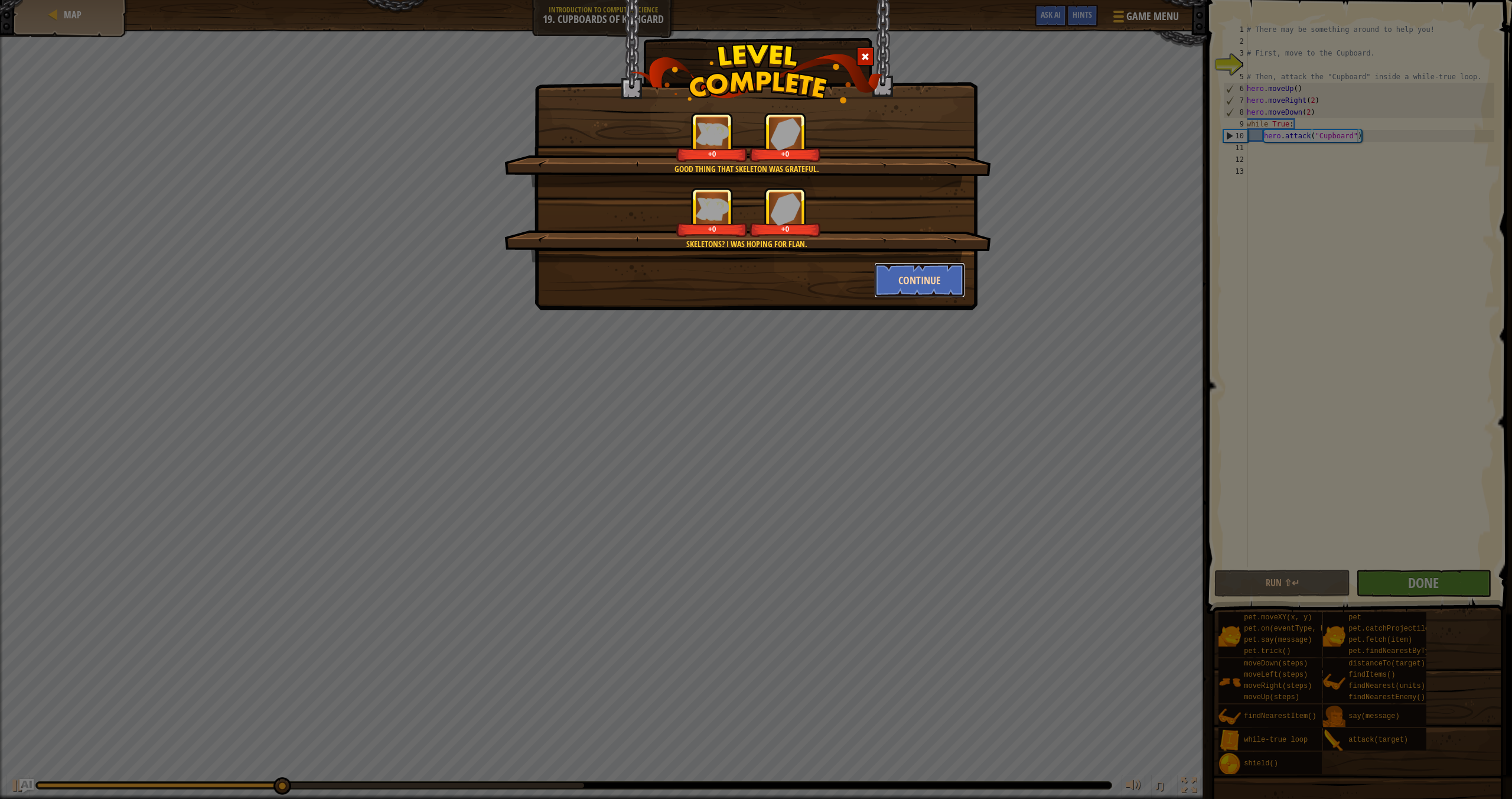
click at [952, 283] on button "Continue" at bounding box center [920, 279] width 92 height 36
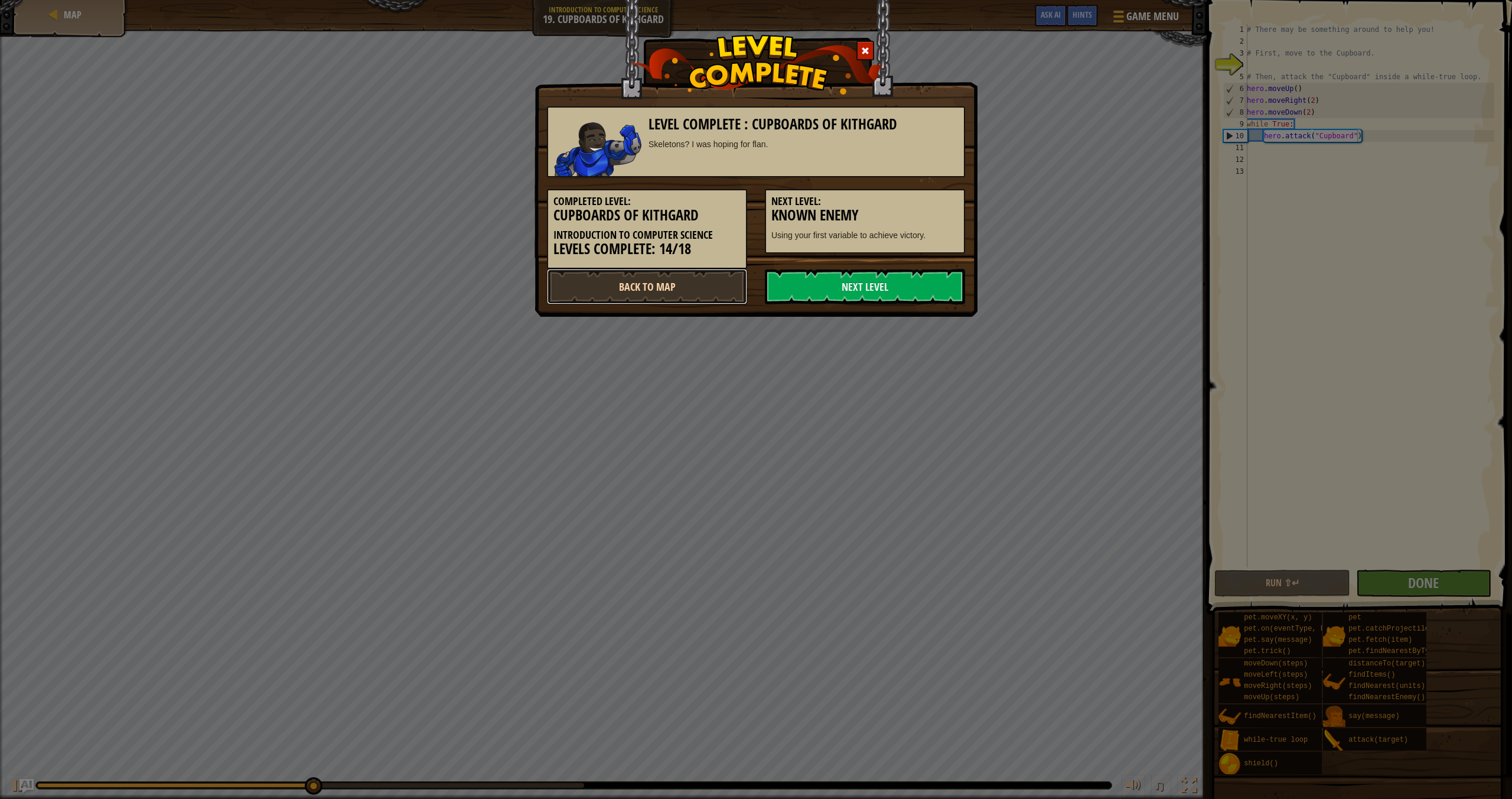
click at [714, 286] on link "Back to Map" at bounding box center [647, 286] width 200 height 36
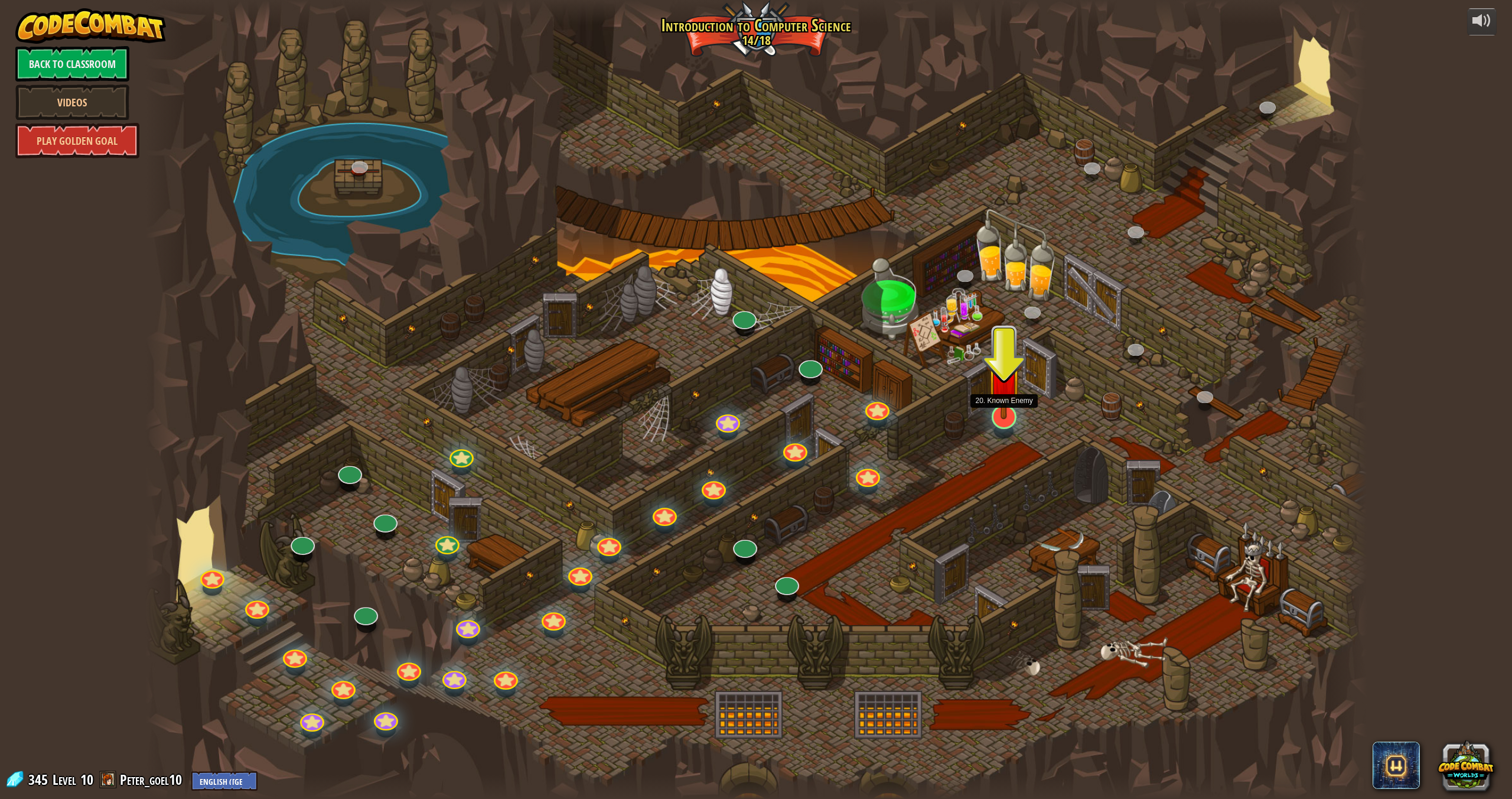
click at [1004, 410] on img at bounding box center [1004, 379] width 36 height 82
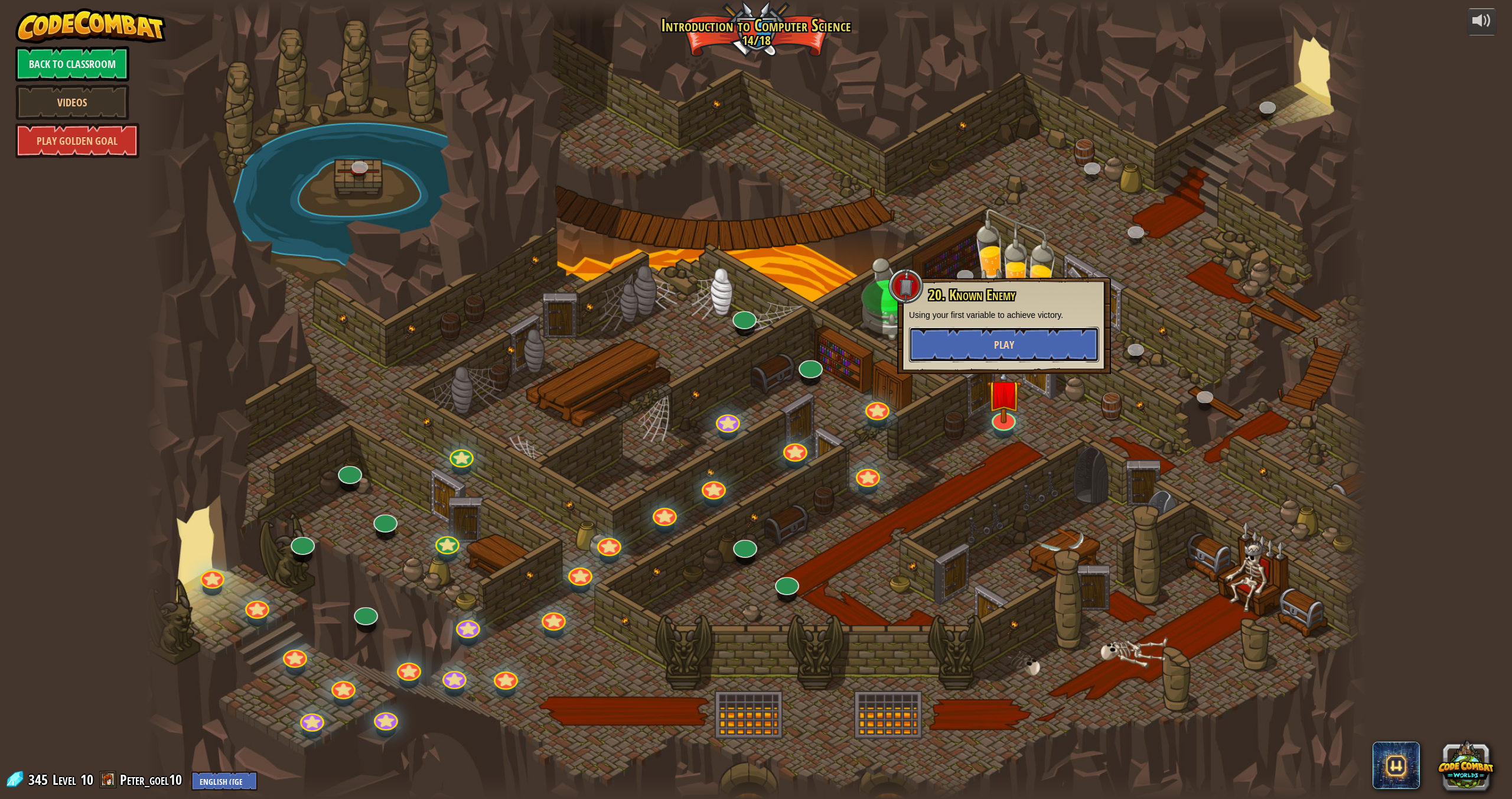
click at [1005, 355] on button "Play" at bounding box center [1004, 344] width 190 height 36
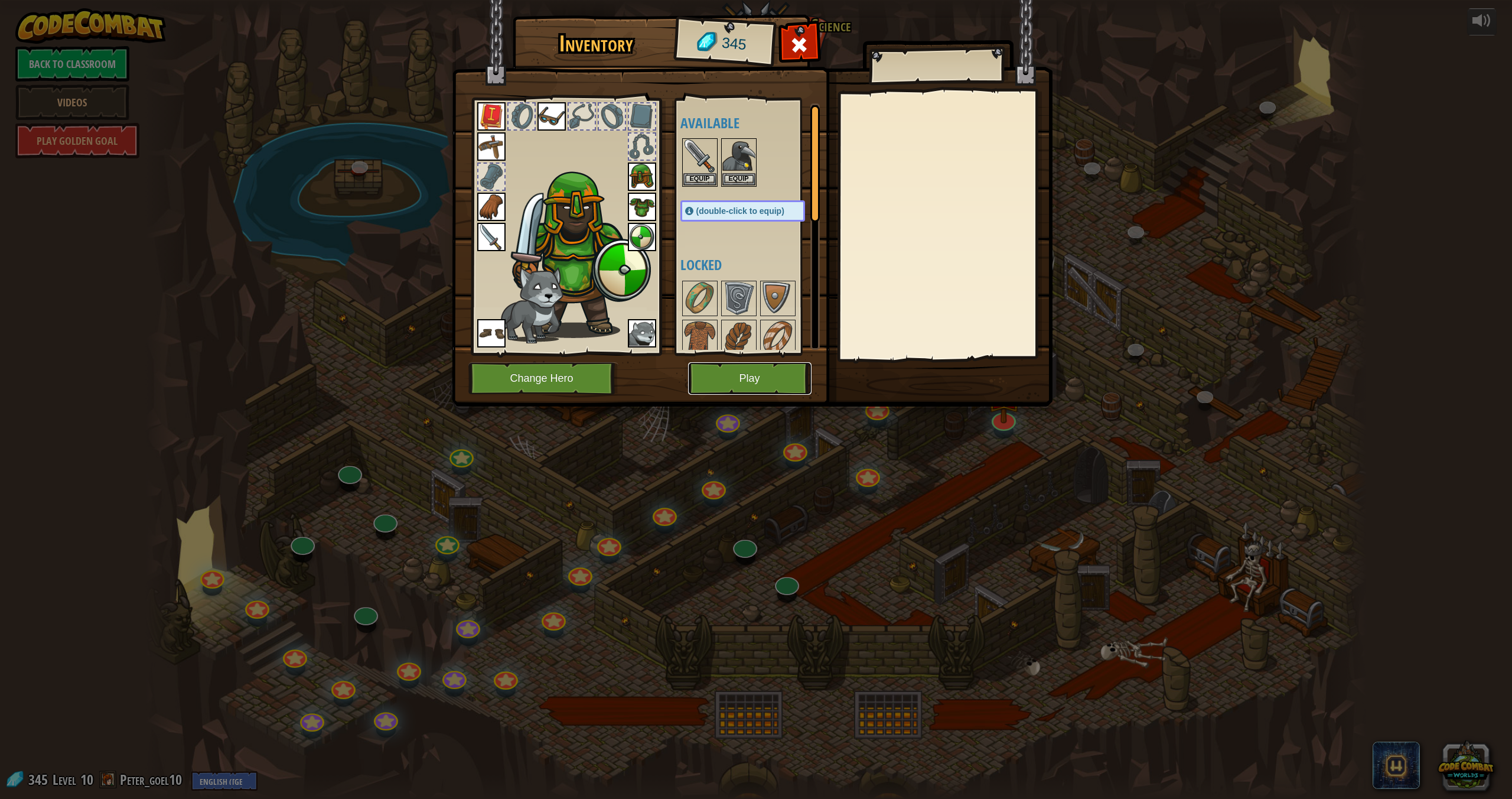
click at [754, 370] on button "Play" at bounding box center [750, 378] width 123 height 33
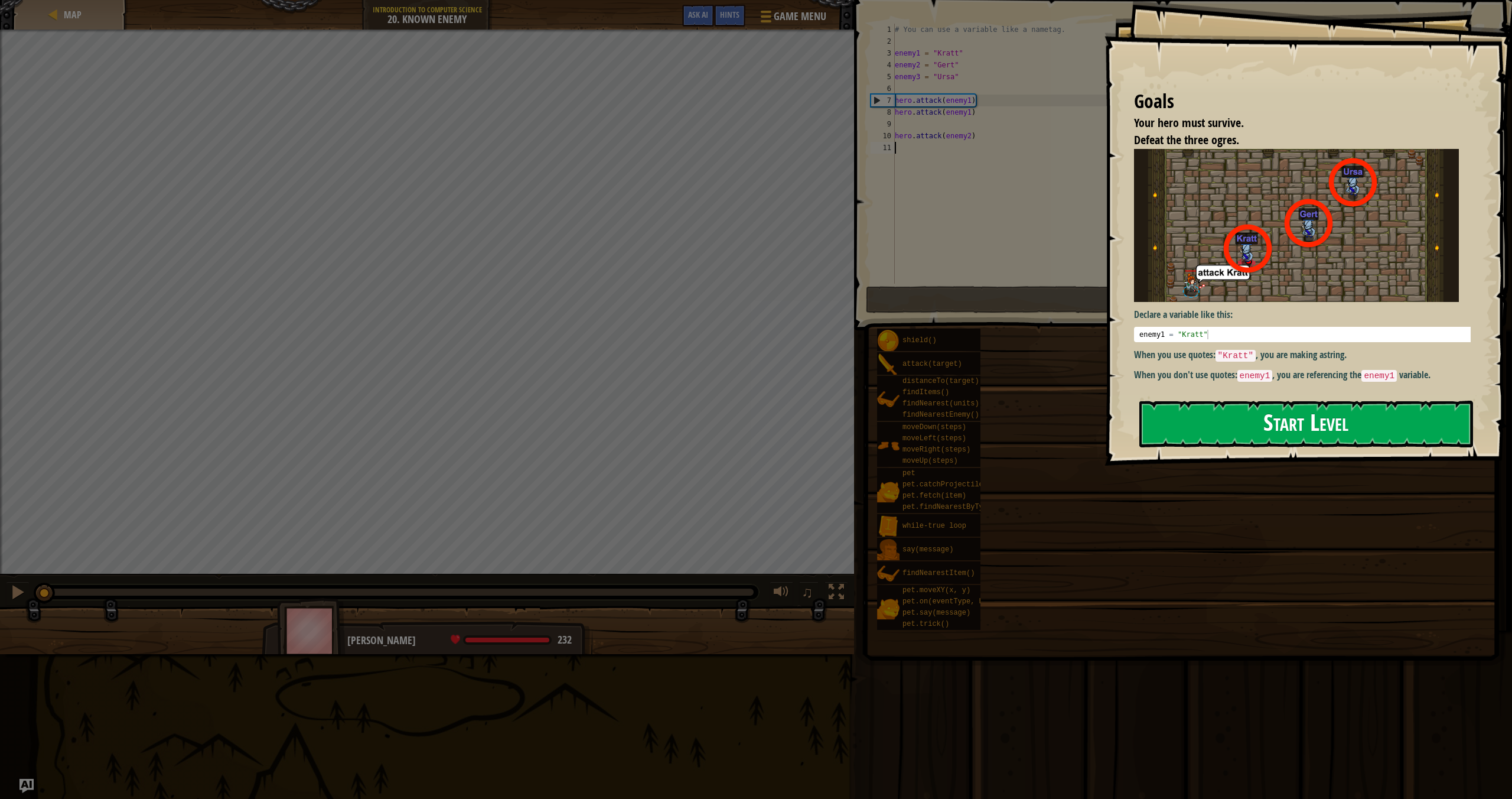
click at [1252, 362] on div "Goals Your hero must survive. Defeat the three ogres. Declare a variable like t…" at bounding box center [1308, 233] width 407 height 466
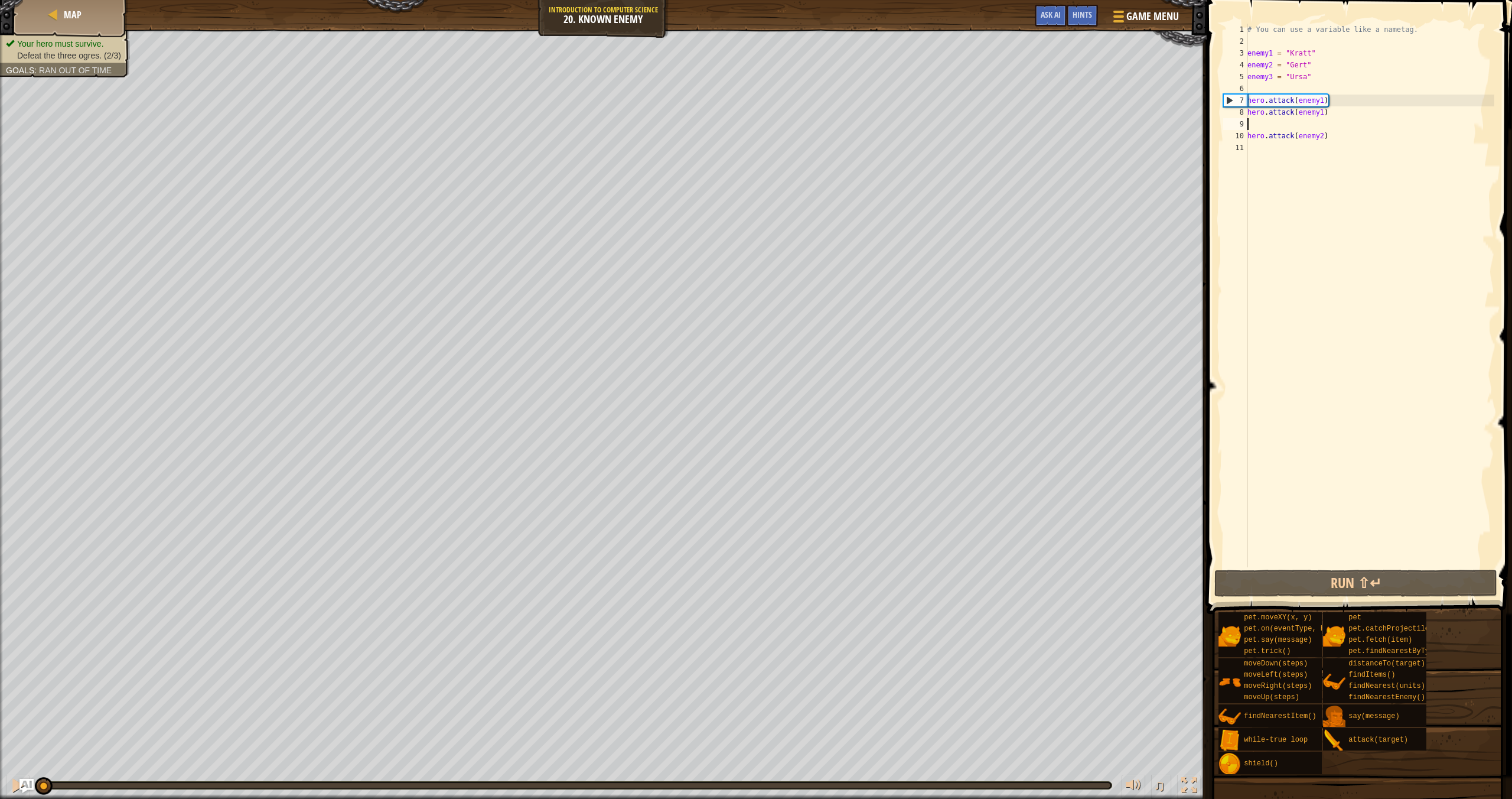
click at [1254, 125] on div "# You can use a variable like a nametag. enemy1 = "[PERSON_NAME]" enemy2 = "[PE…" at bounding box center [1370, 307] width 249 height 567
type textarea "hero.attack(enemy2)"
click at [1261, 145] on div "# You can use a variable like a nametag. enemy1 = "[PERSON_NAME]" enemy2 = "[PE…" at bounding box center [1370, 307] width 249 height 567
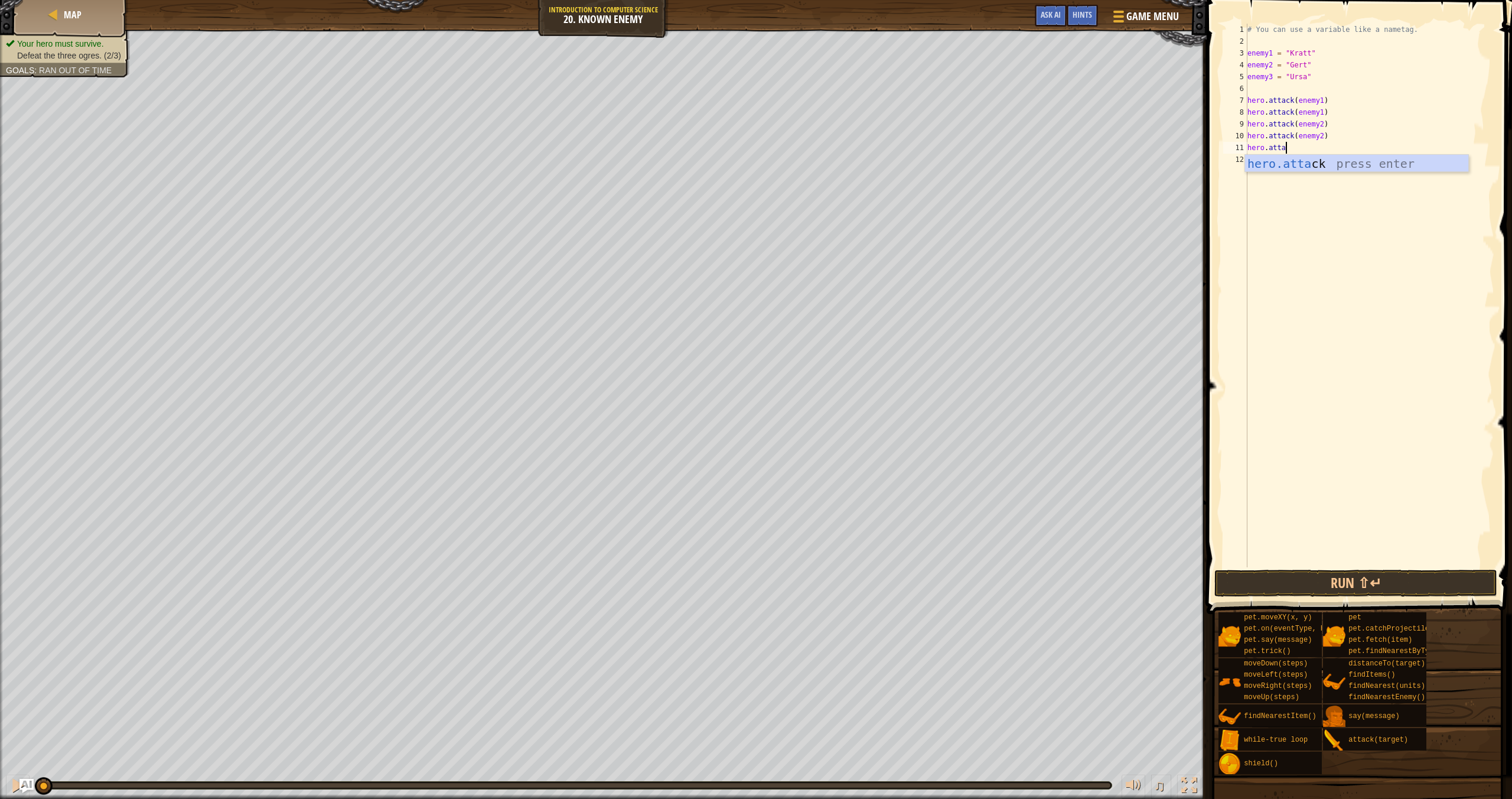
scroll to position [5, 3]
type textarea "hero.attack(enemy3)"
click at [1274, 150] on div "# You can use a variable like a nametag. enemy1 = "[PERSON_NAME]" enemy2 = "[PE…" at bounding box center [1370, 307] width 249 height 567
click at [1268, 154] on div "# You can use a variable like a nametag. enemy1 = "[PERSON_NAME]" enemy2 = "[PE…" at bounding box center [1370, 307] width 249 height 567
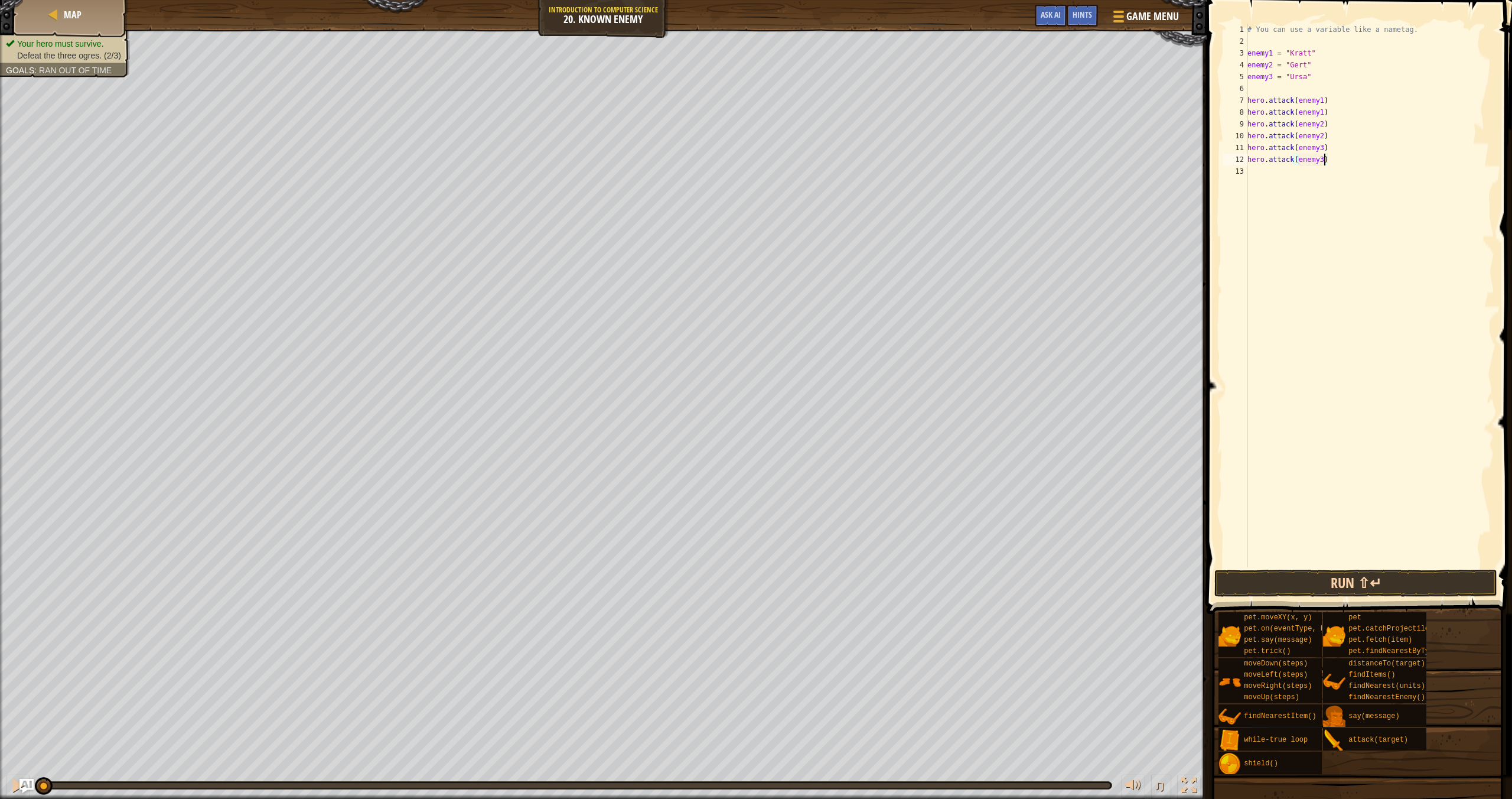
type textarea "hero.attack(enemy3)"
click at [1347, 591] on button "Run ⇧↵" at bounding box center [1356, 583] width 283 height 27
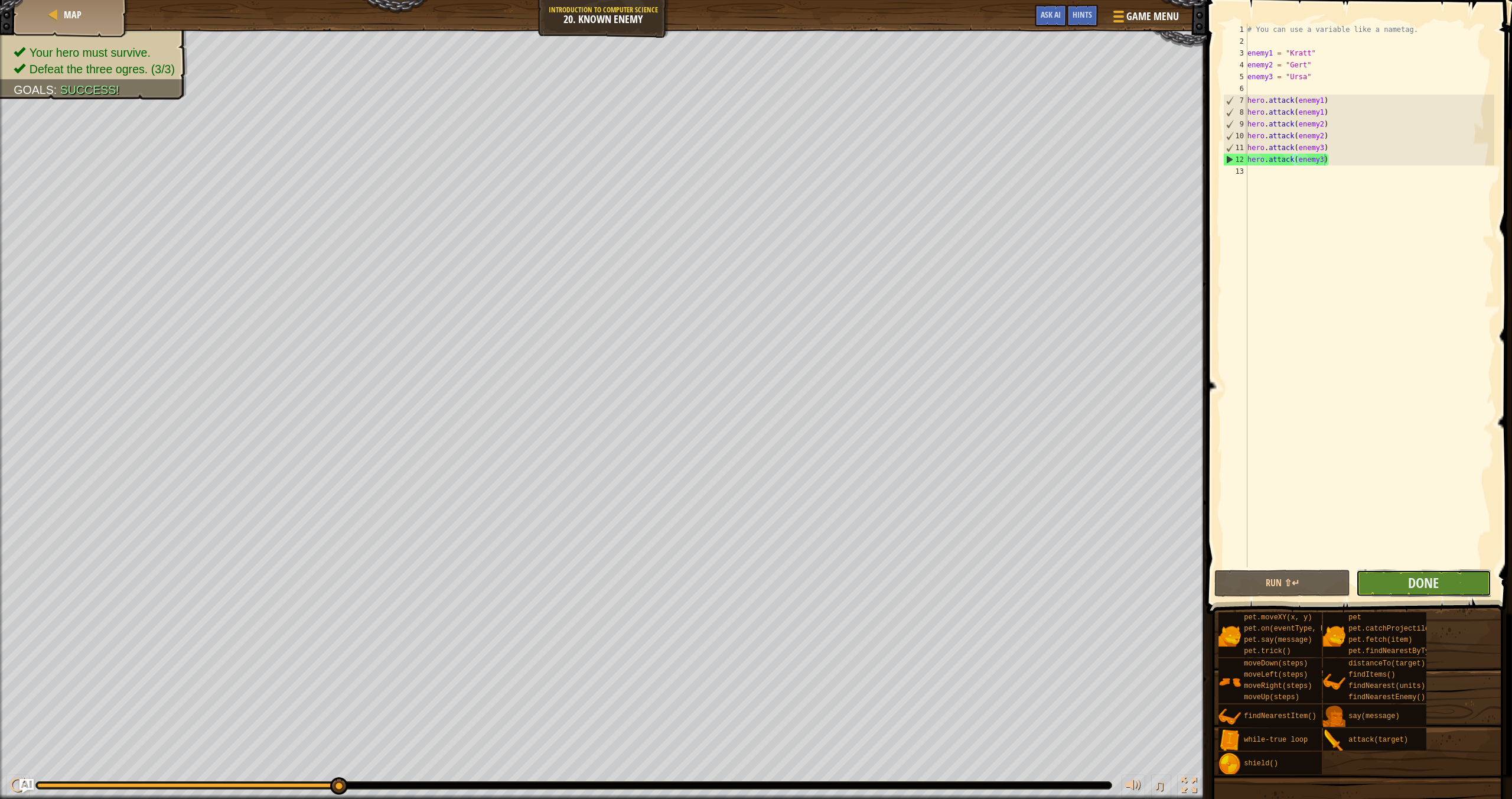
click at [1482, 590] on button "Done" at bounding box center [1423, 583] width 136 height 27
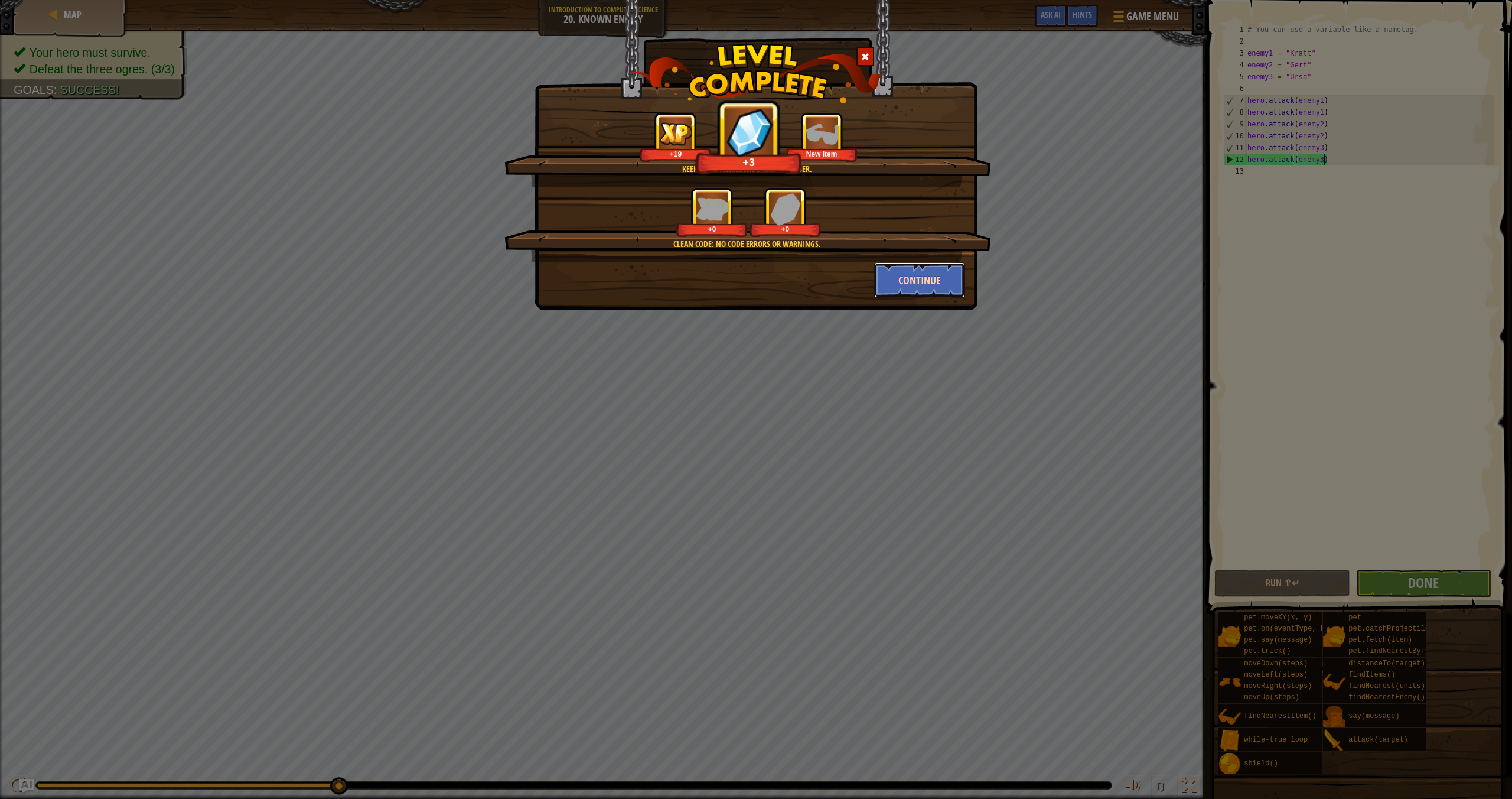
click at [914, 279] on button "Continue" at bounding box center [920, 279] width 92 height 36
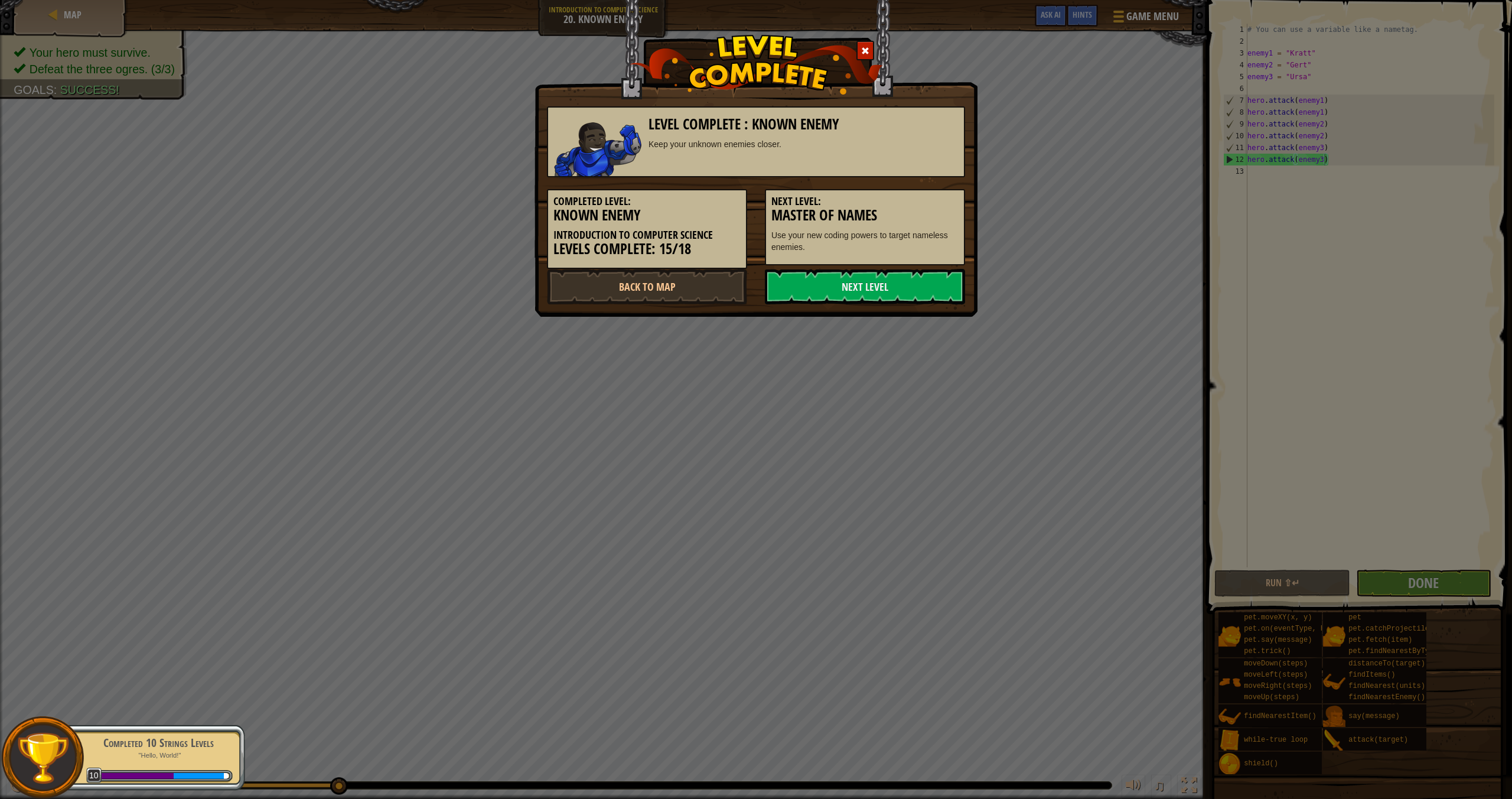
click at [662, 313] on div "Level Complete : Known Enemy Keep your unknown enemies closer. Completed Level:…" at bounding box center [756, 158] width 443 height 317
click at [656, 281] on link "Back to Map" at bounding box center [647, 286] width 200 height 36
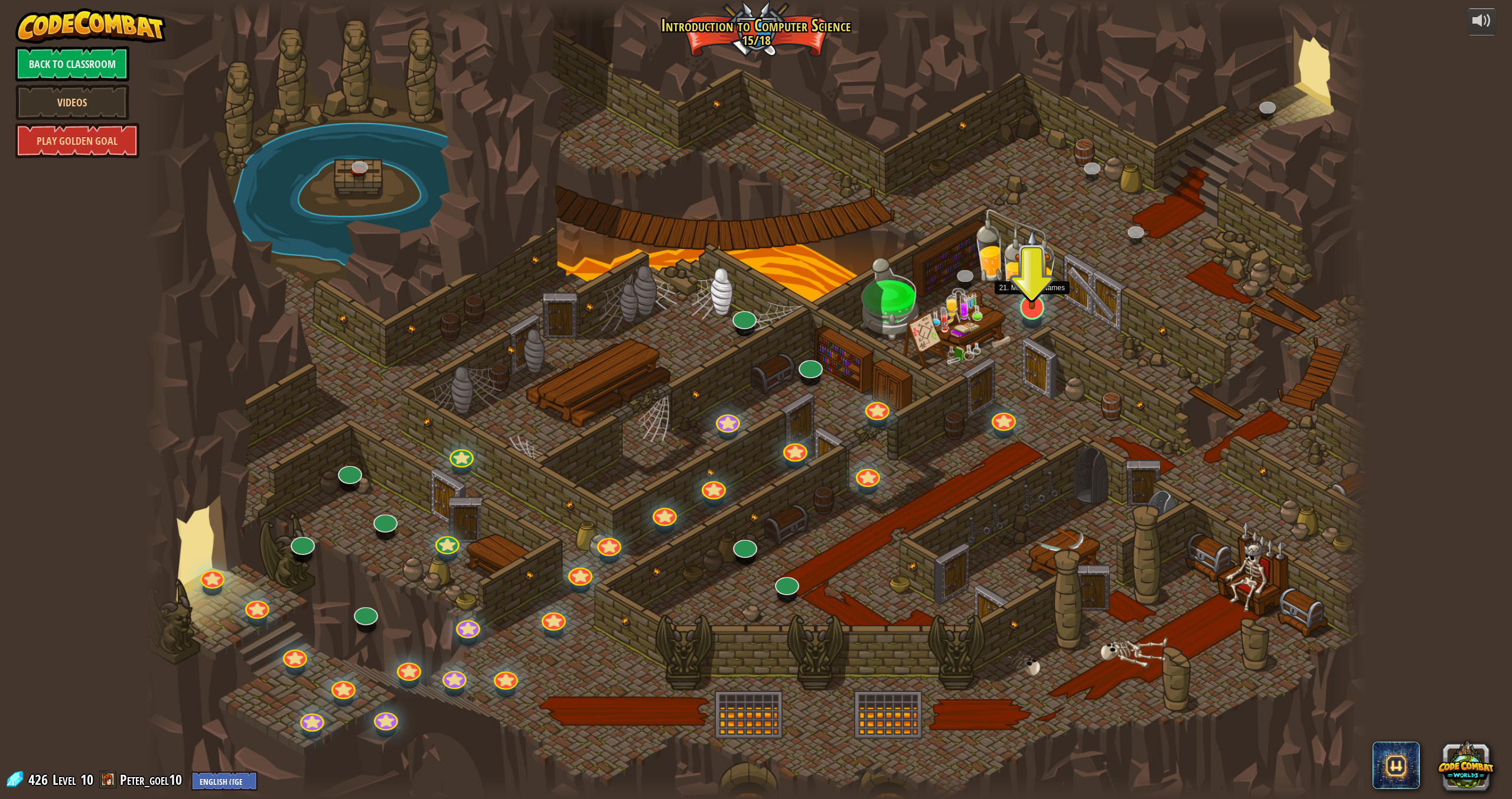
click at [1042, 310] on div at bounding box center [1032, 307] width 24 height 24
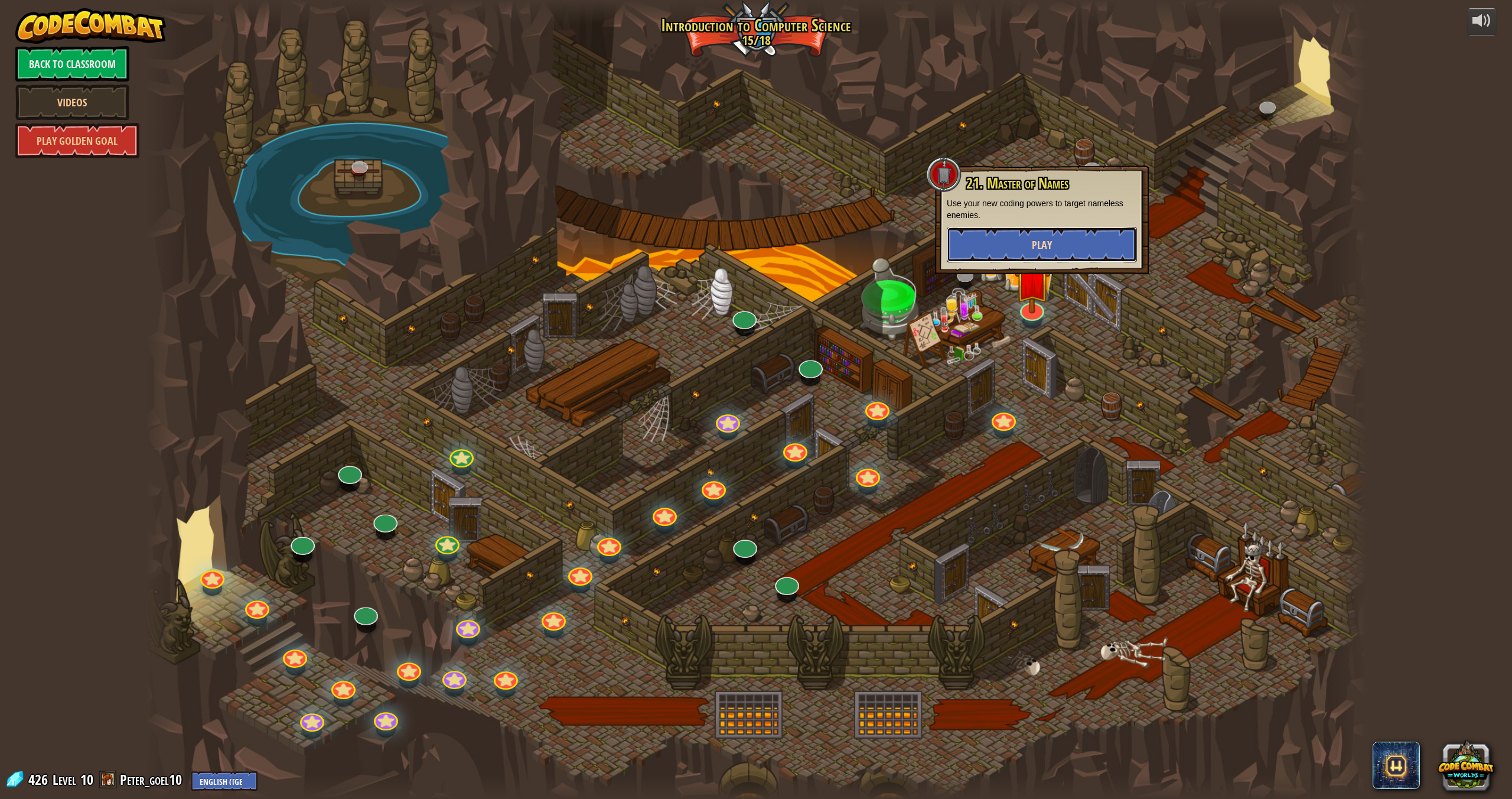
click at [1029, 251] on button "Play" at bounding box center [1042, 245] width 190 height 36
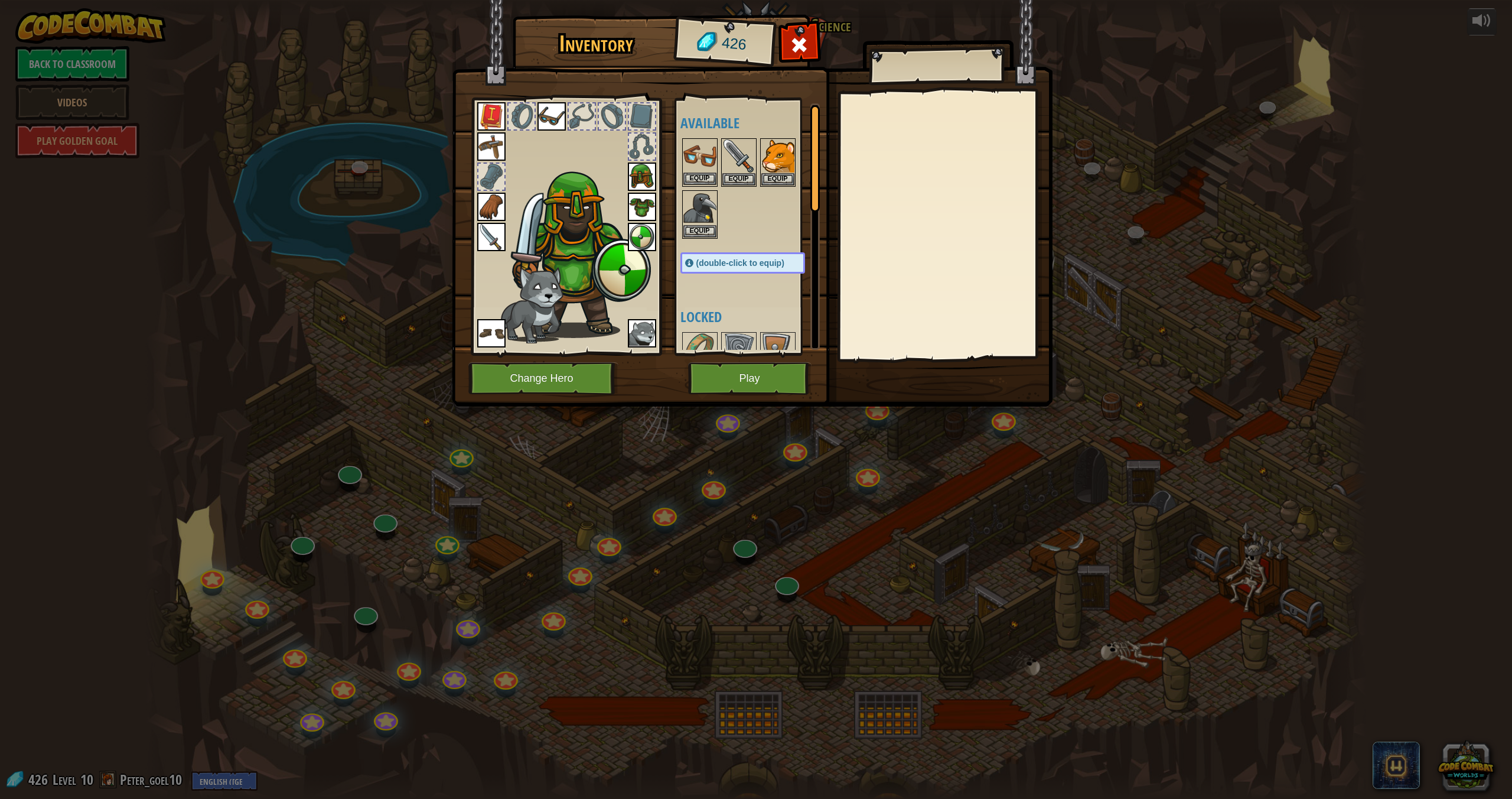
click at [711, 170] on img at bounding box center [700, 156] width 33 height 33
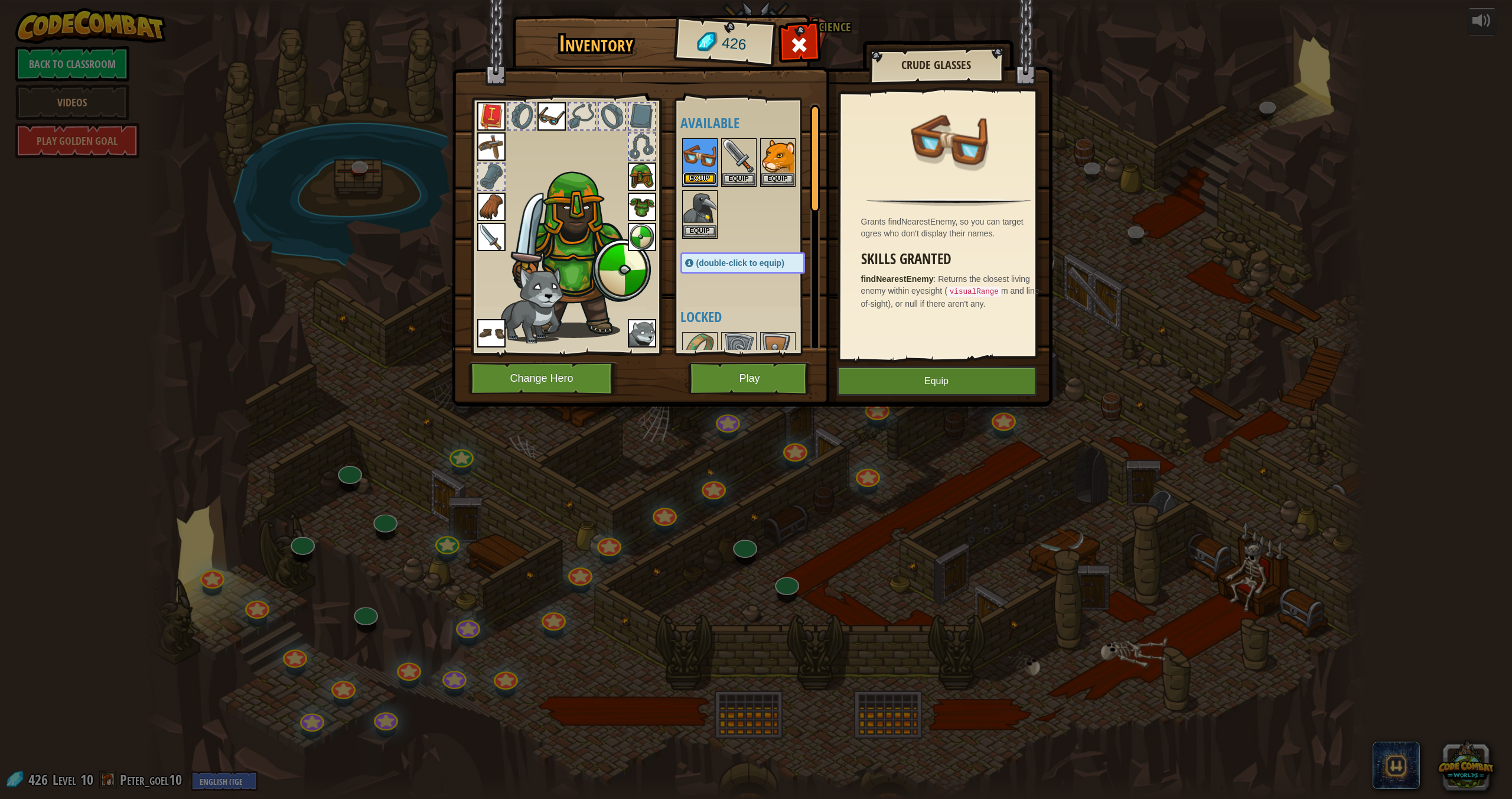
click at [707, 181] on button "Equip" at bounding box center [700, 179] width 33 height 12
click at [786, 175] on button "Equip" at bounding box center [778, 179] width 33 height 12
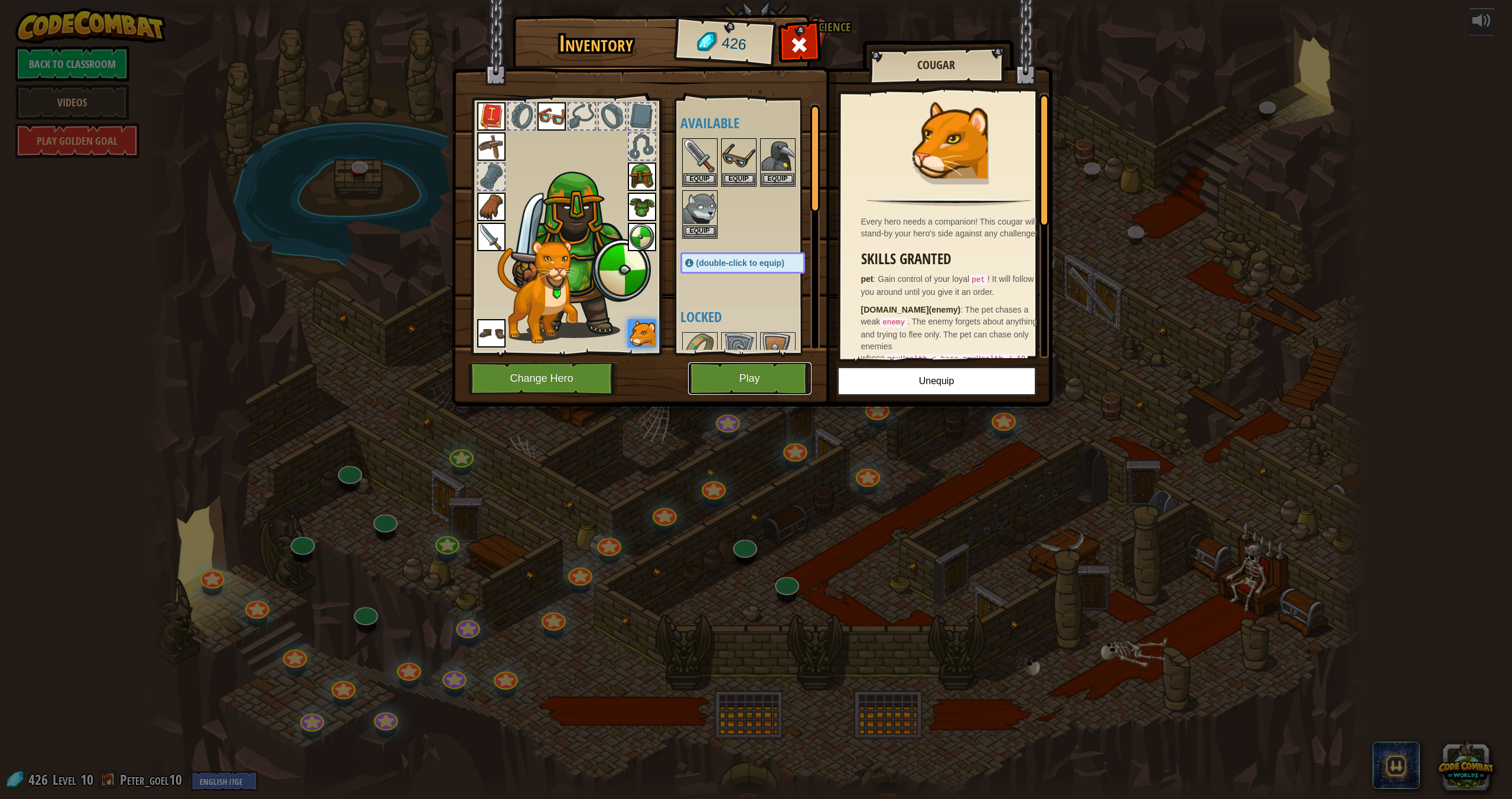
click at [783, 388] on button "Play" at bounding box center [750, 378] width 123 height 33
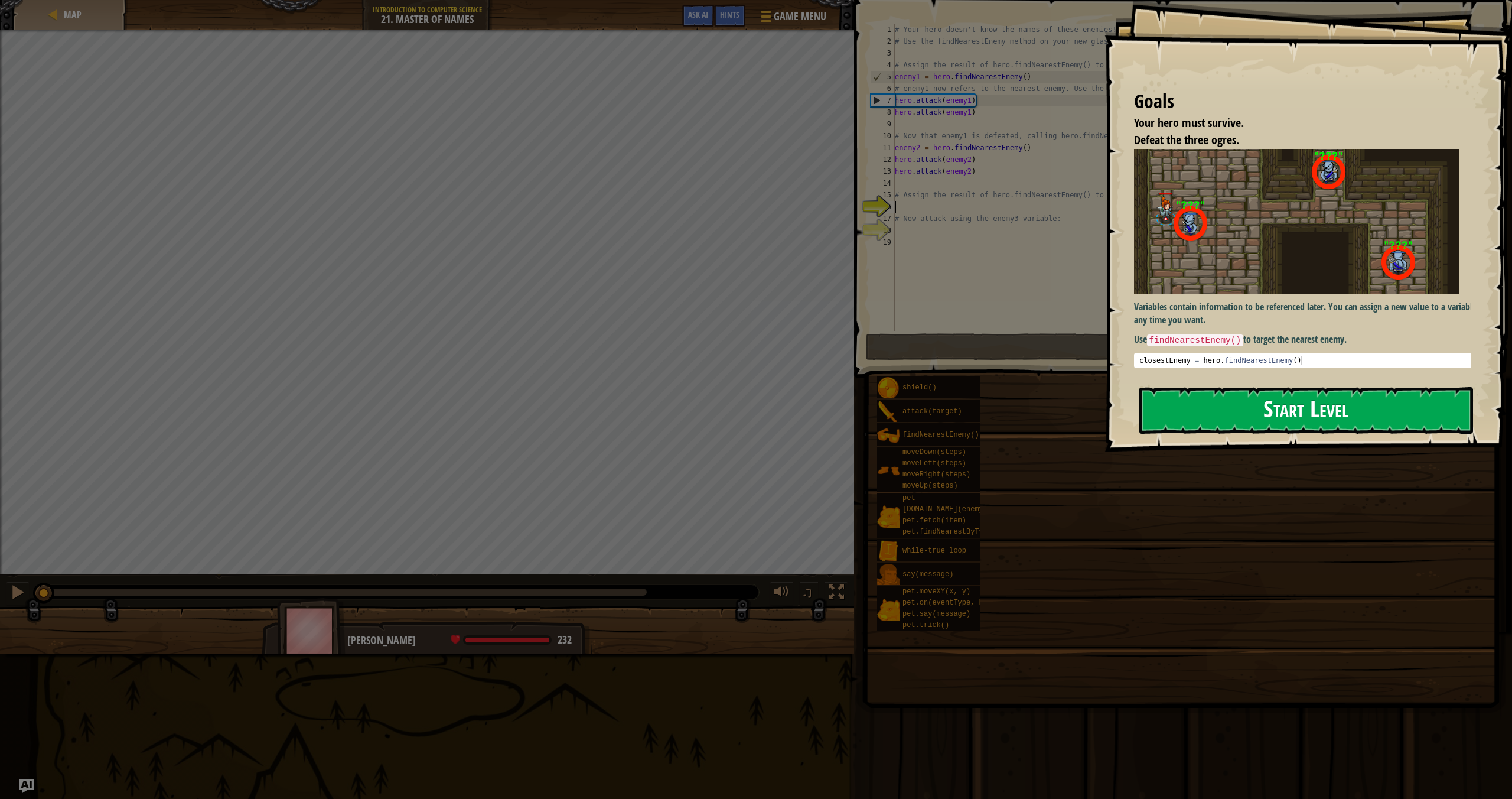
click at [1210, 432] on button "Start Level" at bounding box center [1306, 410] width 334 height 47
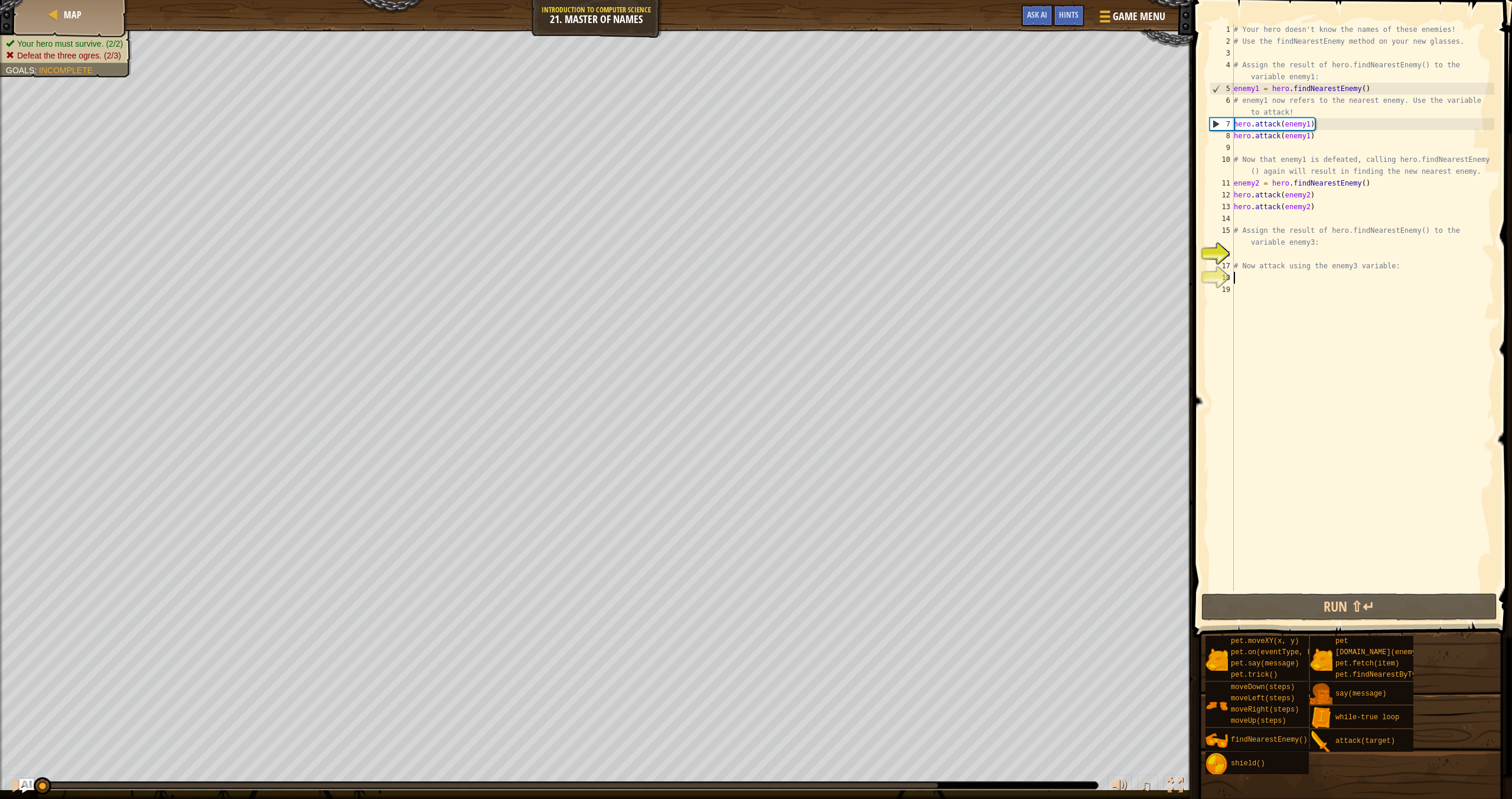
click at [1258, 279] on div "# Your hero doesn't know the names of these enemies! # Use the findNearestEnemy…" at bounding box center [1363, 319] width 263 height 591
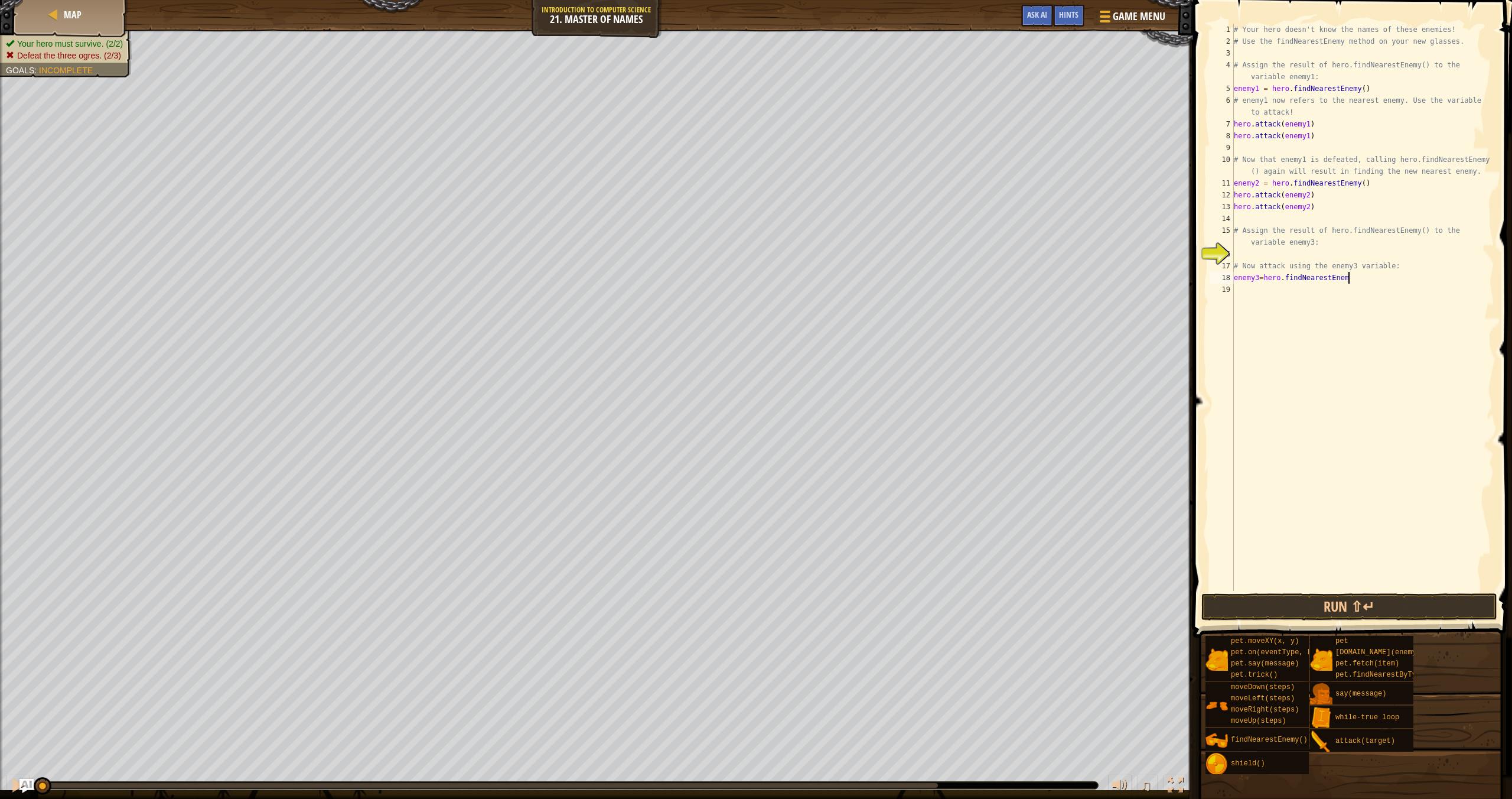
scroll to position [5, 9]
type textarea "enemy3=hero.findNearestEnemy()"
type textarea "hero.attack(enemy3)"
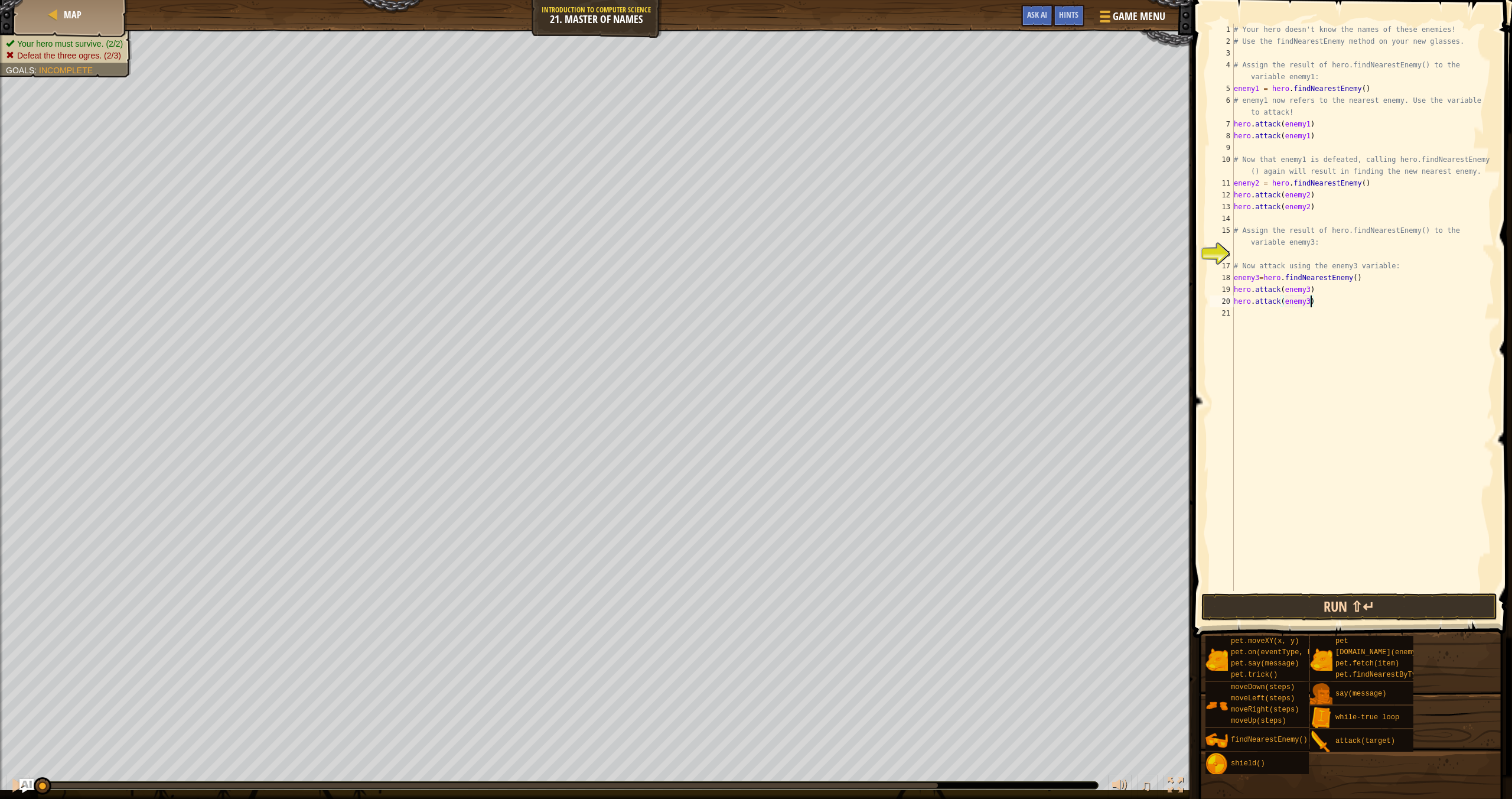
type textarea "hero.attack(enemy3)"
click at [1374, 609] on button "Run ⇧↵" at bounding box center [1349, 607] width 296 height 27
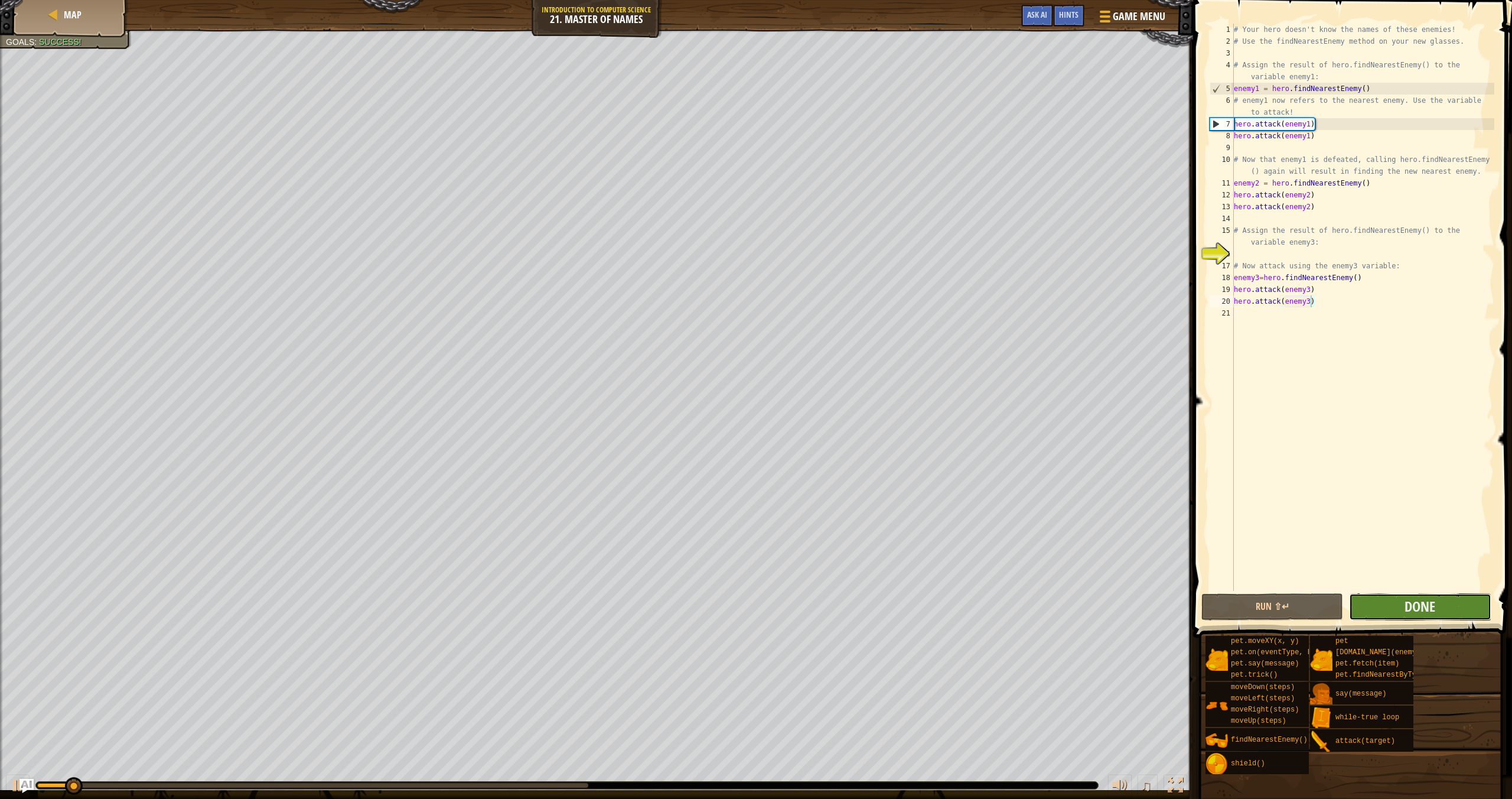
click at [1401, 601] on button "Done" at bounding box center [1420, 607] width 142 height 27
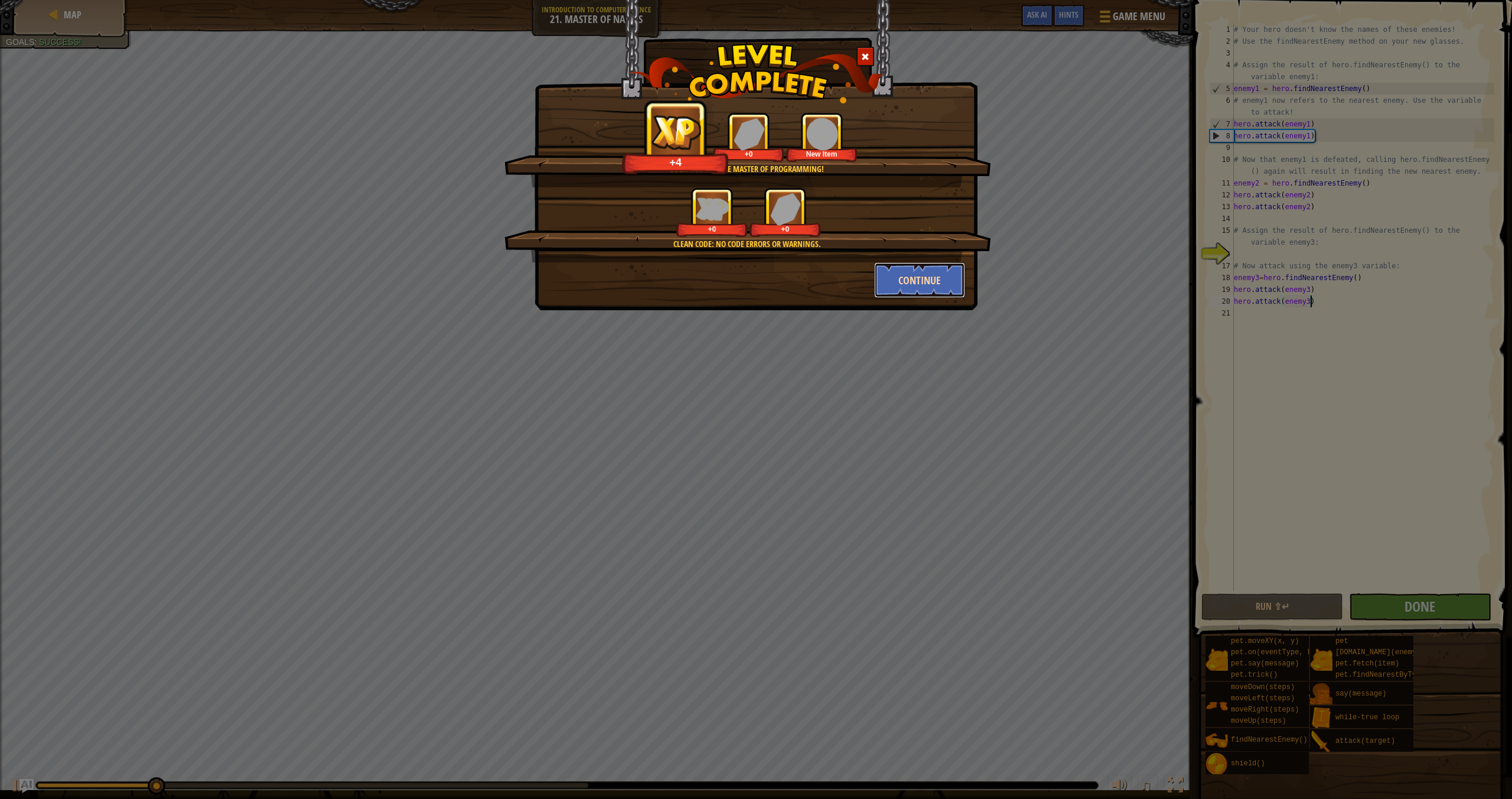
click at [920, 277] on button "Continue" at bounding box center [920, 279] width 92 height 36
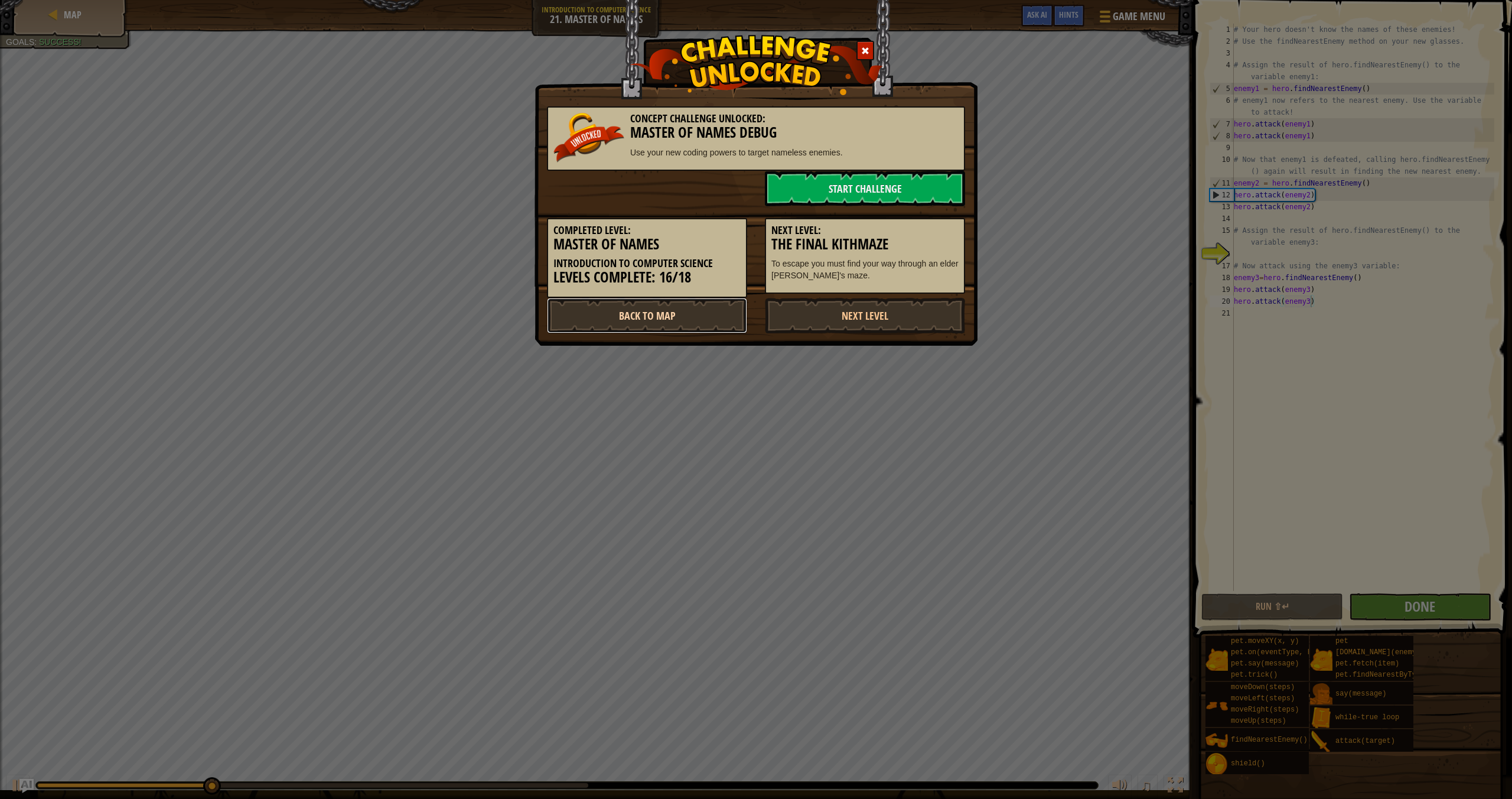
click at [719, 320] on link "Back to Map" at bounding box center [647, 315] width 200 height 36
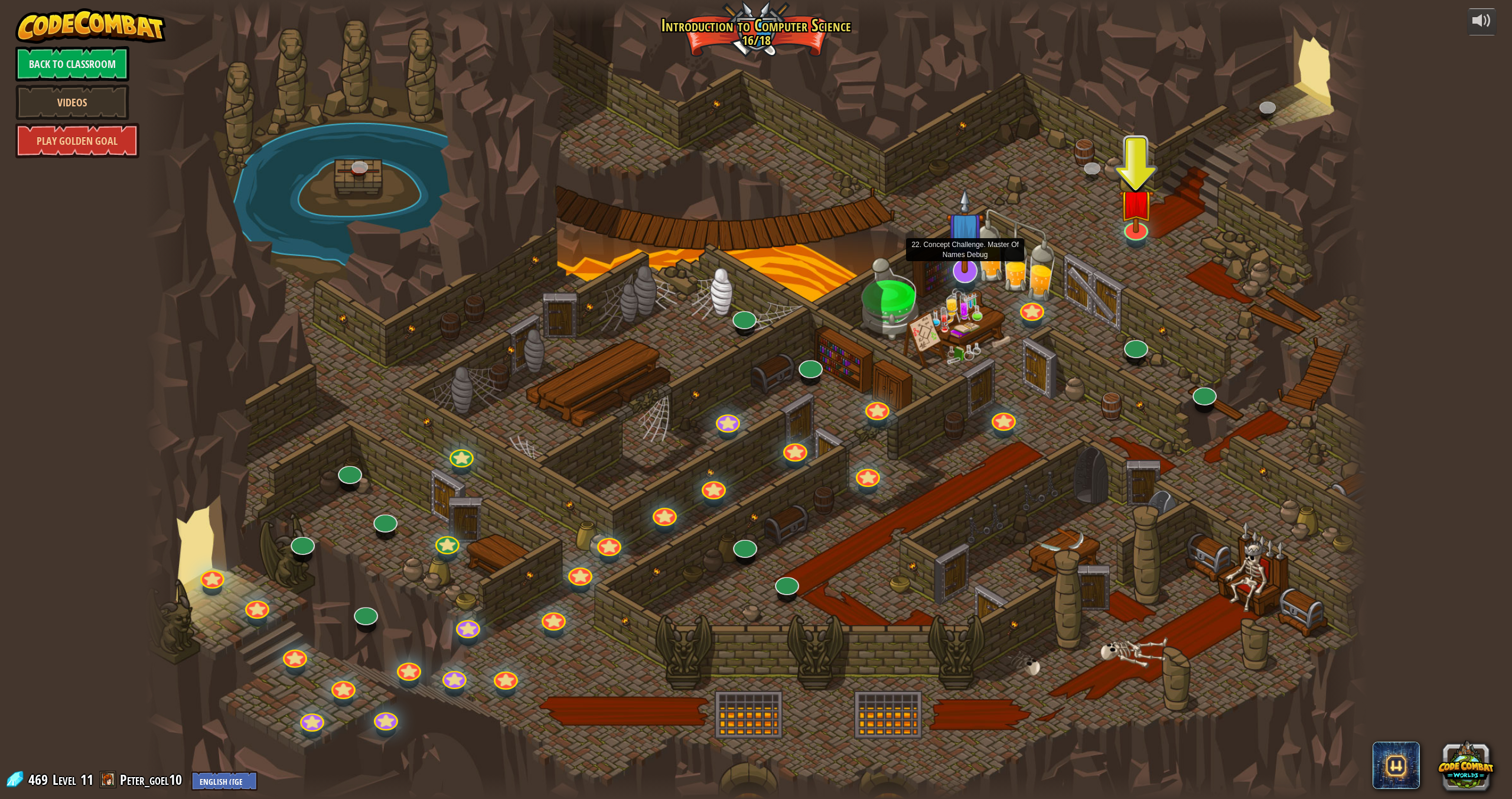
click at [964, 278] on div at bounding box center [965, 271] width 24 height 24
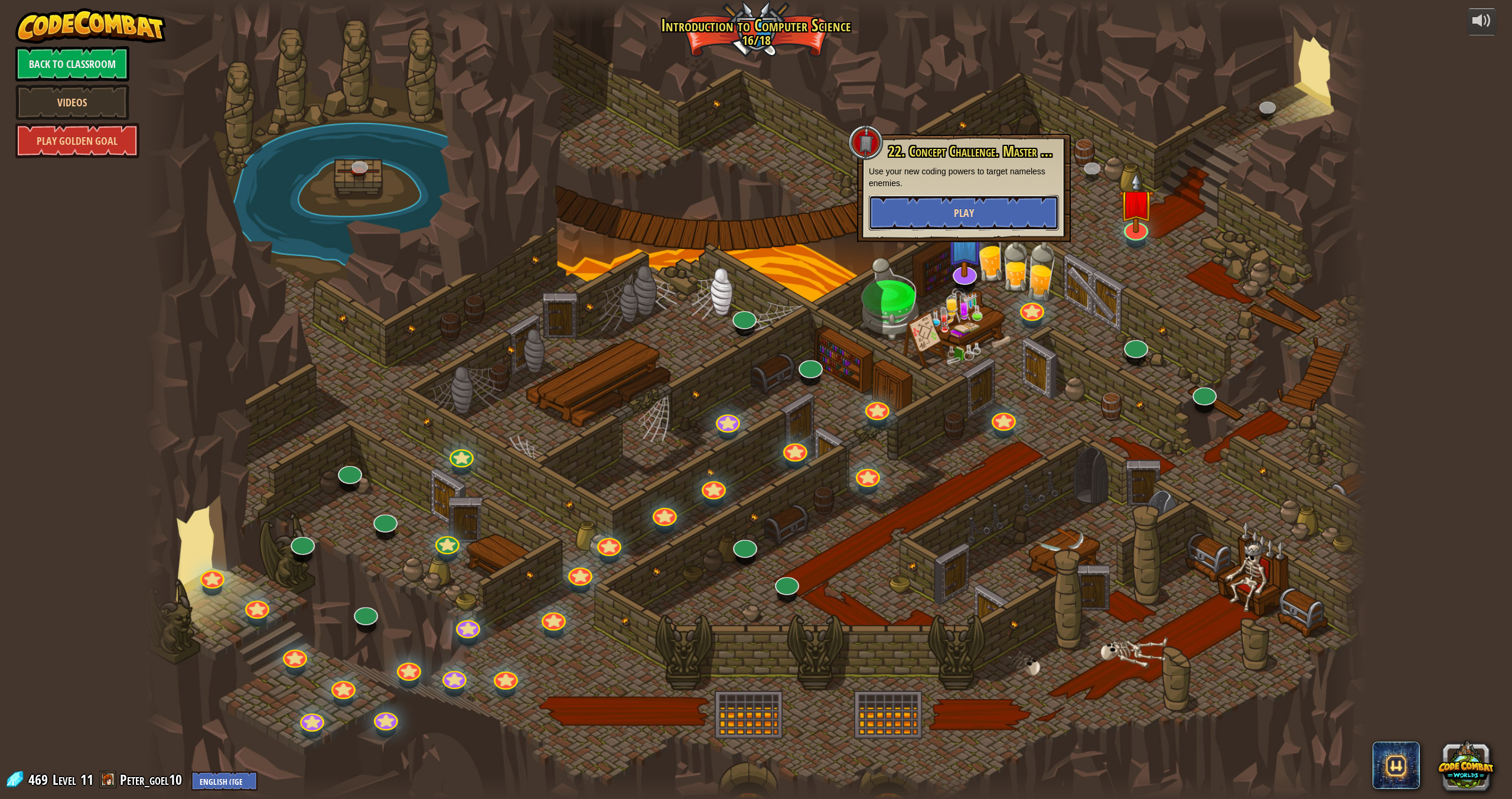
click at [974, 199] on button "Play" at bounding box center [964, 212] width 190 height 36
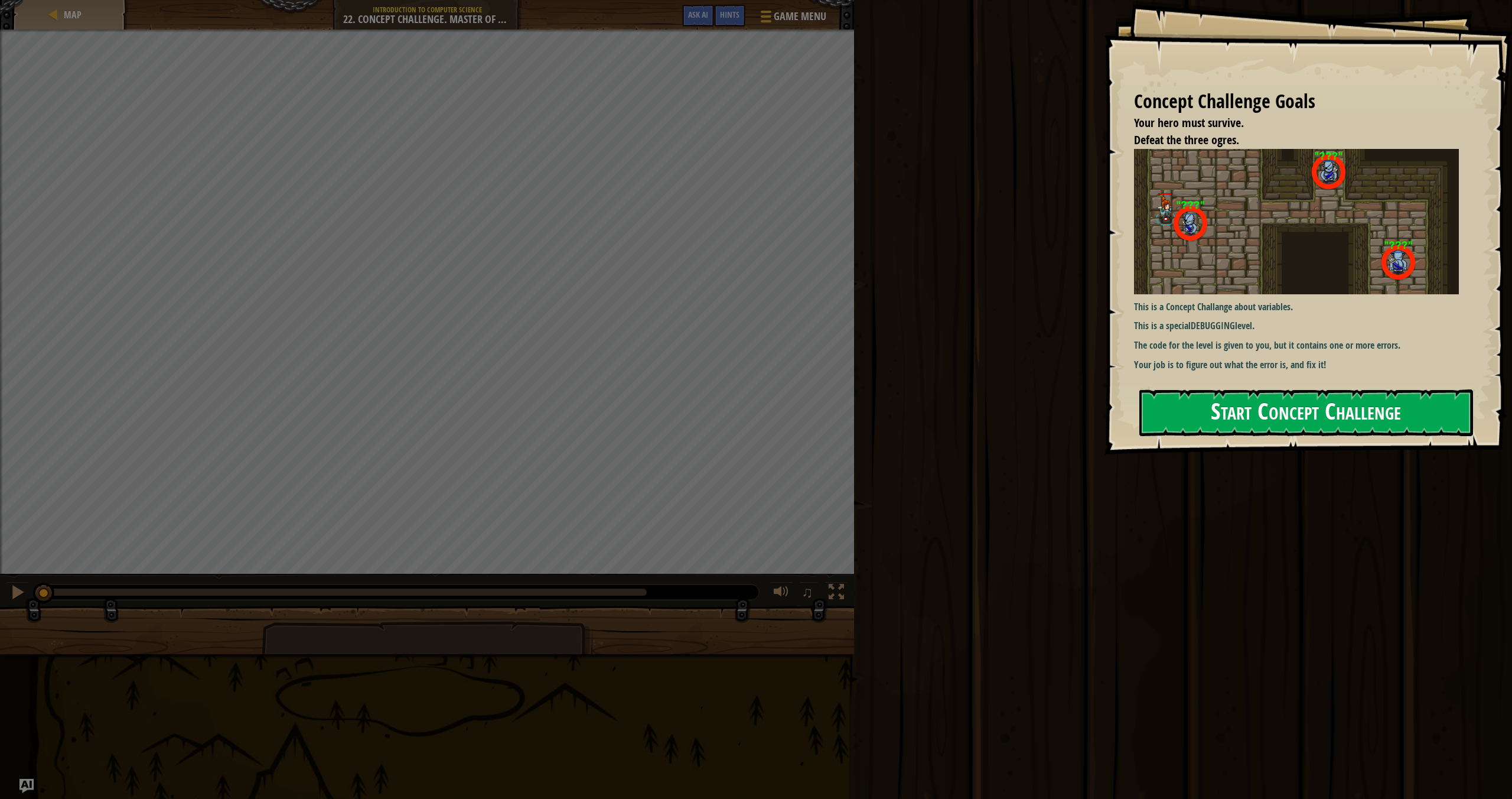
click at [1240, 419] on button "Start Concept Challenge" at bounding box center [1306, 413] width 334 height 47
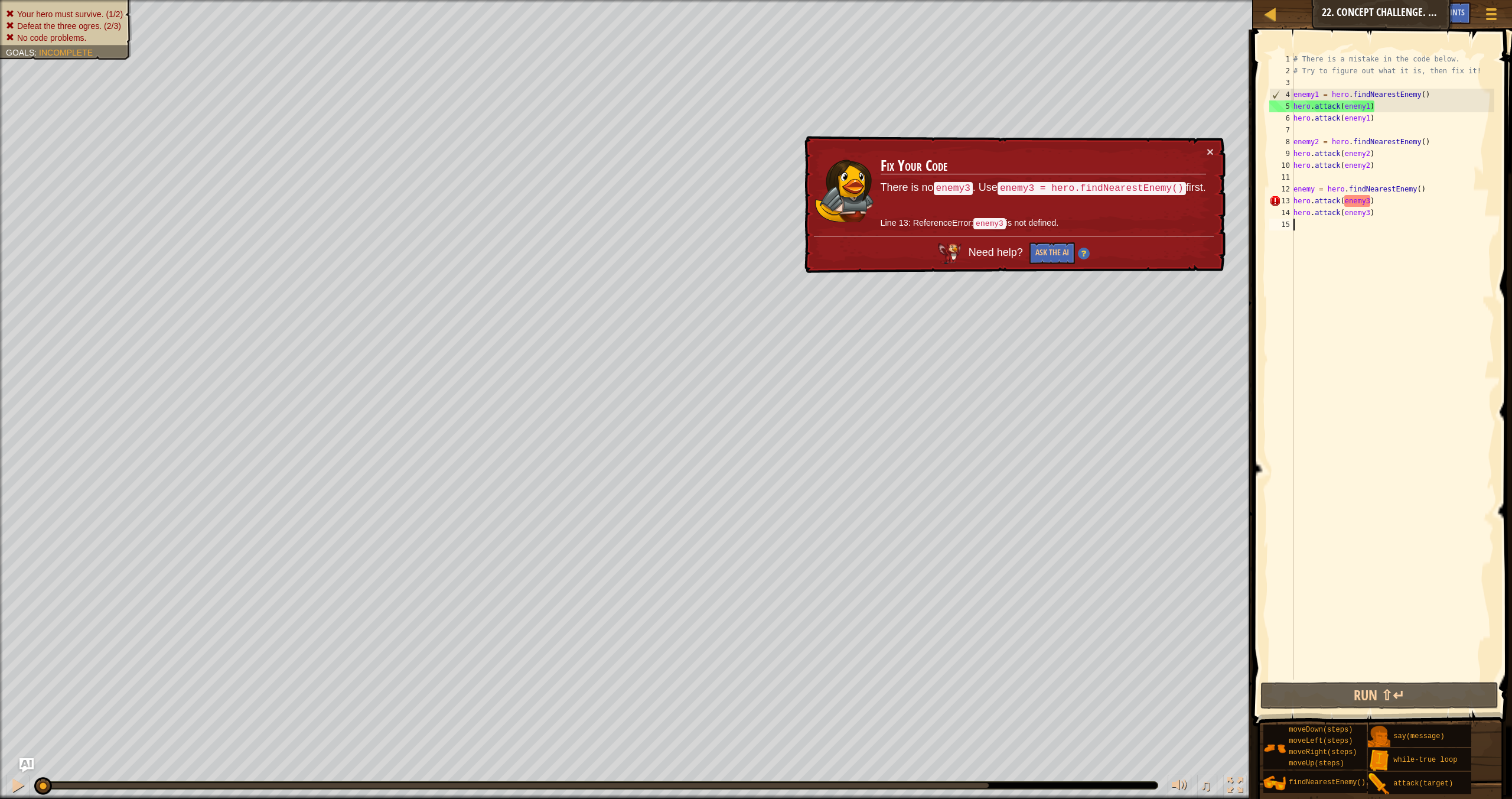
click at [1319, 189] on div "# There is a mistake in the code below. # Try to figure out what it is, then fi…" at bounding box center [1392, 378] width 203 height 650
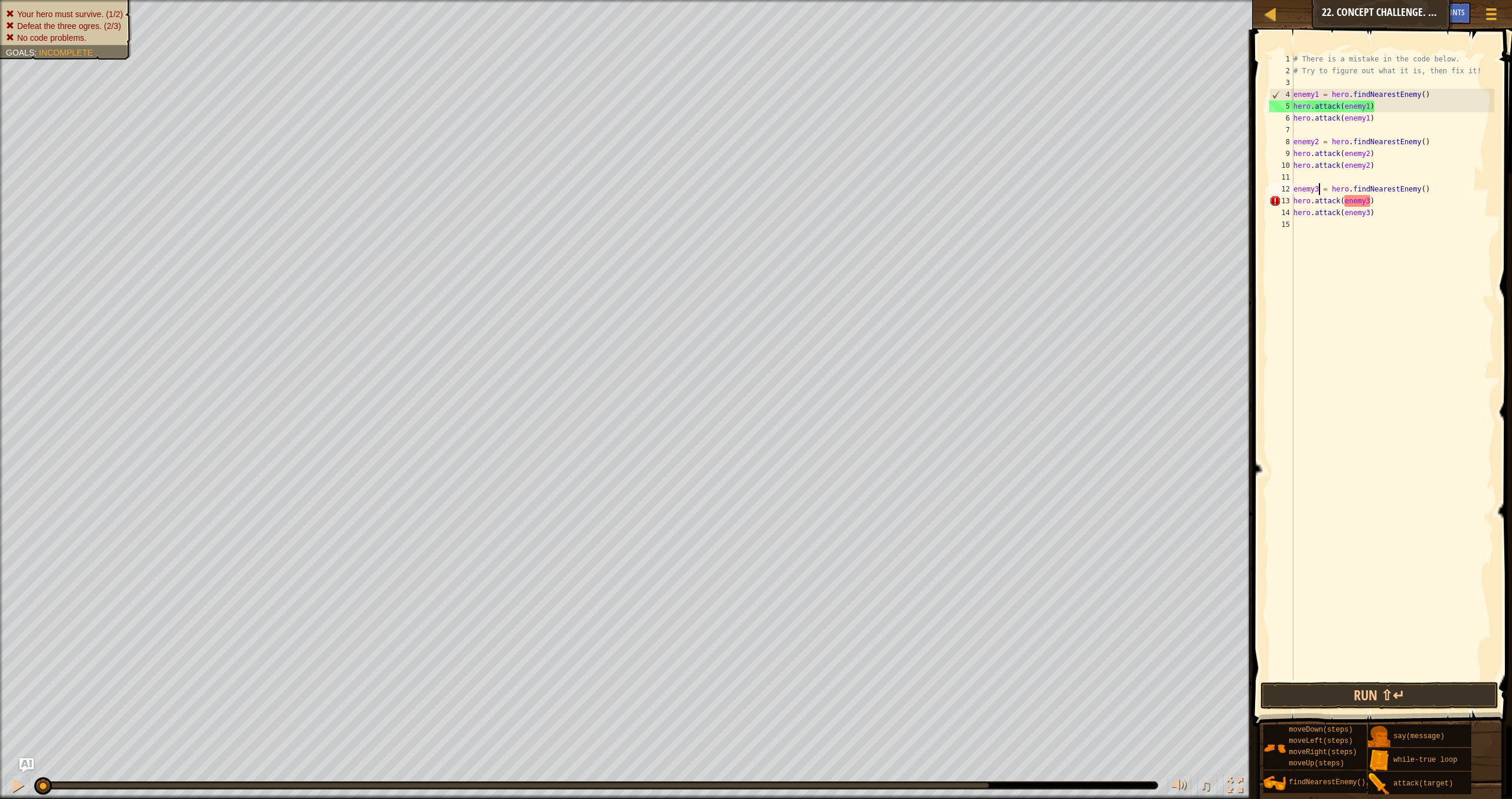
scroll to position [5, 2]
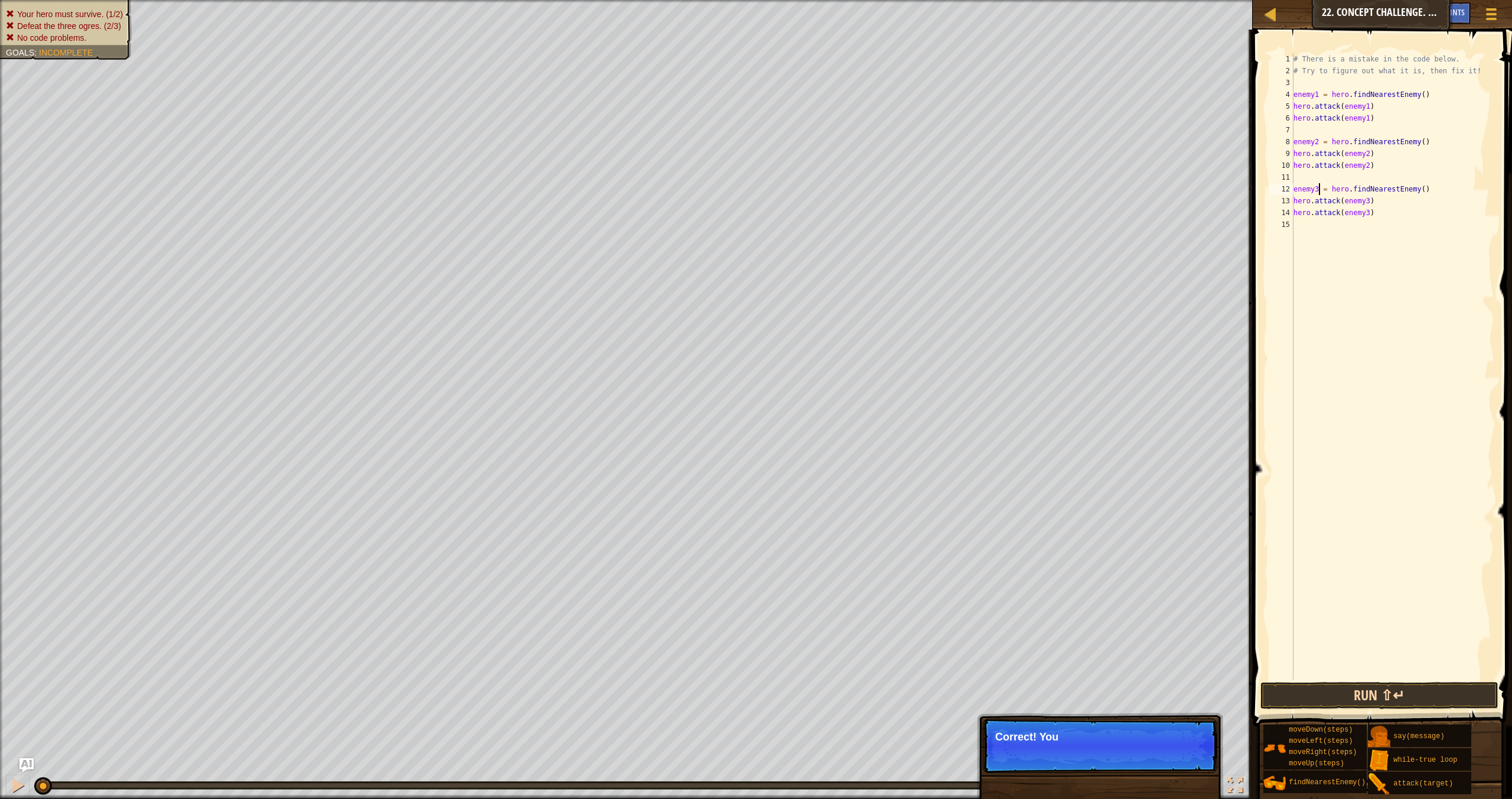
type textarea "enemy3 = hero.findNearestEnemy()"
click at [1394, 694] on button "Run ⇧↵" at bounding box center [1380, 695] width 238 height 27
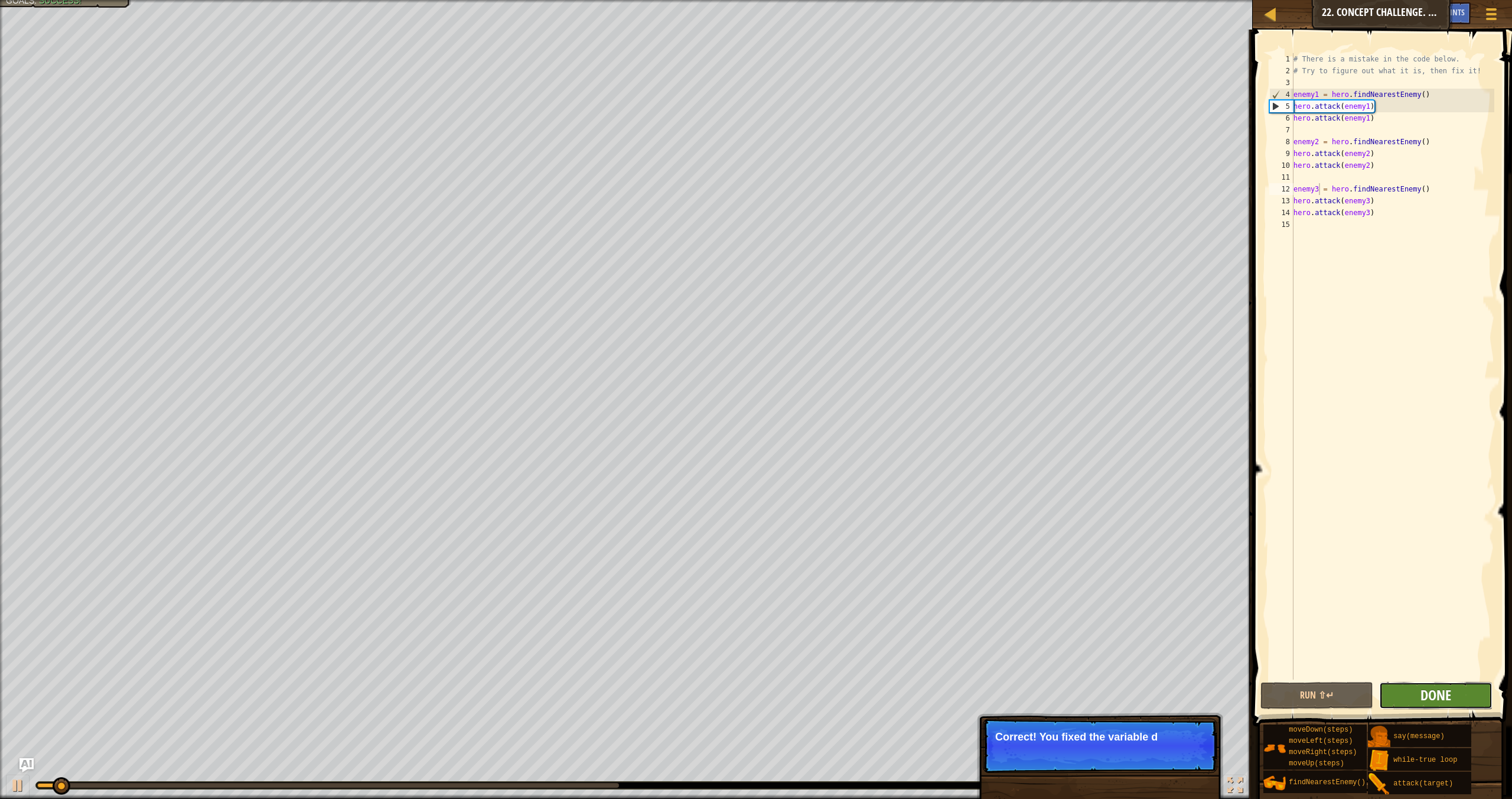
click at [1439, 696] on span "Done" at bounding box center [1436, 694] width 31 height 19
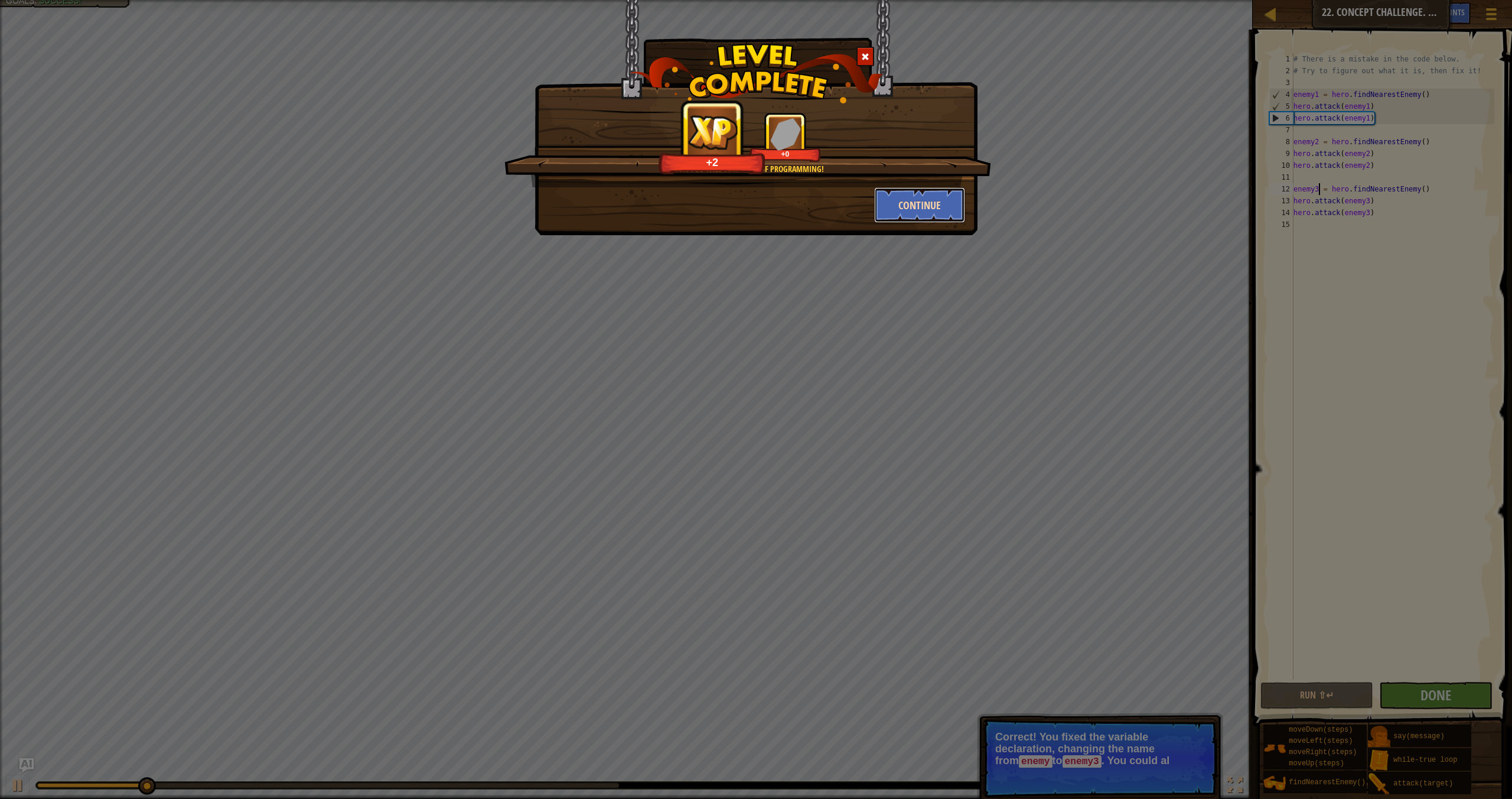
click at [925, 214] on button "Continue" at bounding box center [920, 204] width 92 height 36
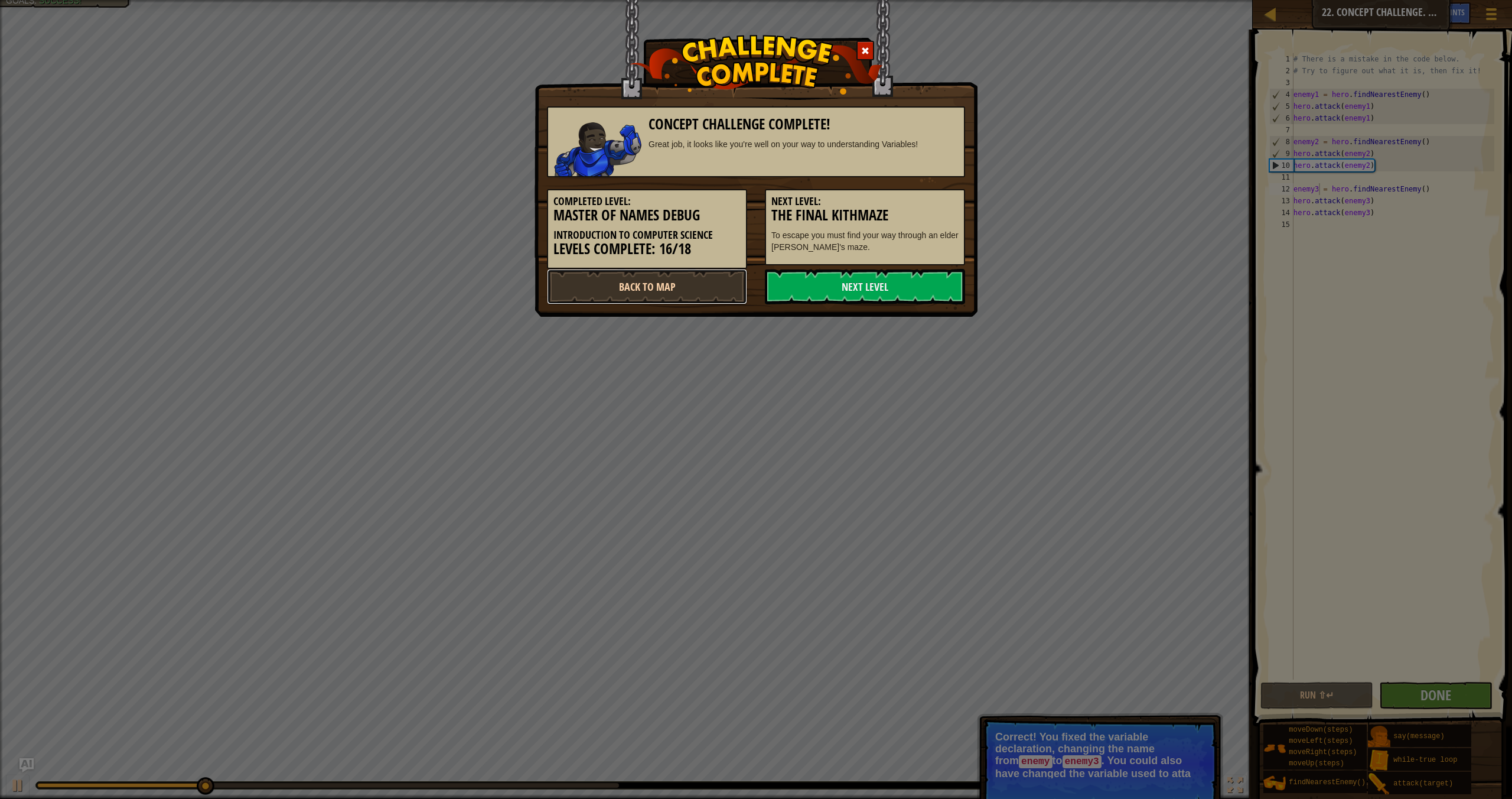
click at [654, 284] on link "Back to Map" at bounding box center [647, 286] width 200 height 36
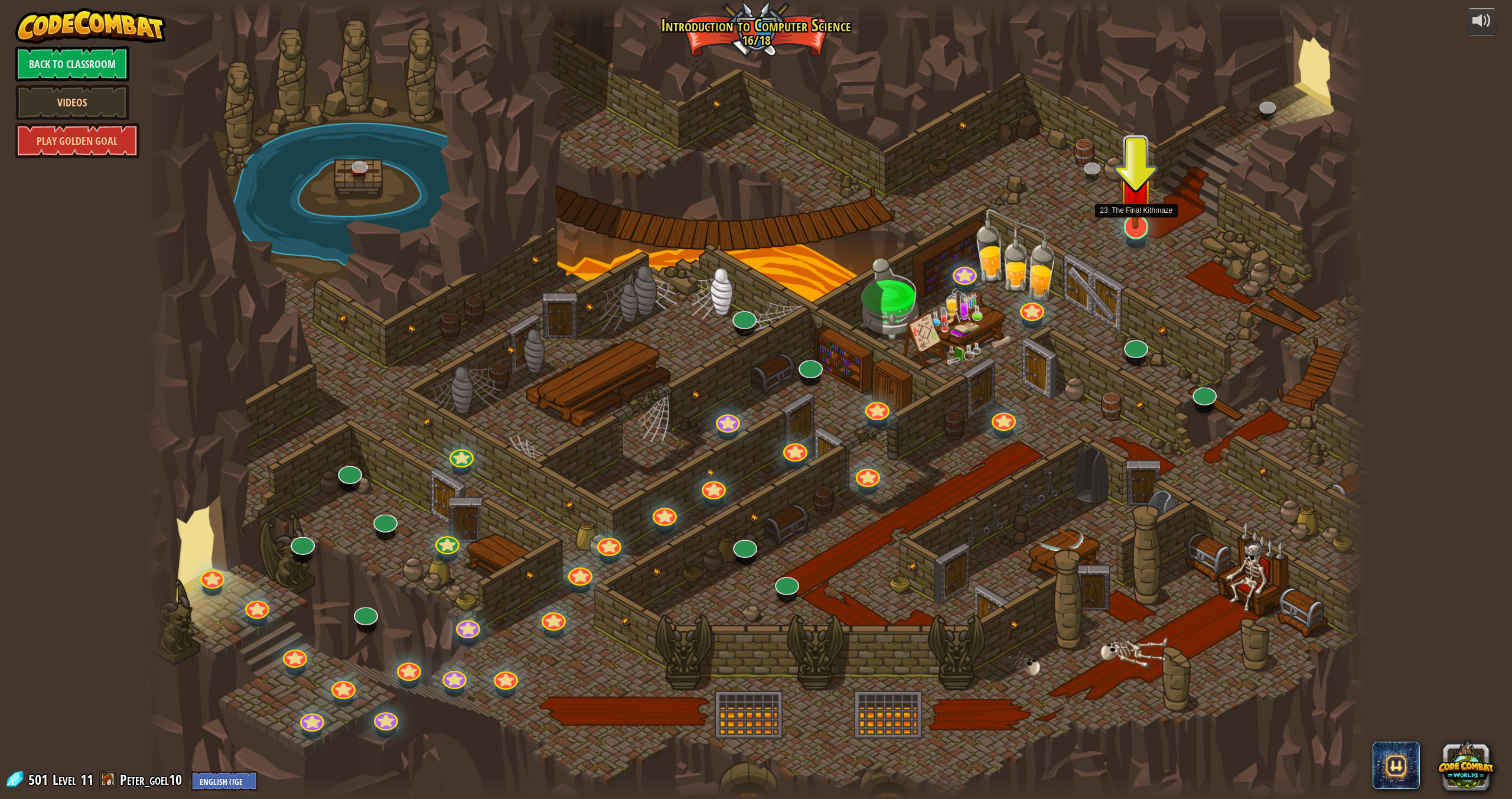
click at [1141, 222] on img at bounding box center [1136, 189] width 36 height 82
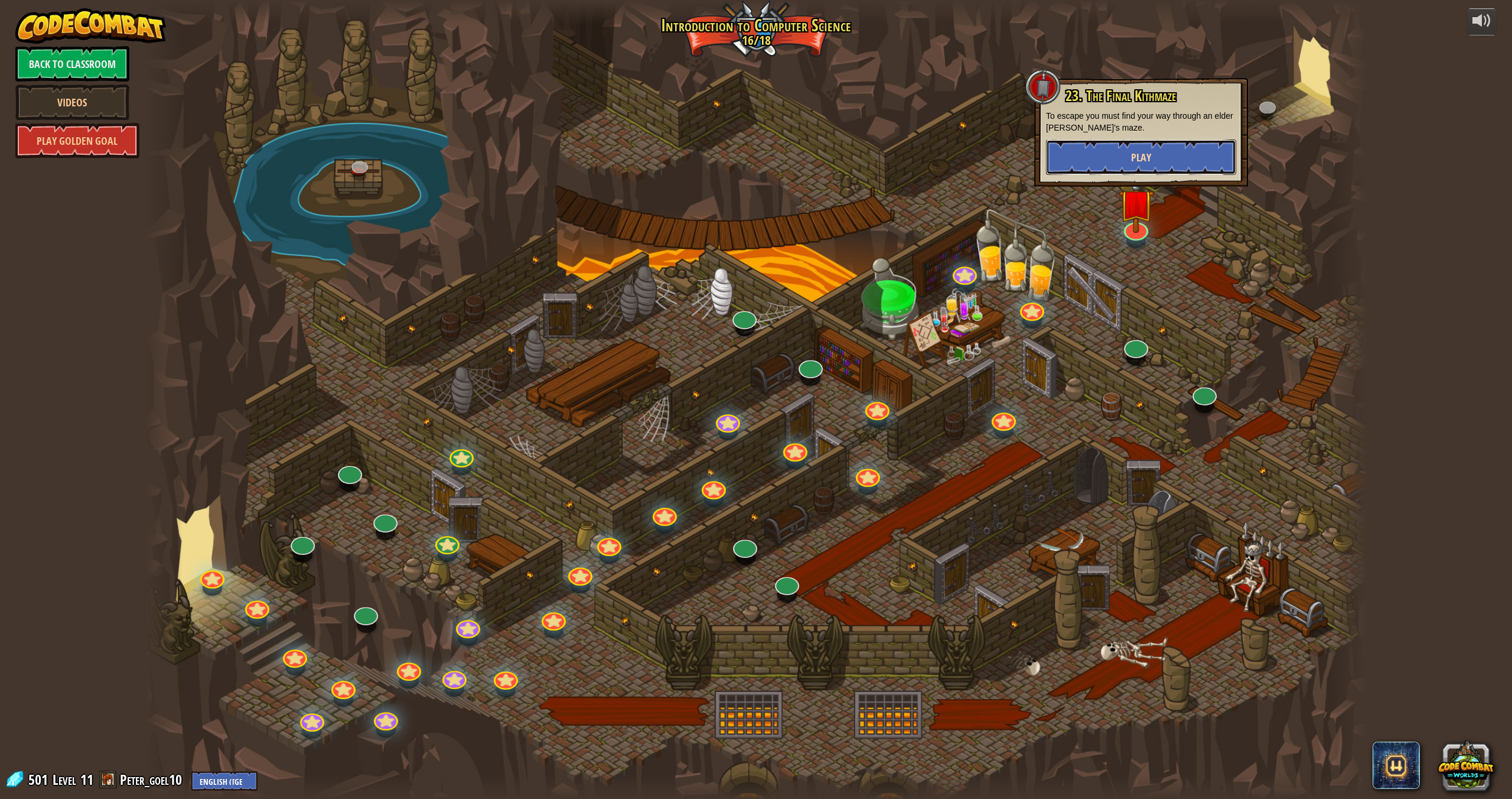
click at [1140, 146] on button "Play" at bounding box center [1141, 157] width 190 height 36
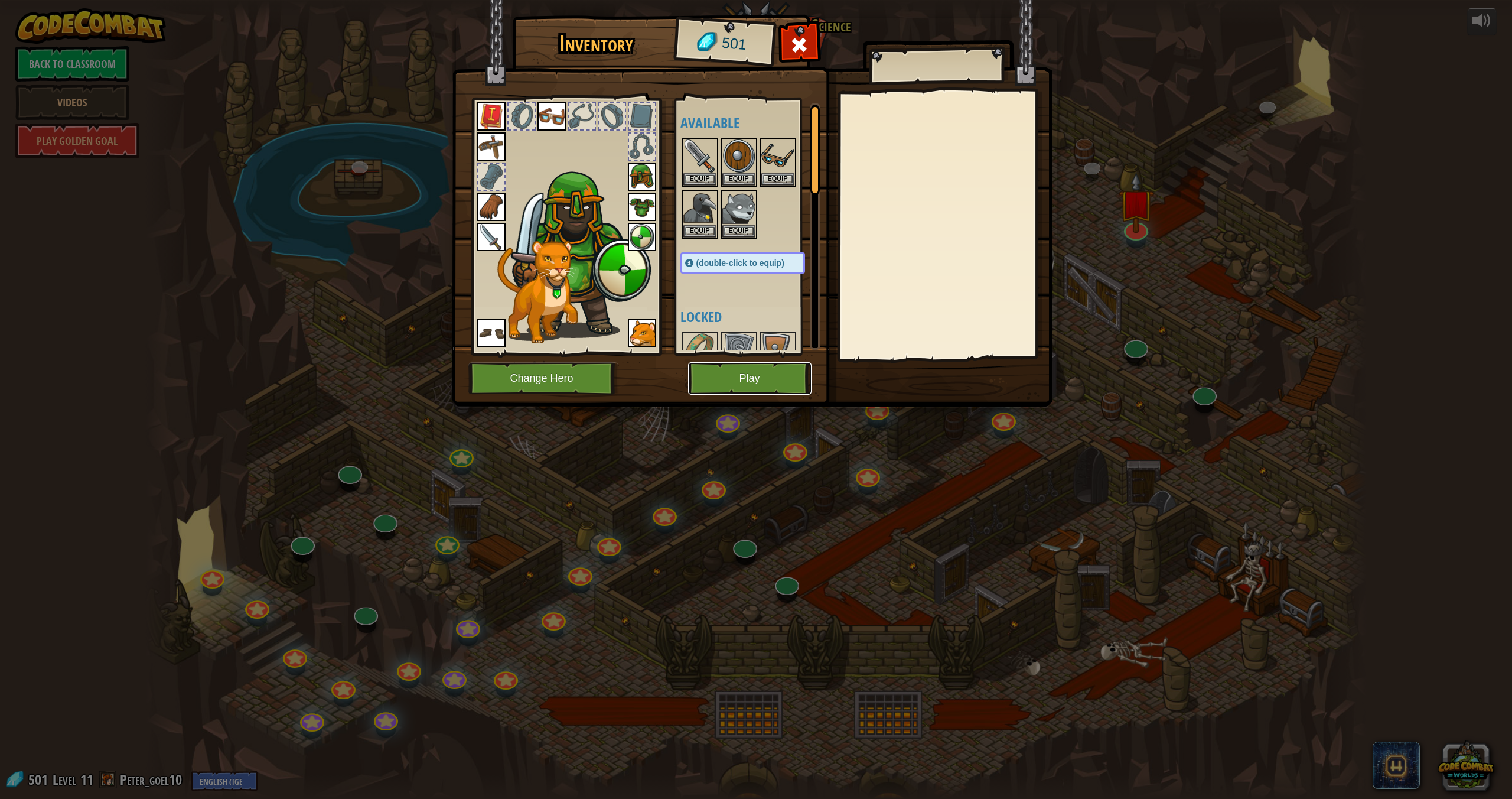
click at [773, 372] on button "Play" at bounding box center [750, 378] width 123 height 33
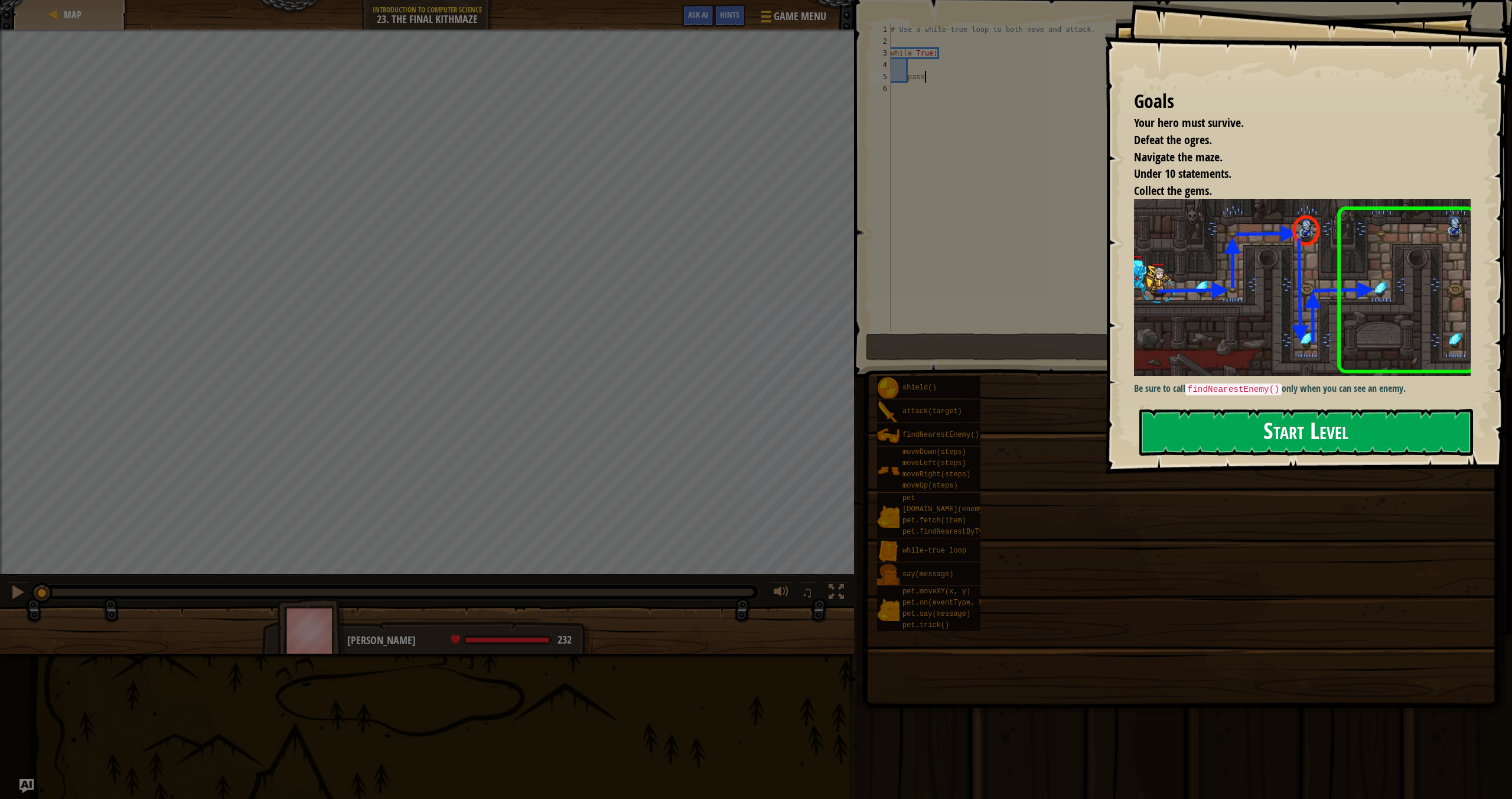
click at [1289, 409] on button "Start Level" at bounding box center [1306, 432] width 334 height 47
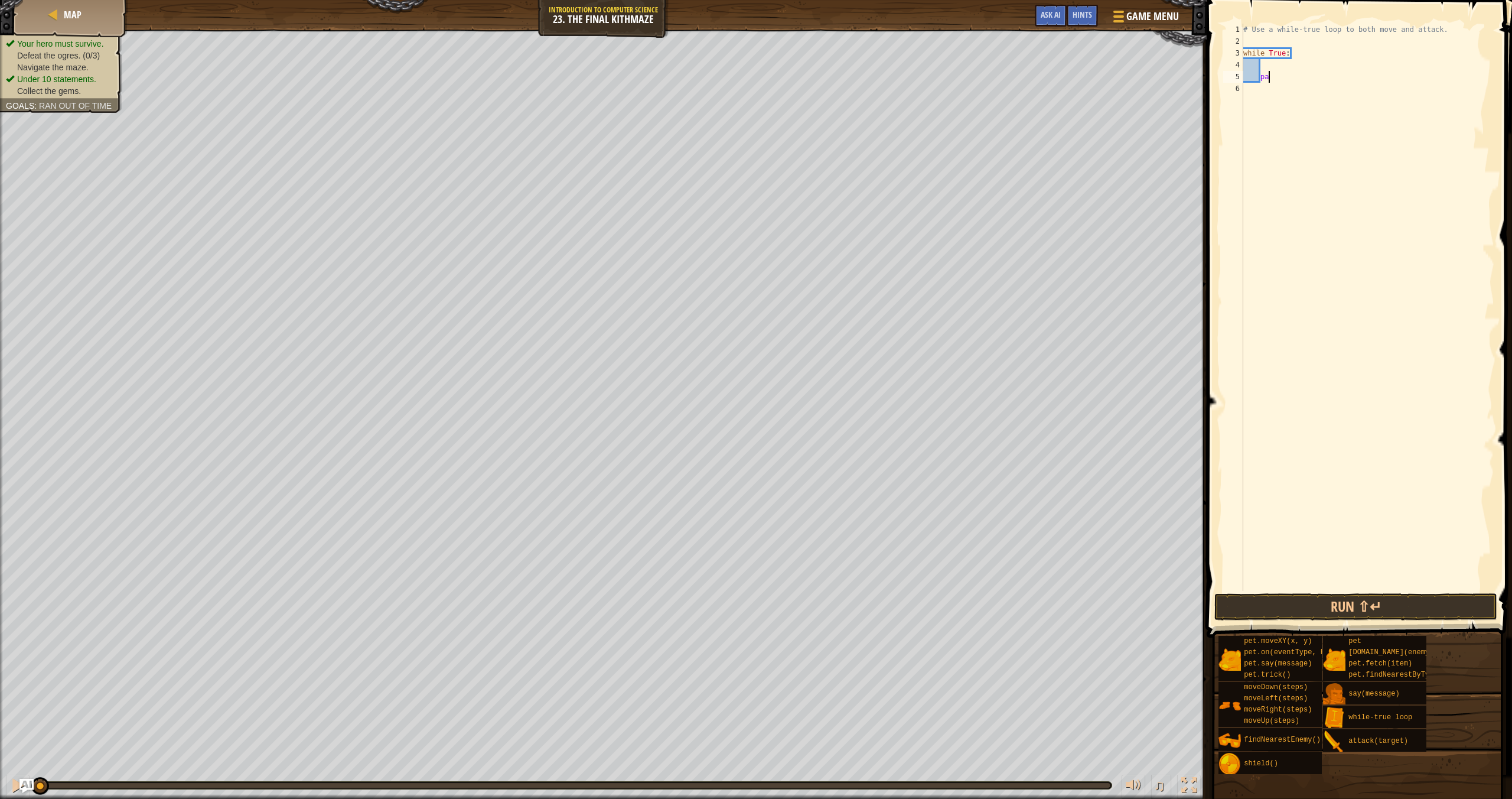
type textarea "p"
type textarea ",overi"
type textarea "h"
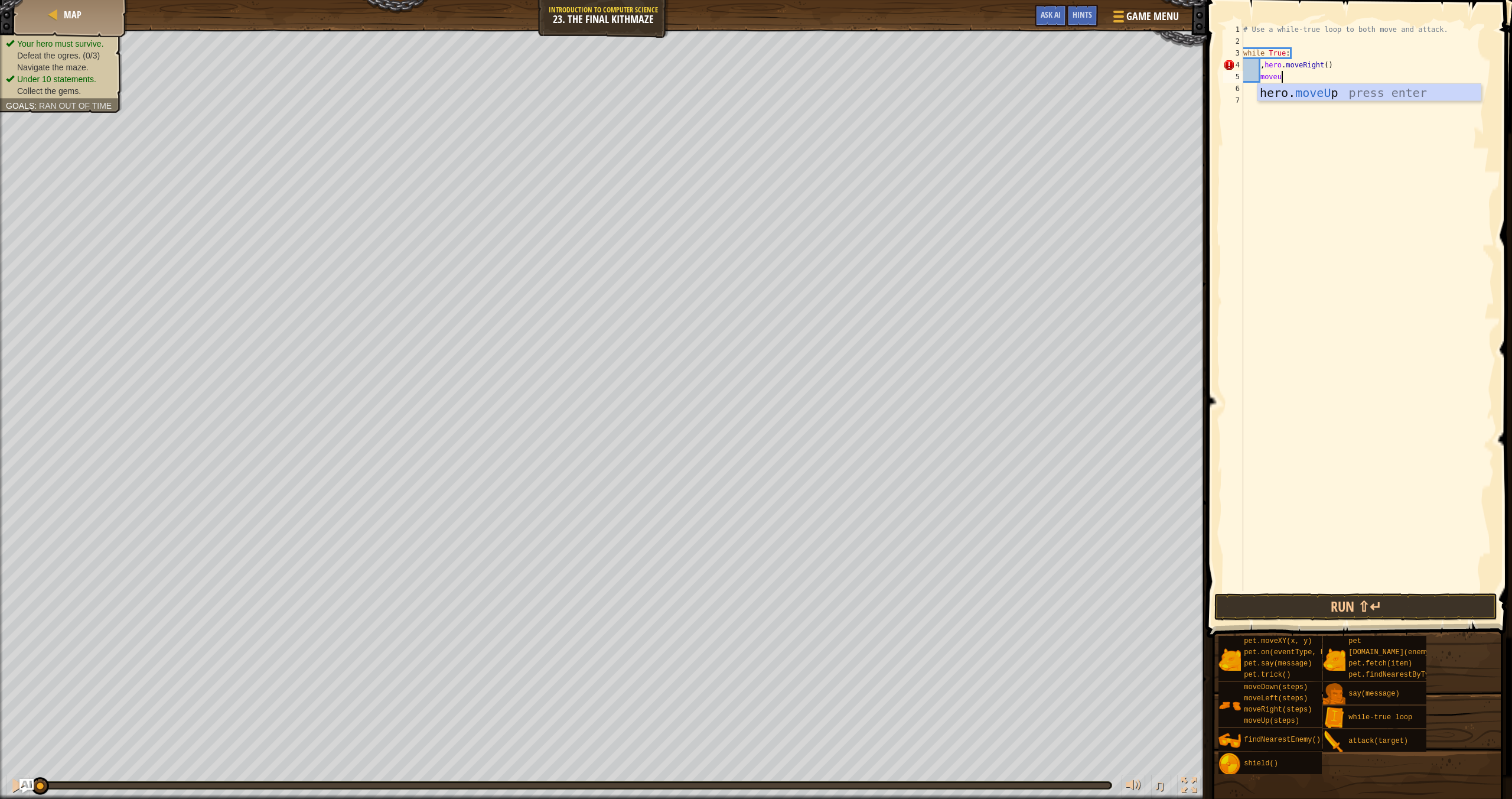
type textarea "moveup"
type textarea "moveright"
type textarea "hero.attack(enemy)"
click at [1275, 122] on div "# Use a while-true loop to both move and attack. while True : , hero . moveRigh…" at bounding box center [1367, 319] width 254 height 591
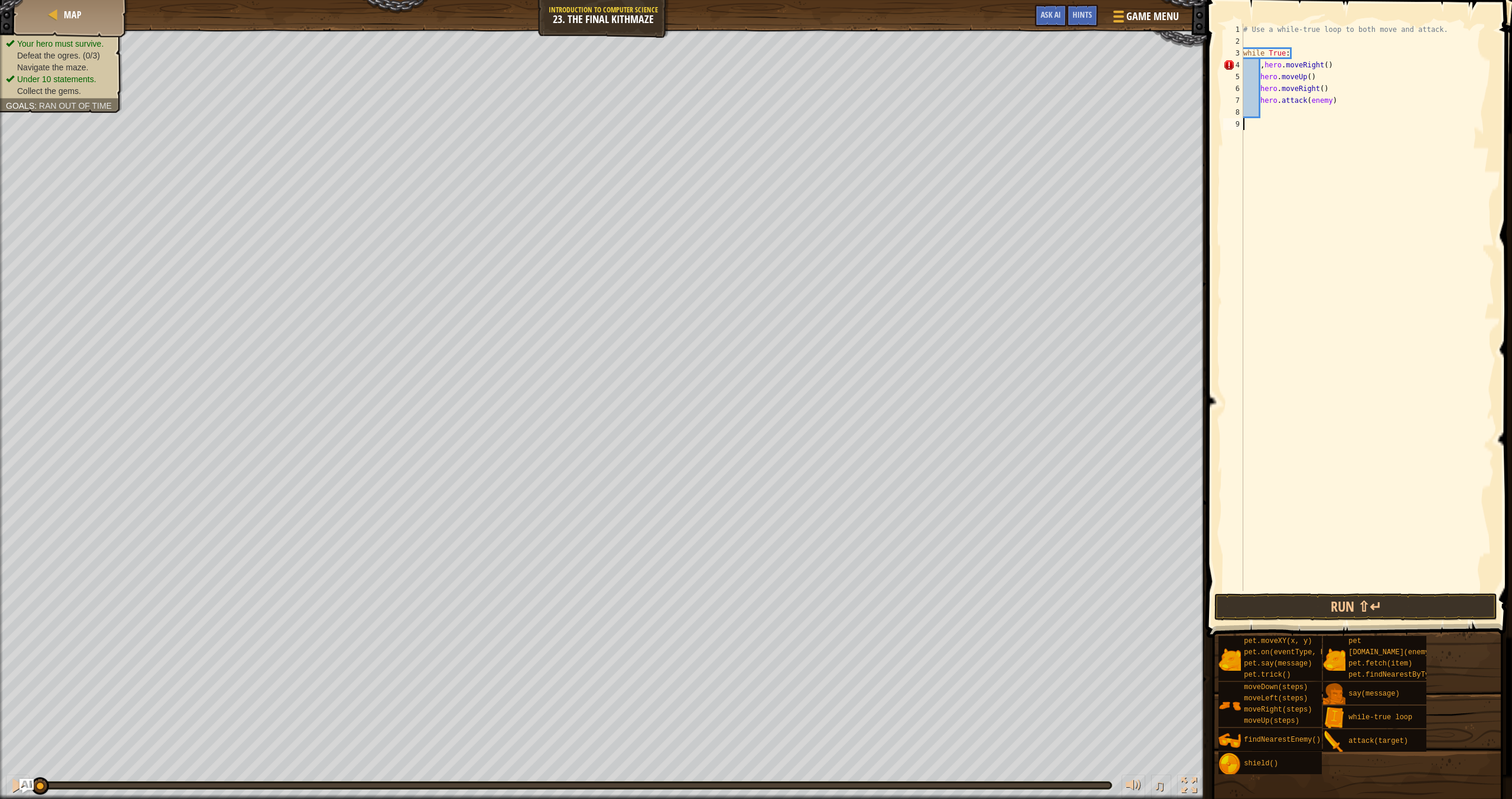
scroll to position [5, 0]
click at [1271, 114] on div "# Use a while-true loop to both move and attack. while True : , hero . moveRigh…" at bounding box center [1367, 319] width 254 height 591
type textarea "movedown"
click at [1324, 111] on div "# Use a while-true loop to both move and attack. while True : , hero . moveRigh…" at bounding box center [1370, 319] width 250 height 591
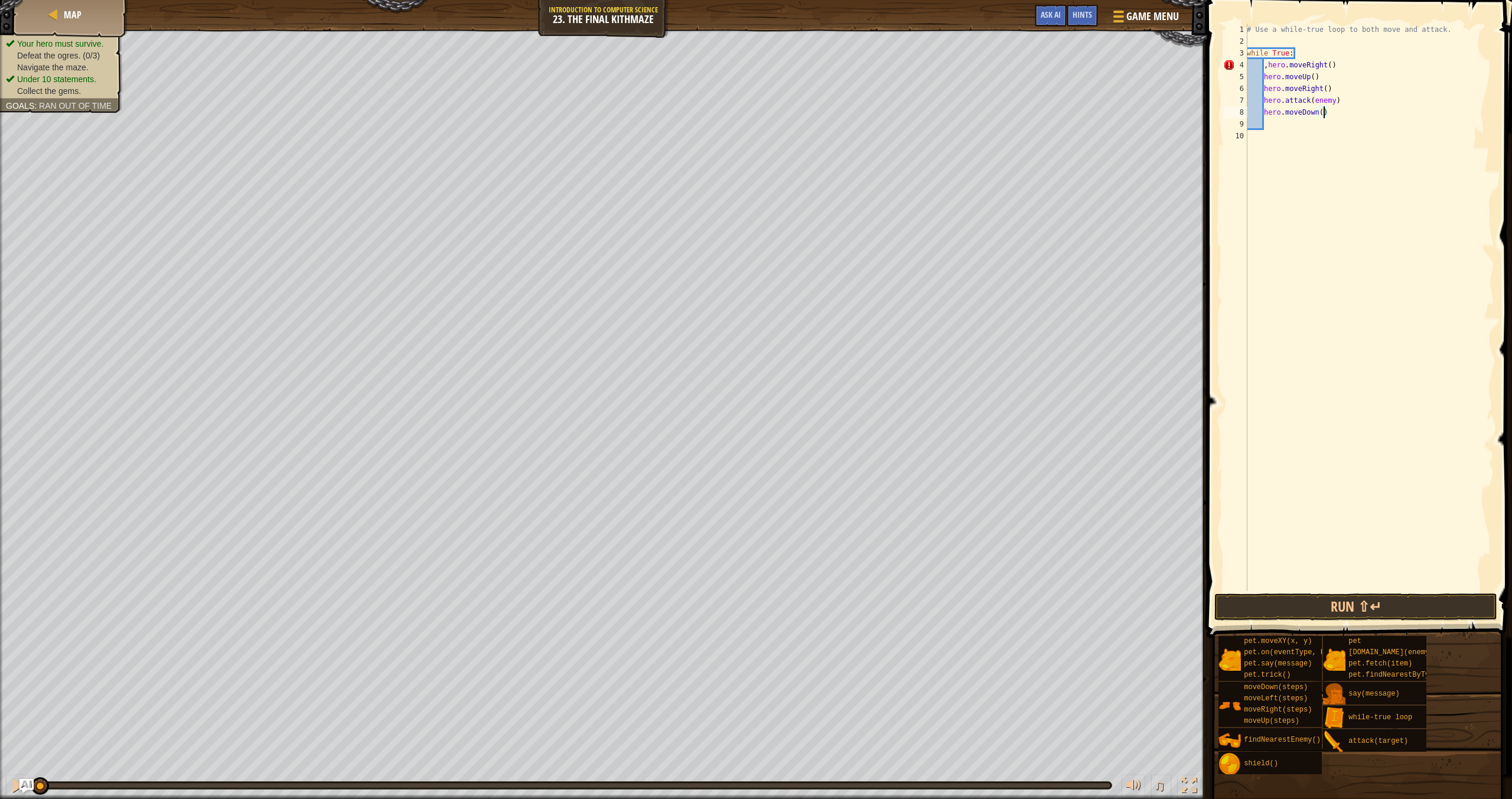
type textarea "hero.moveDown(2)"
click at [1294, 125] on div "# Use a while-true loop to both move and attack. while True : , hero . moveRigh…" at bounding box center [1370, 319] width 250 height 591
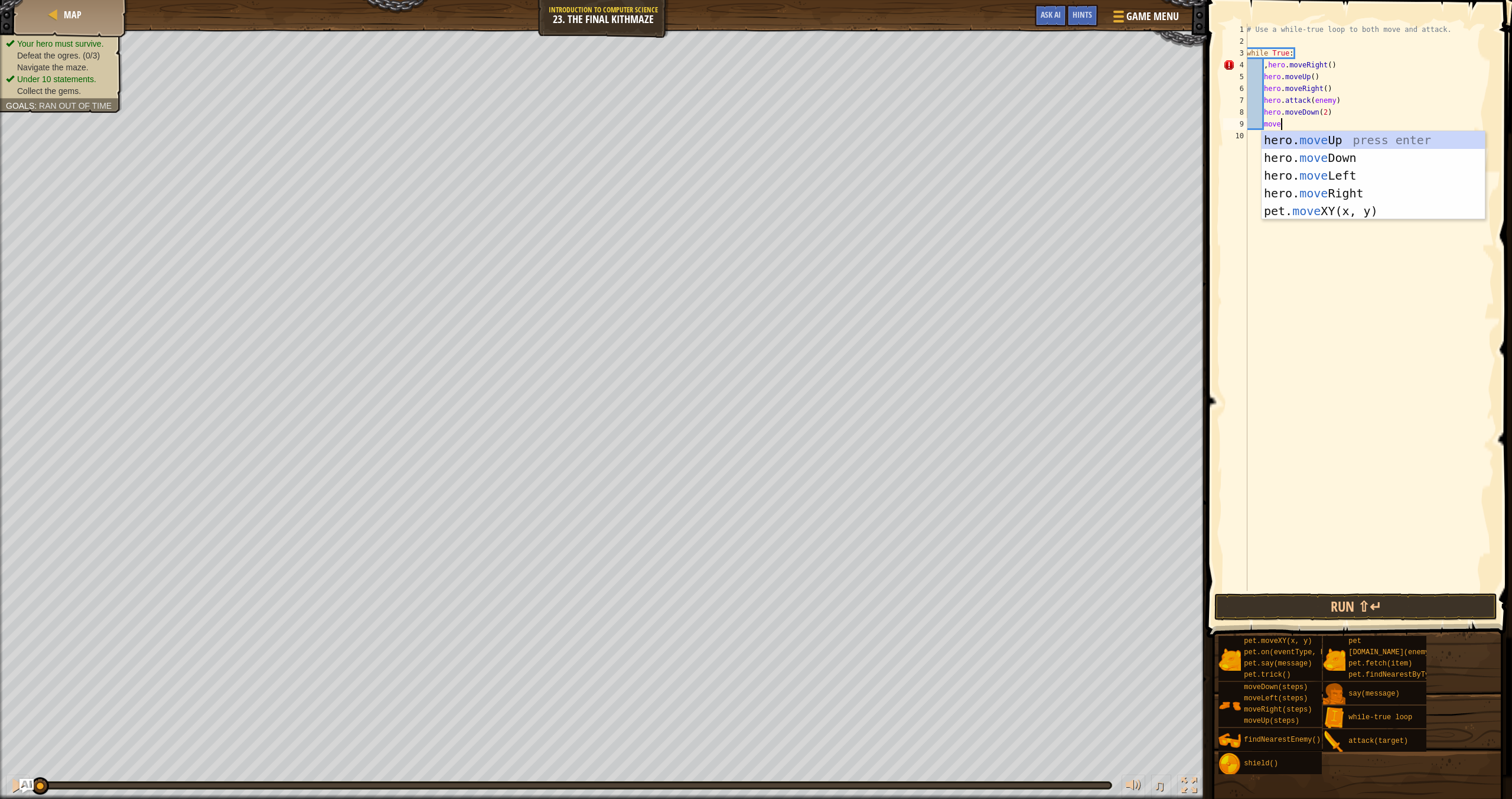
type textarea "moveup"
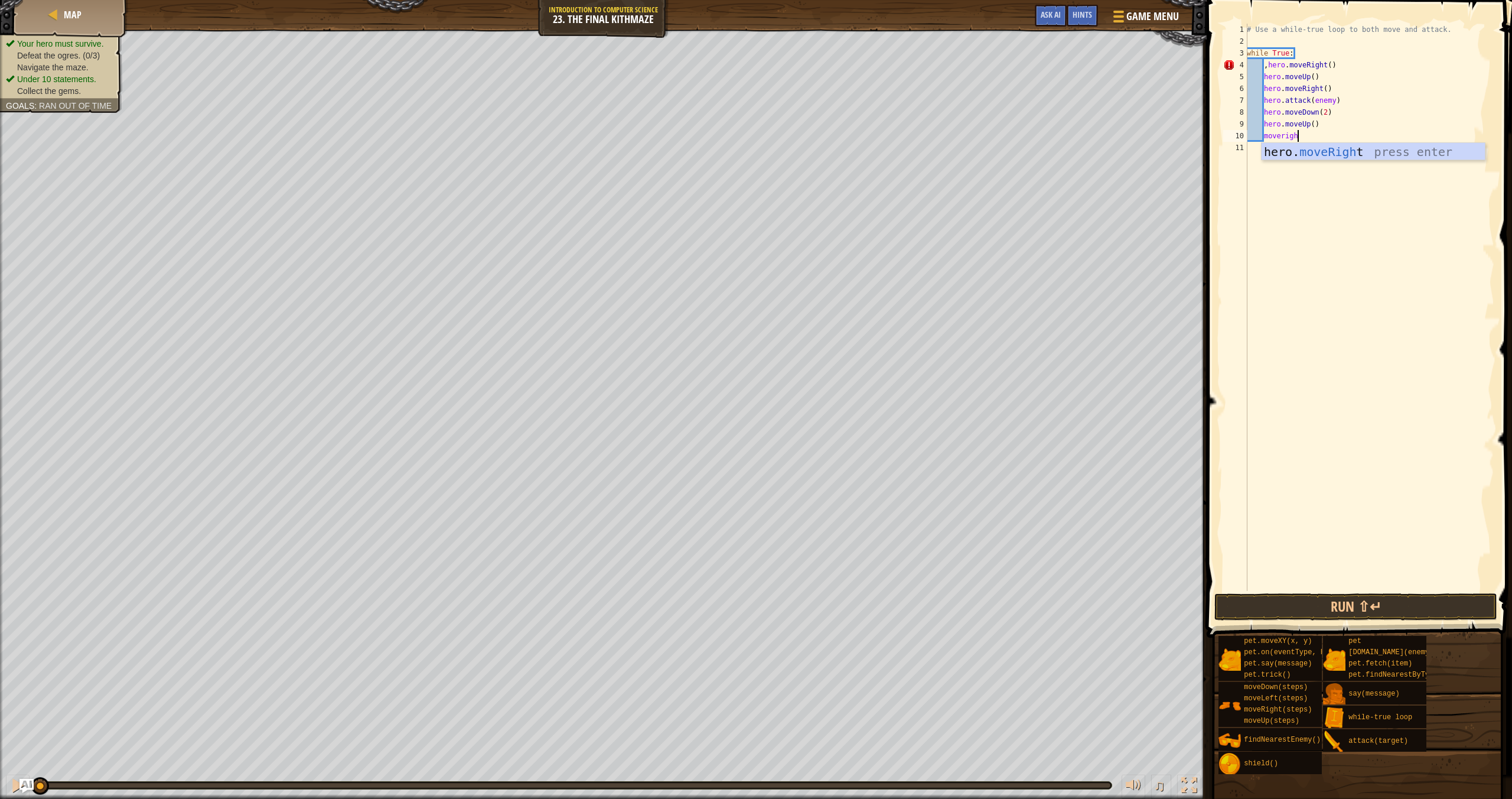
scroll to position [5, 4]
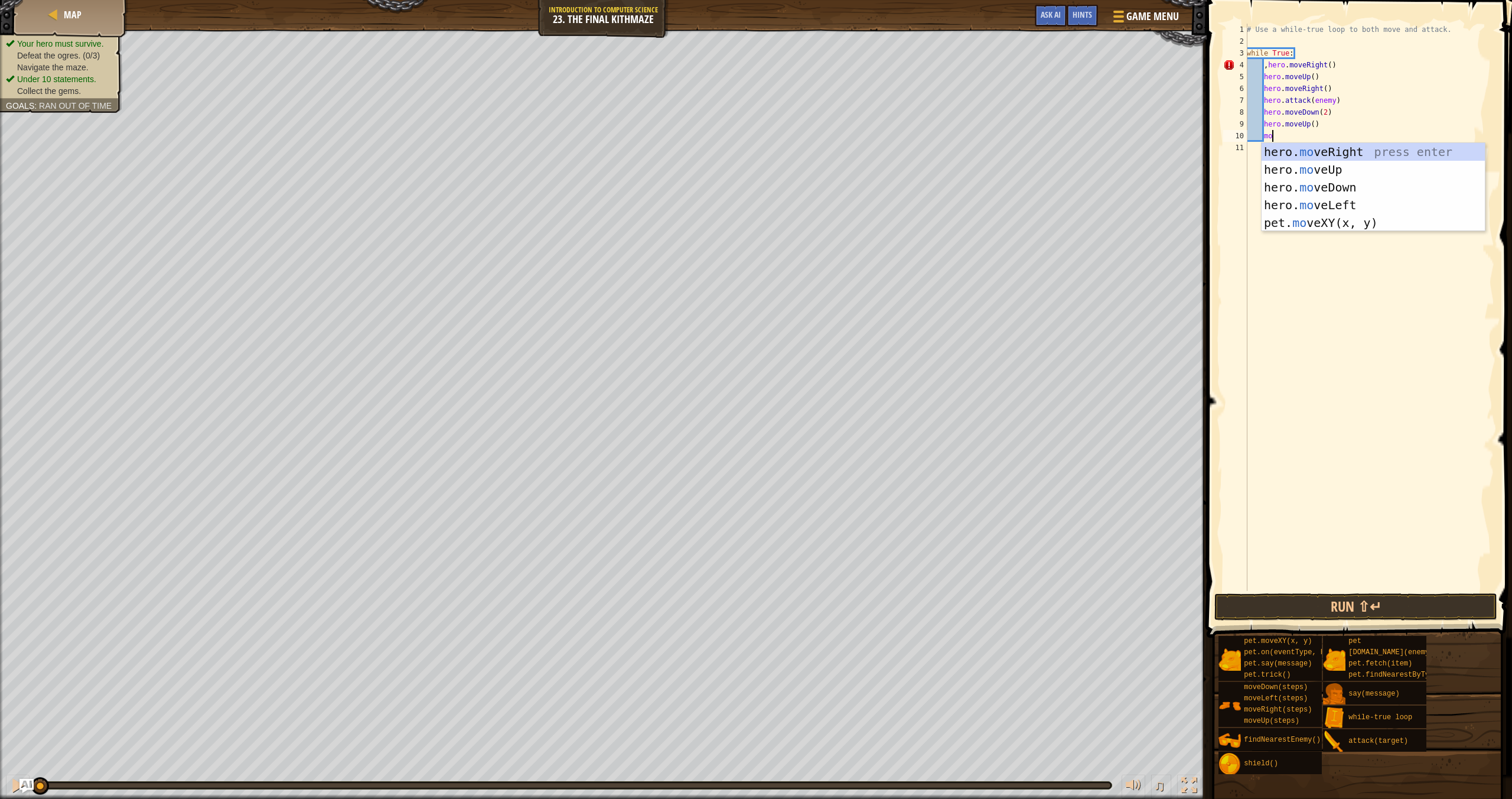
type textarea "m"
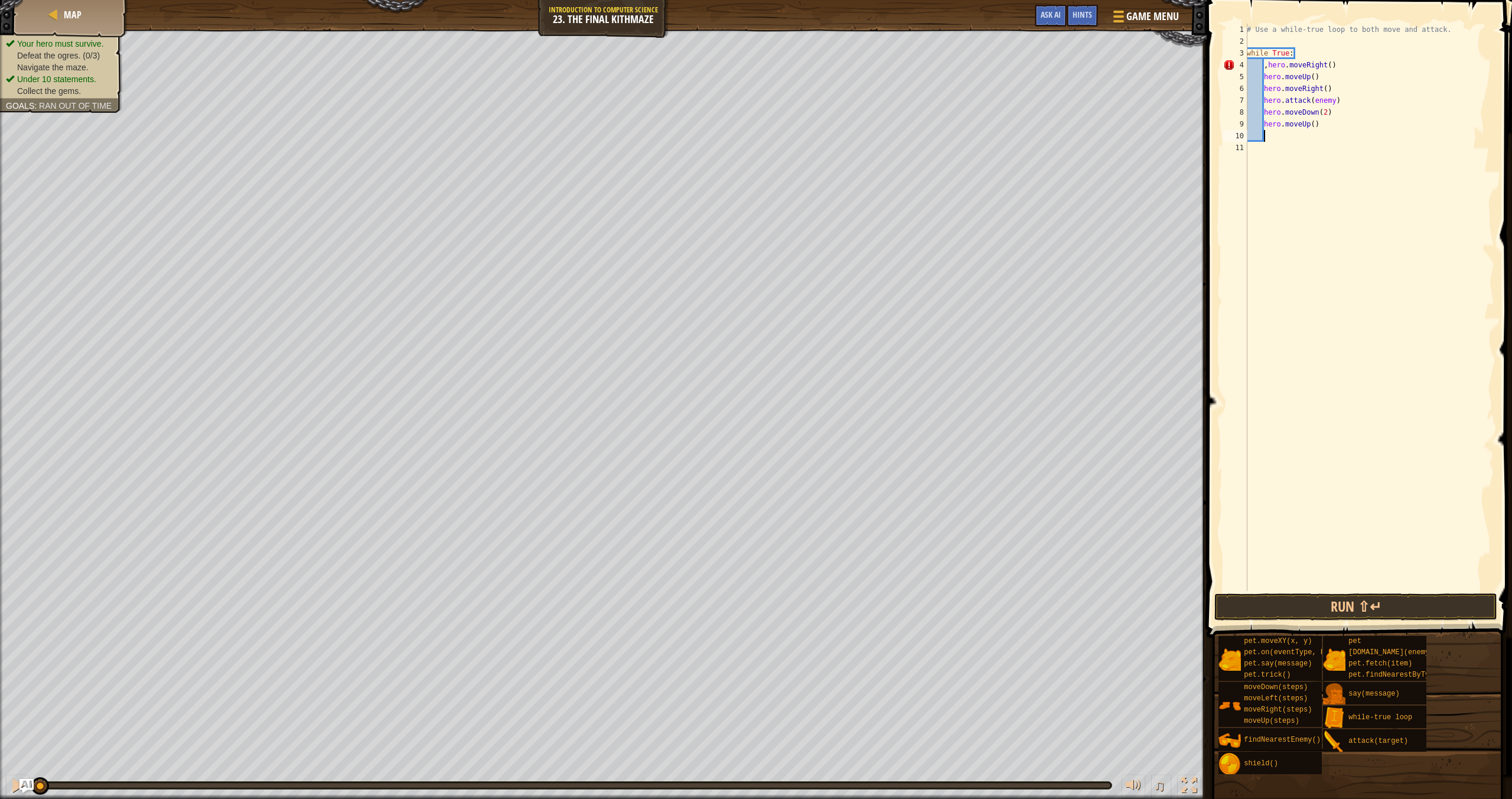
scroll to position [5, 1]
click at [1345, 595] on button "Run ⇧↵" at bounding box center [1356, 607] width 283 height 27
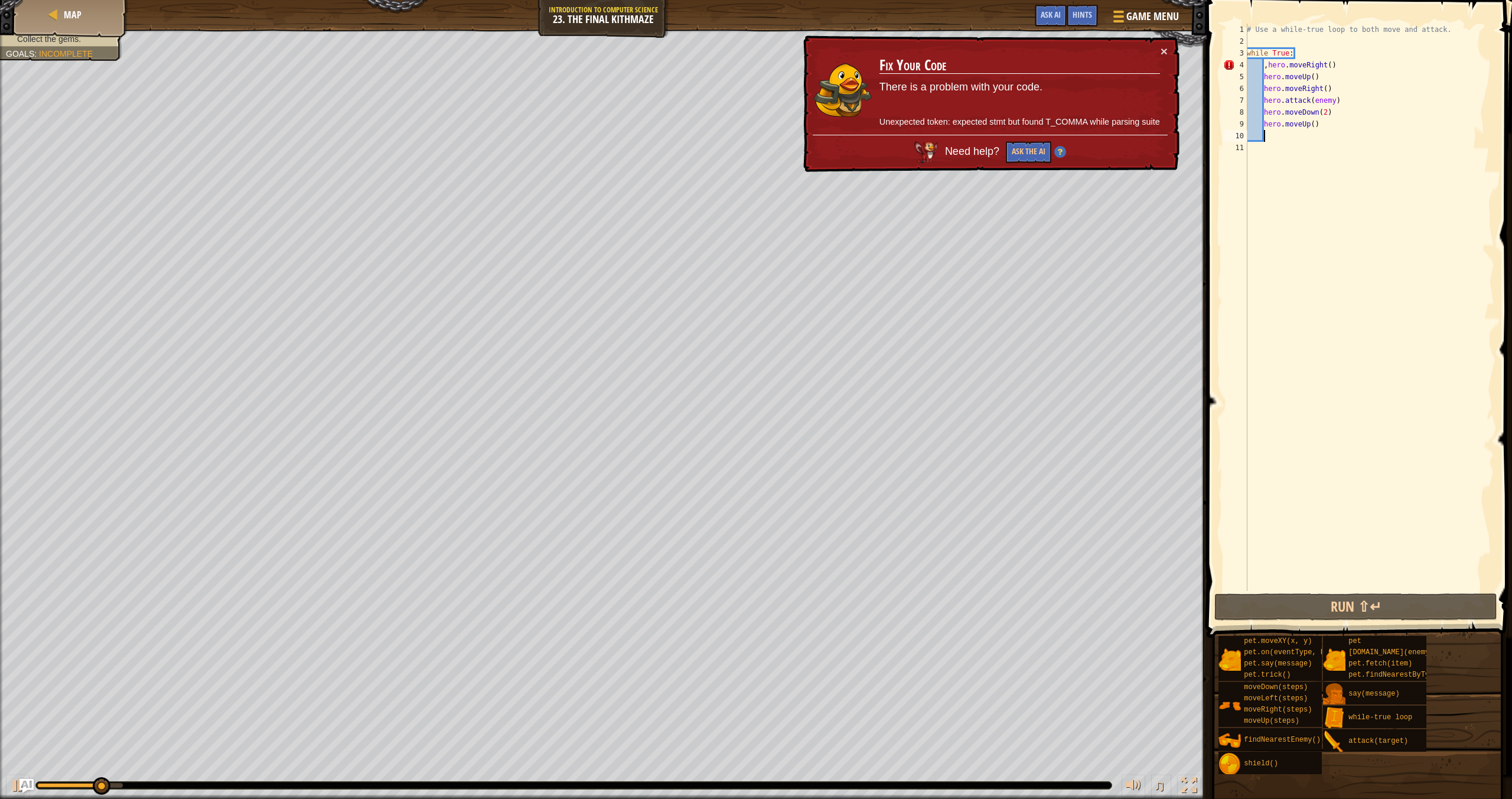
click at [1270, 67] on div "# Use a while-true loop to both move and attack. while True : , hero . moveRigh…" at bounding box center [1370, 319] width 250 height 591
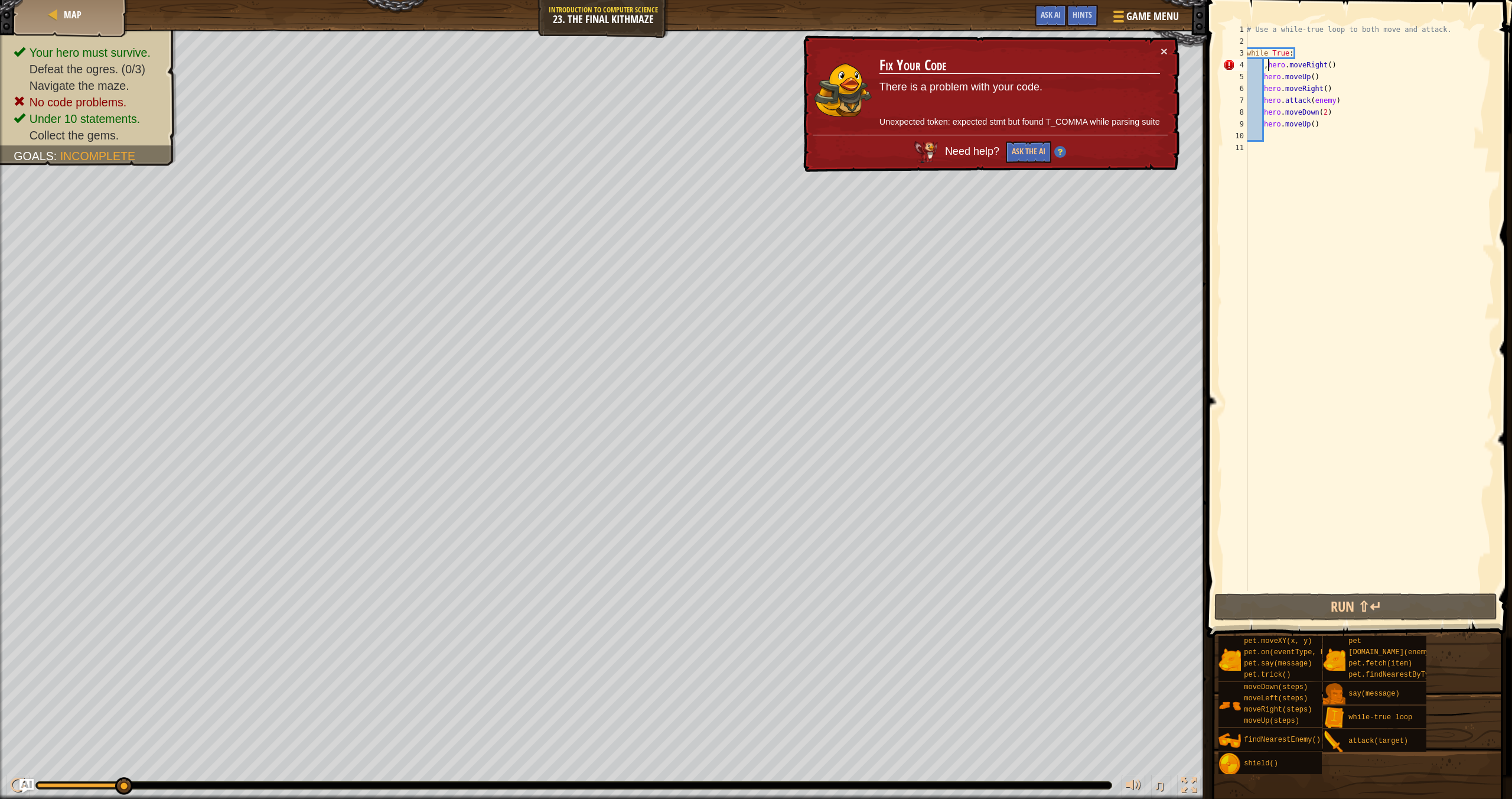
type textarea "hero.moveRight()"
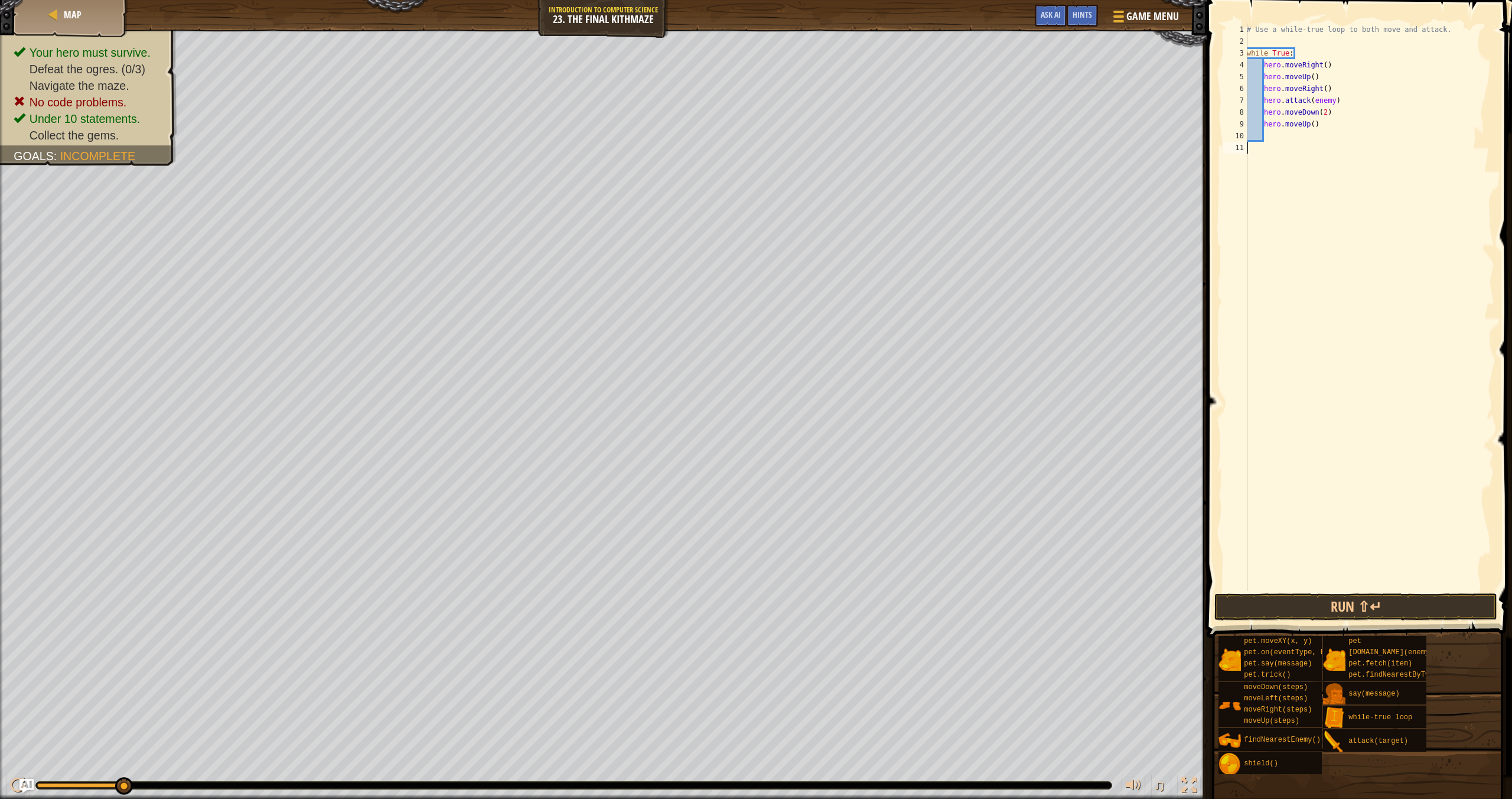
click at [1358, 590] on div "# Use a while-true loop to both move and attack. while True : hero . moveRight …" at bounding box center [1370, 319] width 250 height 591
click at [1364, 611] on button "Run ⇧↵" at bounding box center [1356, 607] width 283 height 27
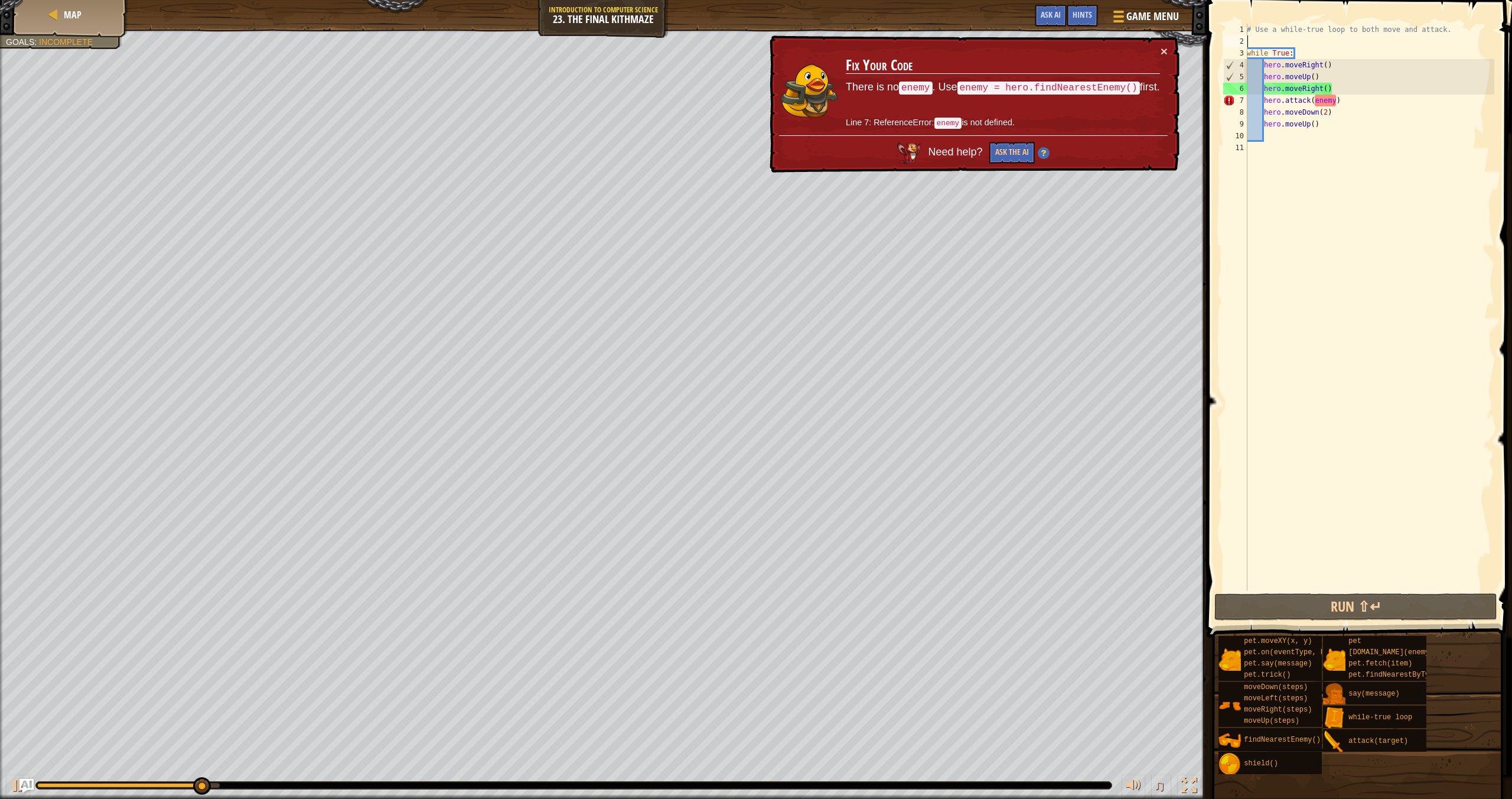
click at [1280, 41] on div "# Use a while-true loop to both move and attack. while True : hero . moveRight …" at bounding box center [1370, 319] width 250 height 591
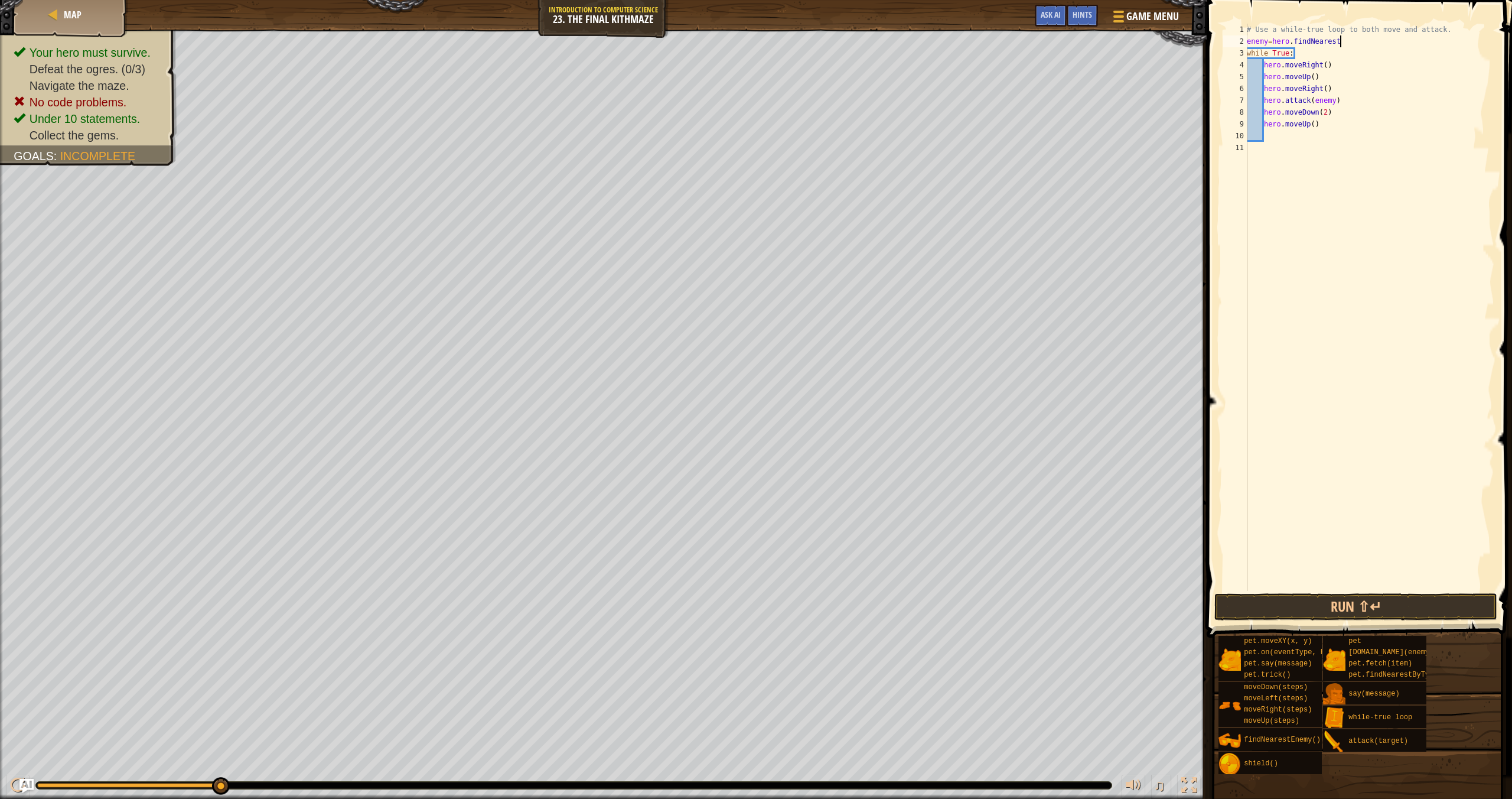
scroll to position [5, 7]
type textarea "enemy=hero.findNearestEnemy"
click at [1375, 589] on div "# Use a while-true loop to both move and attack. enemy = hero . findNearestEnem…" at bounding box center [1370, 319] width 250 height 591
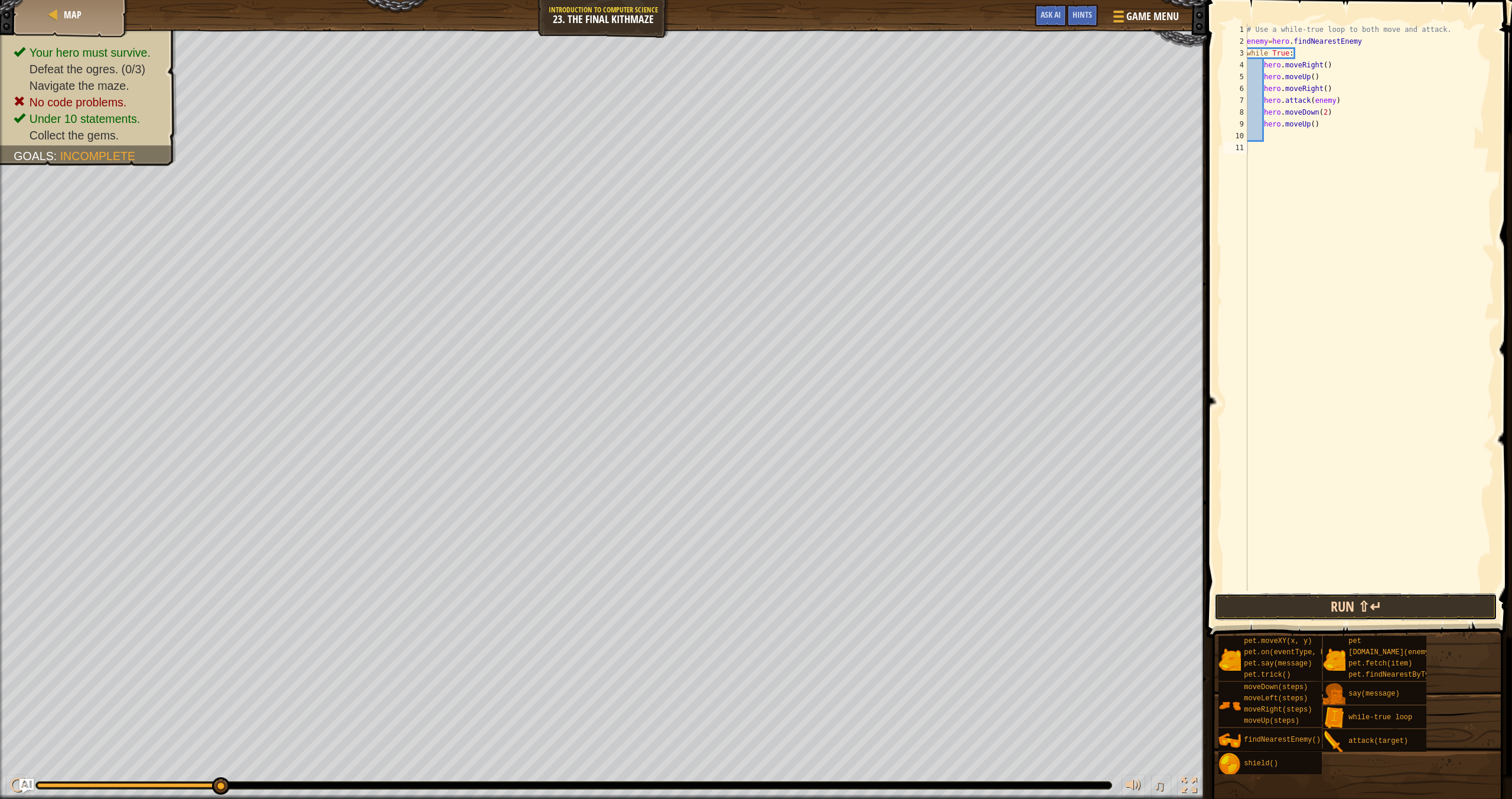
click at [1376, 607] on button "Run ⇧↵" at bounding box center [1356, 607] width 283 height 27
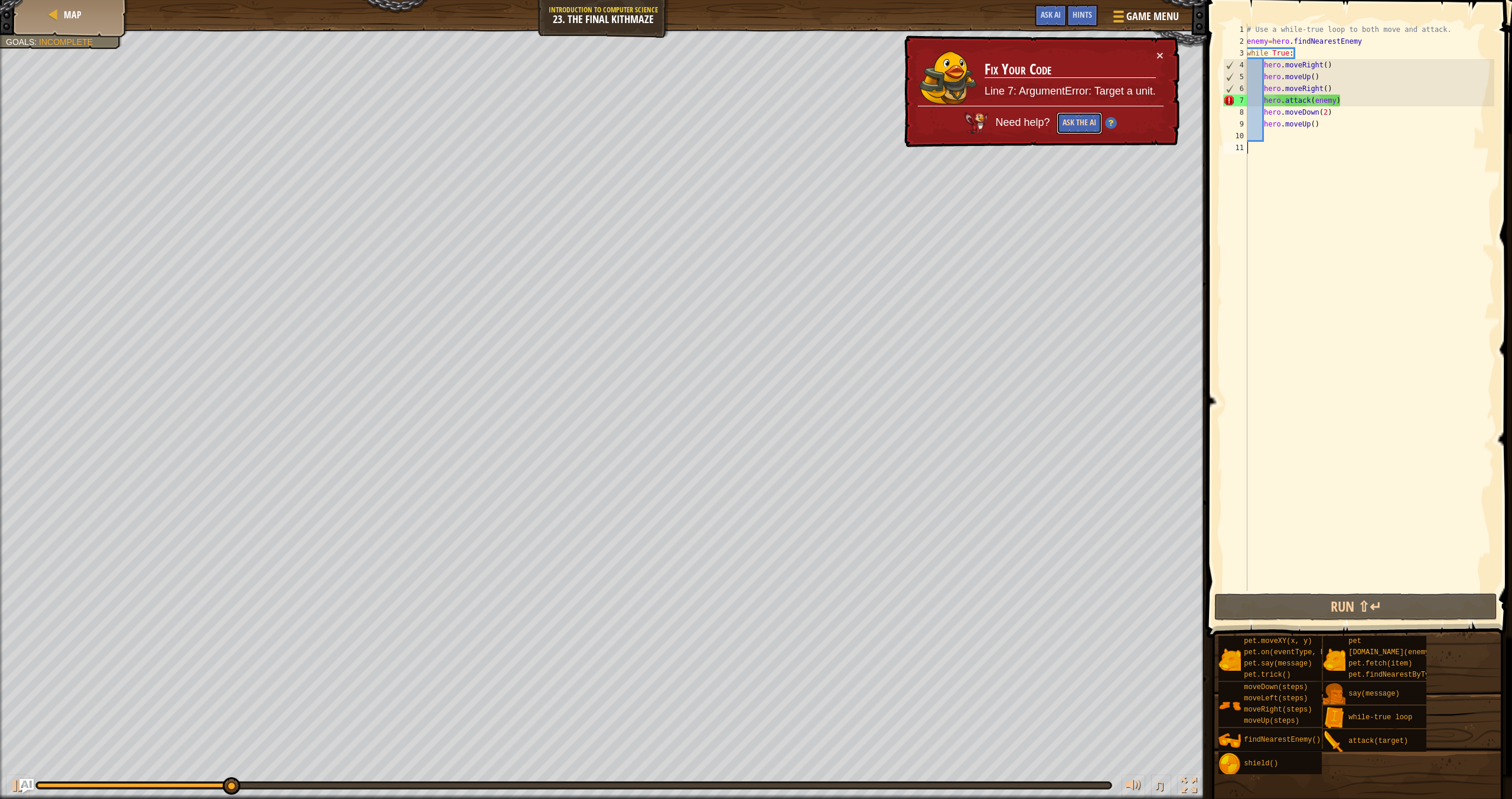
click at [1089, 124] on button "Ask the AI" at bounding box center [1080, 123] width 45 height 22
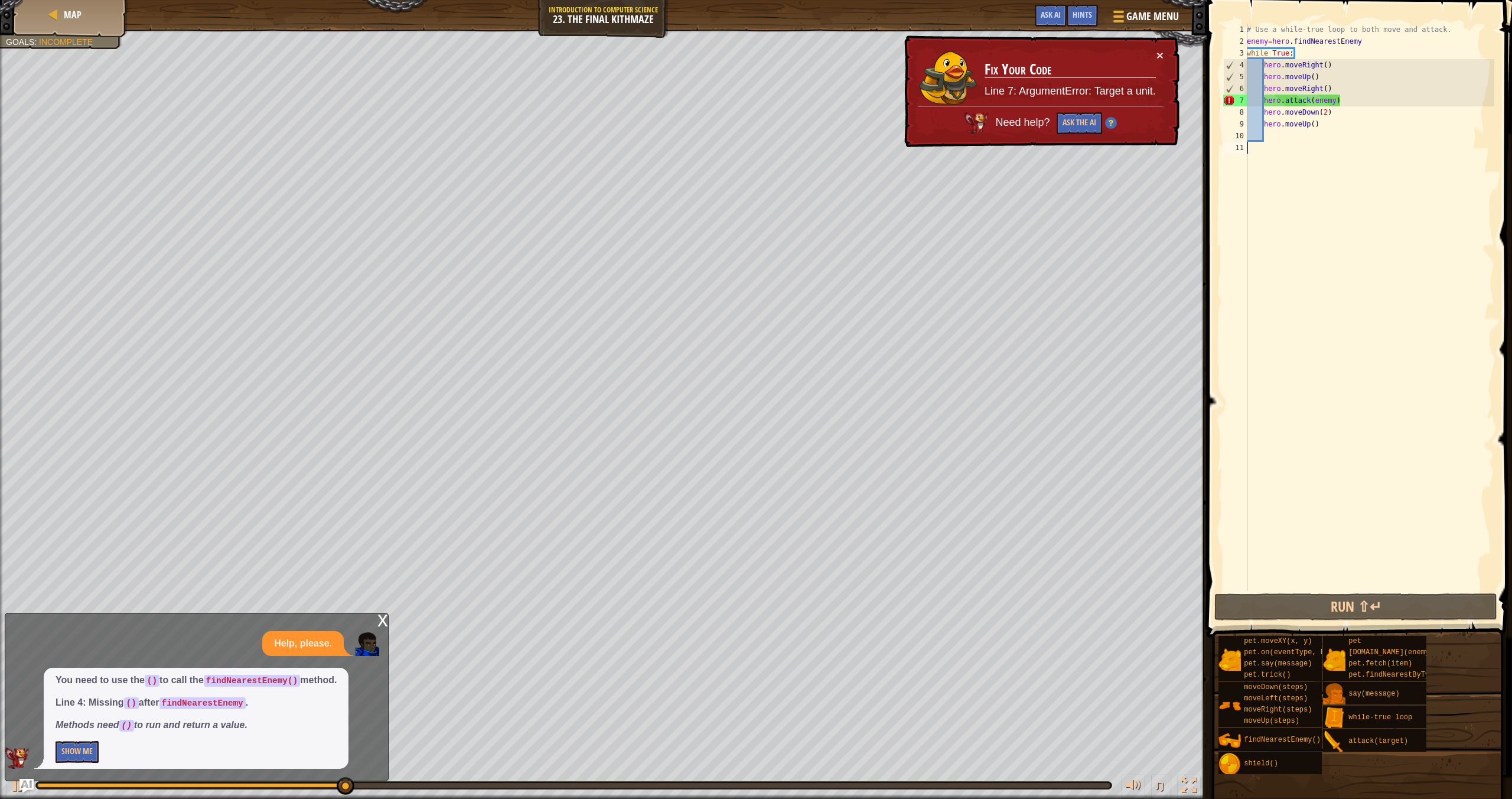
click at [1375, 42] on div "# Use a while-true loop to both move and attack. enemy = hero . findNearestEnem…" at bounding box center [1370, 319] width 250 height 591
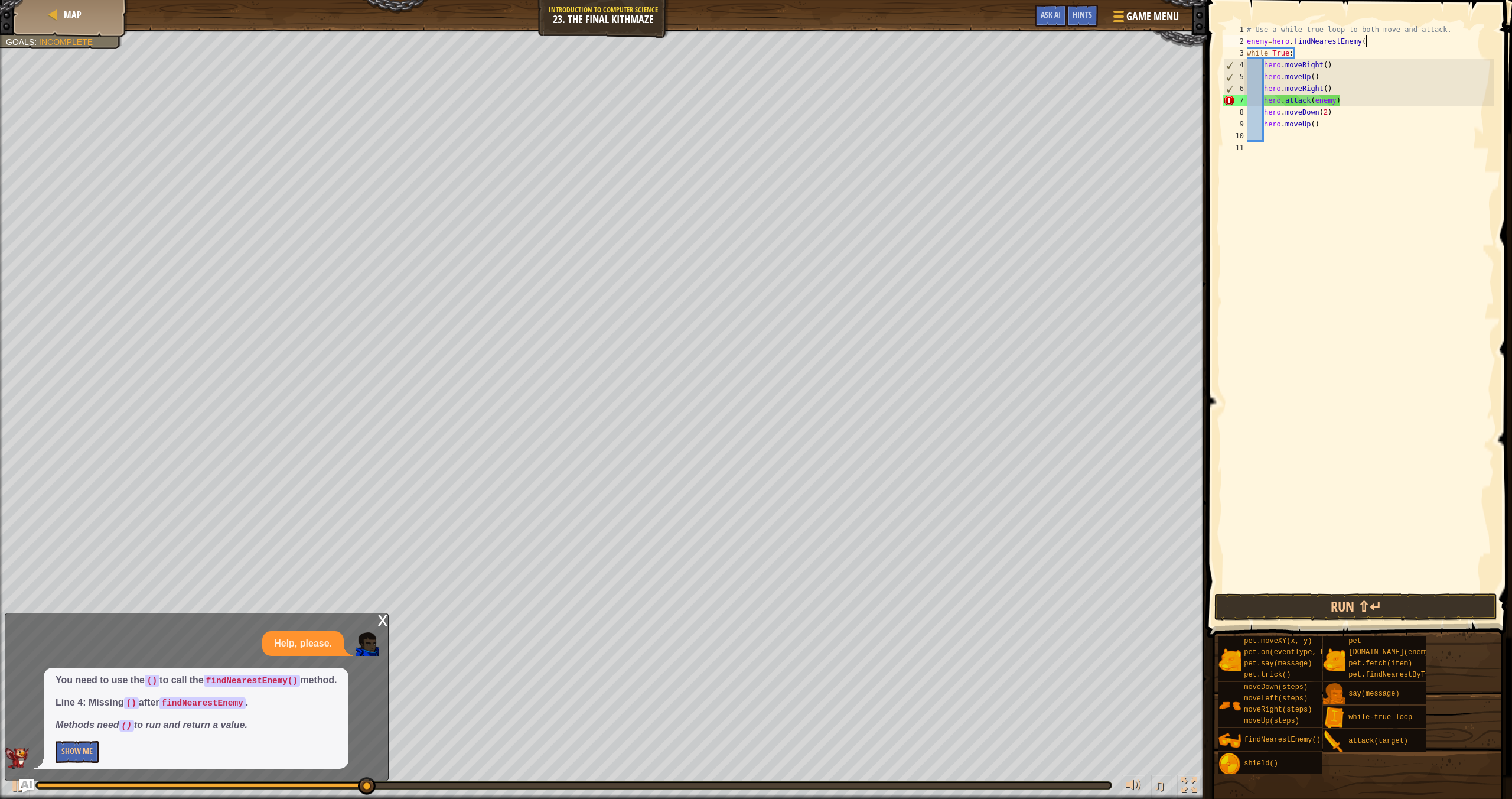
scroll to position [5, 9]
click at [1376, 597] on button "Run ⇧↵" at bounding box center [1356, 607] width 283 height 27
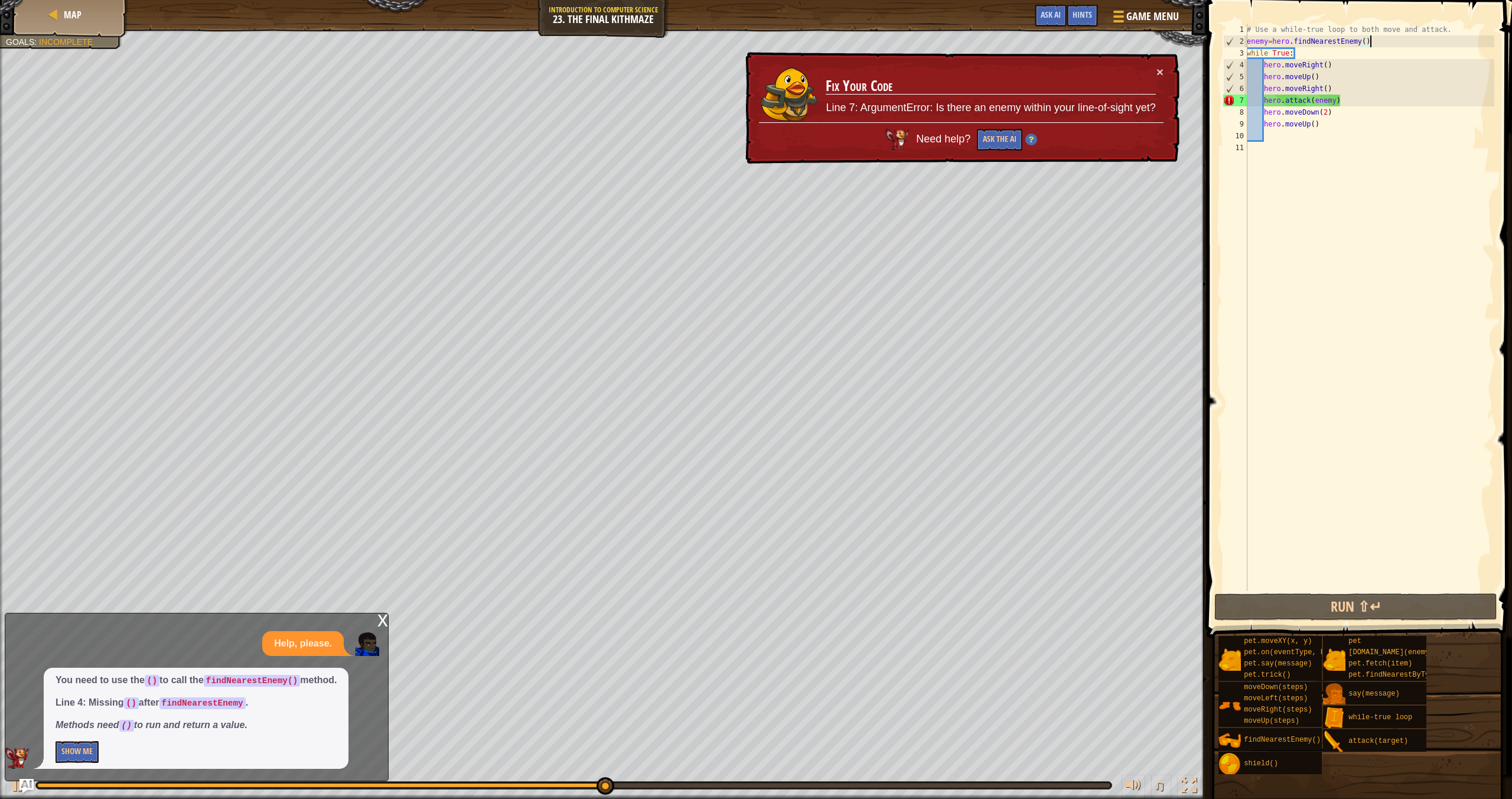
scroll to position [5, 10]
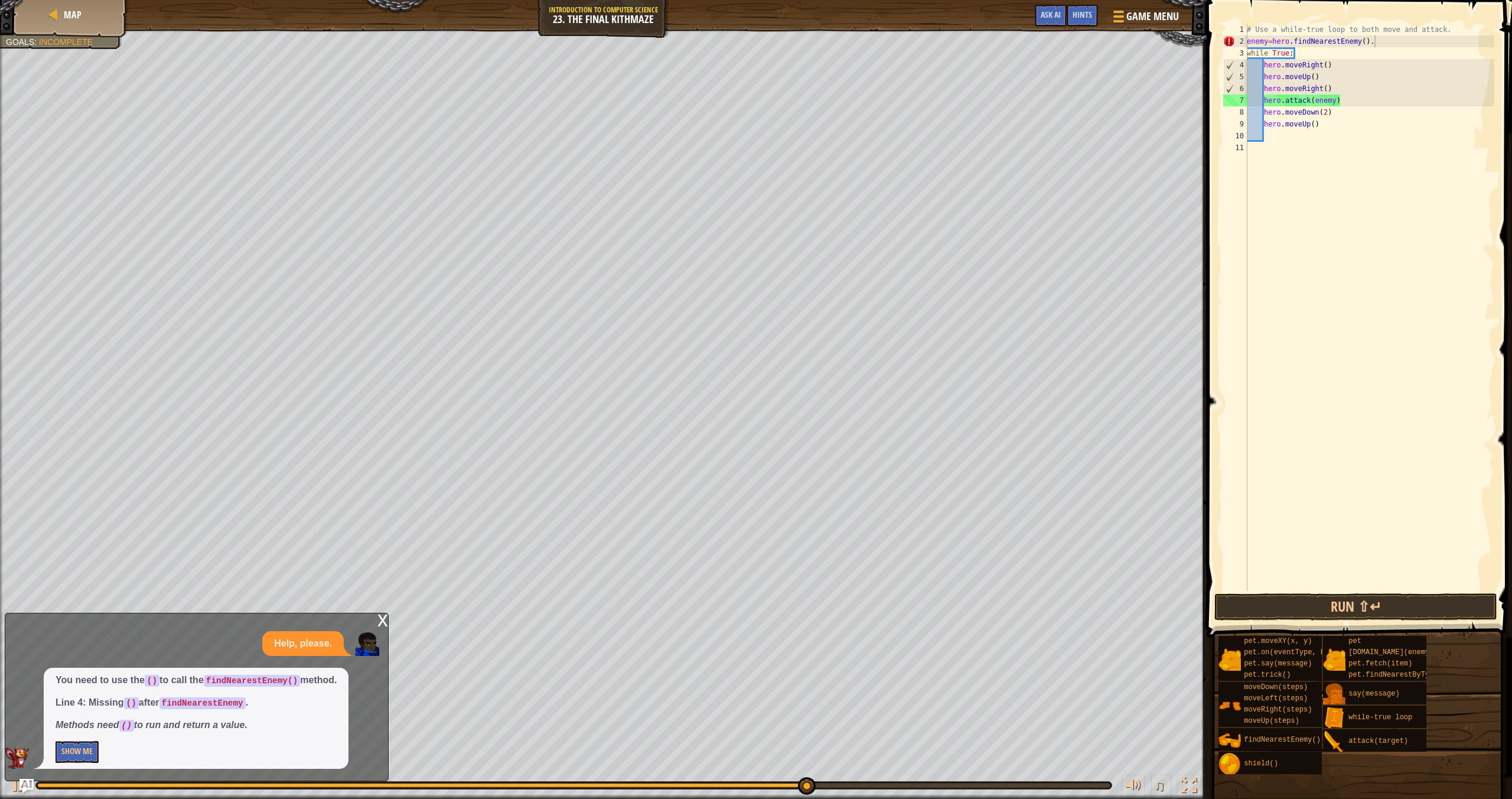
click at [382, 624] on div "x" at bounding box center [383, 620] width 11 height 12
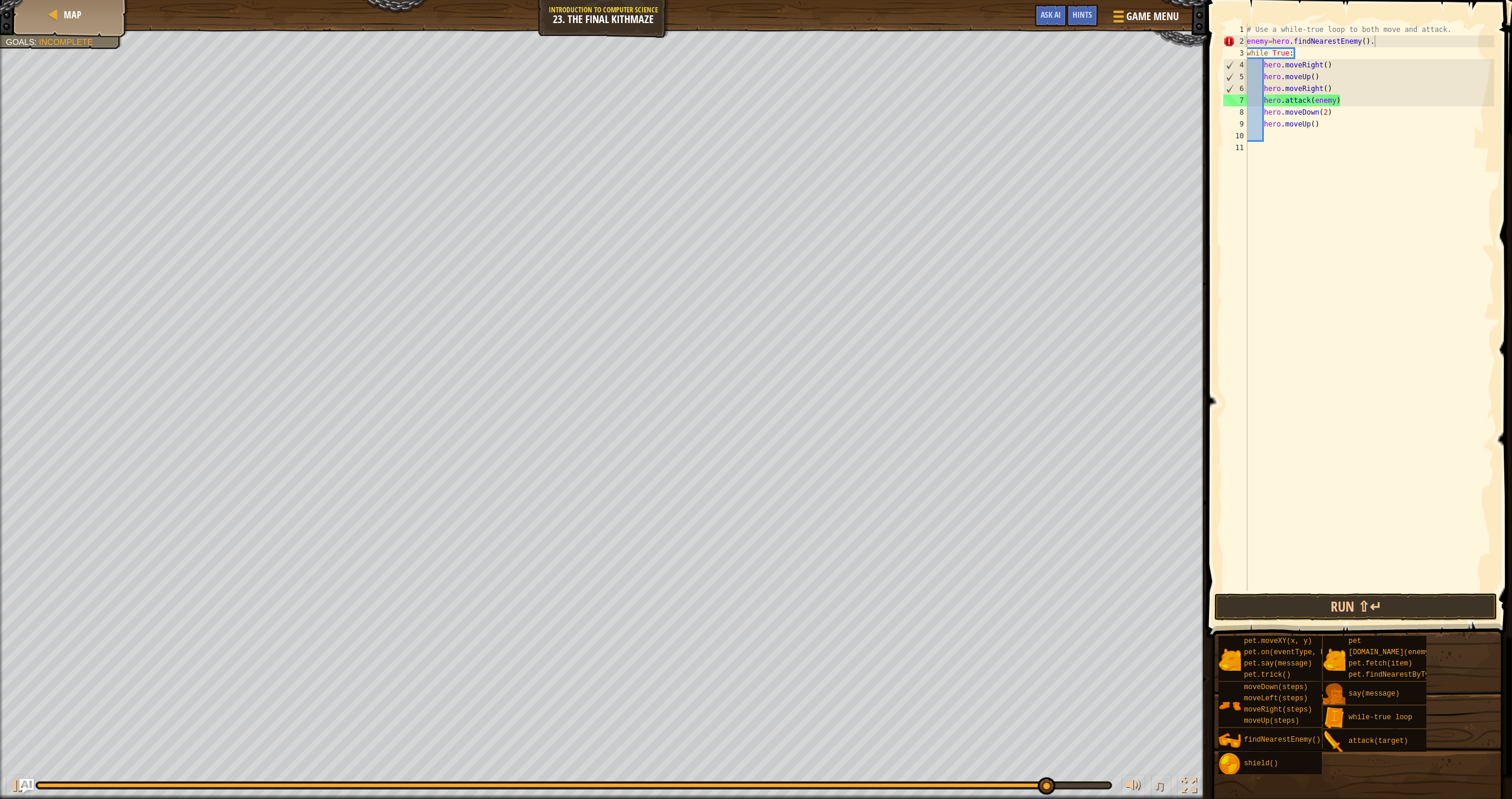
click at [1382, 47] on div "# Use a while-true loop to both move and attack. enemy = hero . findNearestEnem…" at bounding box center [1370, 319] width 250 height 591
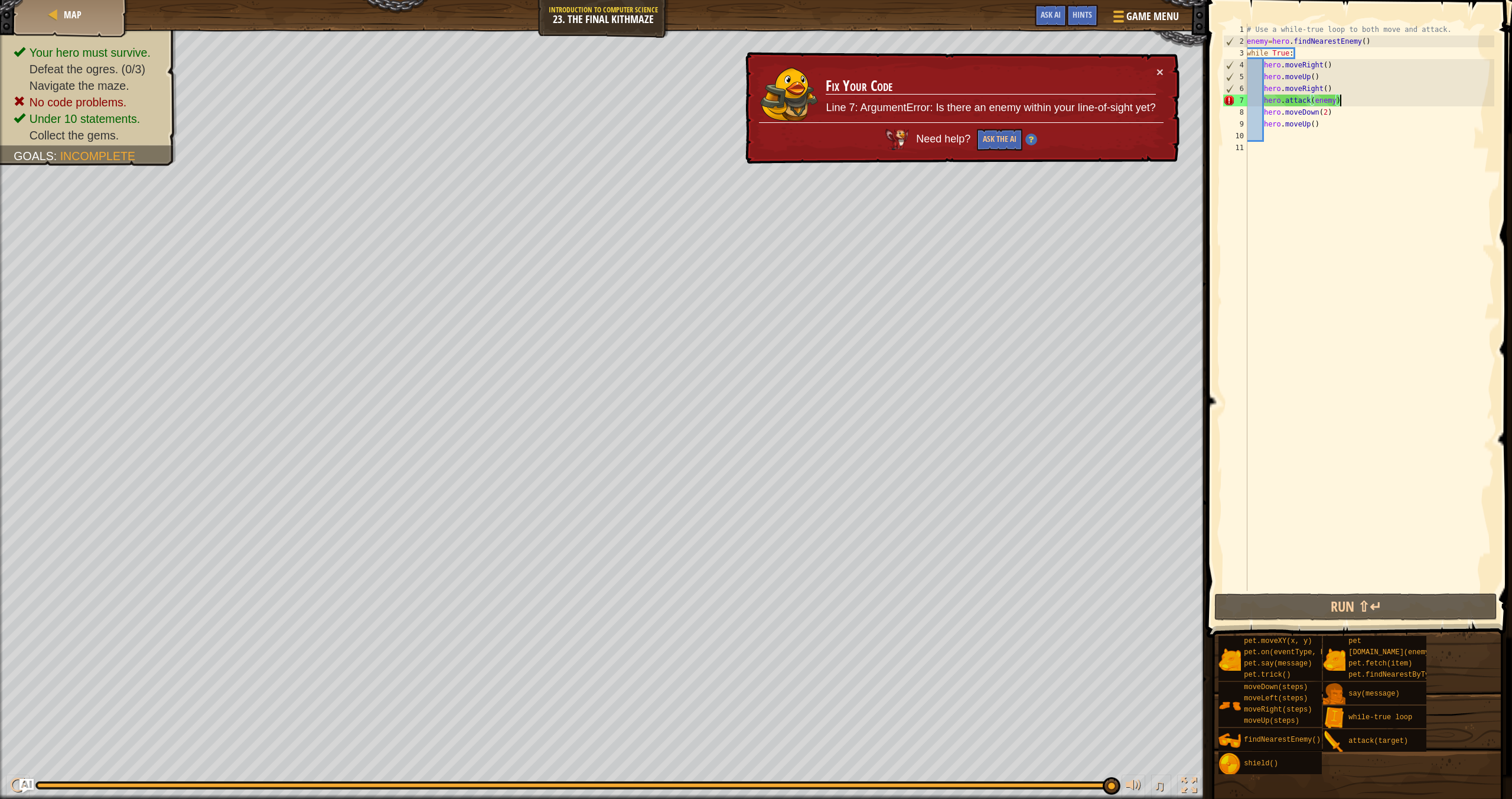
click at [1365, 102] on div "# Use a while-true loop to both move and attack. enemy = hero . findNearestEnem…" at bounding box center [1370, 319] width 250 height 591
type textarea "hero.attack(enemy)"
click at [1364, 166] on div "# Use a while-true loop to both move and attack. enemy = hero . findNearestEnem…" at bounding box center [1370, 319] width 250 height 591
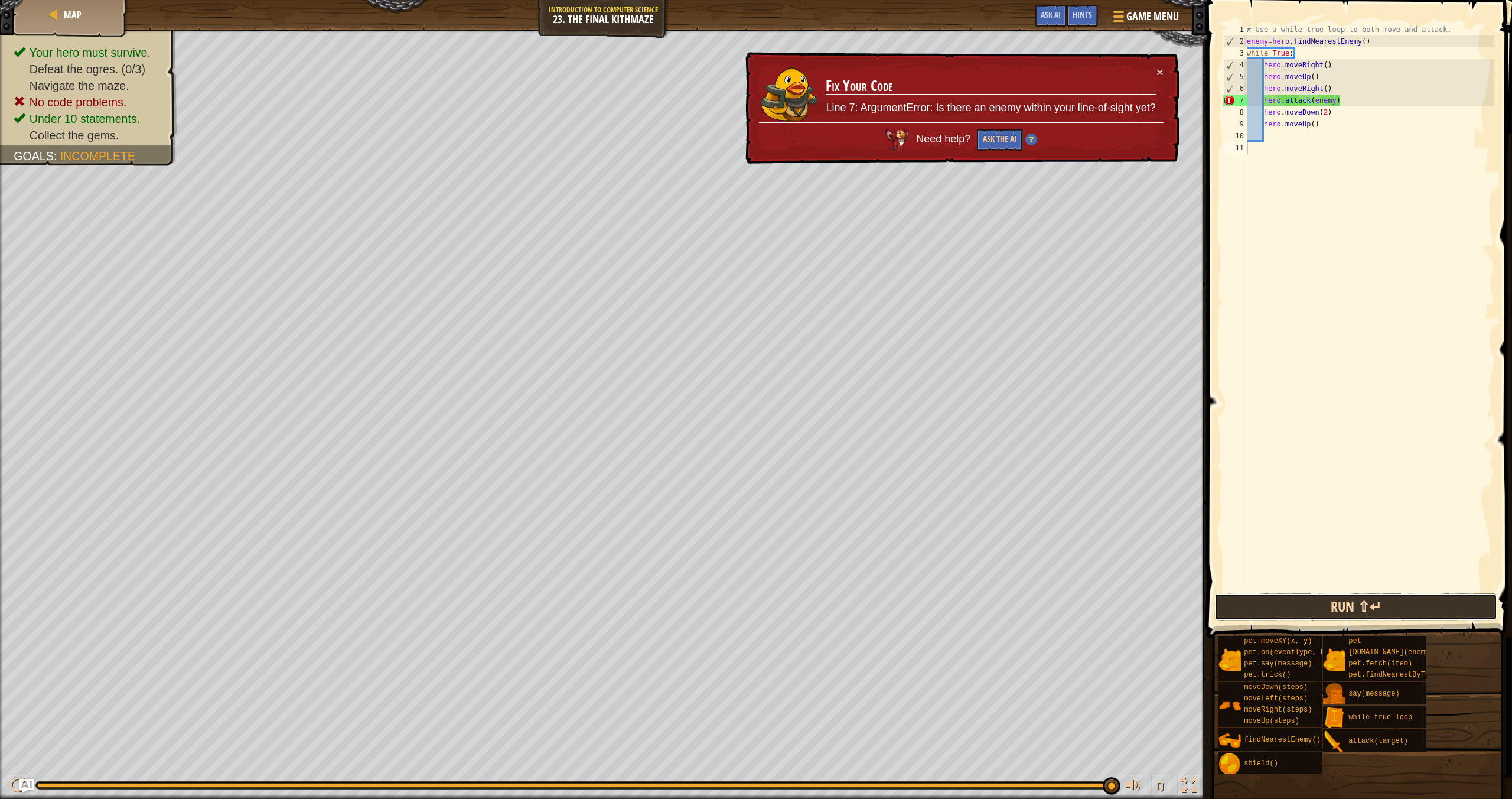
click at [1333, 610] on button "Run ⇧↵" at bounding box center [1356, 607] width 283 height 27
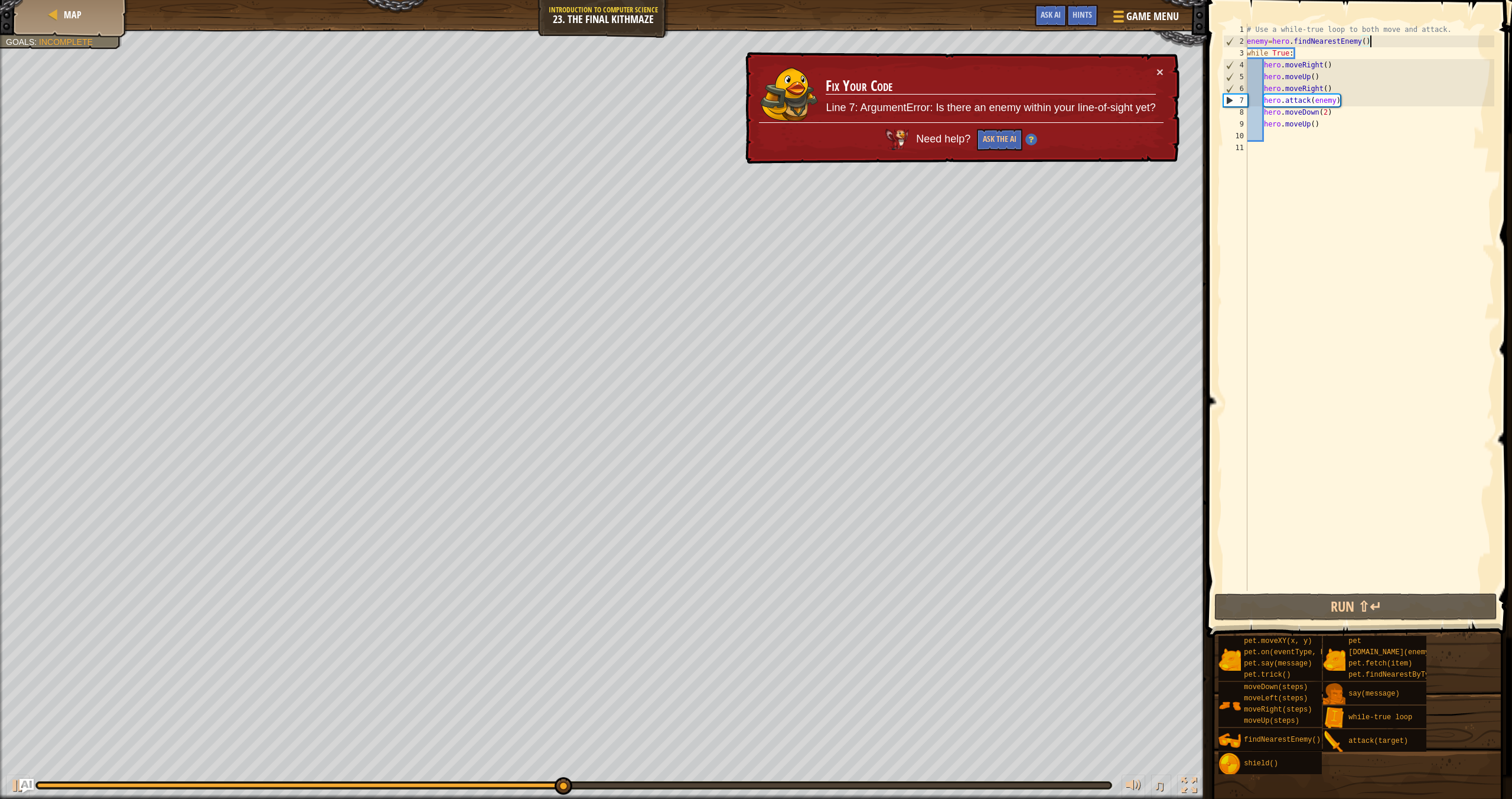
click at [1383, 42] on div "# Use a while-true loop to both move and attack. enemy = hero . findNearestEnem…" at bounding box center [1370, 319] width 250 height 591
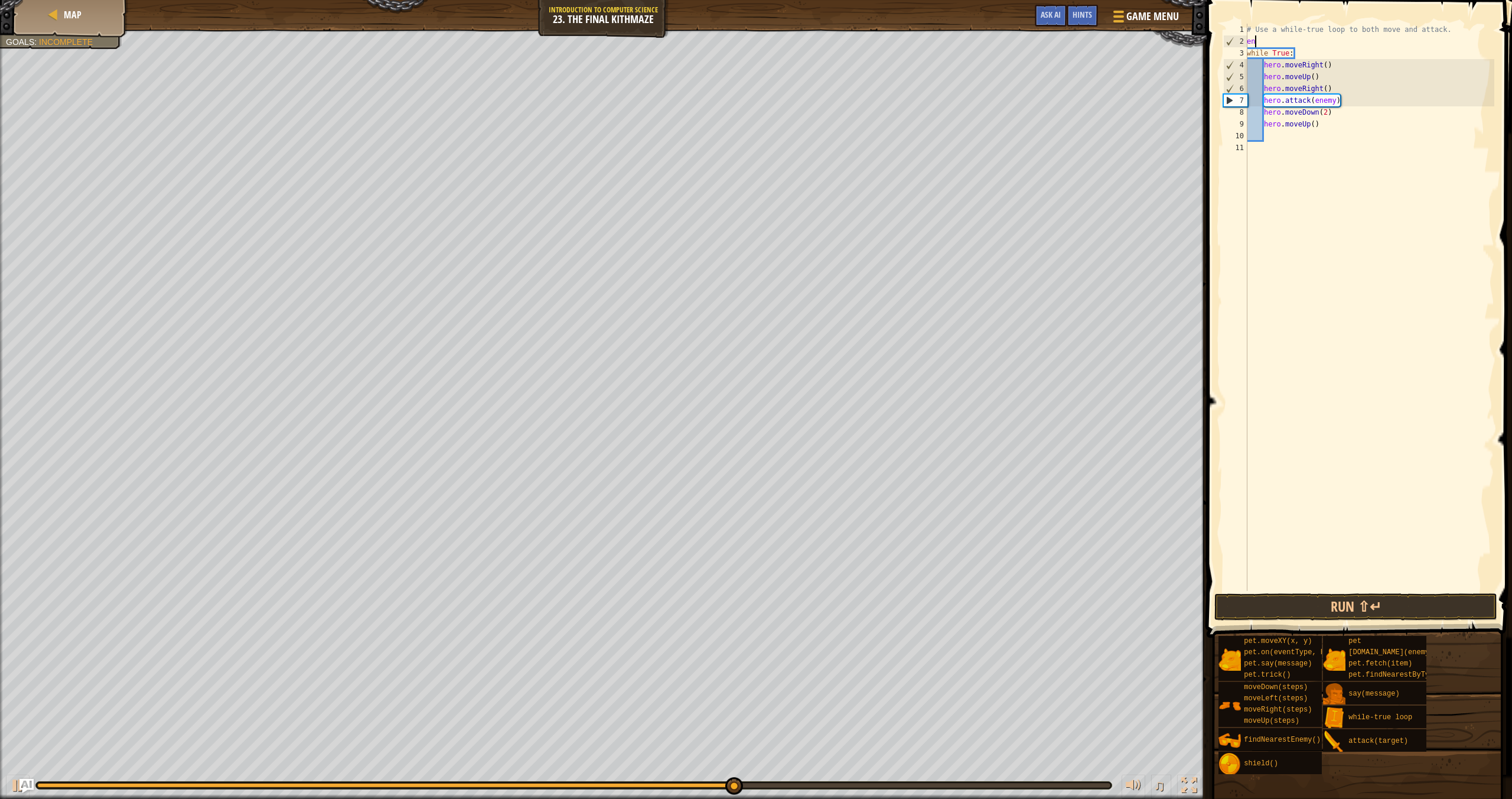
type textarea "e"
click at [1341, 86] on div "# Use a while-true loop to both move and attack. while True : hero . moveRight …" at bounding box center [1370, 319] width 250 height 591
type textarea "hero.moveRight()"
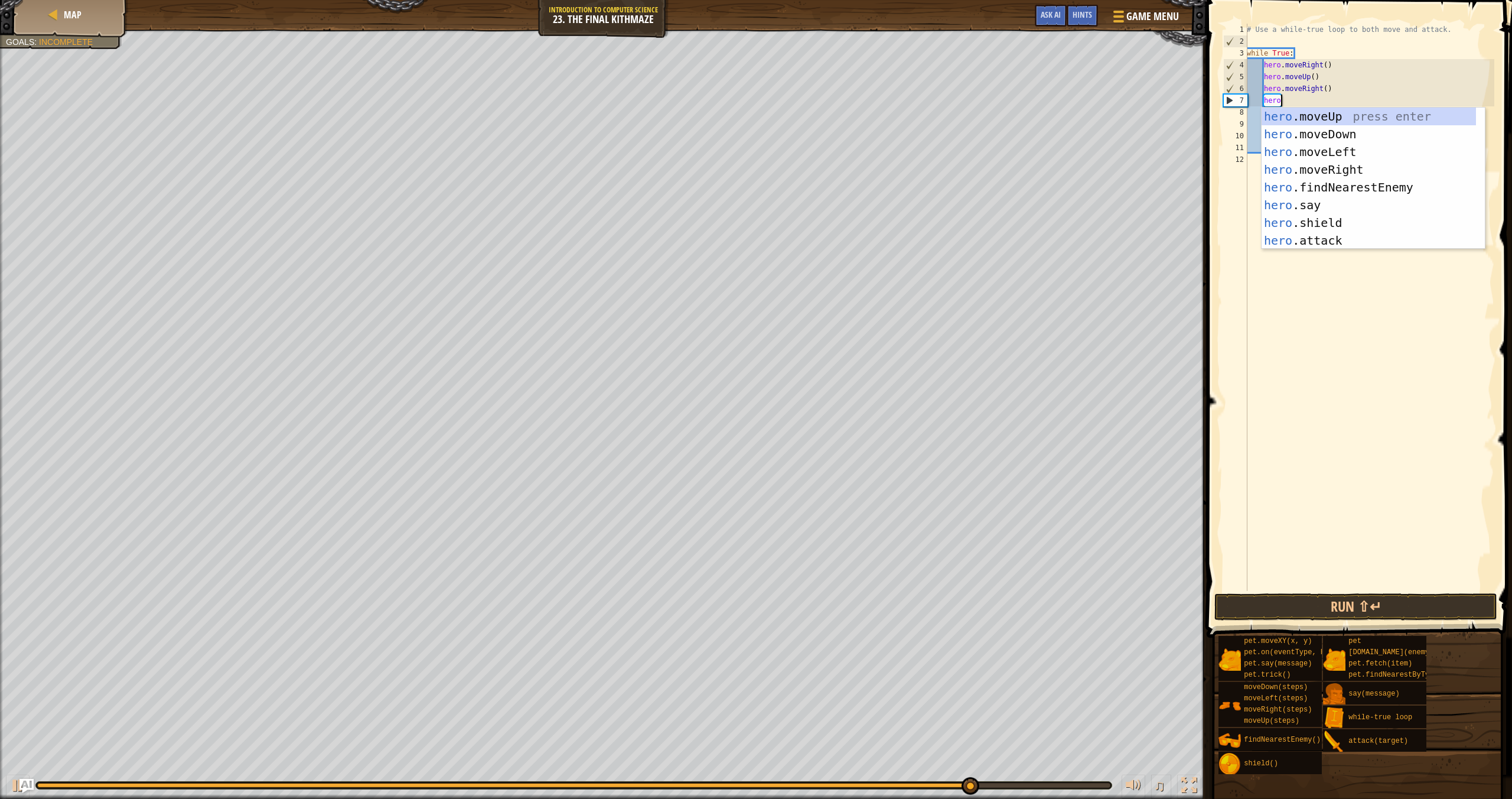
type textarea "hero."
click at [1397, 192] on div "hero. moveUp press enter hero. moveDown press enter hero. moveLeft press enter …" at bounding box center [1373, 196] width 223 height 177
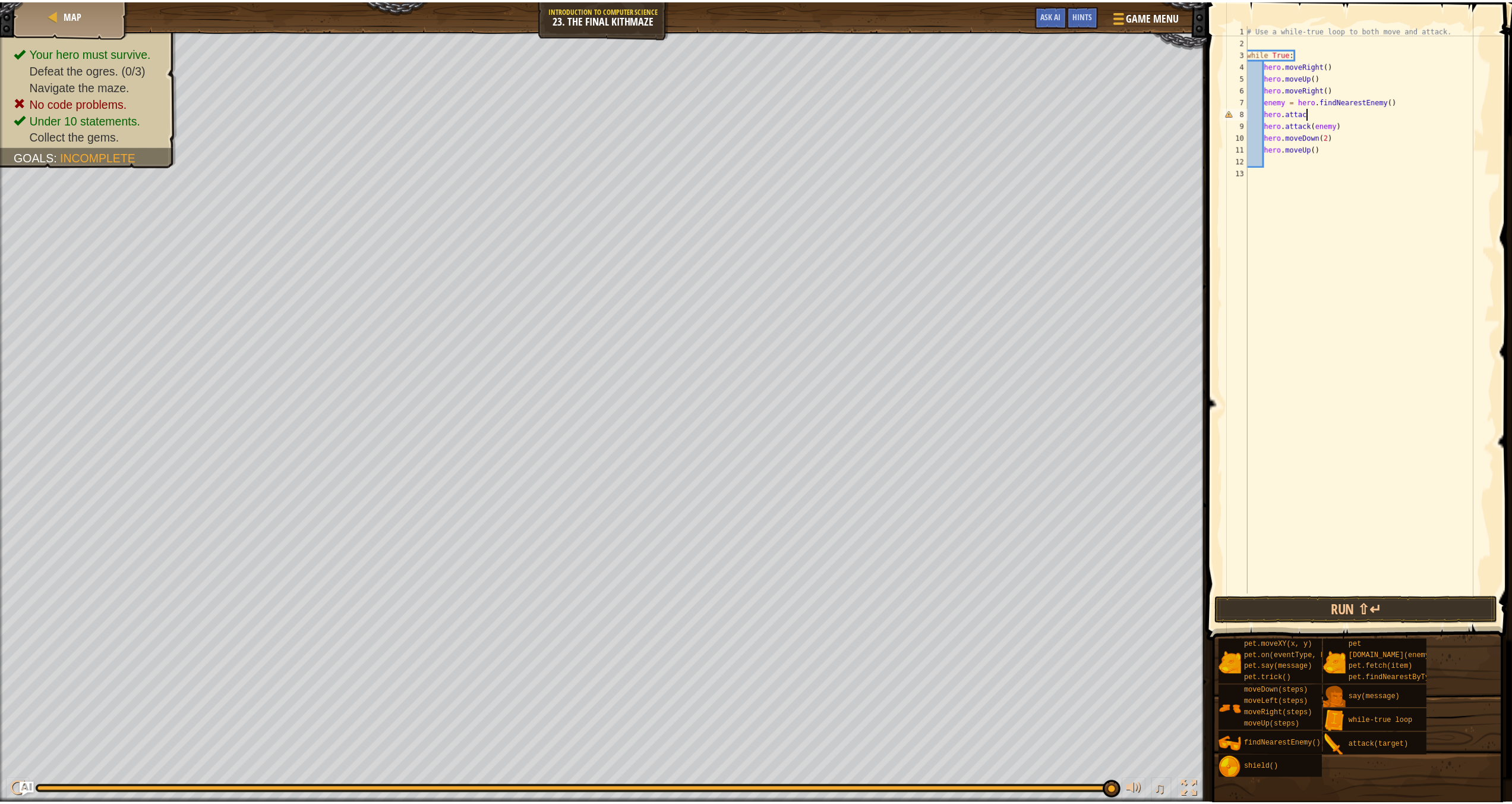
scroll to position [5, 5]
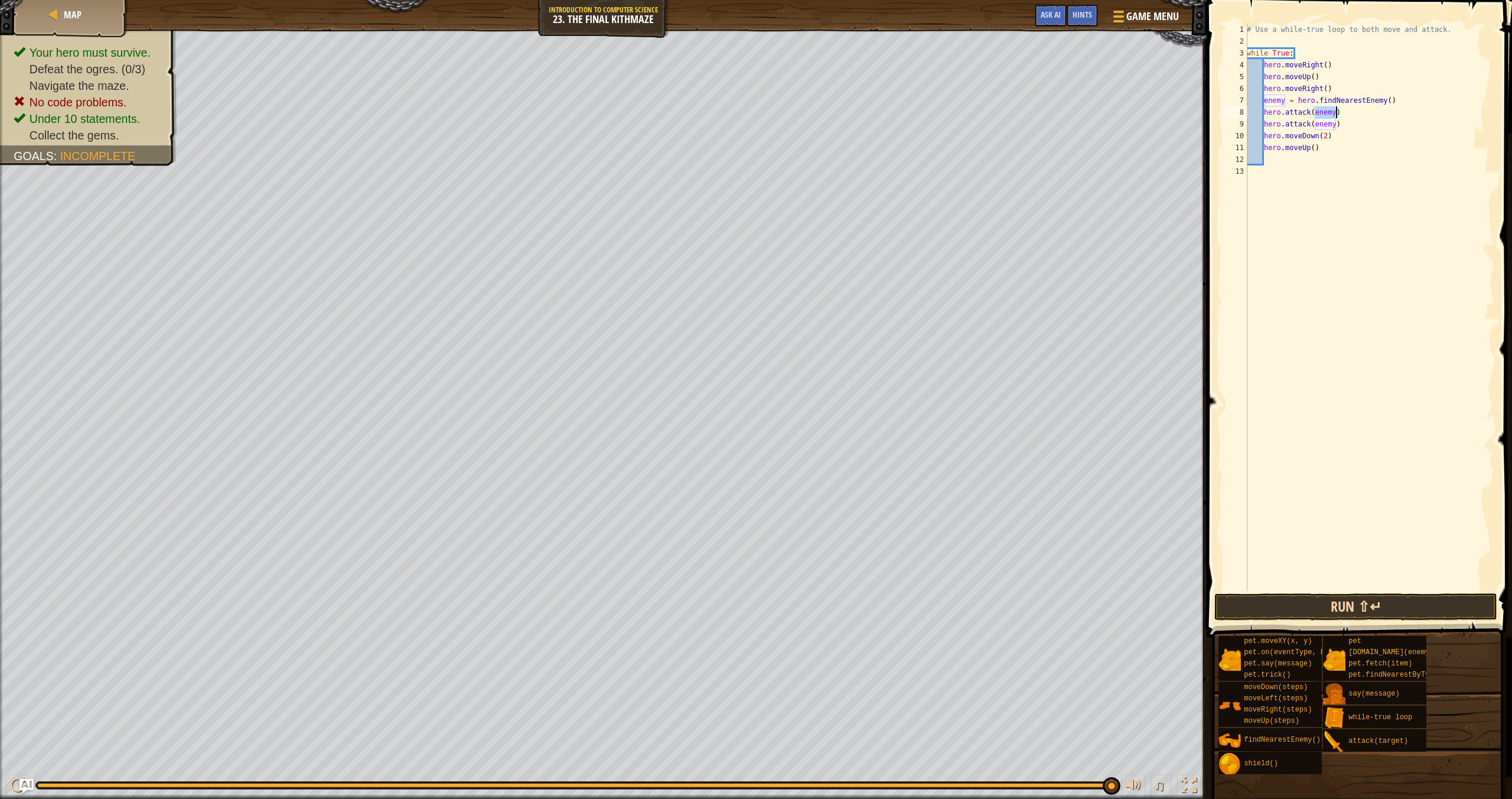
type textarea "hero.attack(enemy)"
click at [1353, 618] on button "Run ⇧↵" at bounding box center [1356, 607] width 283 height 27
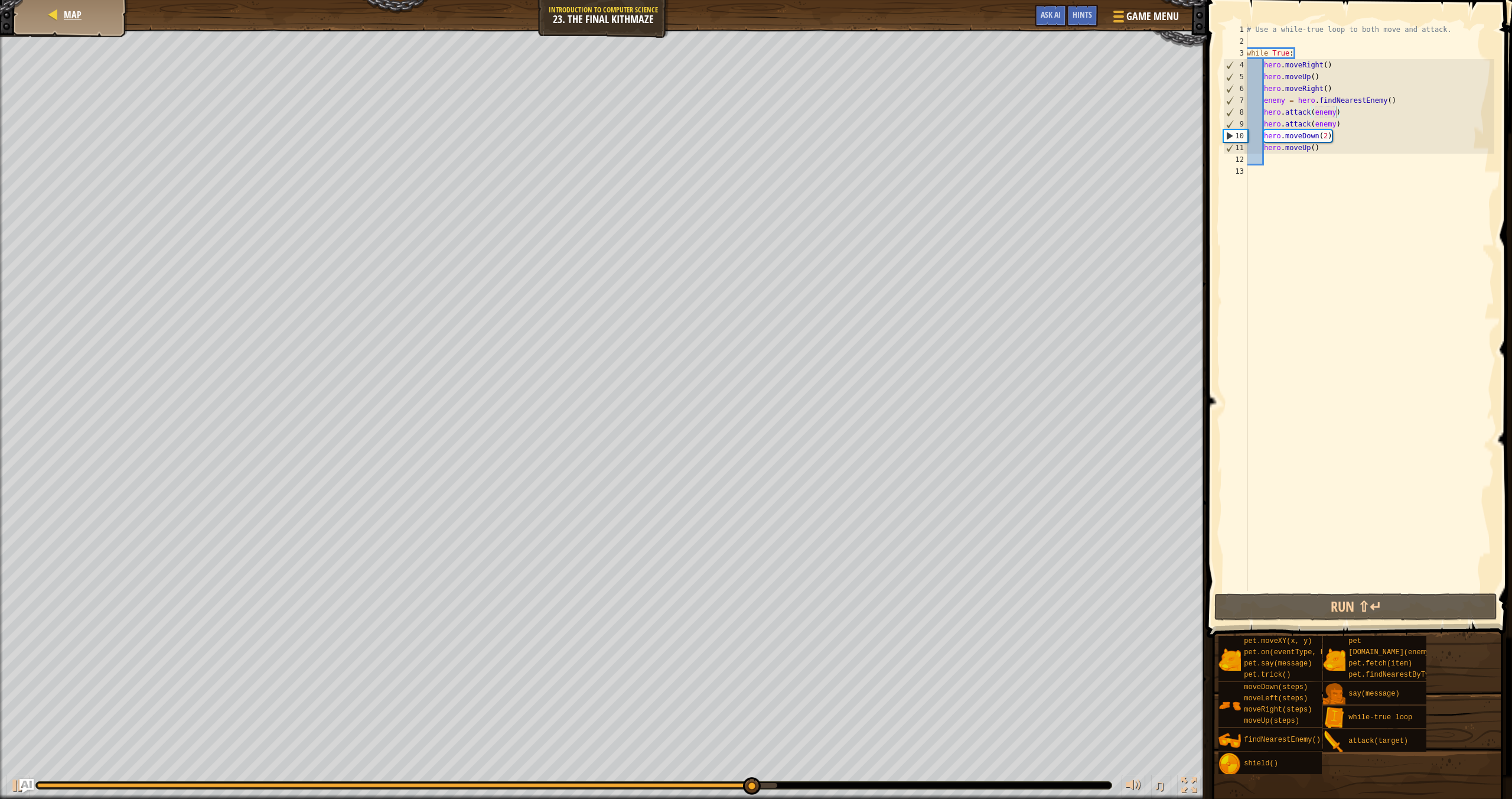
drag, startPoint x: 81, startPoint y: 24, endPoint x: 101, endPoint y: 17, distance: 21.2
click at [101, 17] on div "Map" at bounding box center [70, 14] width 95 height 30
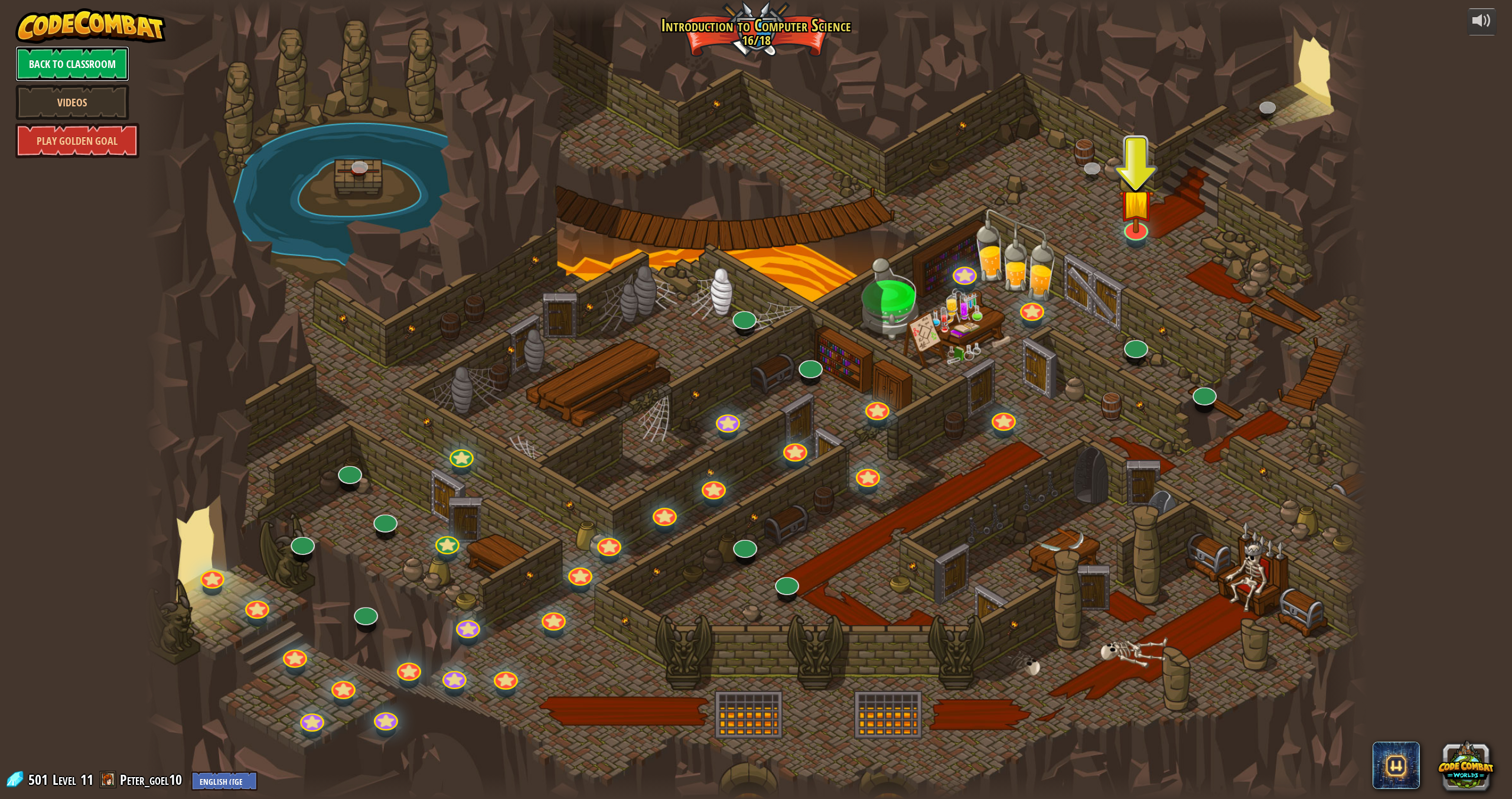
click at [65, 59] on link "Back to Classroom" at bounding box center [72, 64] width 114 height 36
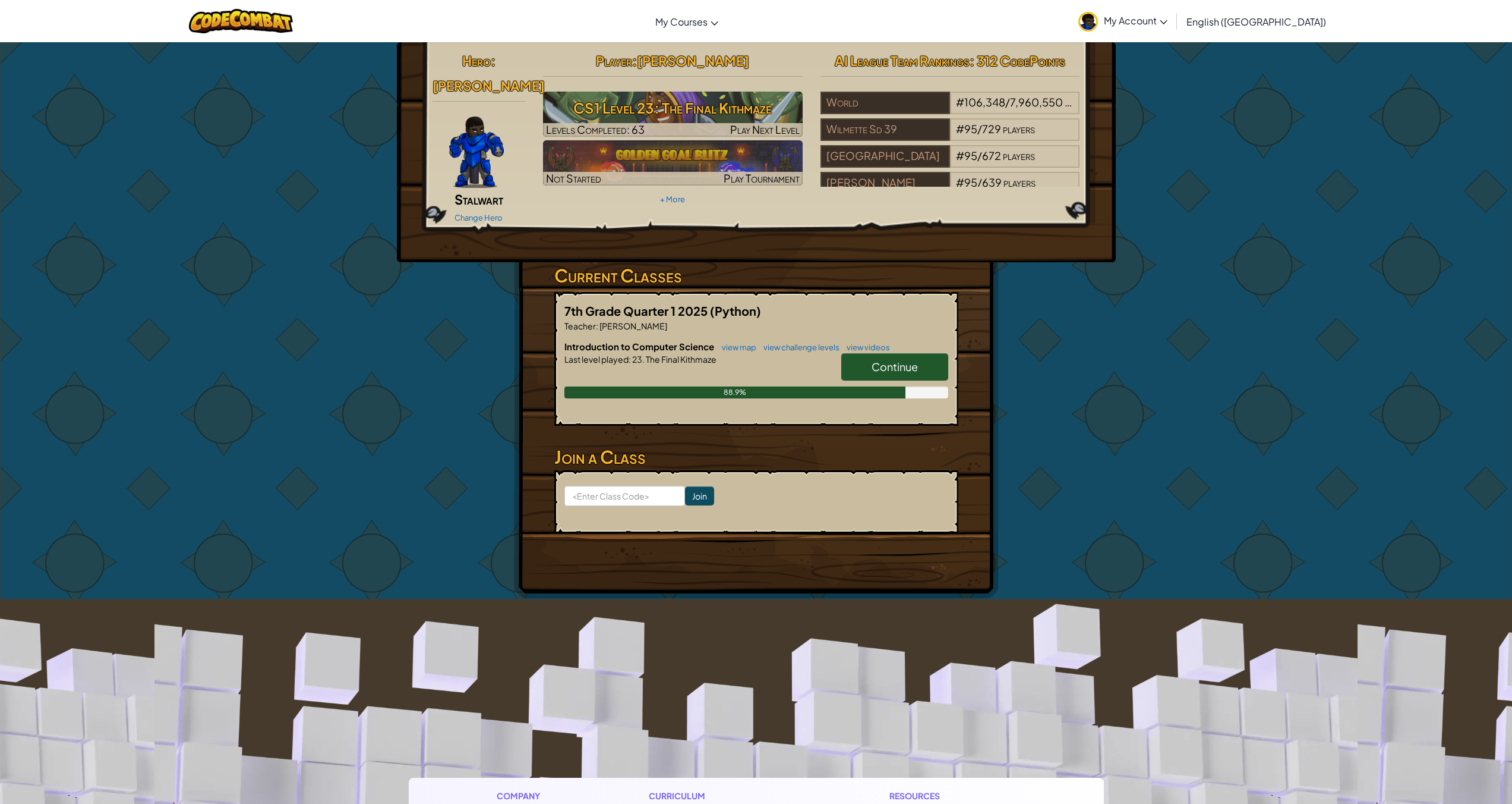
click at [1168, 24] on span "My Account" at bounding box center [1136, 21] width 63 height 12
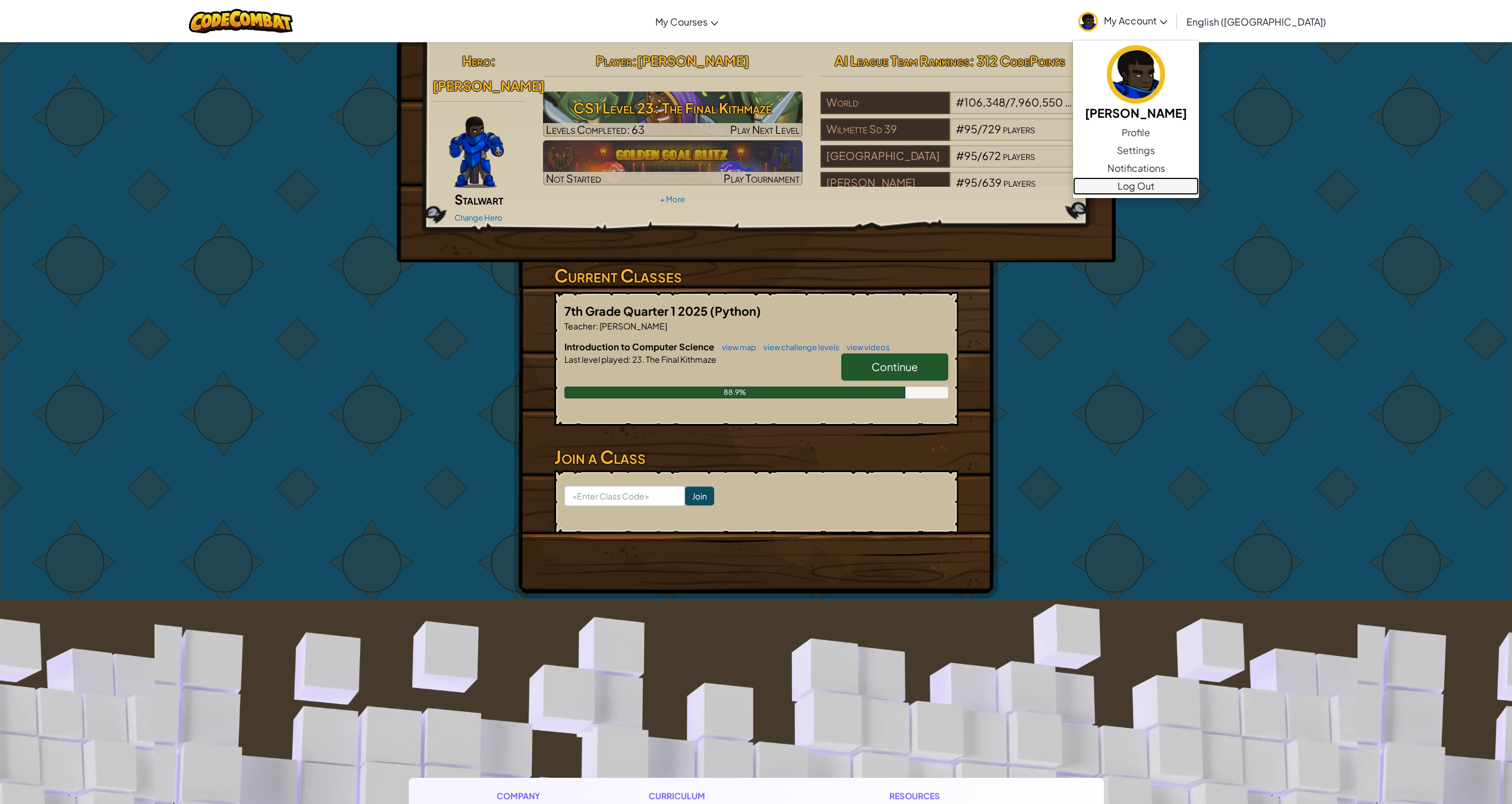
click at [1195, 181] on link "Log Out" at bounding box center [1136, 185] width 126 height 18
